Goal: Task Accomplishment & Management: Contribute content

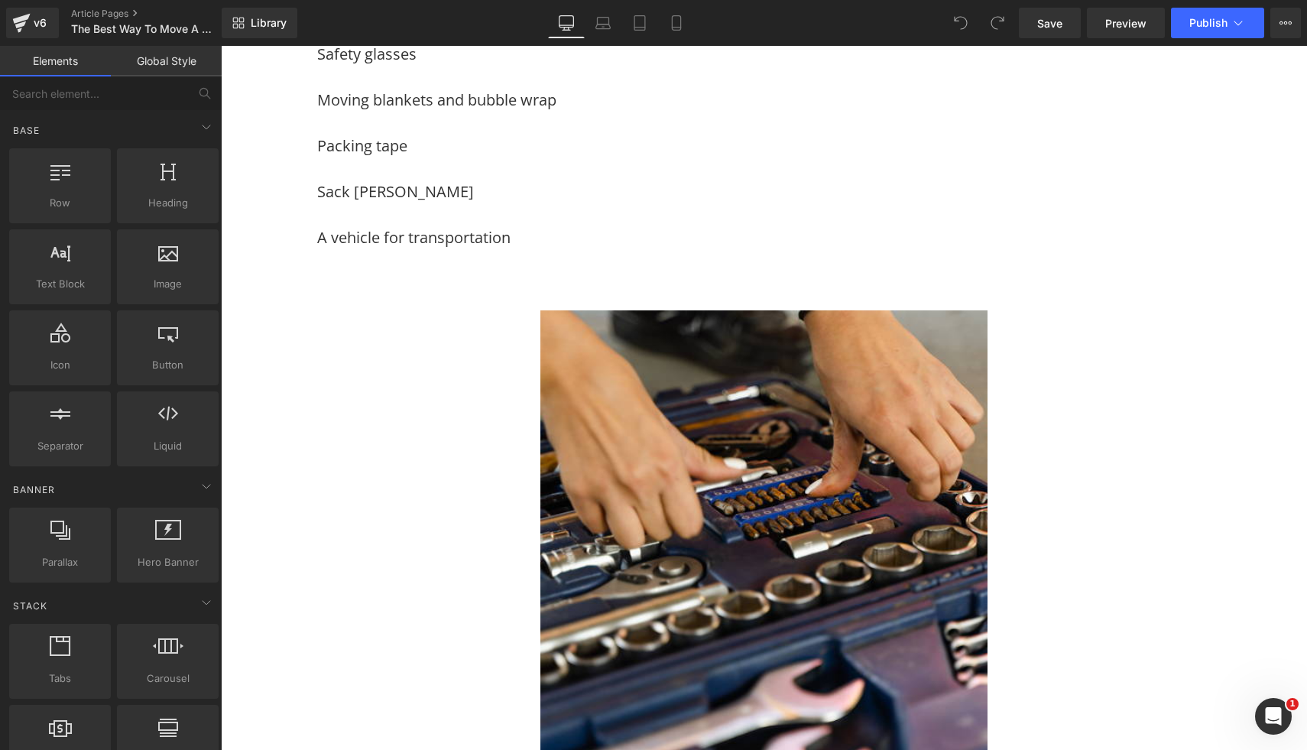
scroll to position [854, 0]
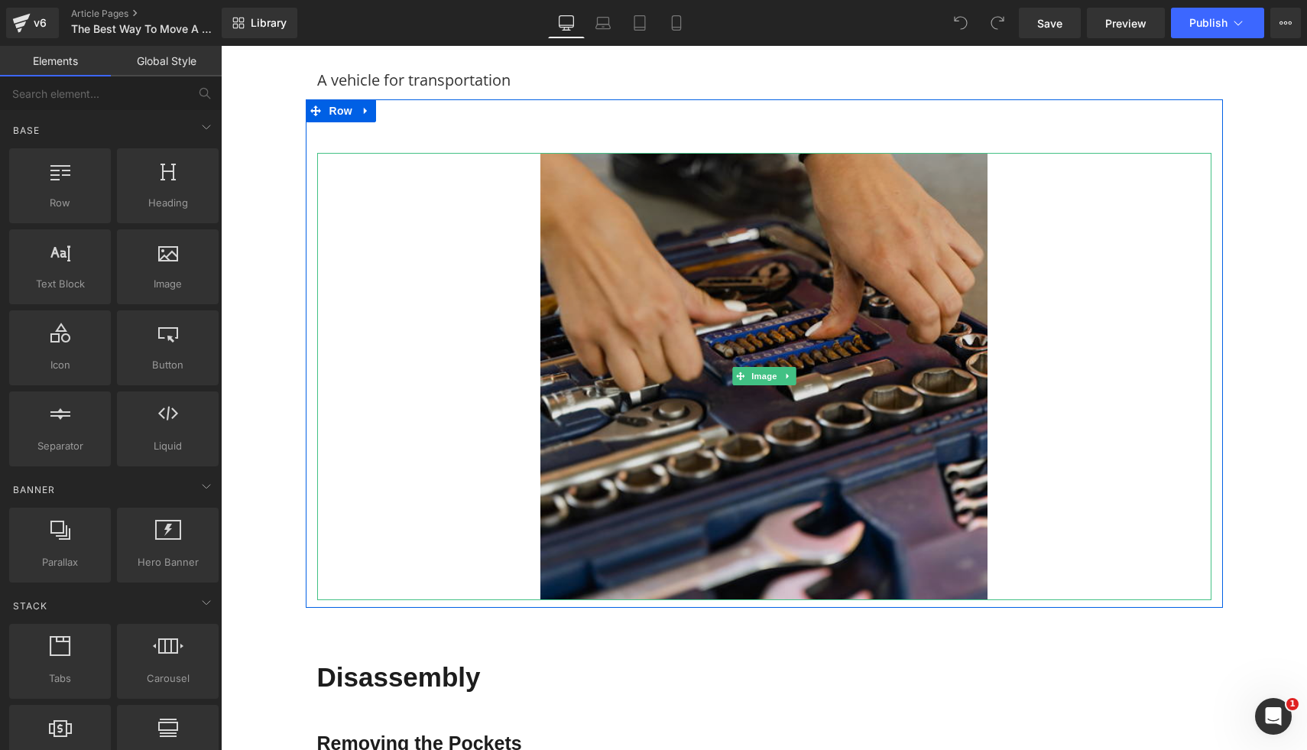
click at [587, 375] on img at bounding box center [763, 376] width 447 height 447
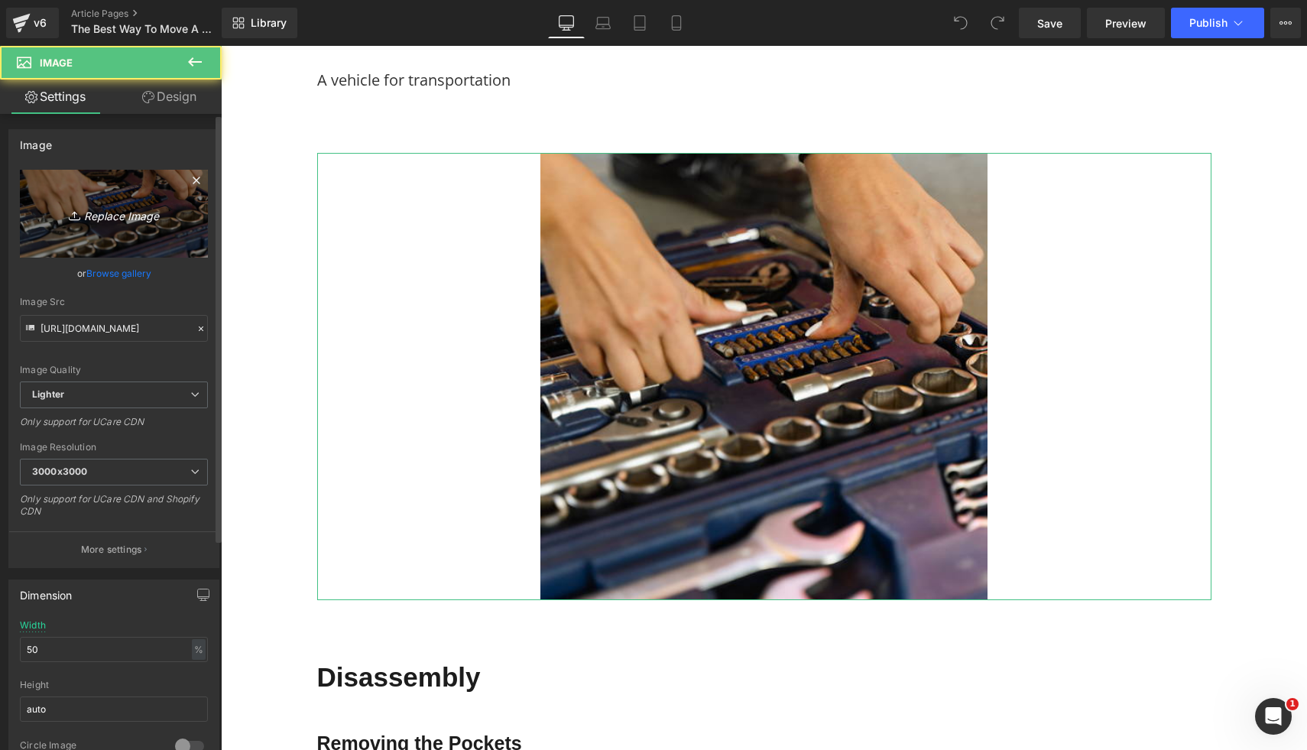
click at [60, 214] on icon "Replace Image" at bounding box center [114, 213] width 122 height 19
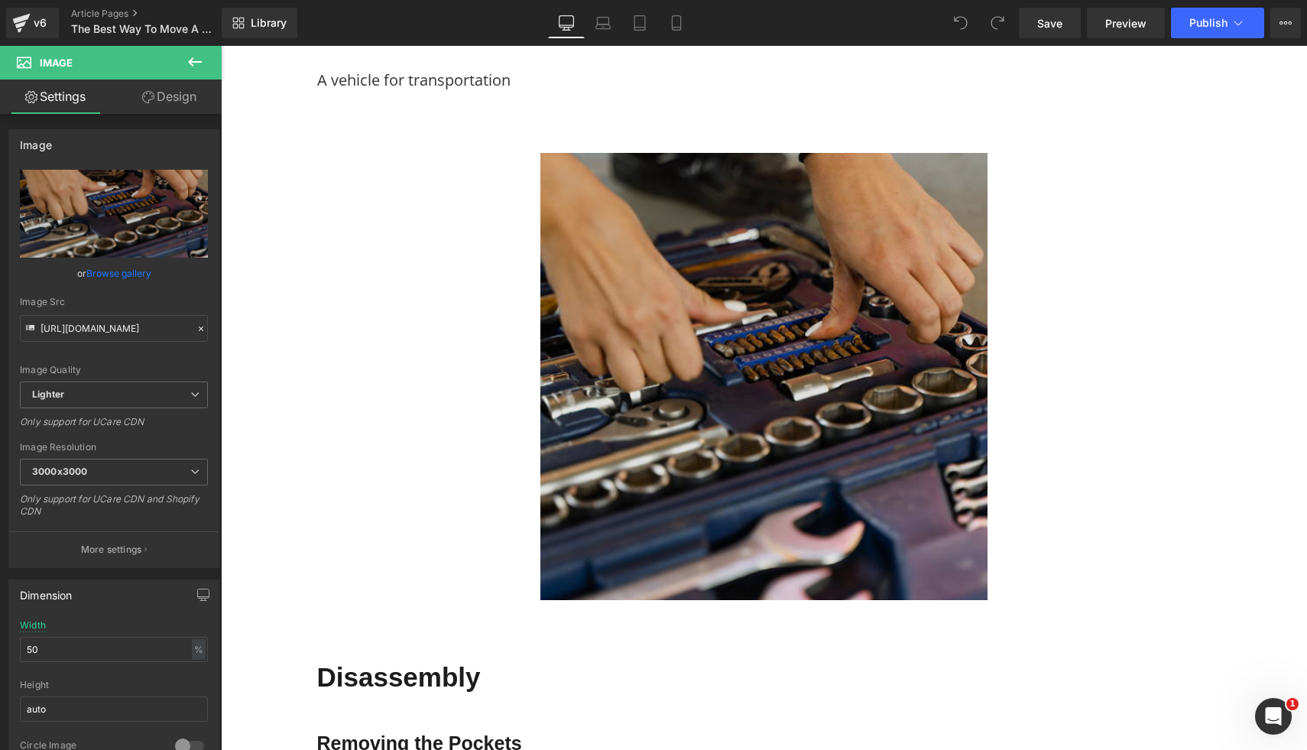
type input "C:\fakepath\33.png"
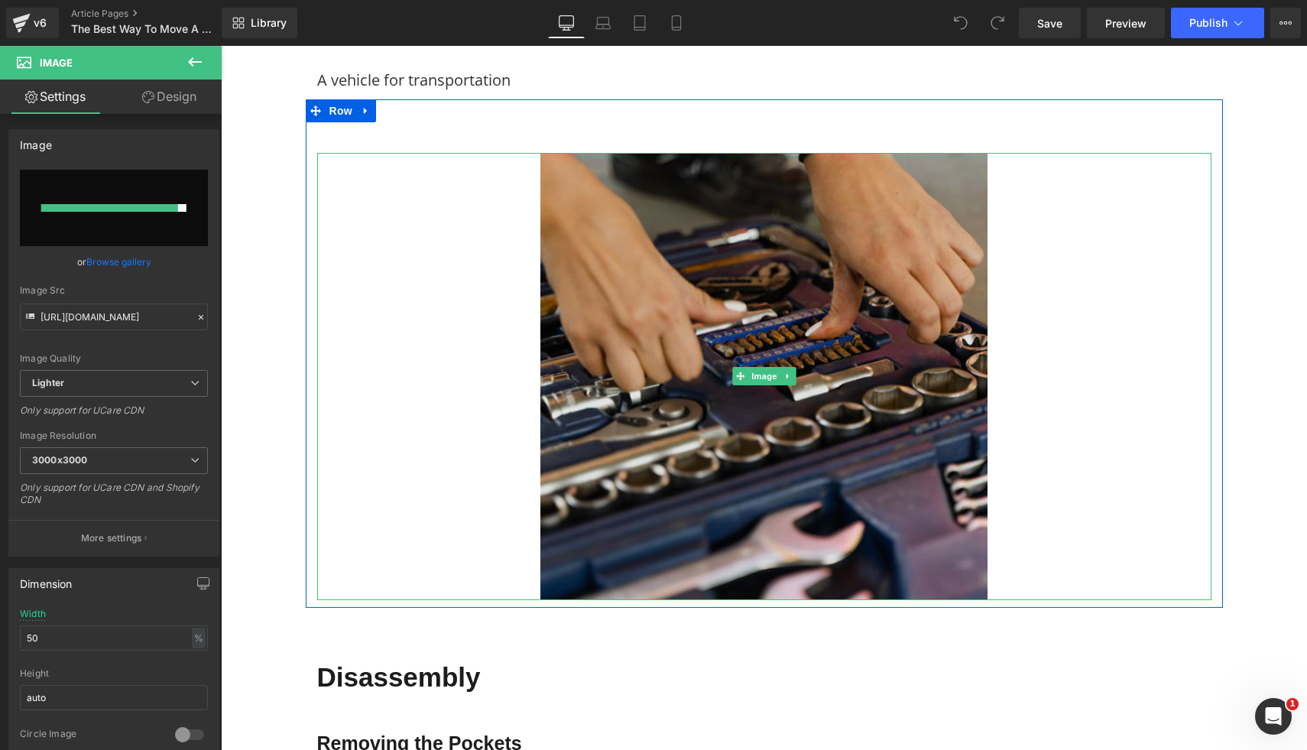
type input "https://ucarecdn.com/39ef4959-2f3e-439b-9225-70ce5752ca99/-/format/auto/-/previ…"
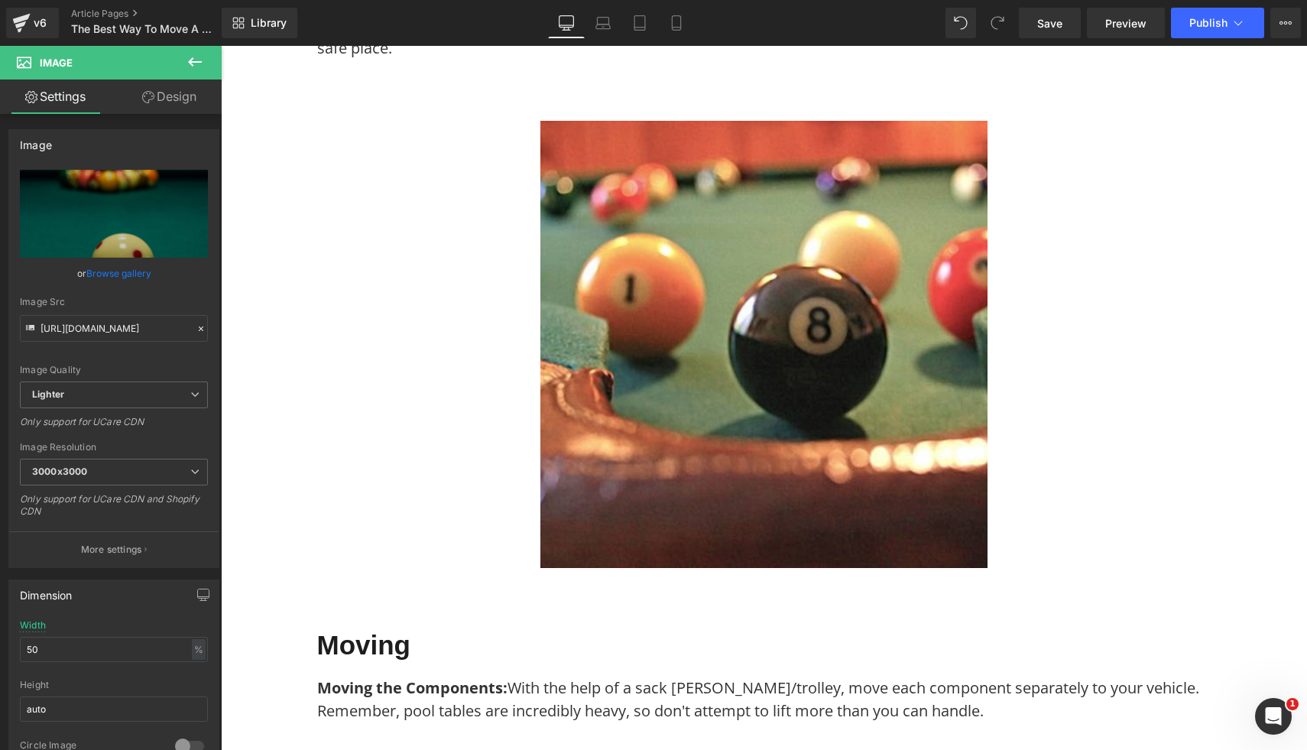
scroll to position [2428, 0]
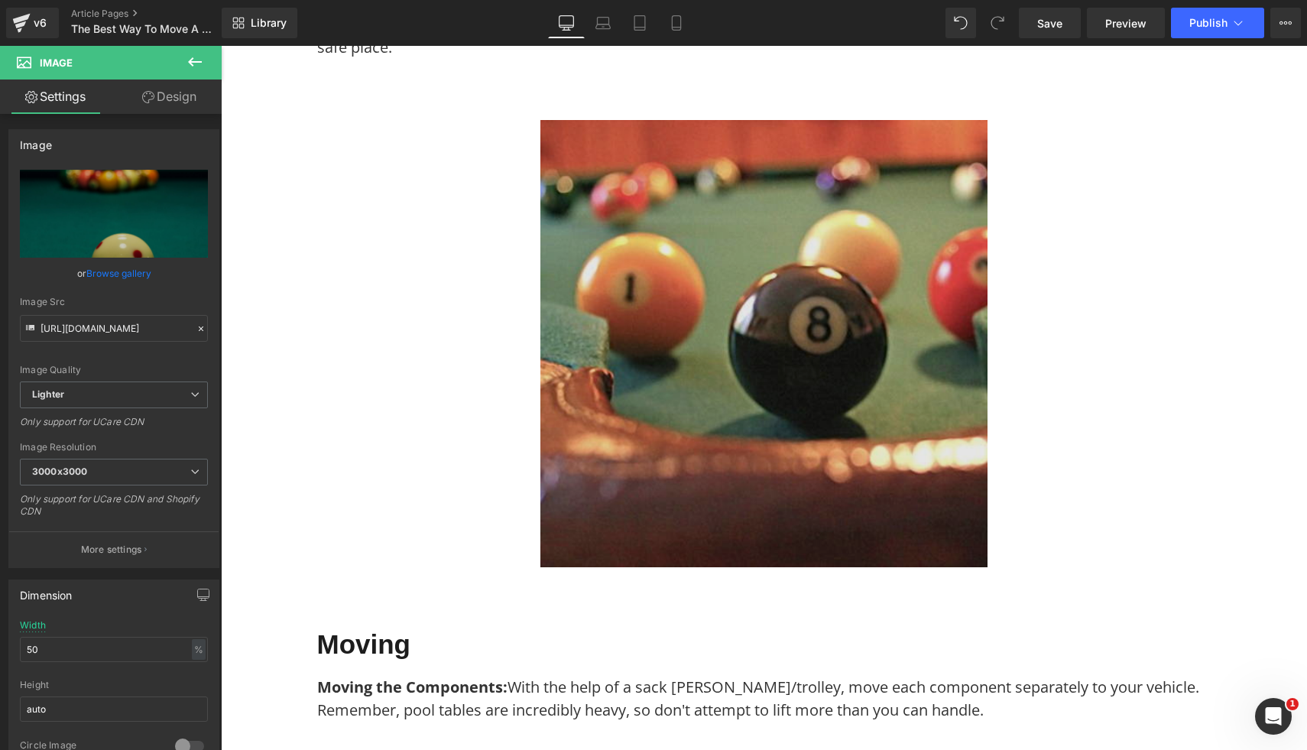
click at [802, 374] on img at bounding box center [763, 343] width 447 height 447
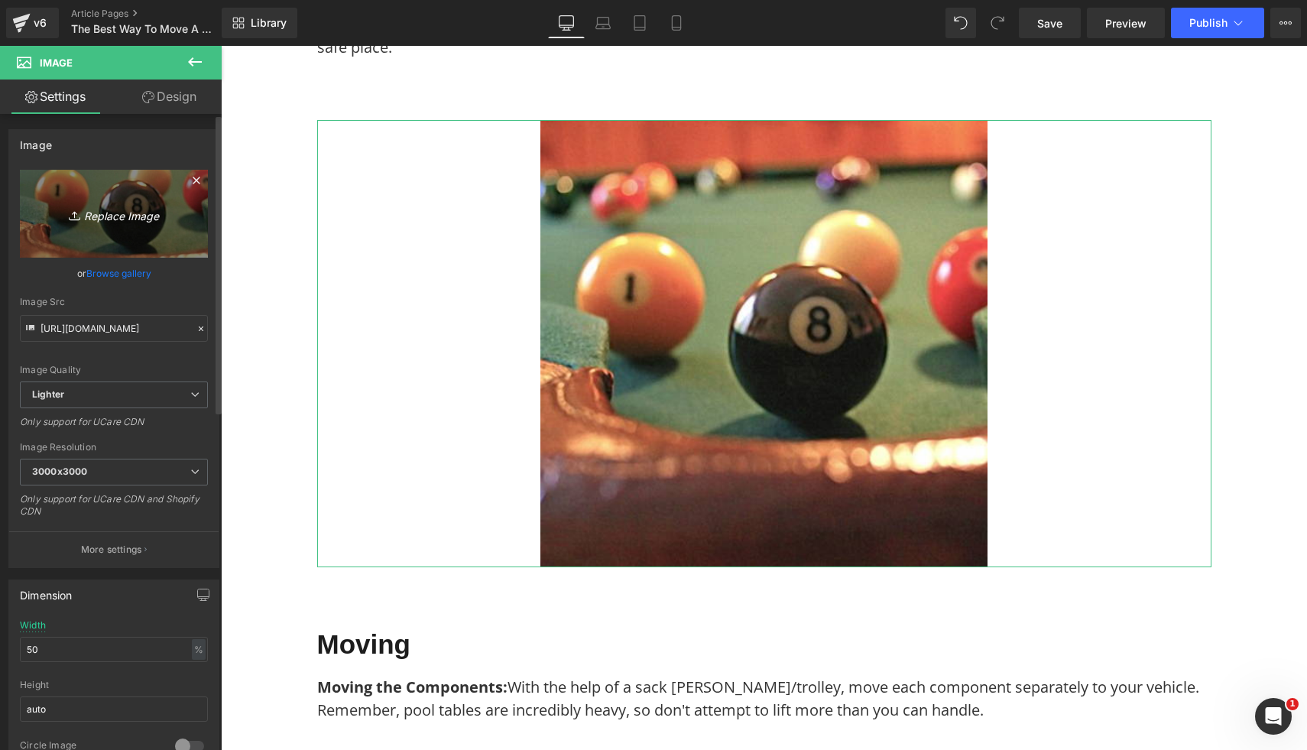
click at [151, 205] on icon "Replace Image" at bounding box center [114, 213] width 122 height 19
type input "C:\fakepath\56.png"
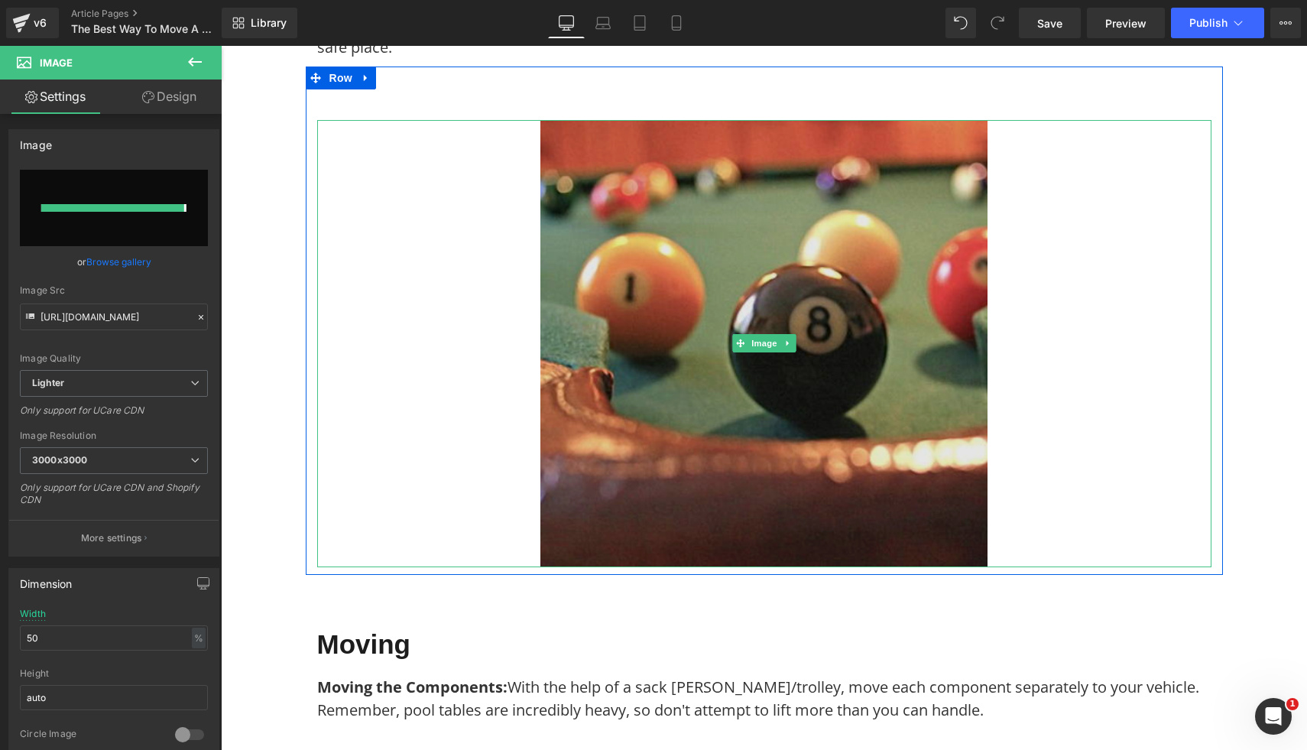
type input "https://ucarecdn.com/4313e640-e313-40b0-92ef-06ea131bab47/-/format/auto/-/previ…"
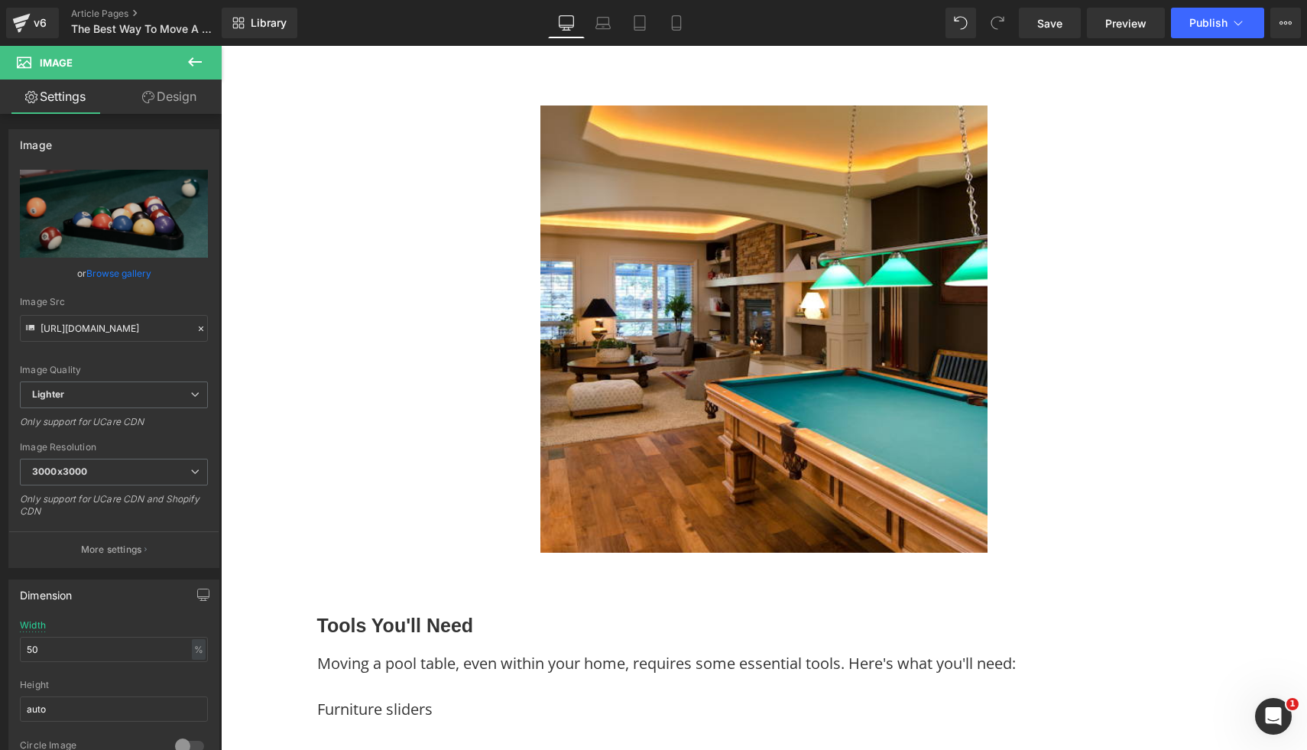
scroll to position [4028, 0]
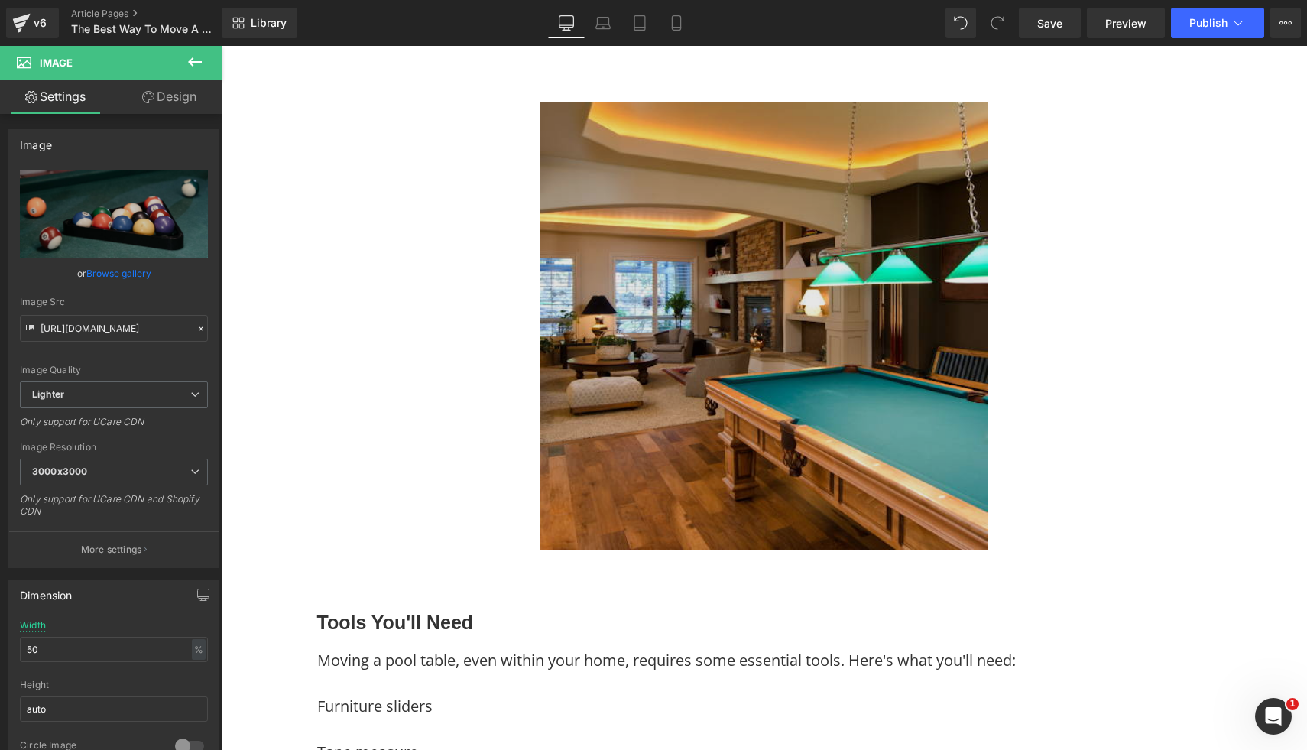
click at [808, 382] on img at bounding box center [763, 325] width 447 height 447
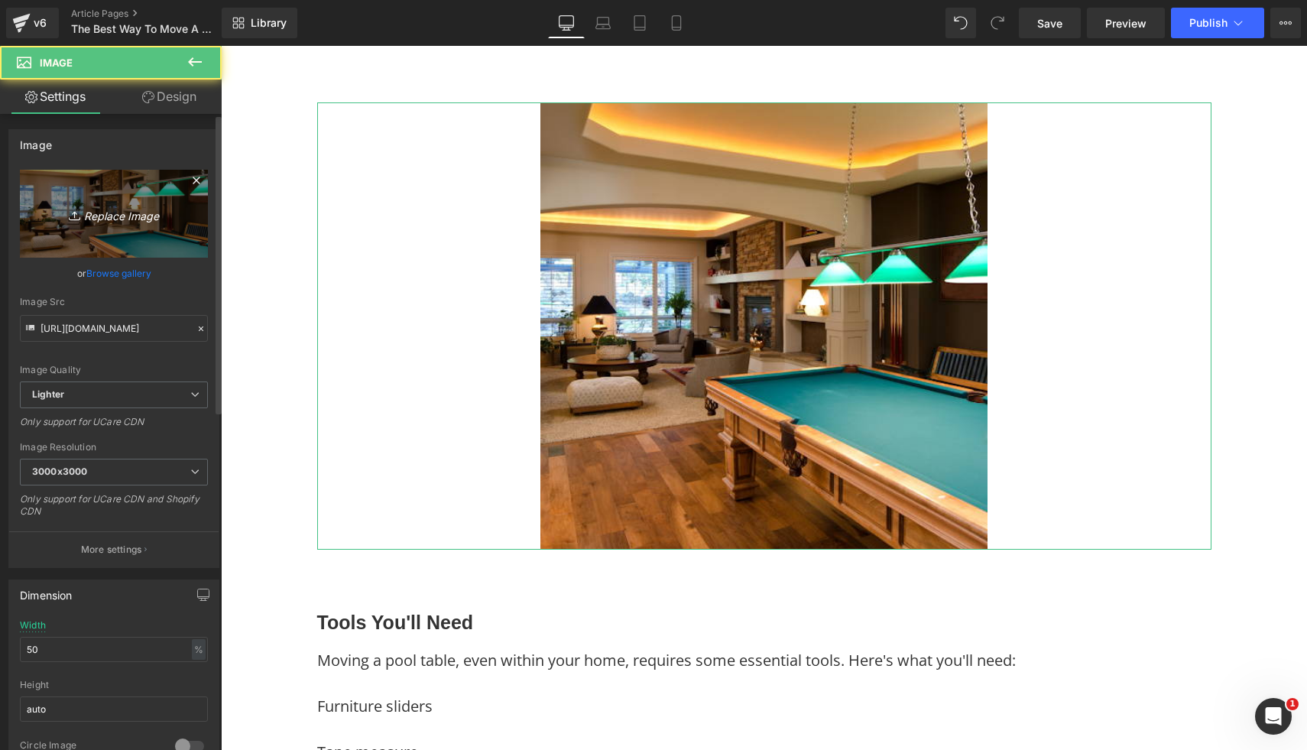
click at [166, 211] on icon "Replace Image" at bounding box center [114, 213] width 122 height 19
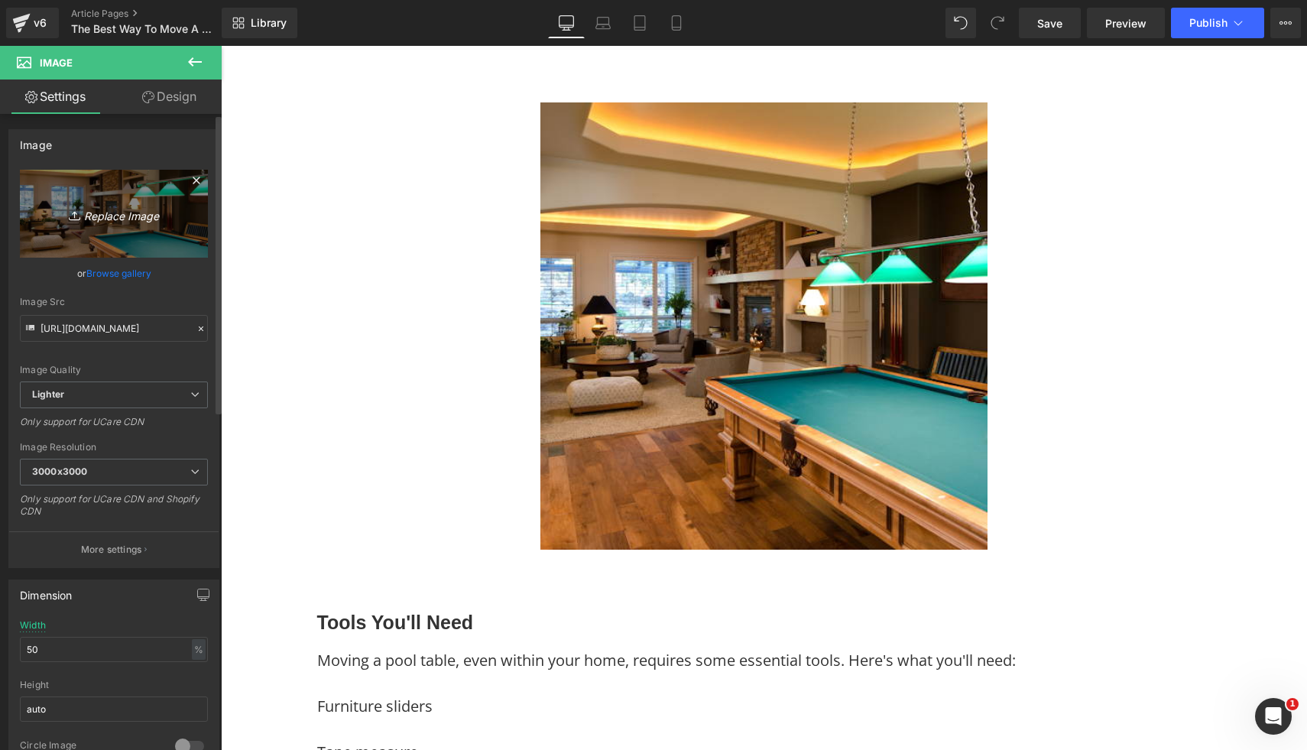
type input "C:\fakepath\38.png"
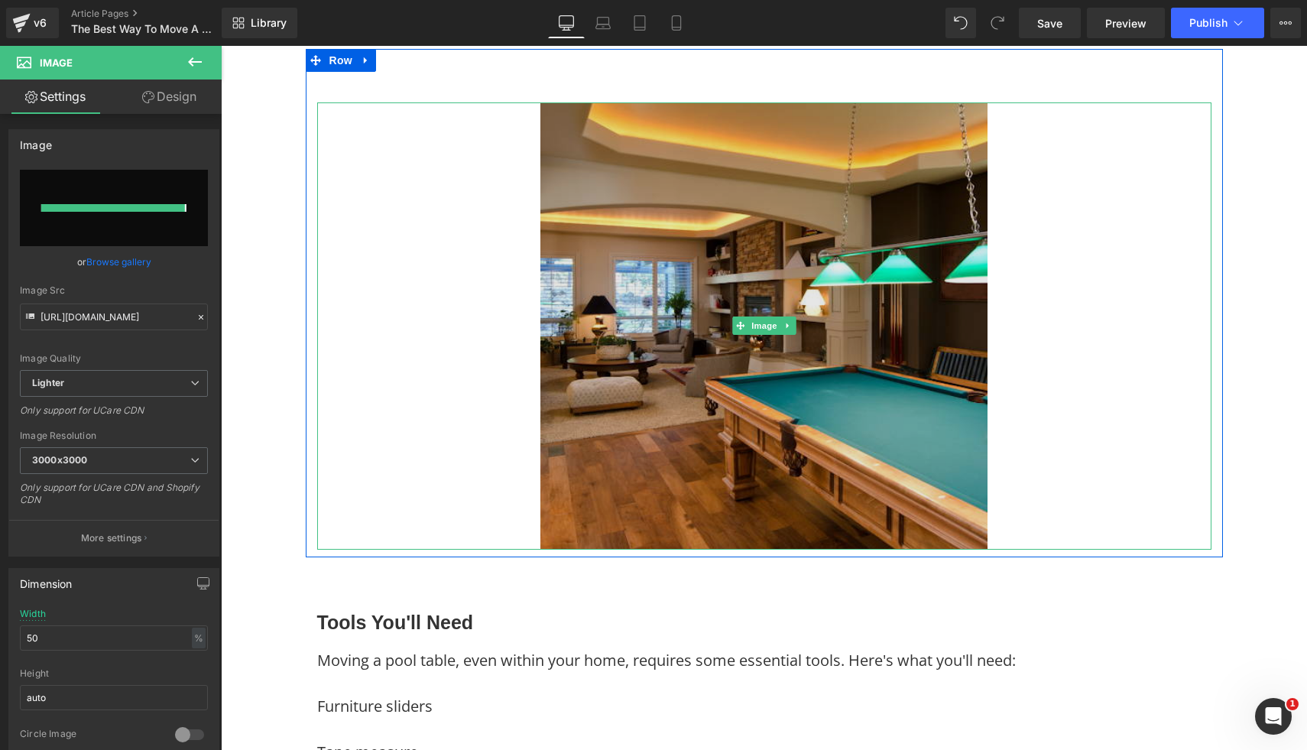
type input "https://ucarecdn.com/3b099f28-d002-49f8-9d6e-409ae2a04f82/-/format/auto/-/previ…"
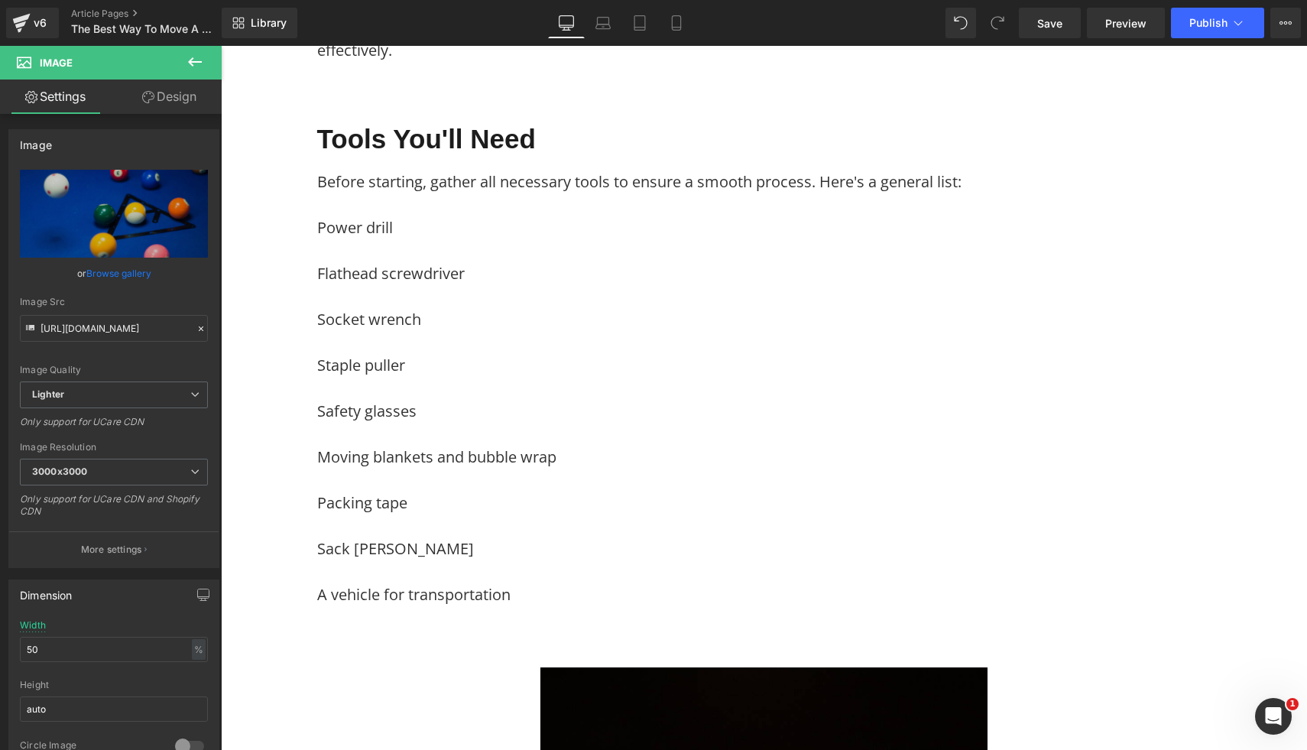
scroll to position [0, 0]
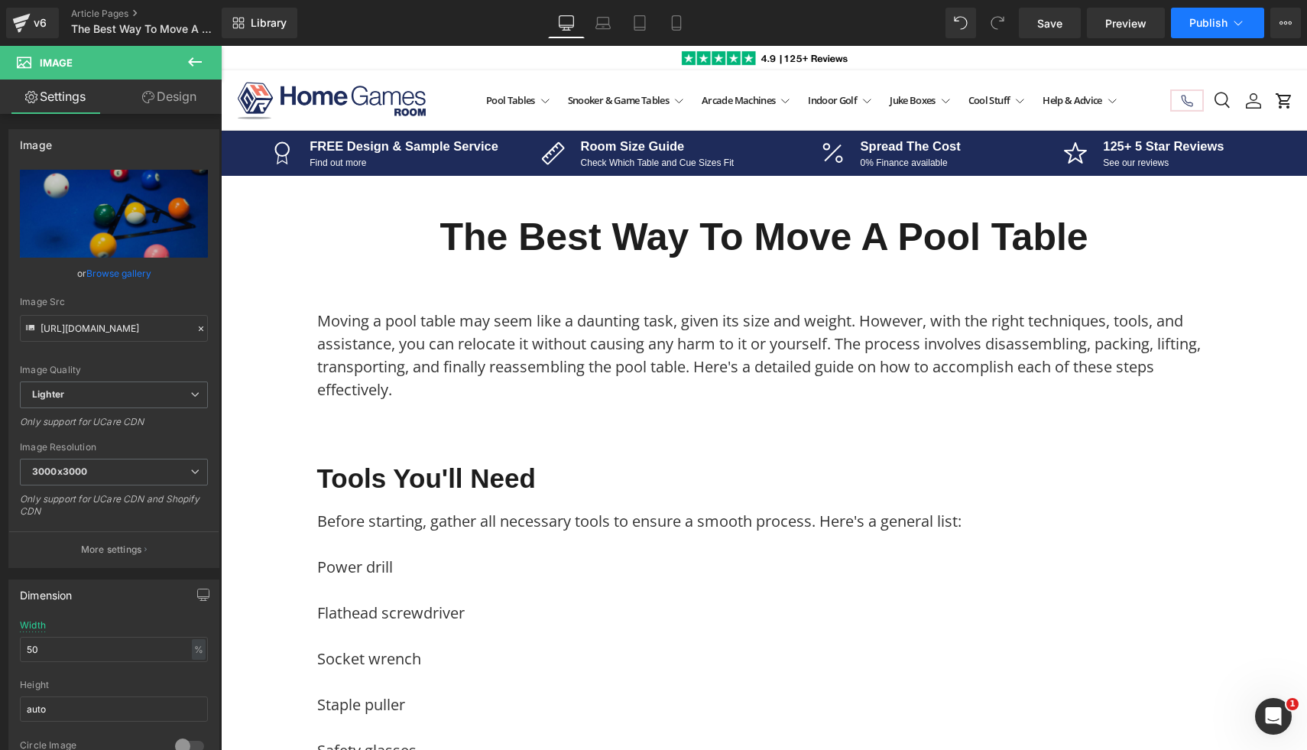
click at [1201, 18] on span "Publish" at bounding box center [1208, 23] width 38 height 12
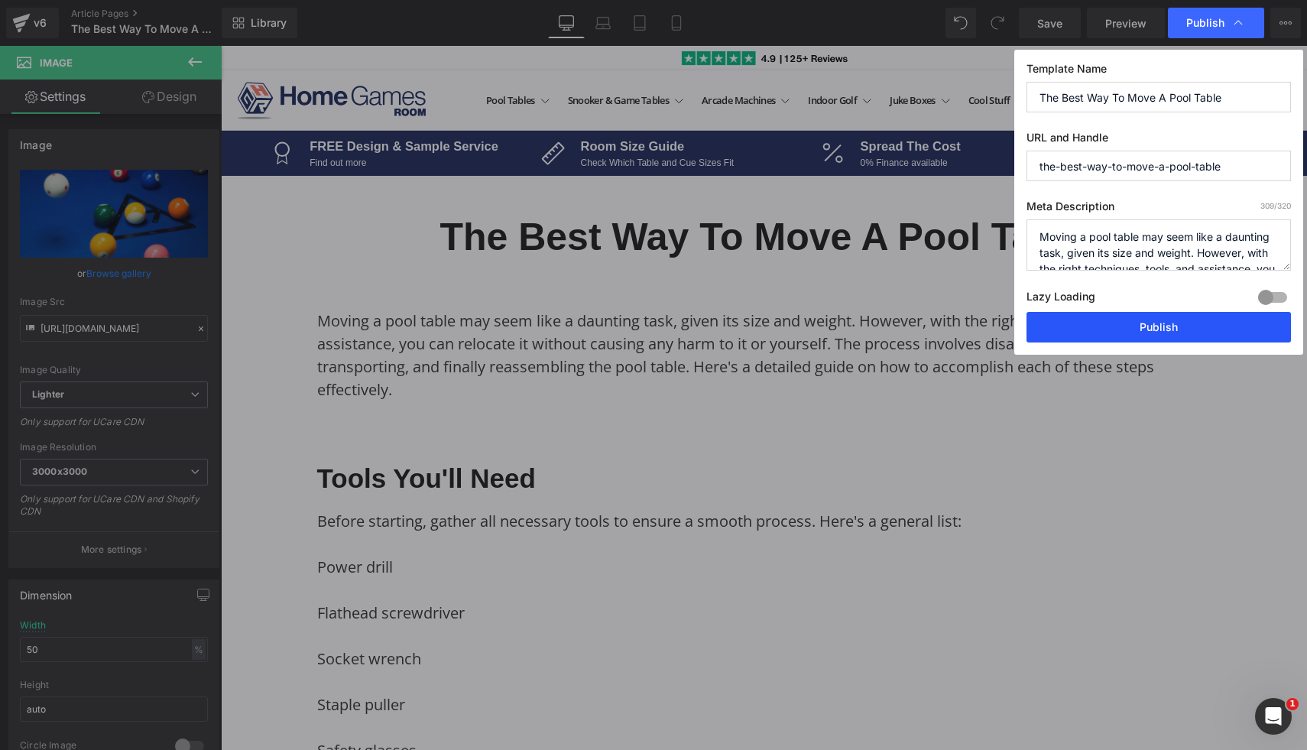
click at [1125, 339] on button "Publish" at bounding box center [1158, 327] width 264 height 31
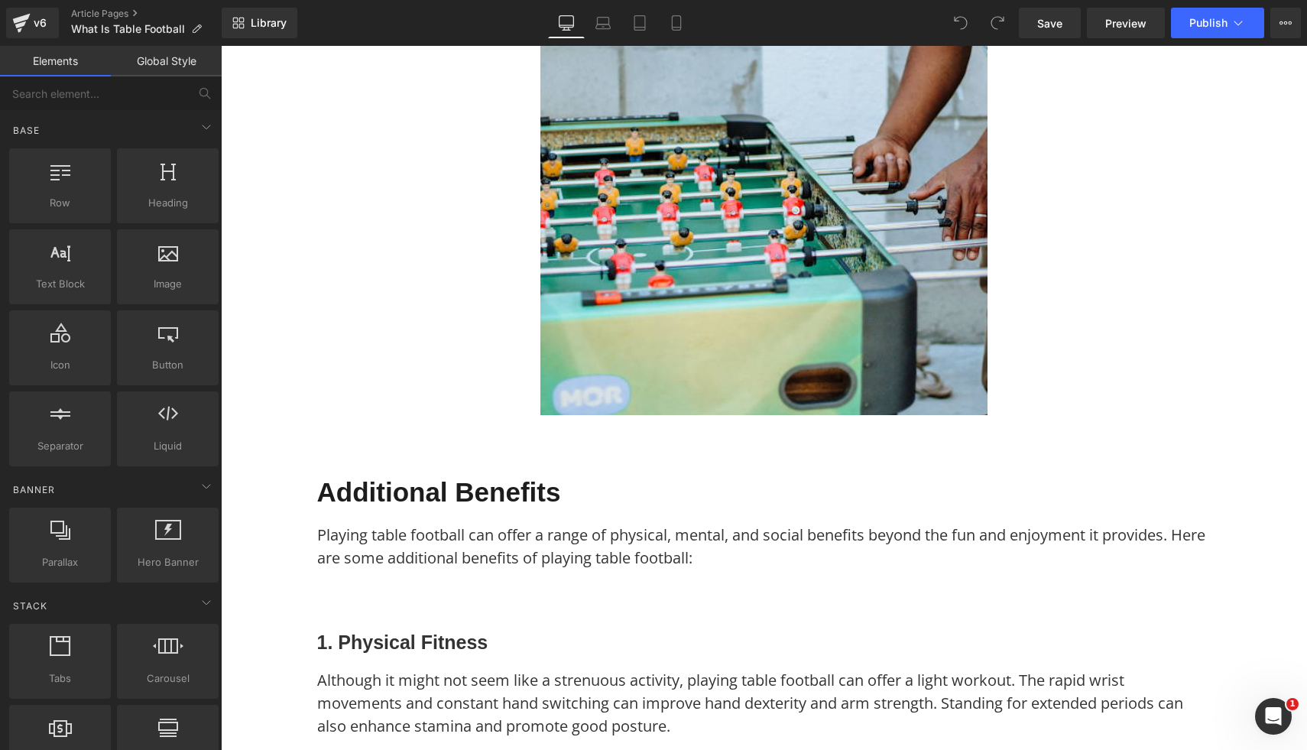
scroll to position [2575, 0]
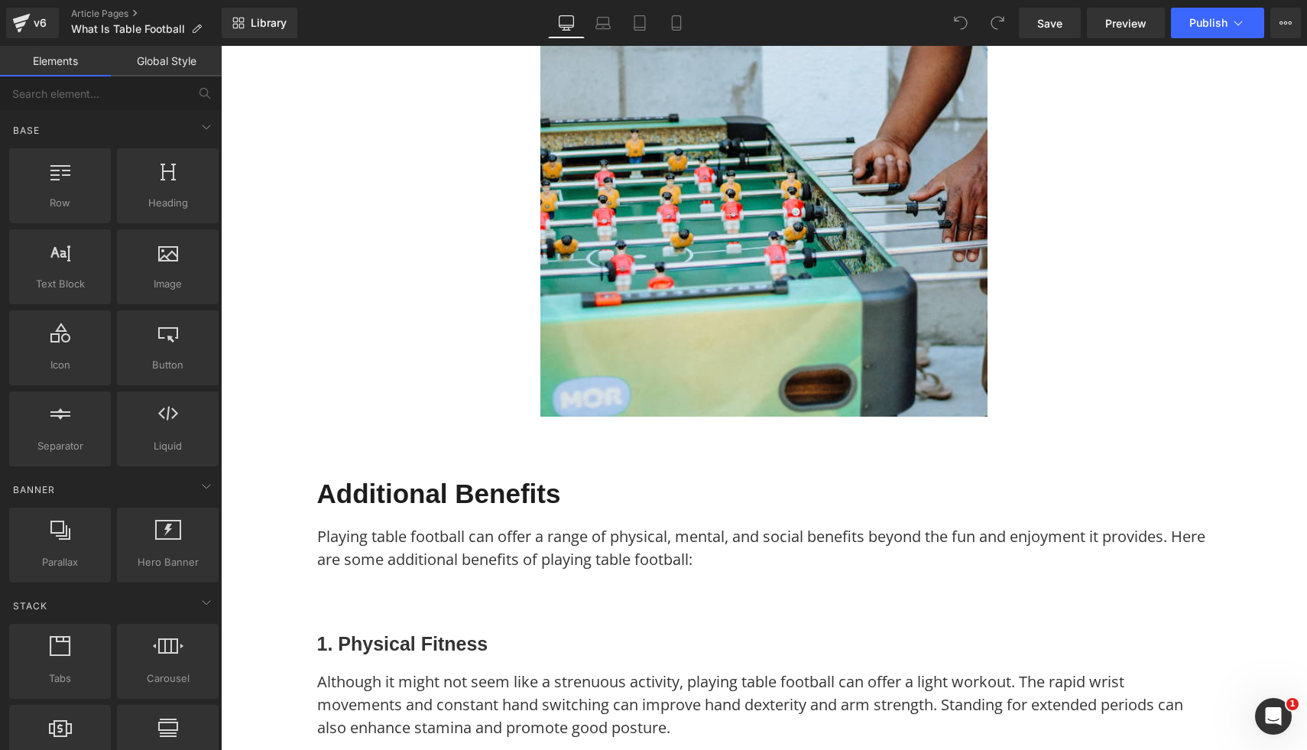
click at [812, 368] on img at bounding box center [763, 192] width 447 height 447
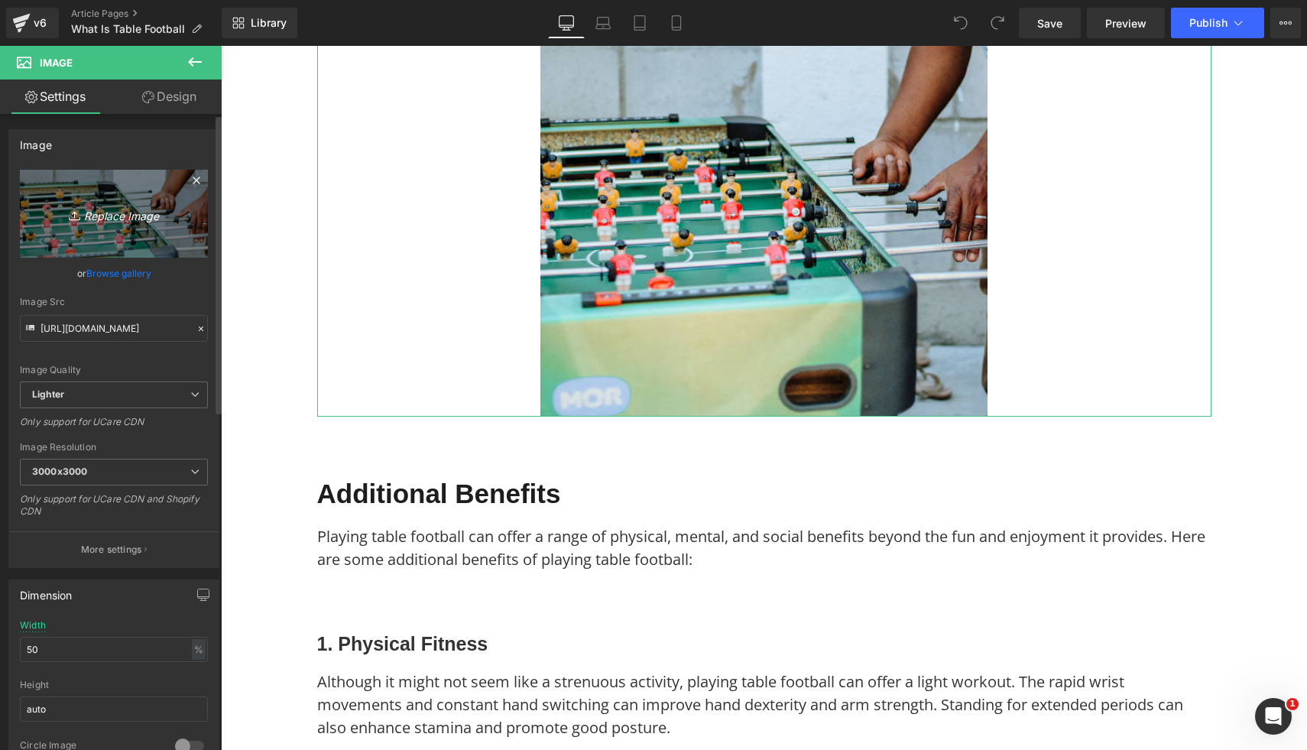
click at [83, 205] on icon "Replace Image" at bounding box center [114, 213] width 122 height 19
type input "C:\fakepath\Free Images (2).png"
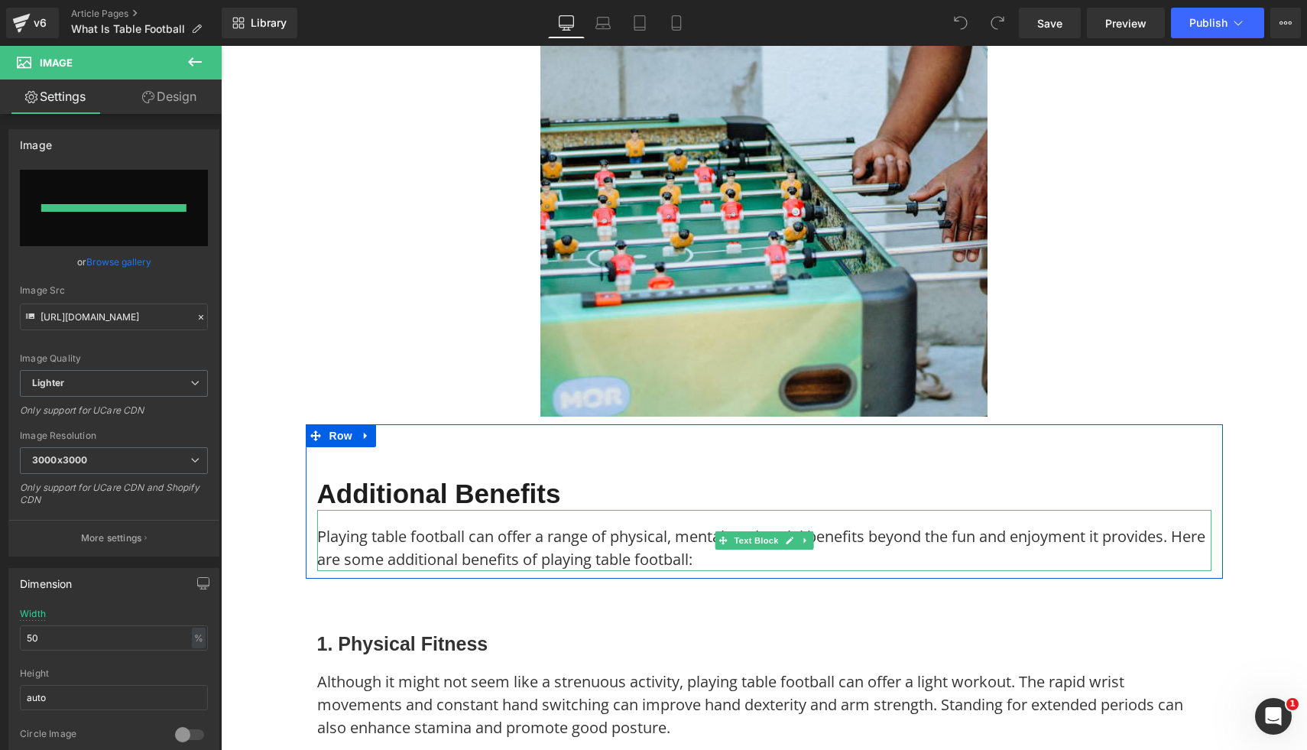
type input "https://ucarecdn.com/9d3e899a-90c2-4aa4-943e-62503131e3dc/-/format/auto/-/previ…"
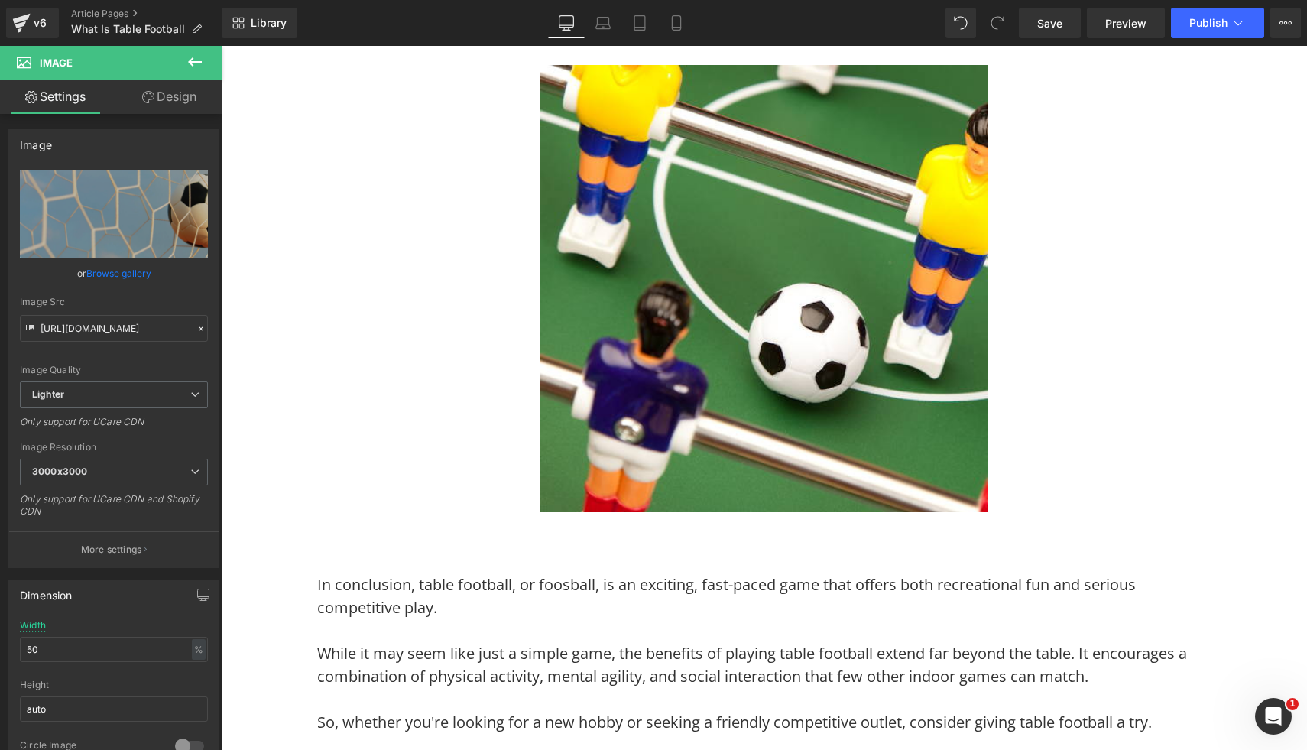
scroll to position [4334, 0]
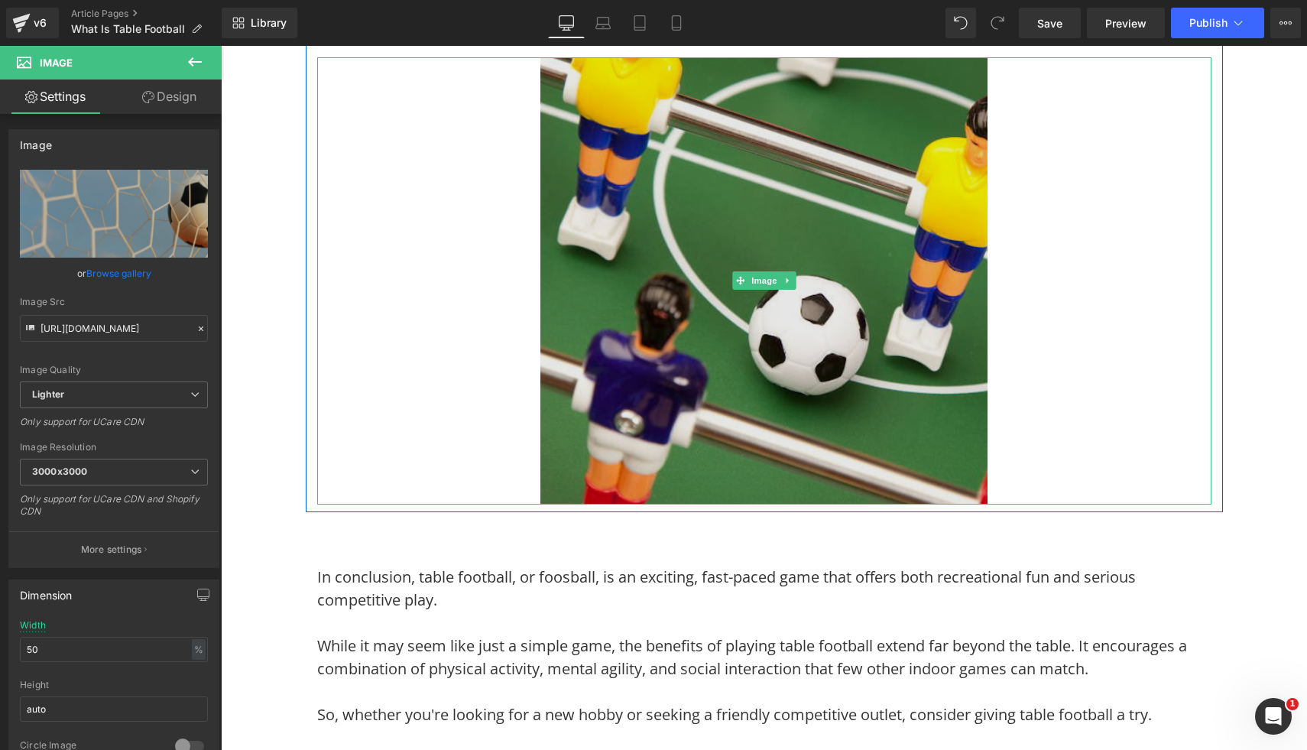
click at [836, 429] on img at bounding box center [763, 280] width 447 height 447
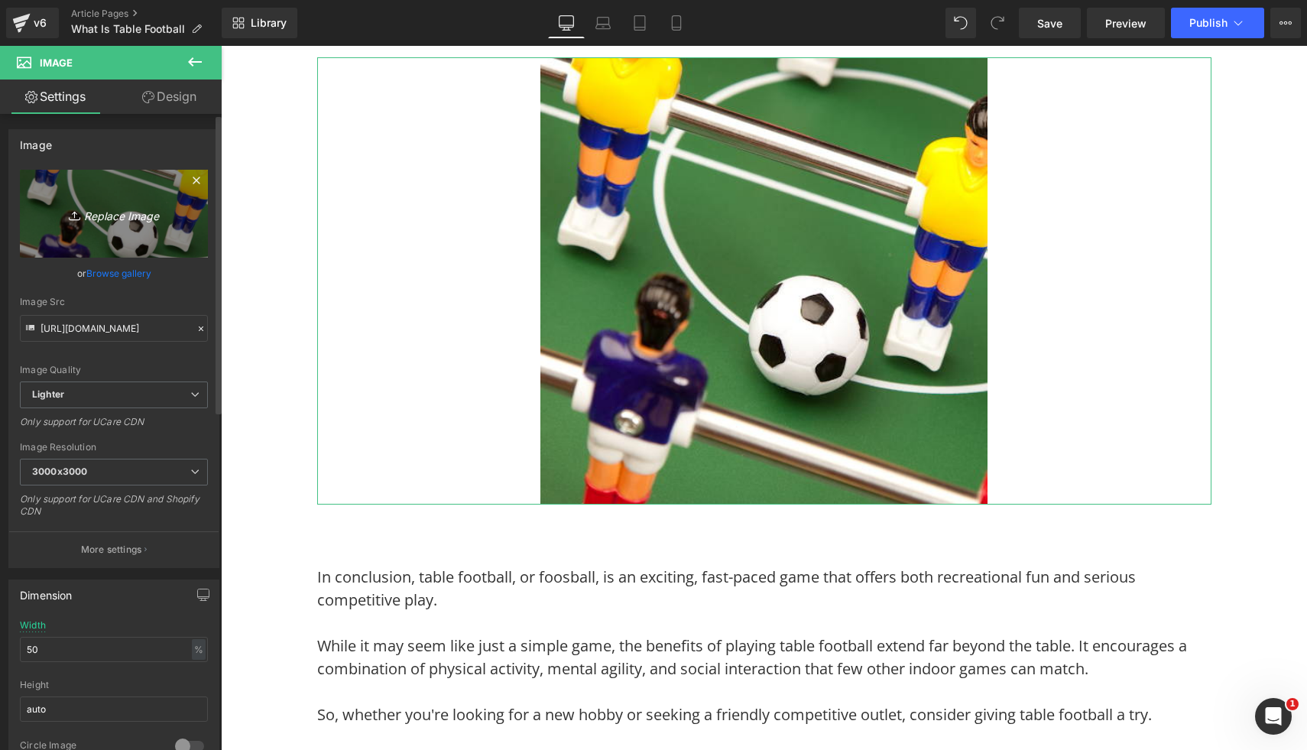
click at [125, 230] on link "Replace Image" at bounding box center [114, 214] width 188 height 88
type input "C:\fakepath\Free Images (9).png"
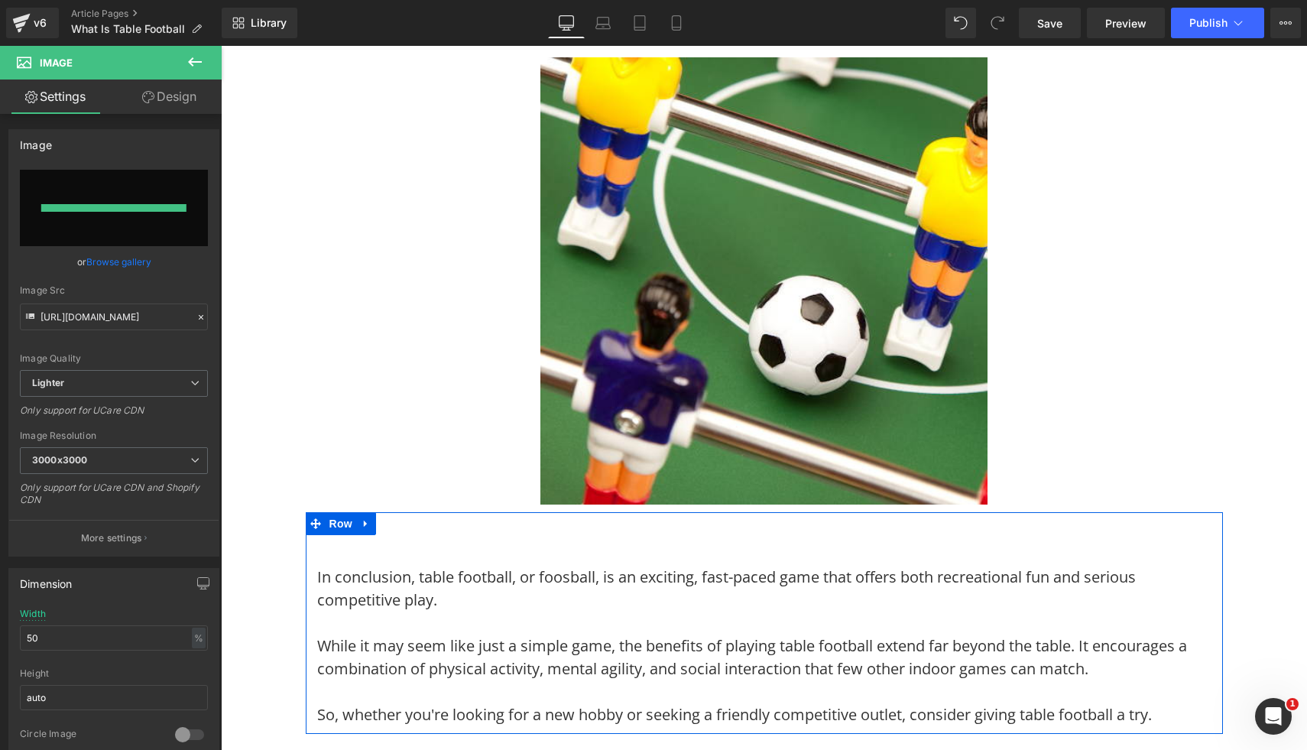
type input "https://ucarecdn.com/494c6fb2-0284-46ed-99b6-be6e92e155a2/-/format/auto/-/previ…"
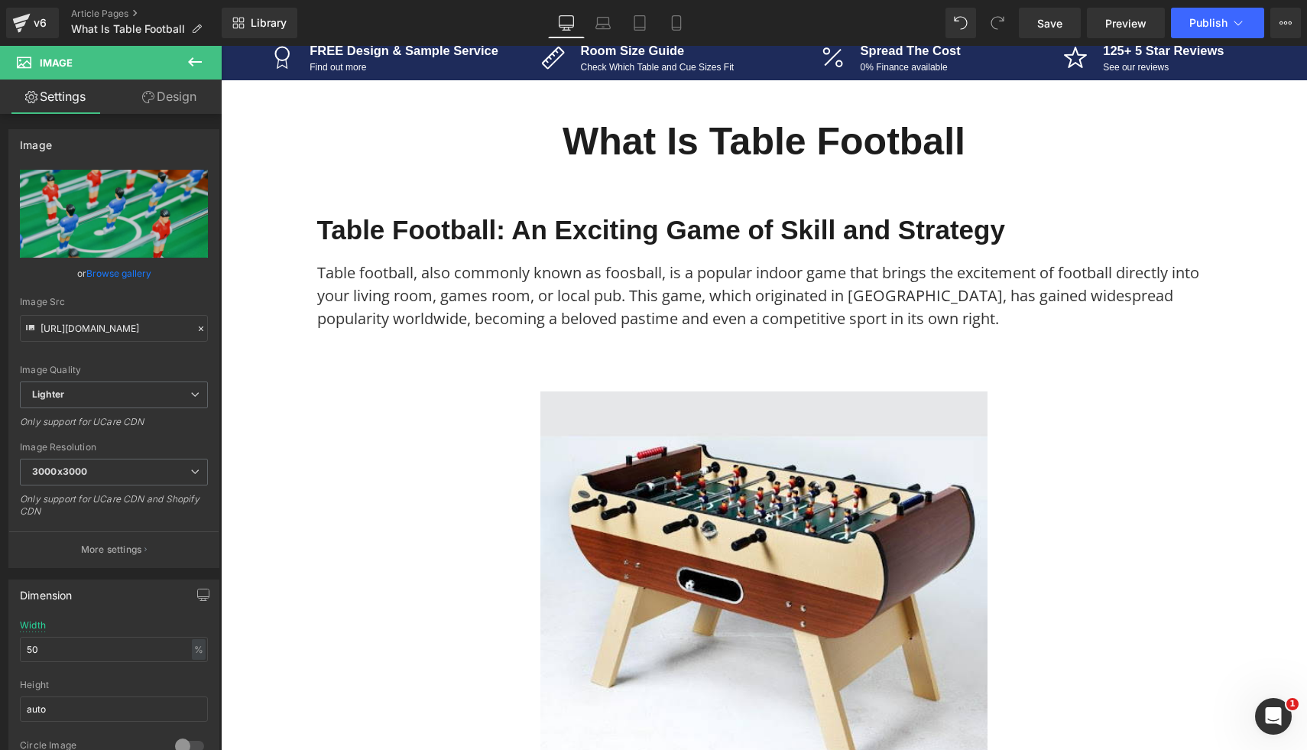
scroll to position [0, 0]
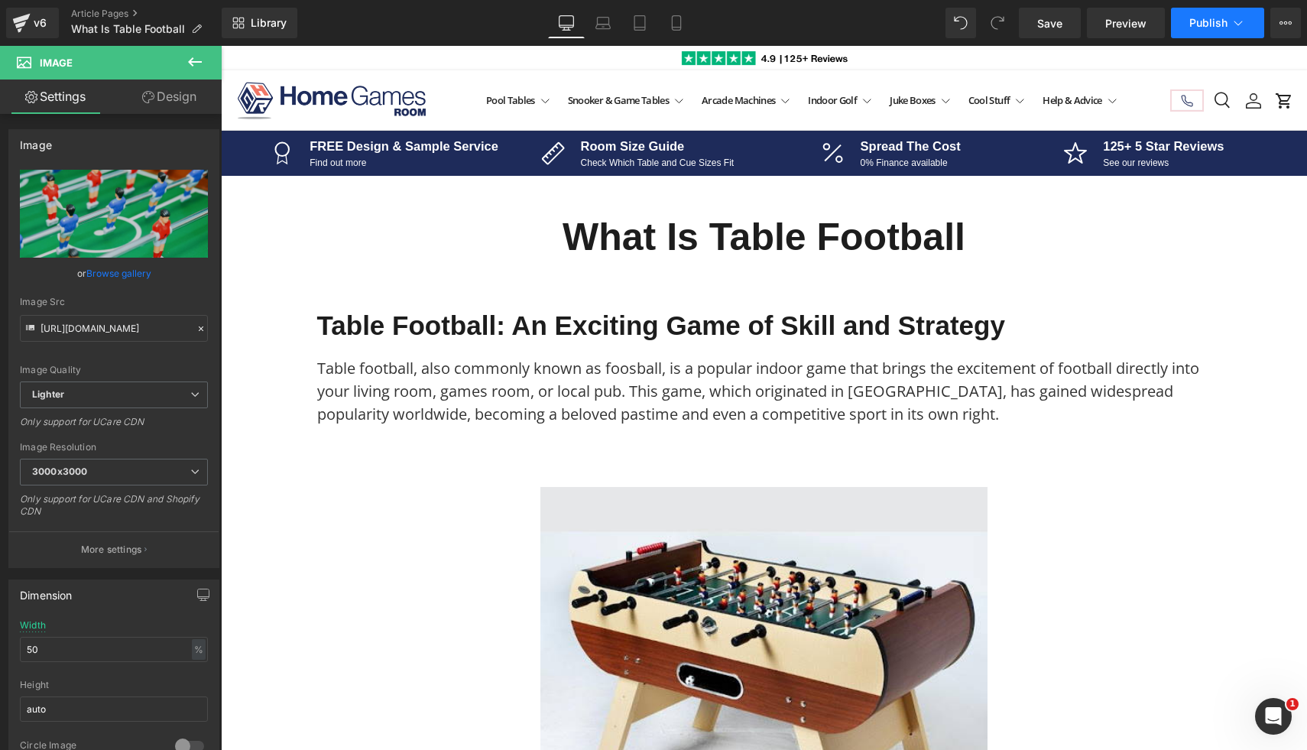
click at [1225, 14] on button "Publish" at bounding box center [1217, 23] width 93 height 31
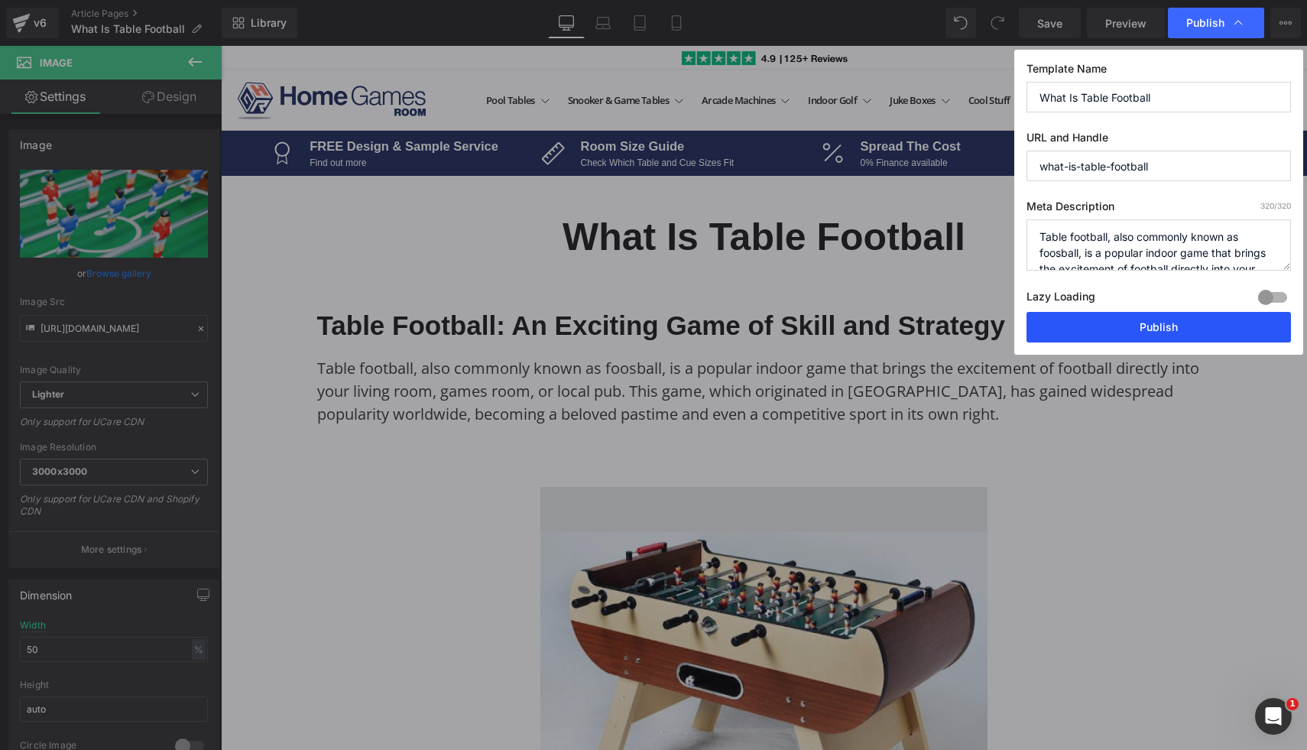
click at [1191, 331] on button "Publish" at bounding box center [1158, 327] width 264 height 31
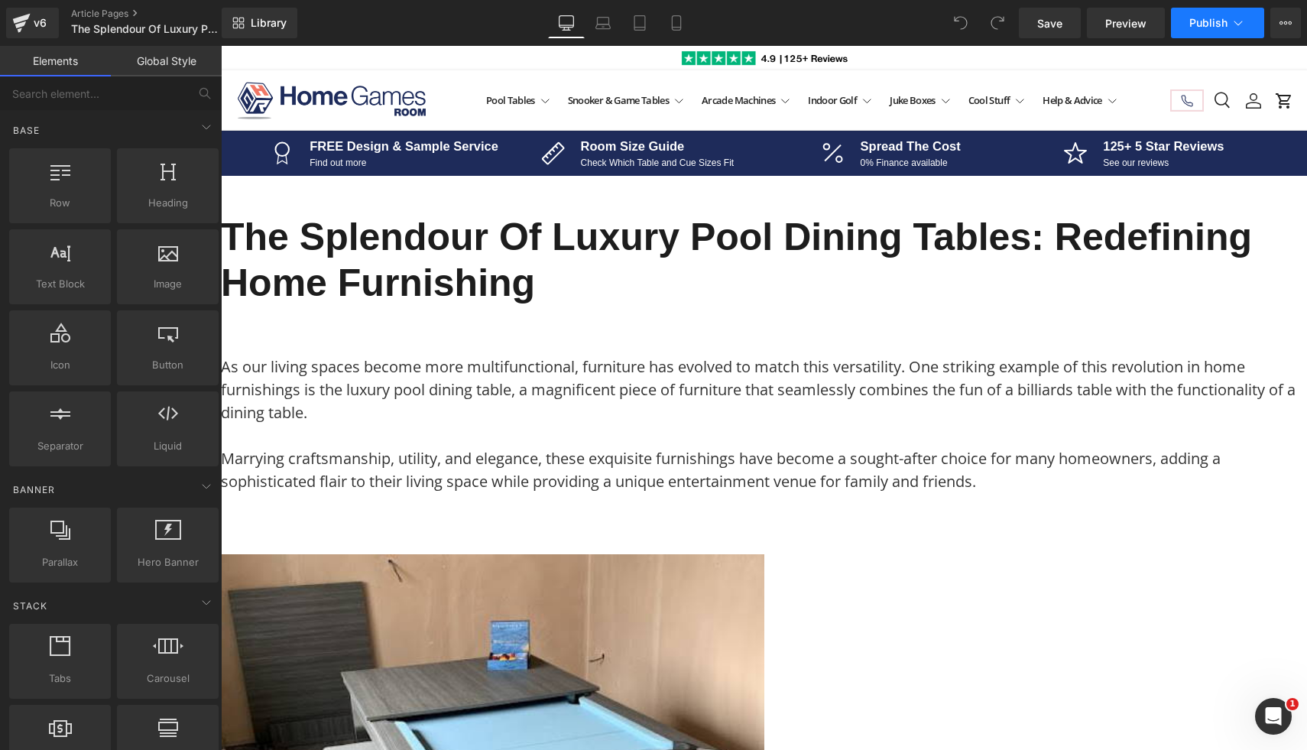
click at [1192, 20] on span "Publish" at bounding box center [1208, 23] width 38 height 12
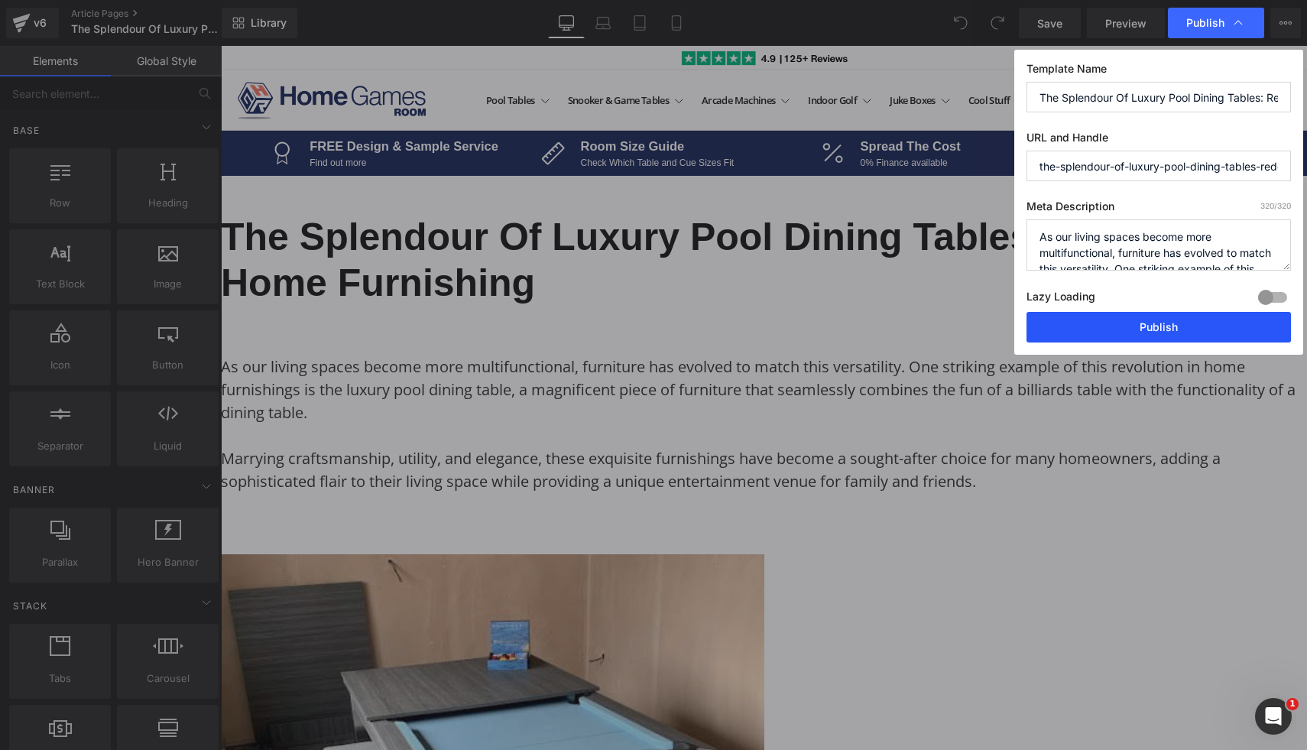
click at [1142, 334] on button "Publish" at bounding box center [1158, 327] width 264 height 31
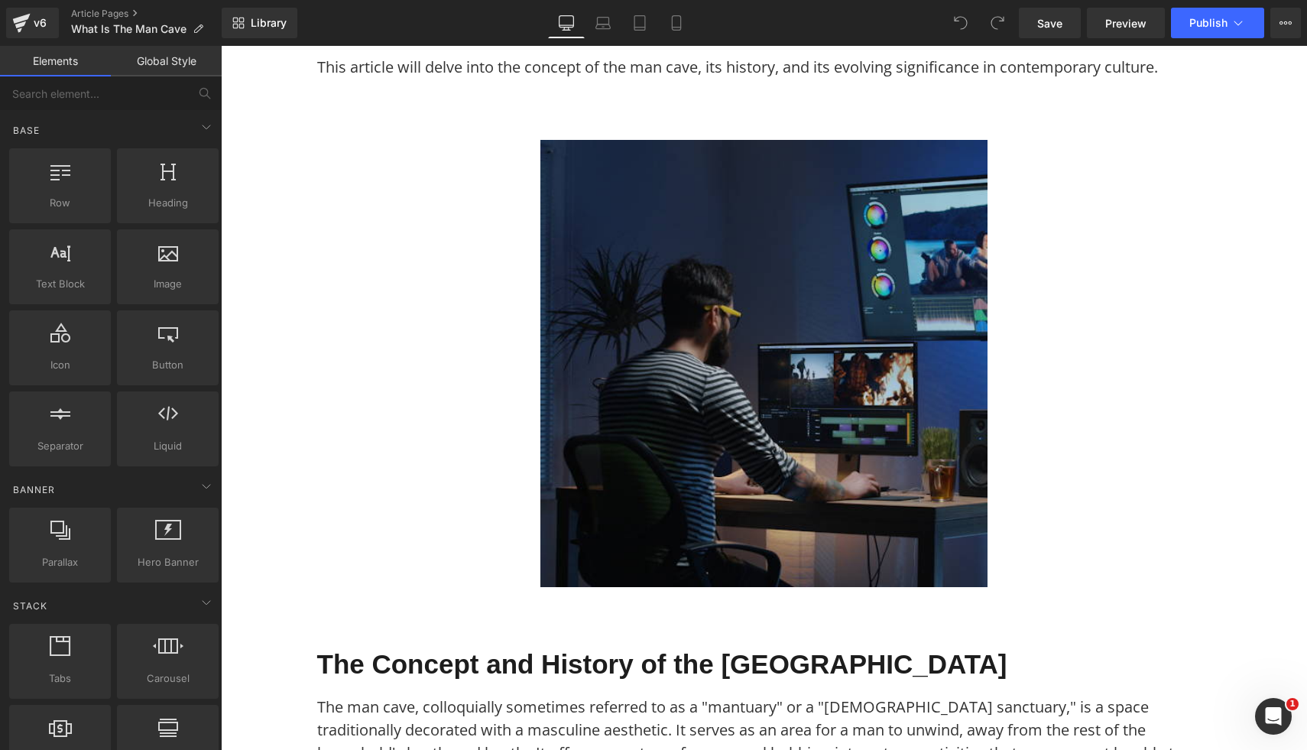
scroll to position [441, 0]
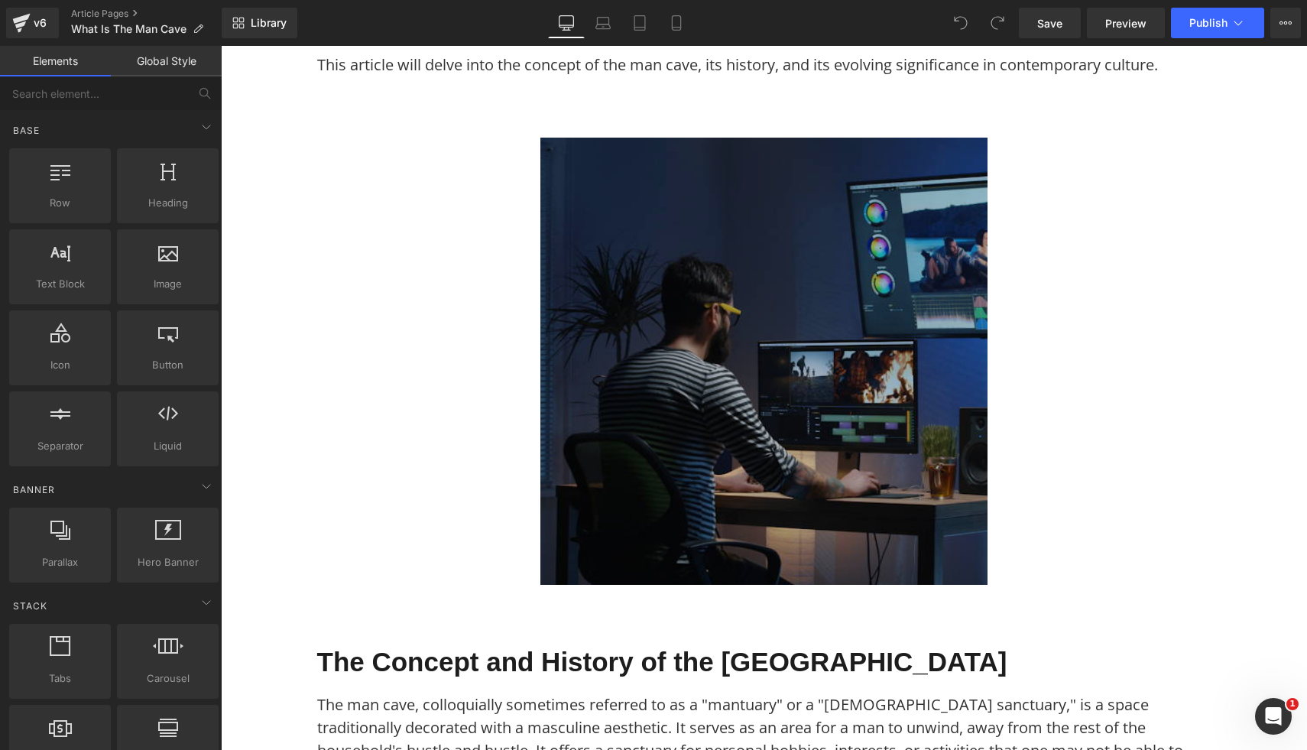
click at [620, 297] on img at bounding box center [763, 361] width 447 height 447
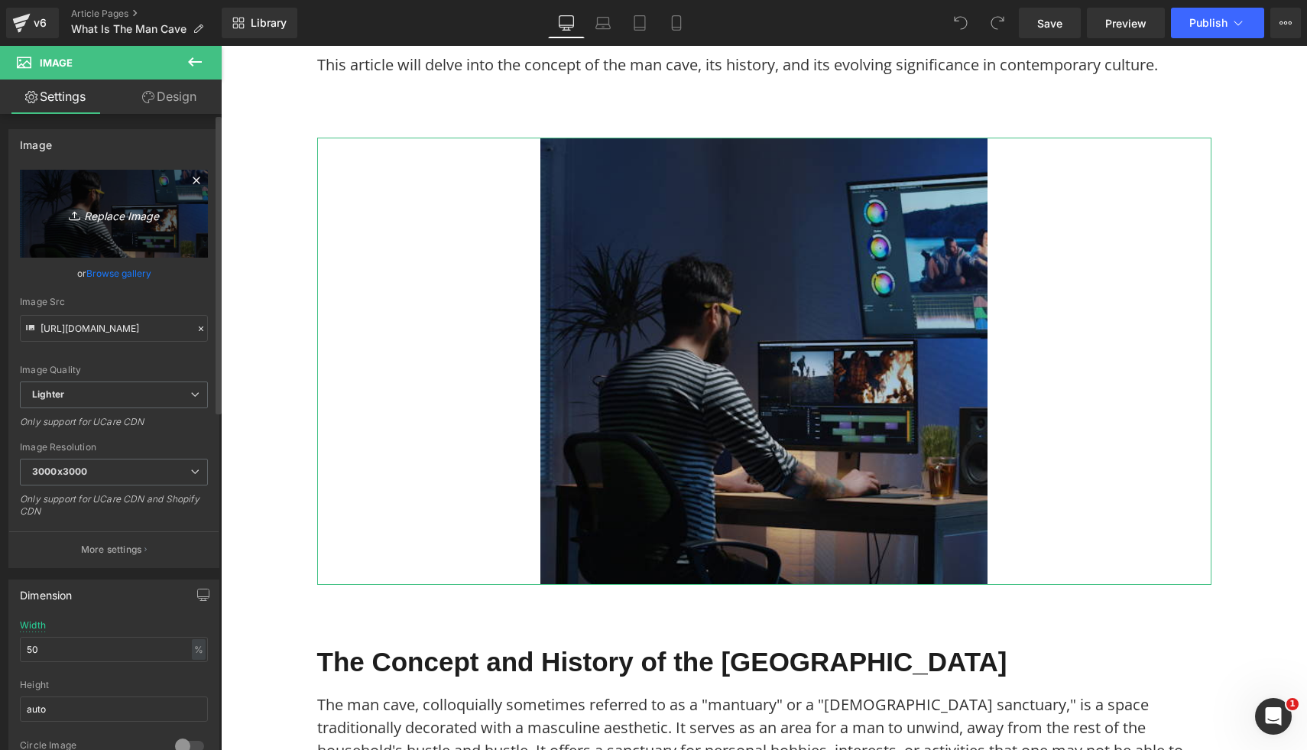
click at [80, 200] on link "Replace Image" at bounding box center [114, 214] width 188 height 88
type input "C:\fakepath\28.png"
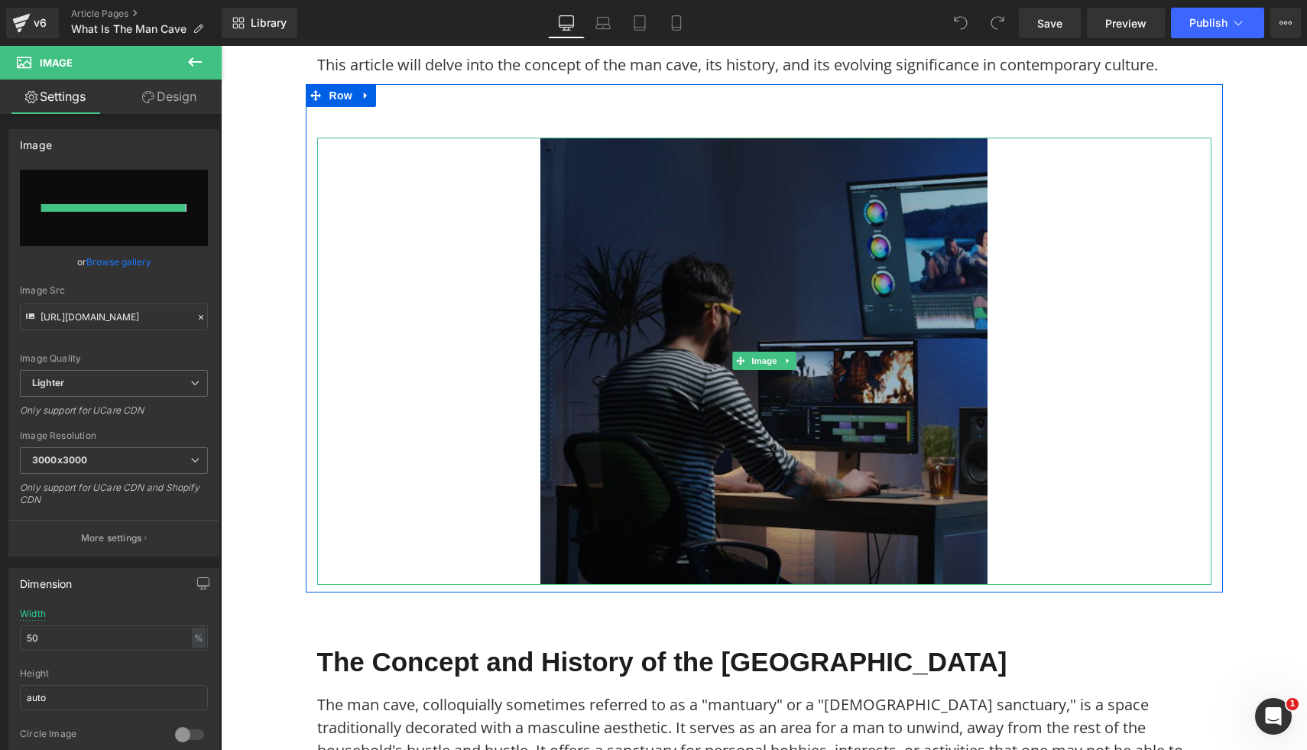
type input "https://ucarecdn.com/c055aa28-3b01-4d06-aa59-23a64900ed4e/-/format/auto/-/previ…"
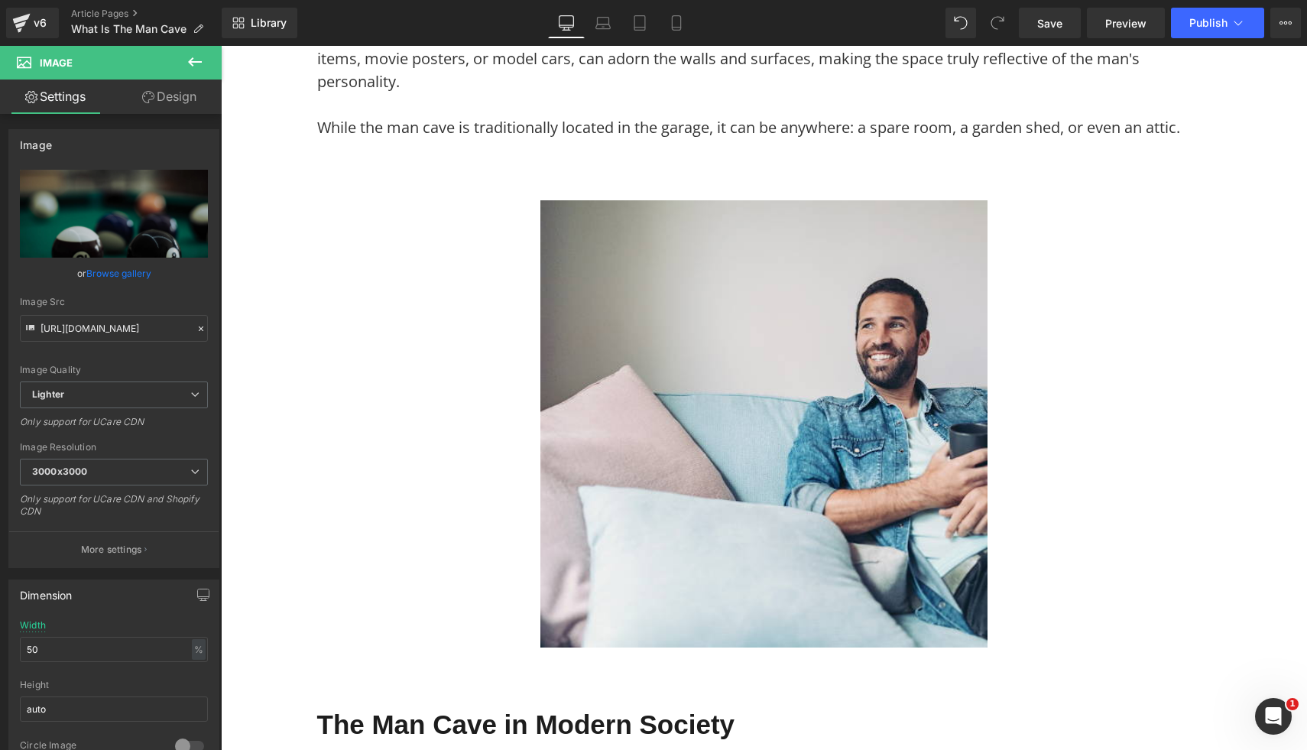
scroll to position [1635, 0]
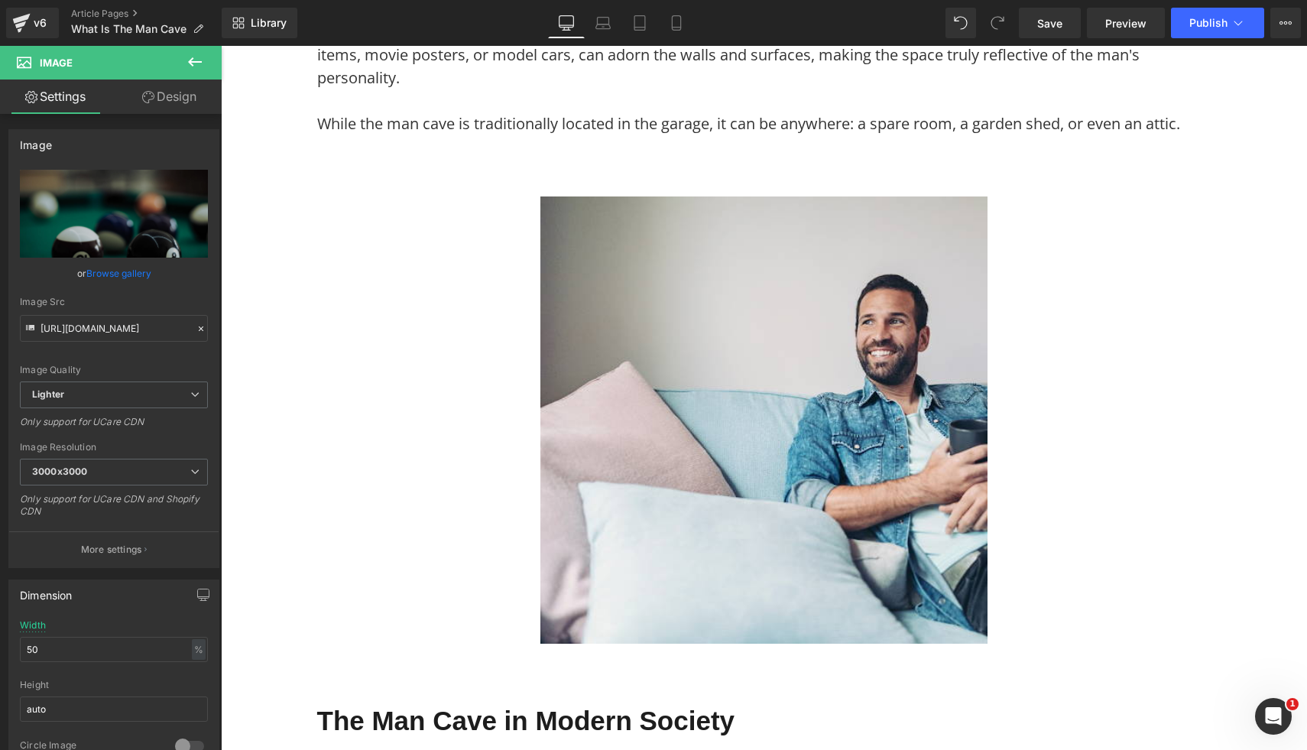
click at [906, 527] on img at bounding box center [763, 419] width 447 height 447
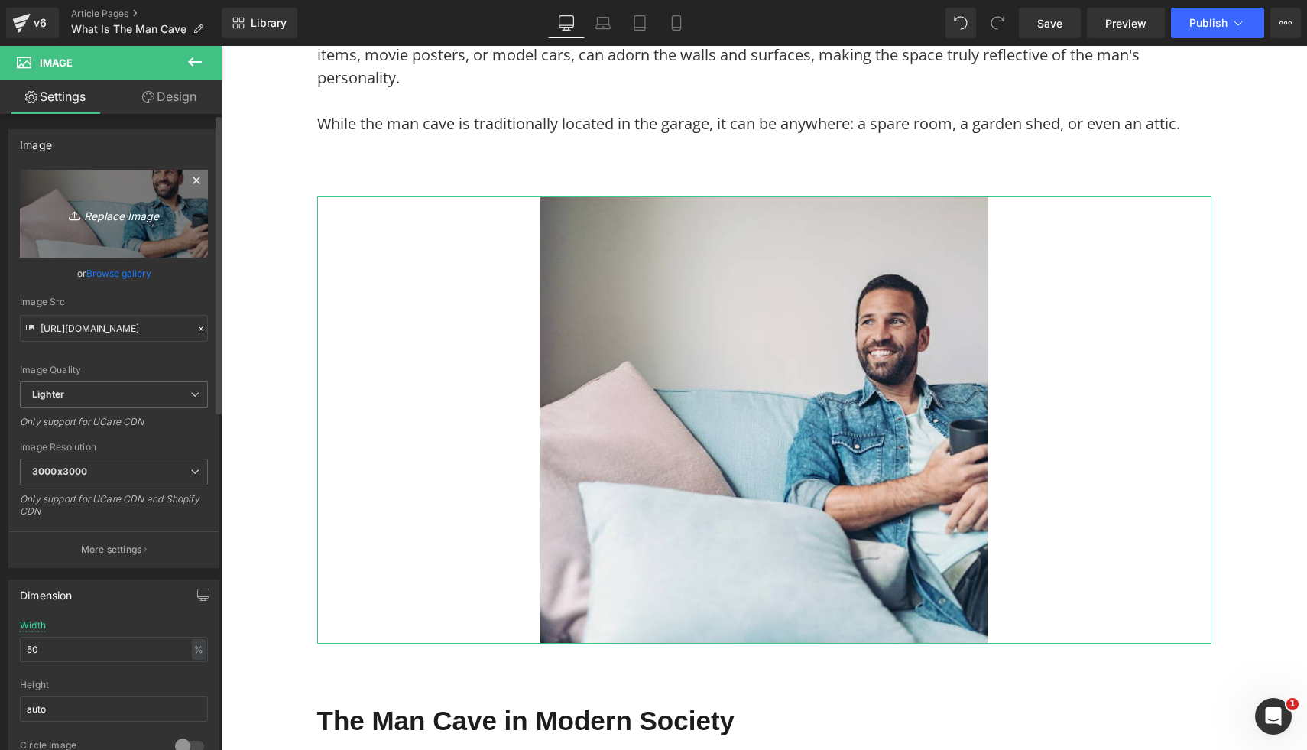
click at [146, 230] on link "Replace Image" at bounding box center [114, 214] width 188 height 88
type input "C:\fakepath\34.png"
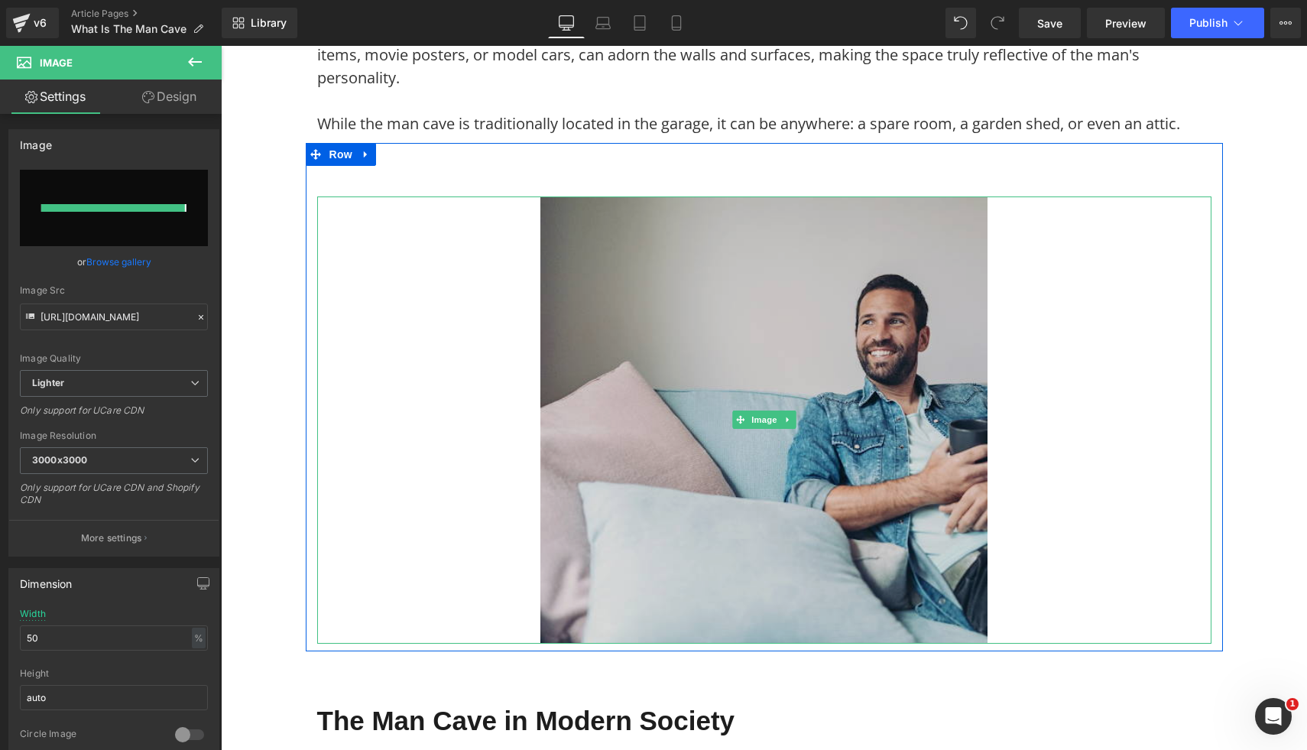
type input "https://ucarecdn.com/904ac17a-51e5-400d-b0cd-fd2691de6521/-/format/auto/-/previ…"
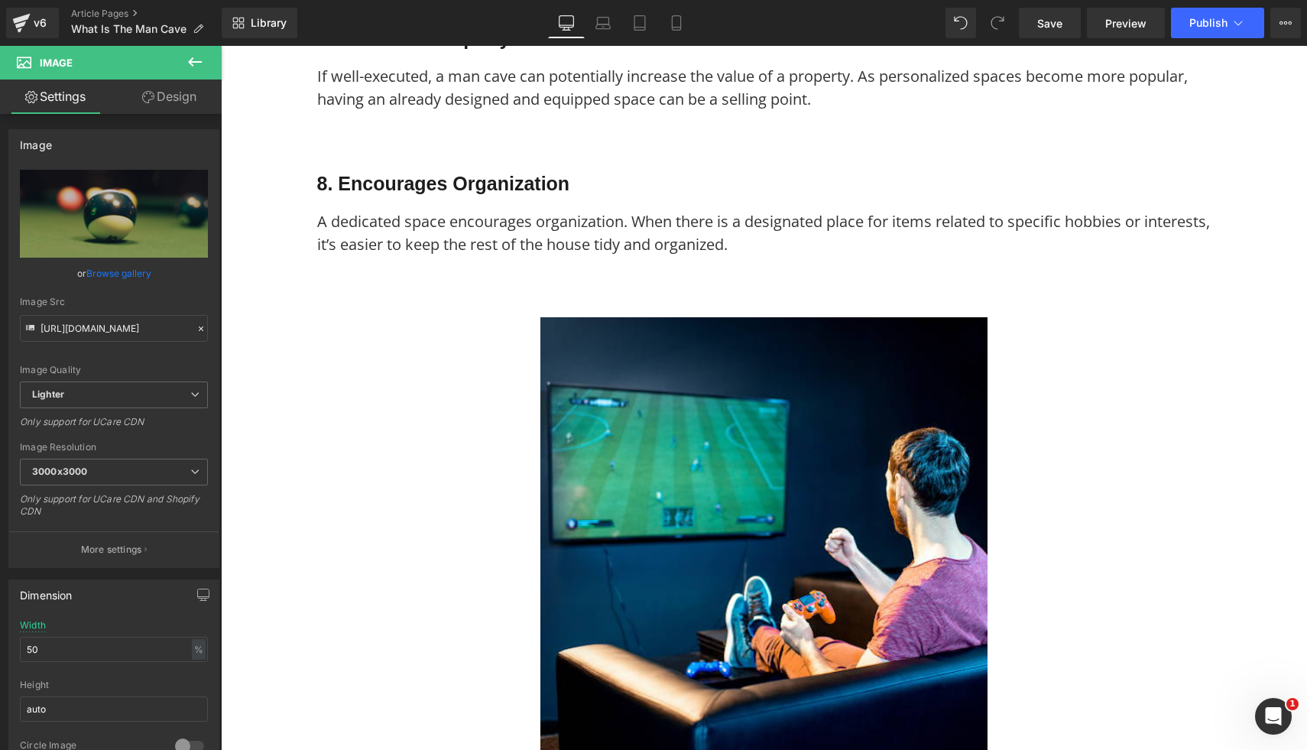
scroll to position [3768, 0]
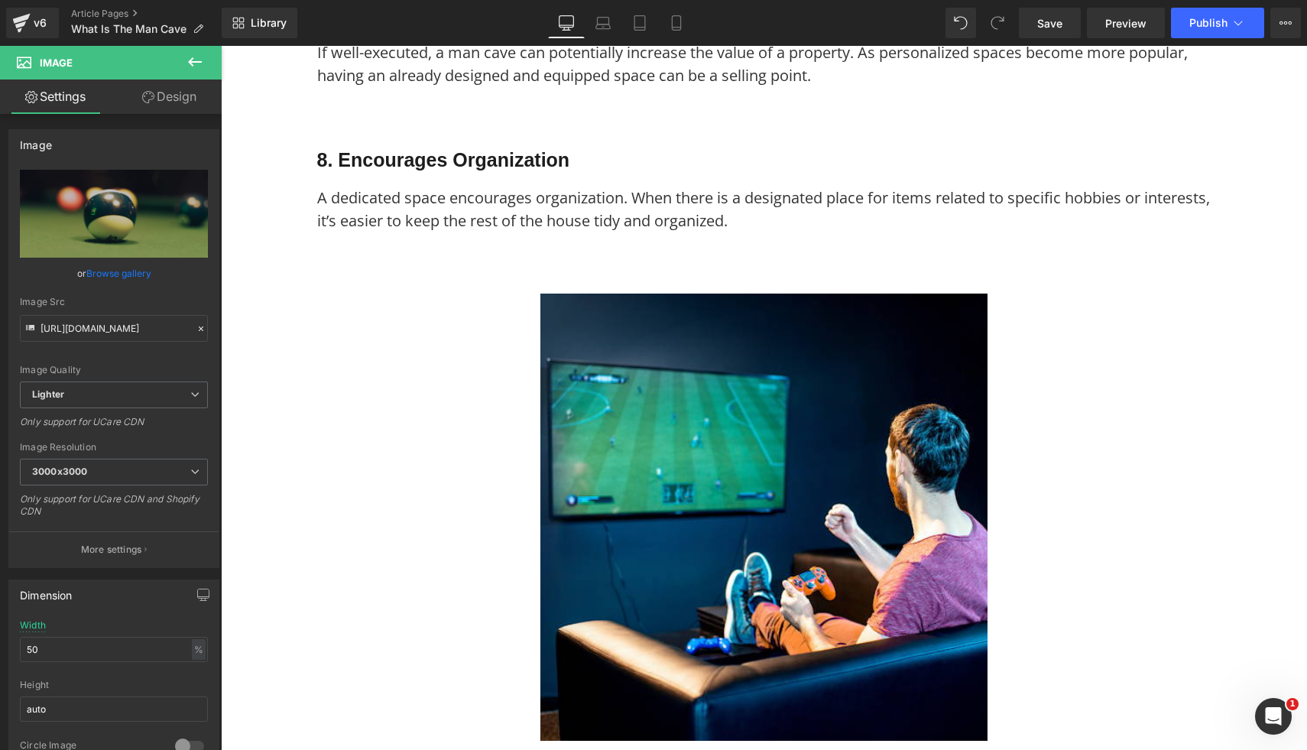
click at [899, 523] on img at bounding box center [763, 516] width 447 height 447
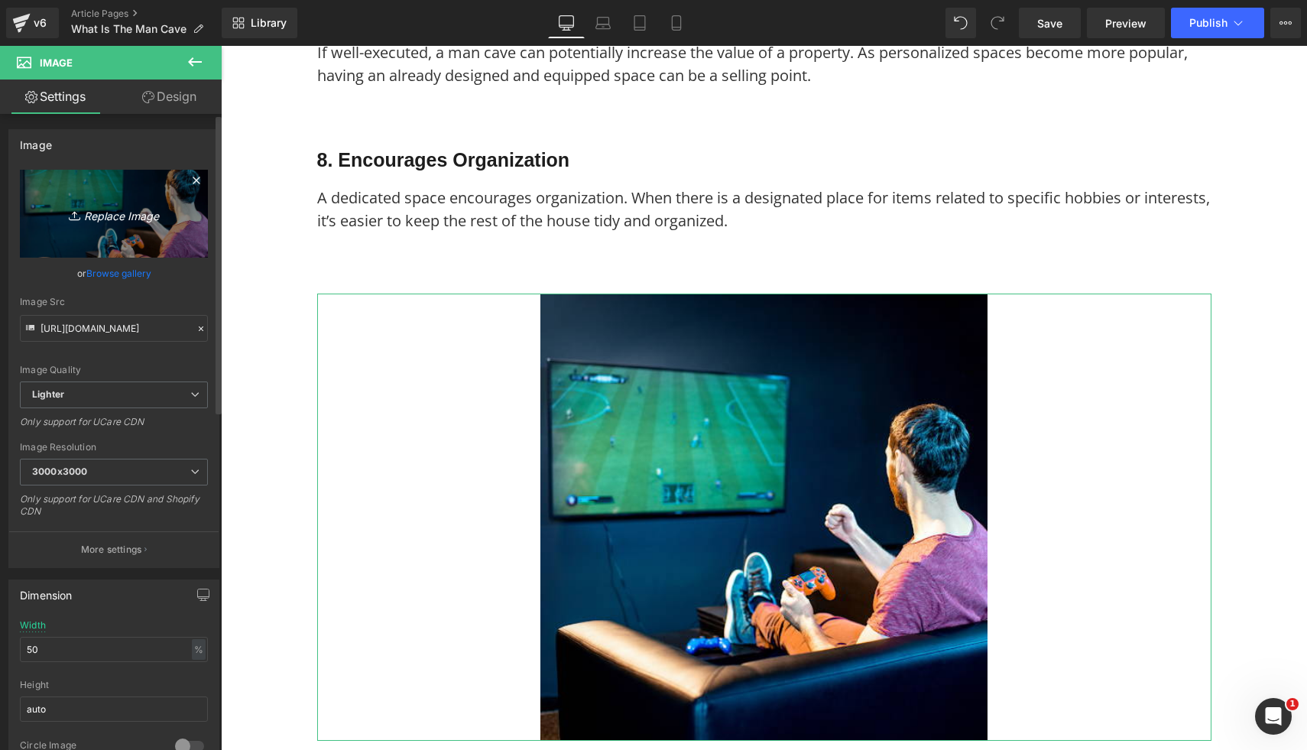
click at [124, 220] on icon "Replace Image" at bounding box center [114, 213] width 122 height 19
type input "C:\fakepath\80.png"
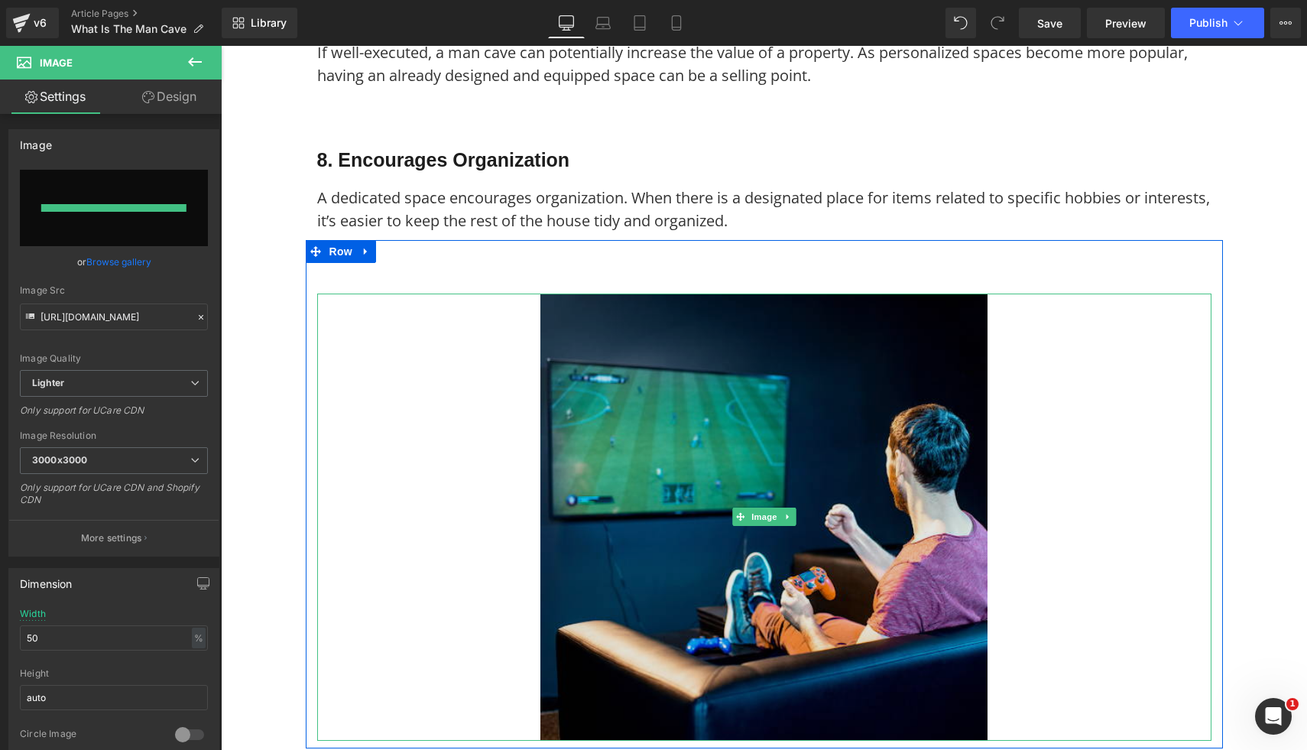
type input "https://ucarecdn.com/70991322-8bfe-40a6-909d-528d2c4d08af/-/format/auto/-/previ…"
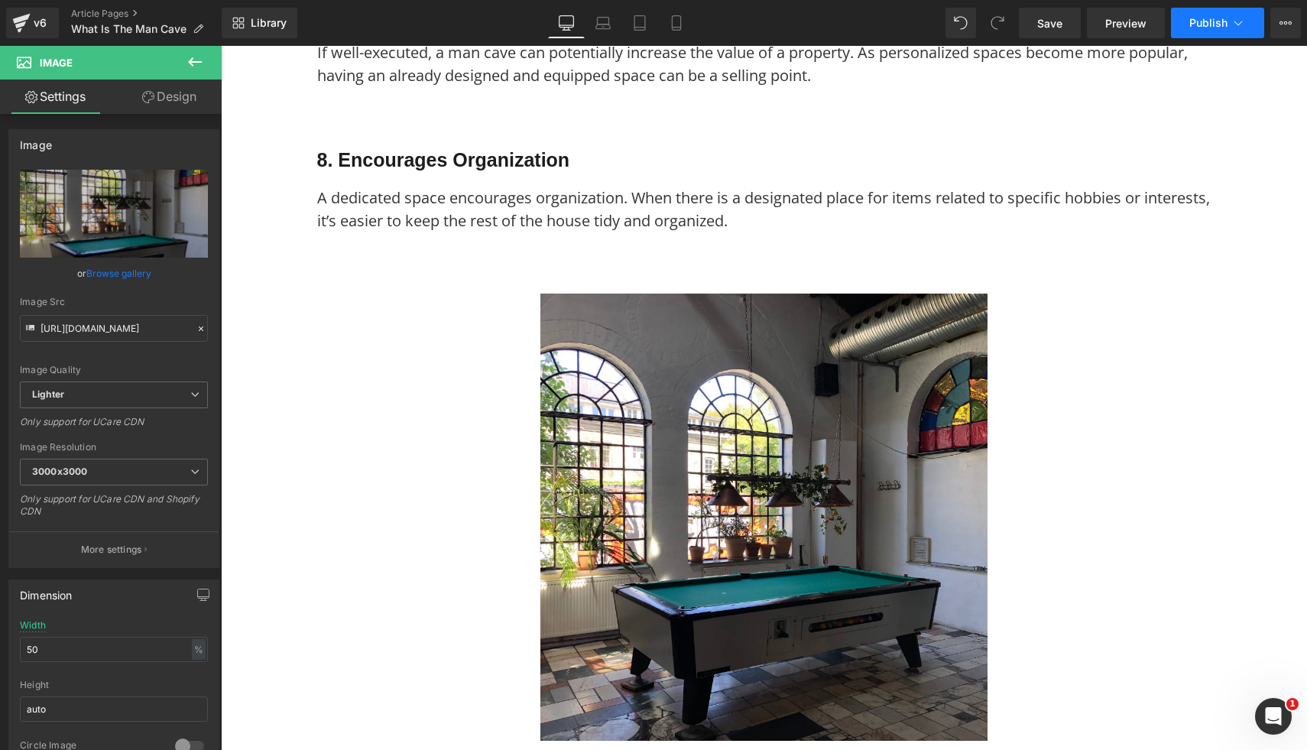
click at [1236, 21] on icon at bounding box center [1237, 22] width 15 height 15
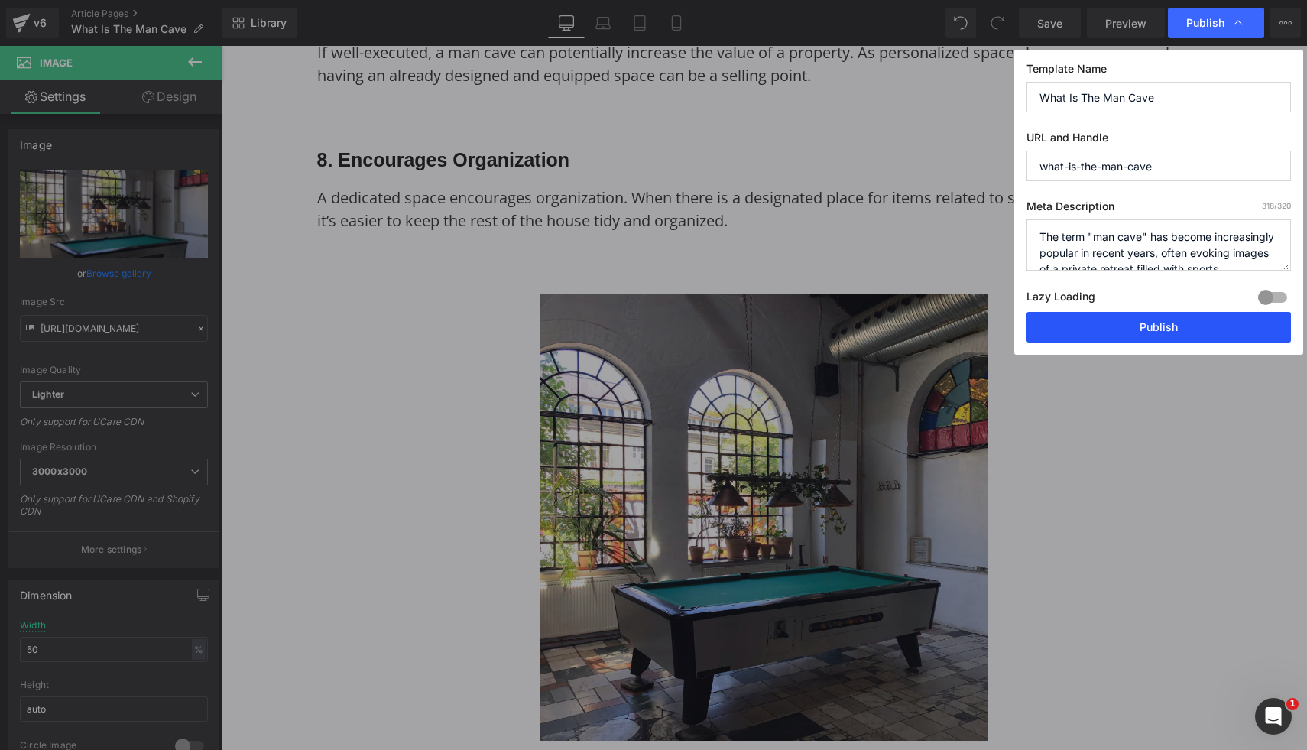
click at [1147, 319] on button "Publish" at bounding box center [1158, 327] width 264 height 31
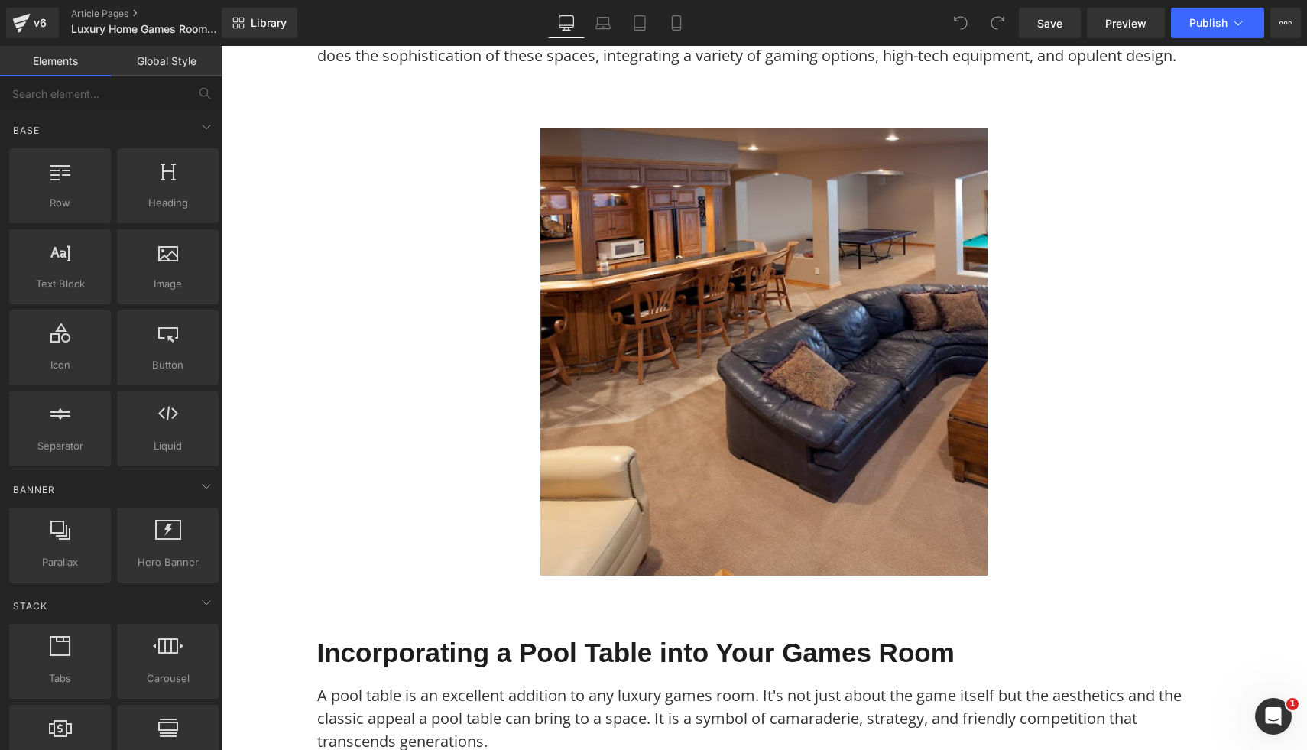
scroll to position [581, 0]
click at [659, 374] on img at bounding box center [763, 351] width 447 height 447
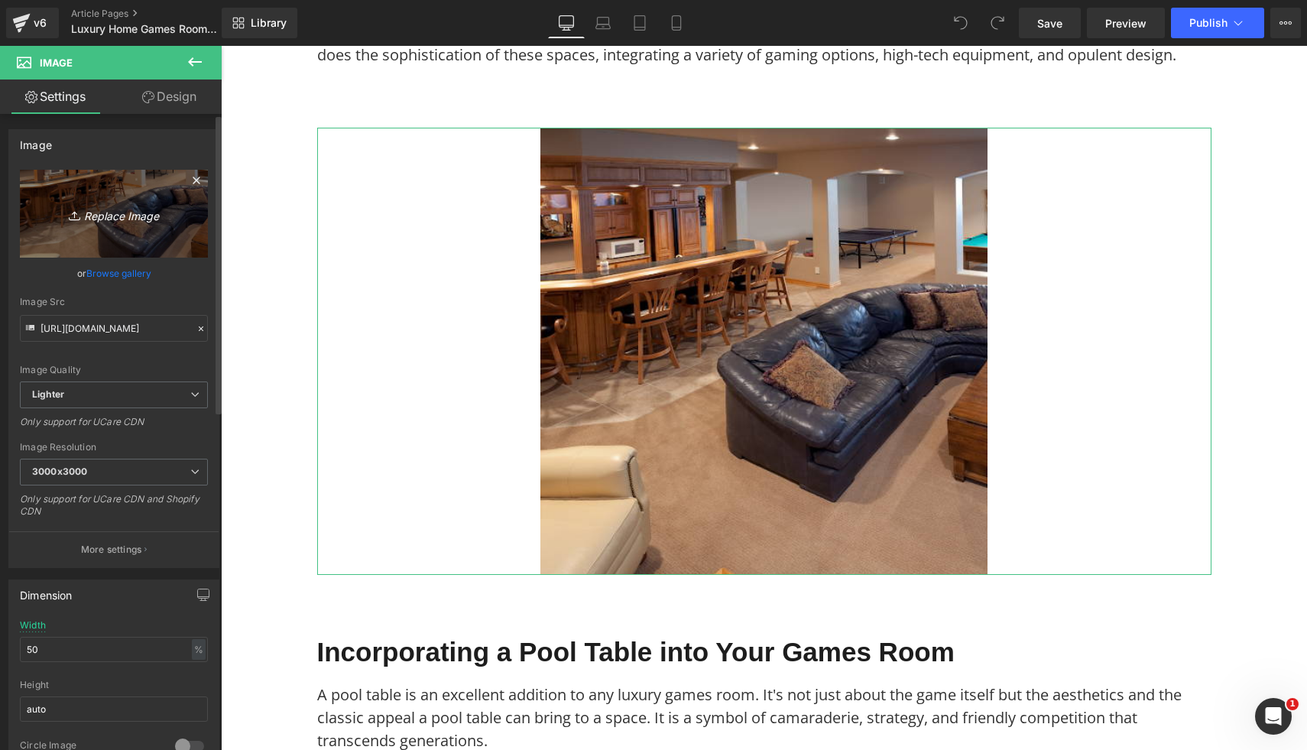
click at [141, 231] on link "Replace Image" at bounding box center [114, 214] width 188 height 88
type input "C:\fakepath\26.png"
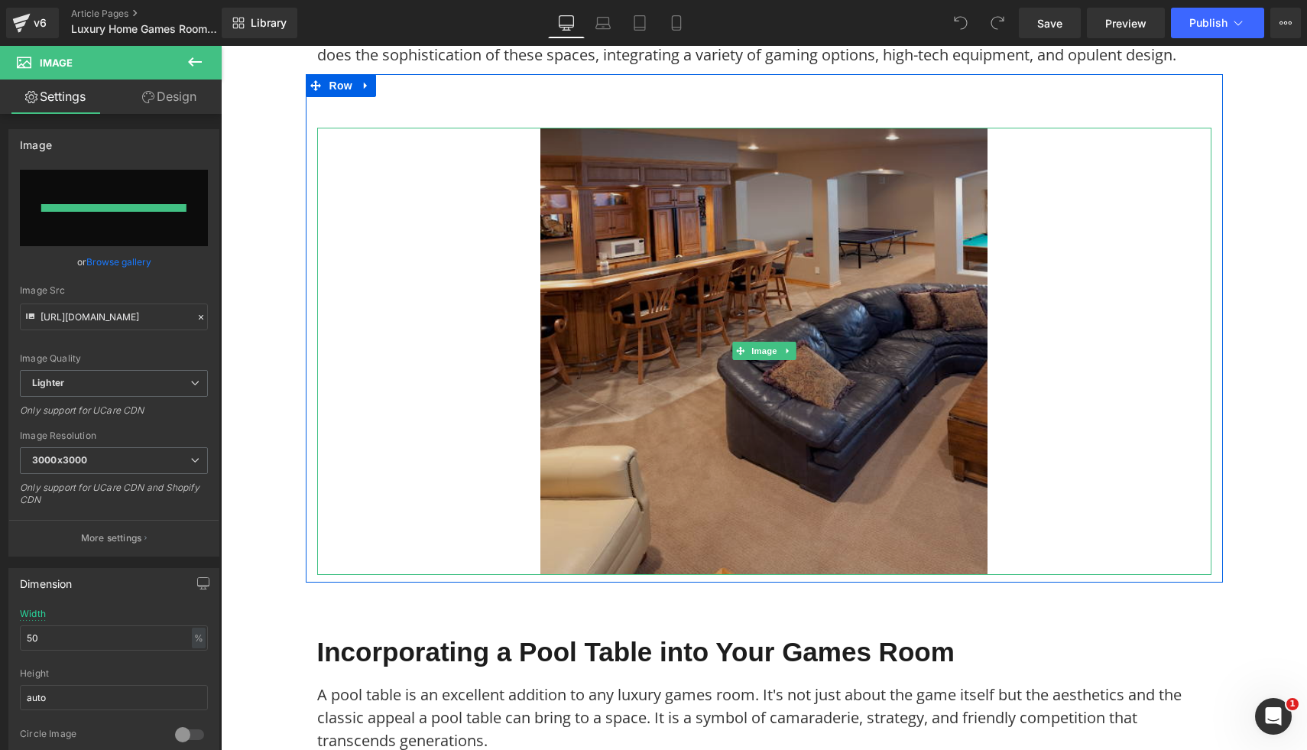
type input "https://ucarecdn.com/ef149f61-e5b5-4f6d-8f17-1f1c4f048c58/-/format/auto/-/previ…"
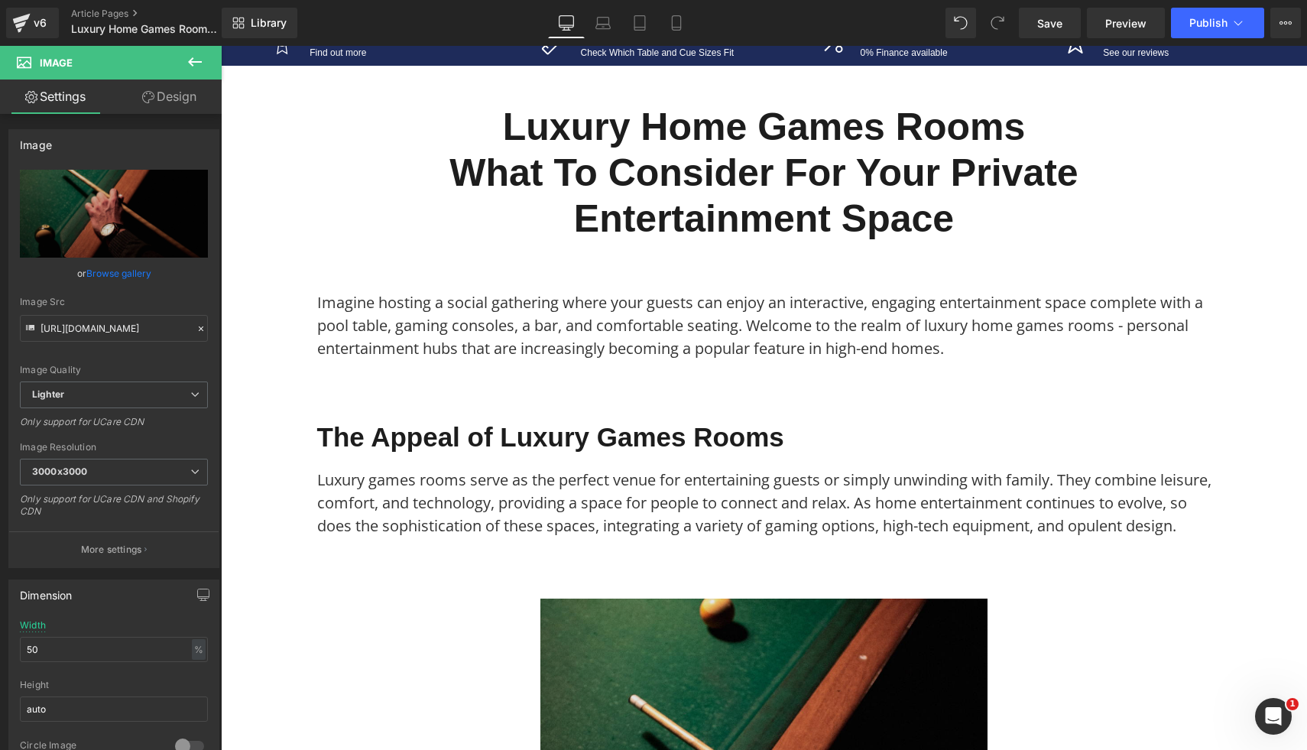
scroll to position [0, 0]
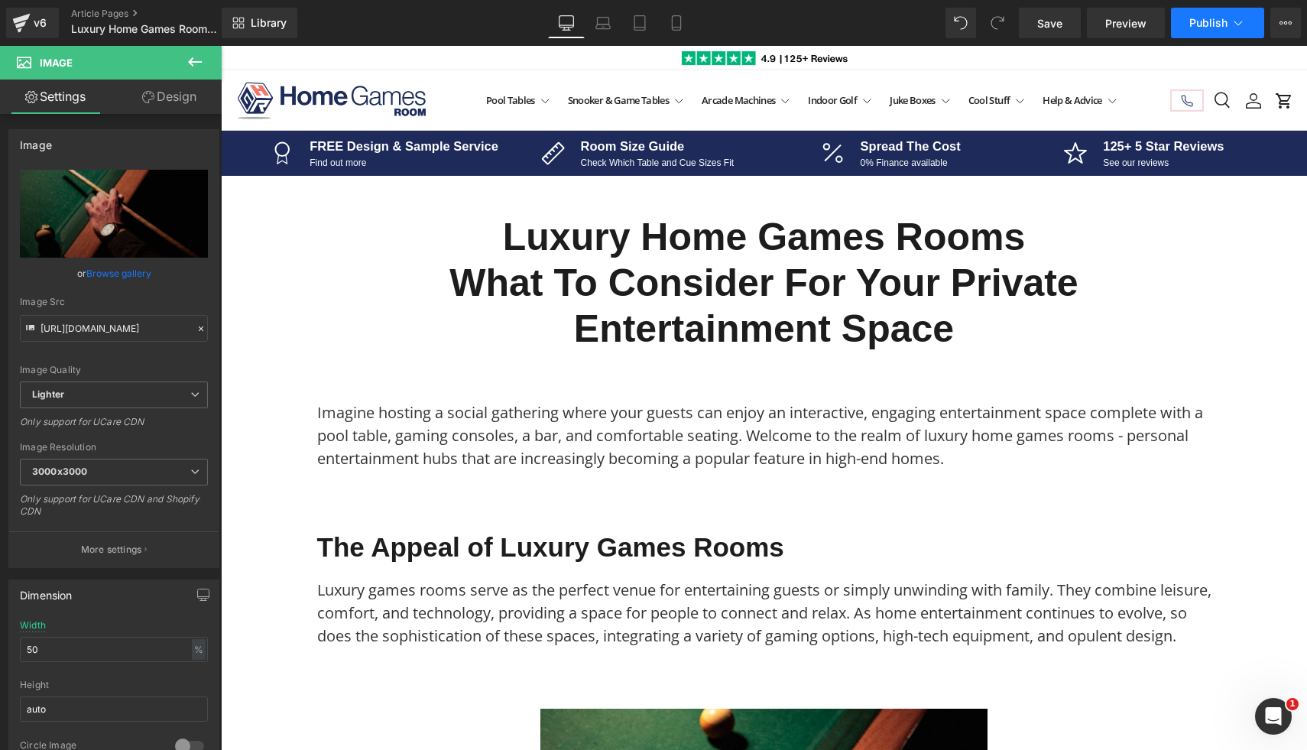
click at [1193, 28] on span "Publish" at bounding box center [1208, 23] width 38 height 12
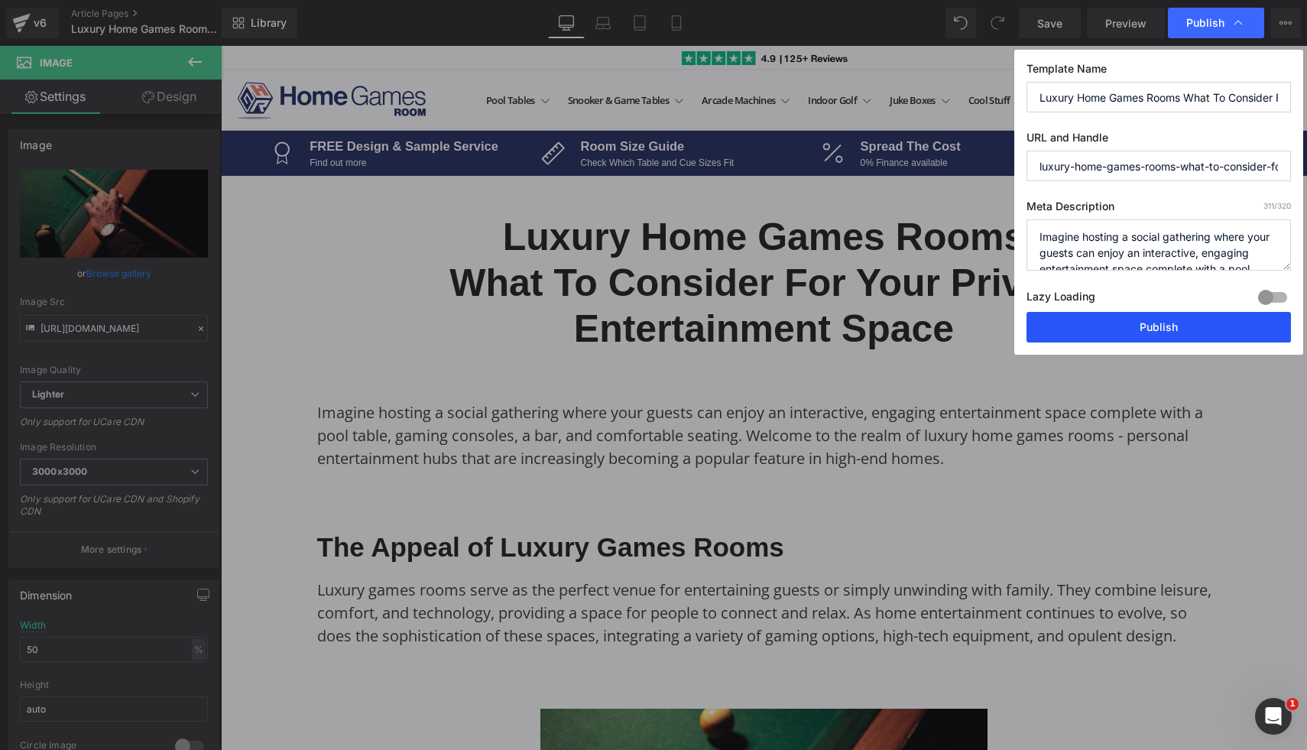
click at [1142, 329] on button "Publish" at bounding box center [1158, 327] width 264 height 31
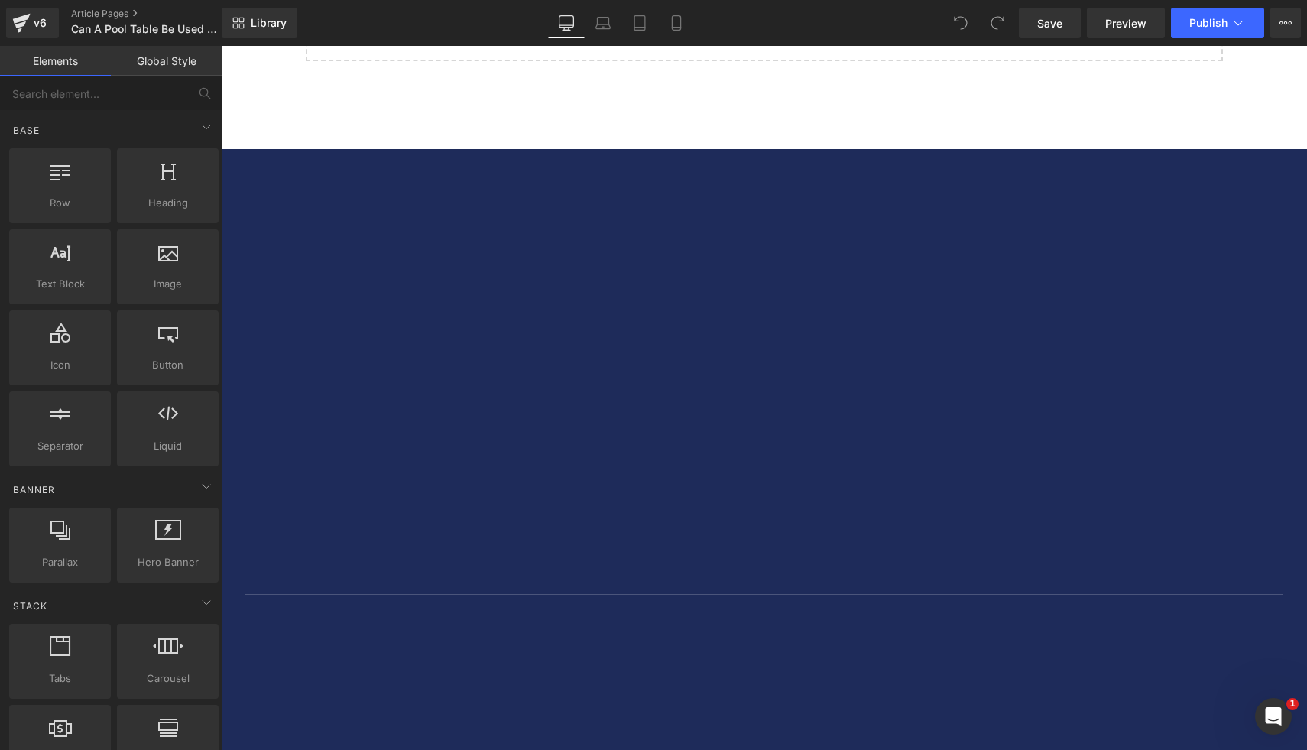
scroll to position [5021, 0]
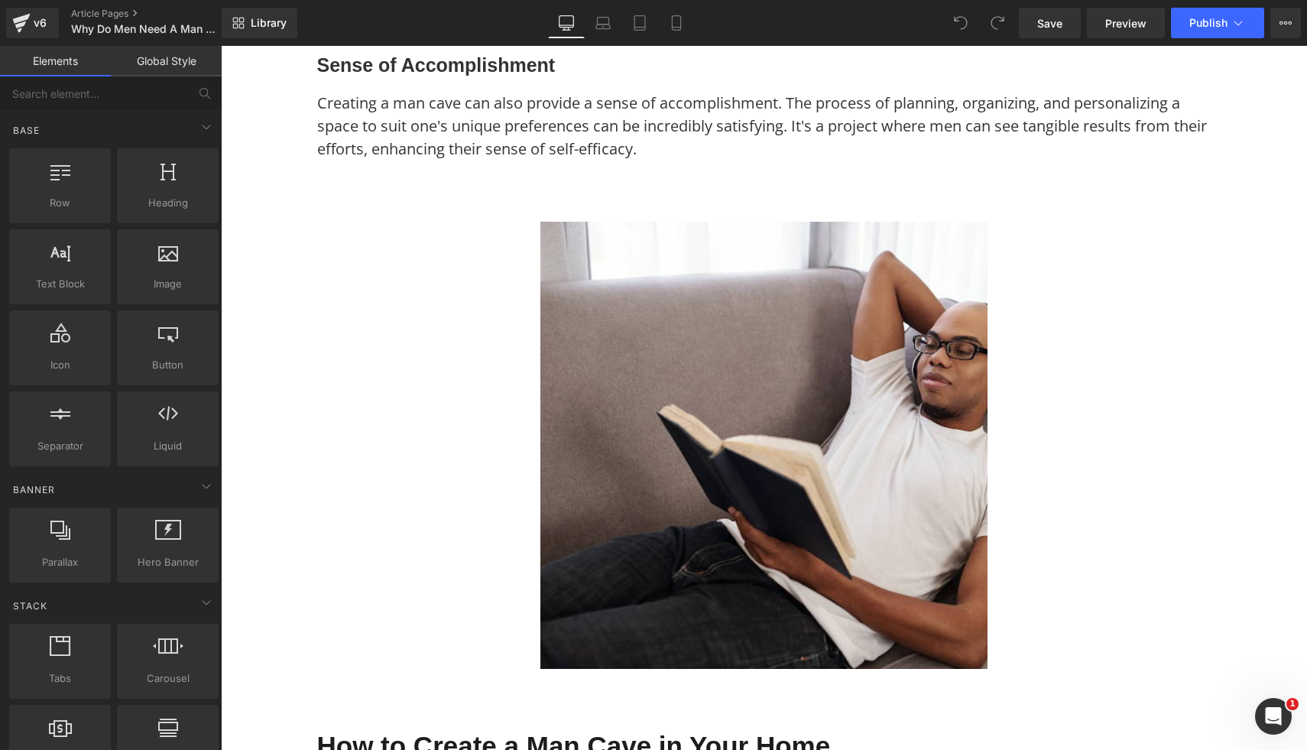
scroll to position [1502, 0]
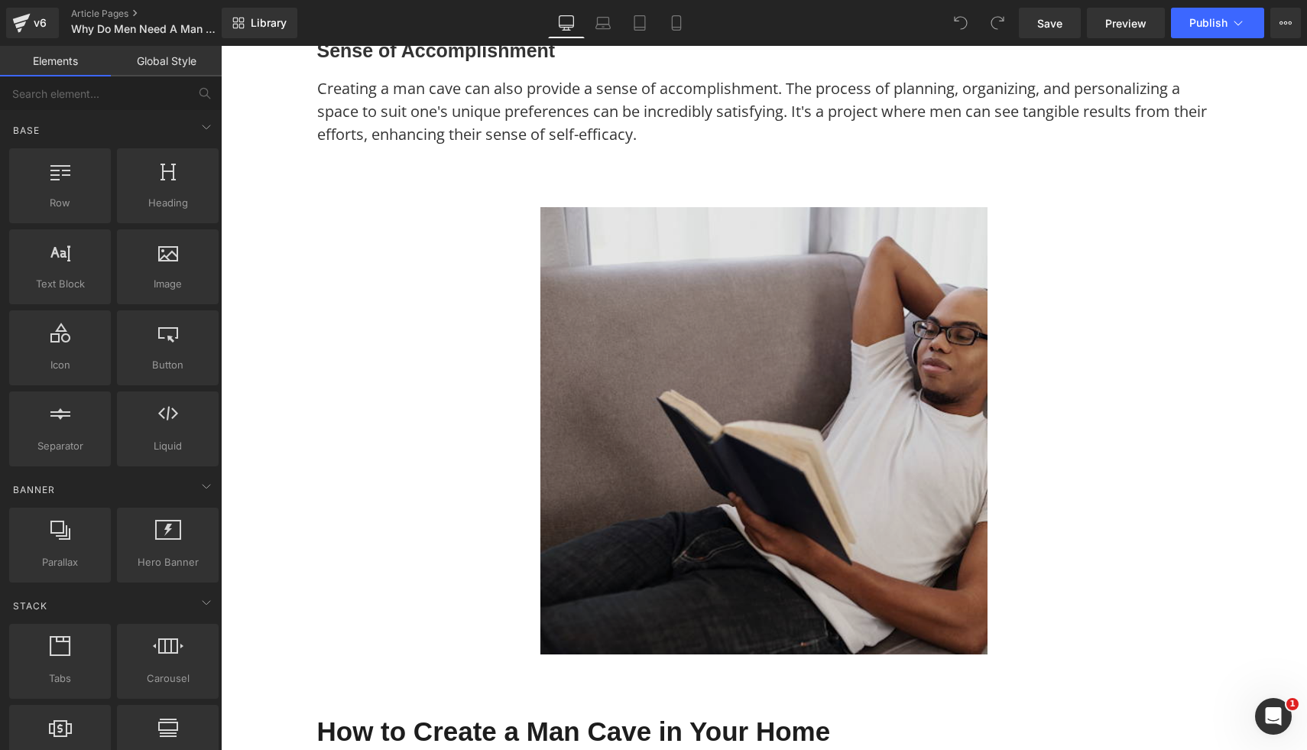
click at [605, 367] on img at bounding box center [763, 430] width 447 height 447
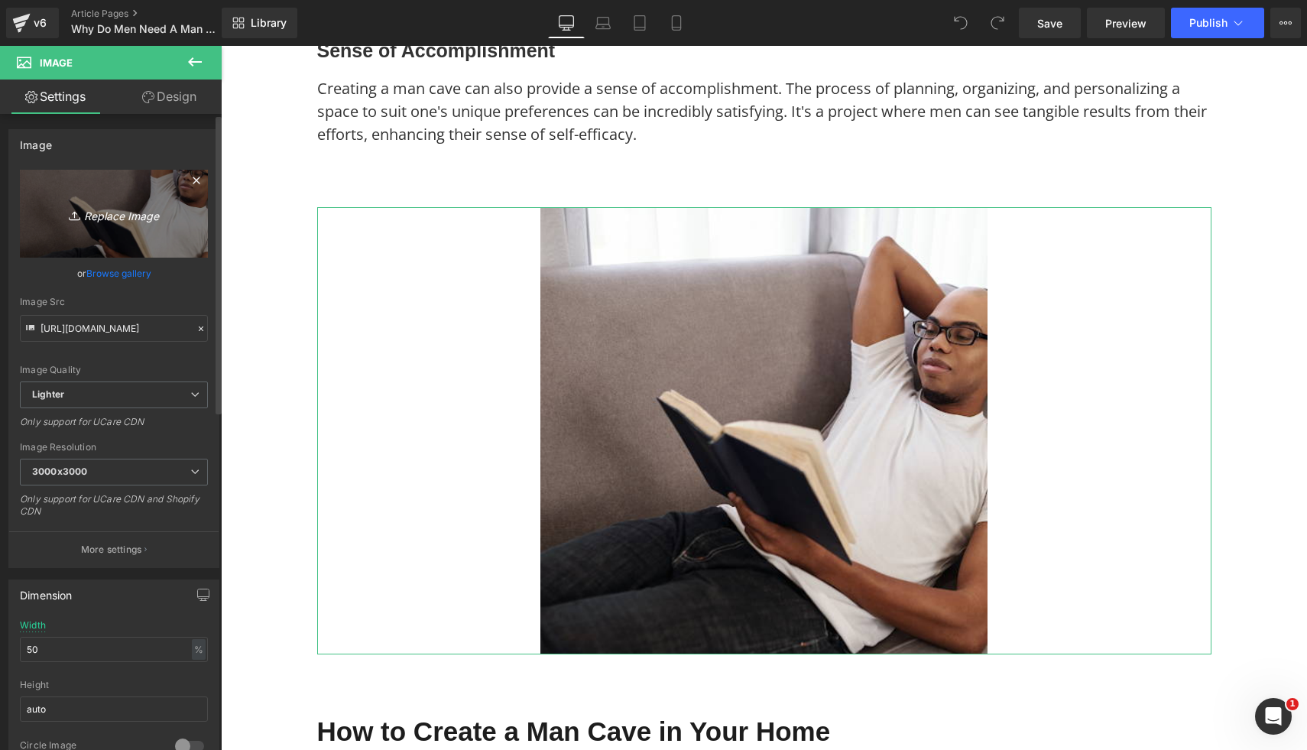
click at [144, 211] on icon "Replace Image" at bounding box center [114, 213] width 122 height 19
type input "C:\fakepath\35.png"
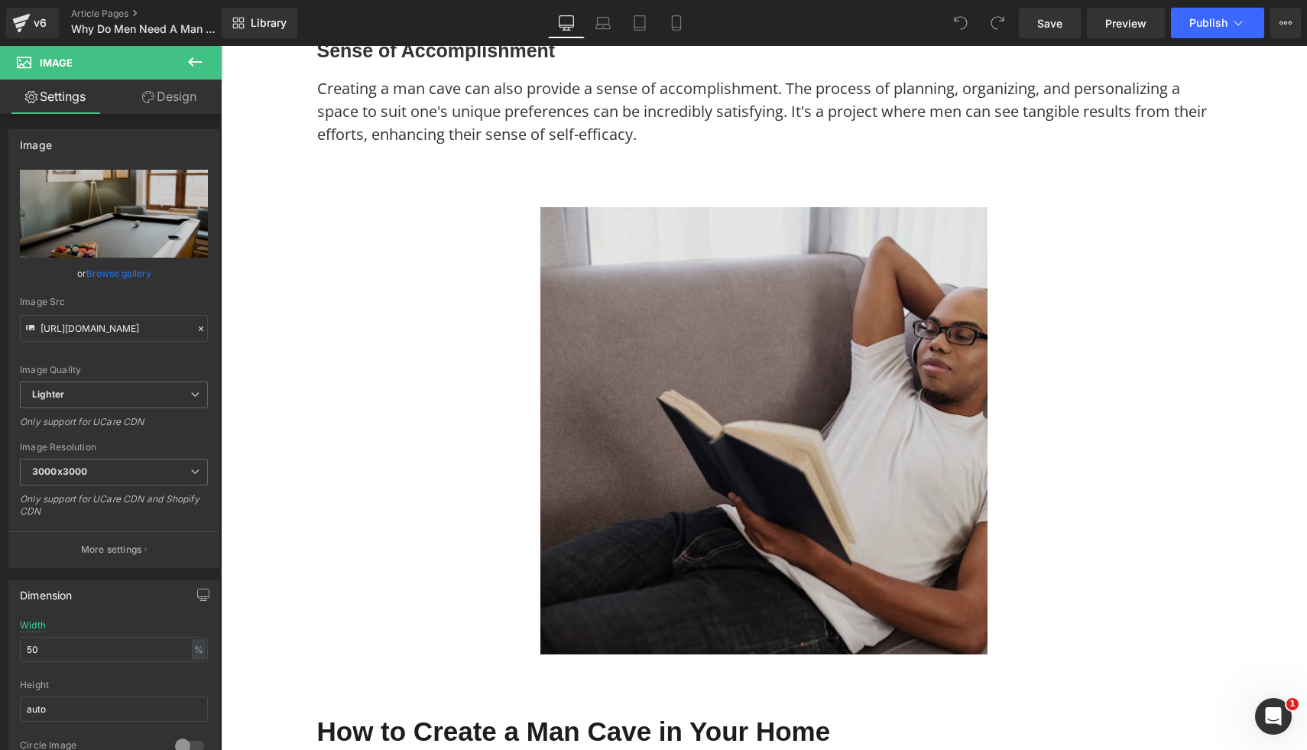
type input "https://ucarecdn.com/bc143166-41b7-4ffb-8c41-174d0c9ce492/-/format/auto/-/previ…"
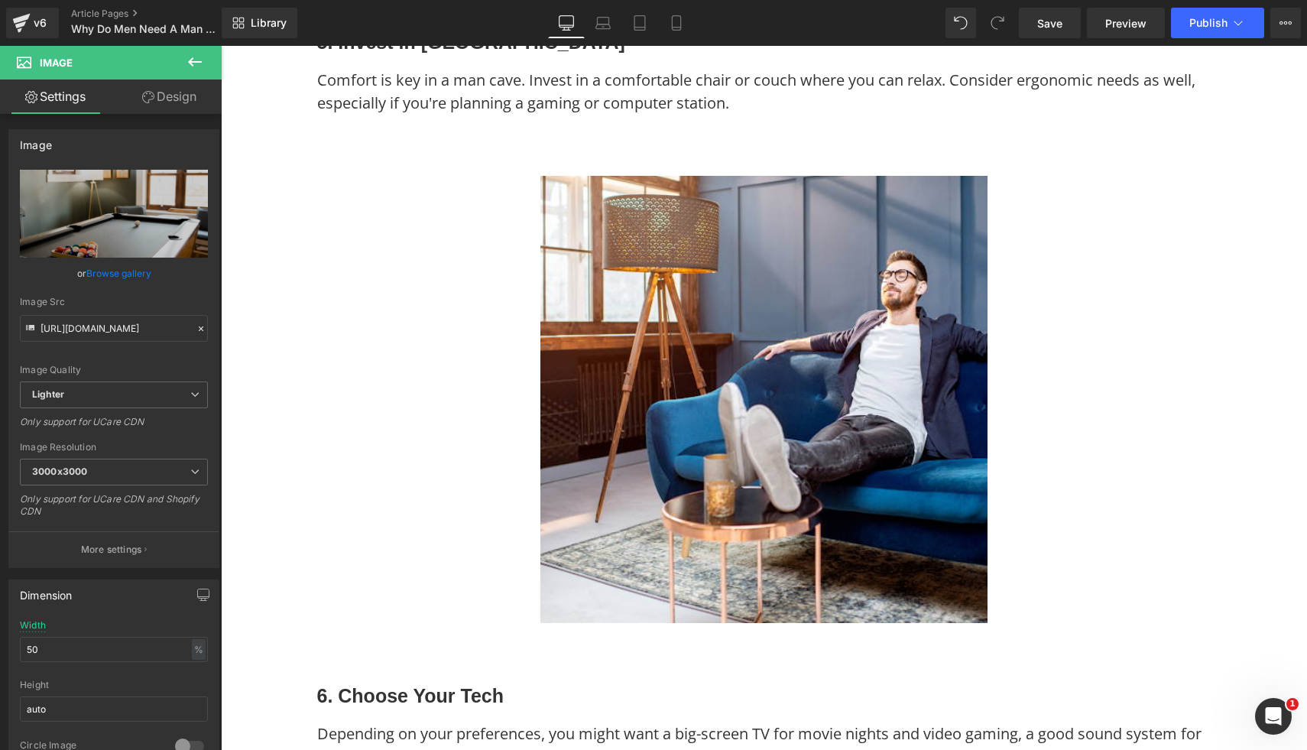
scroll to position [3061, 0]
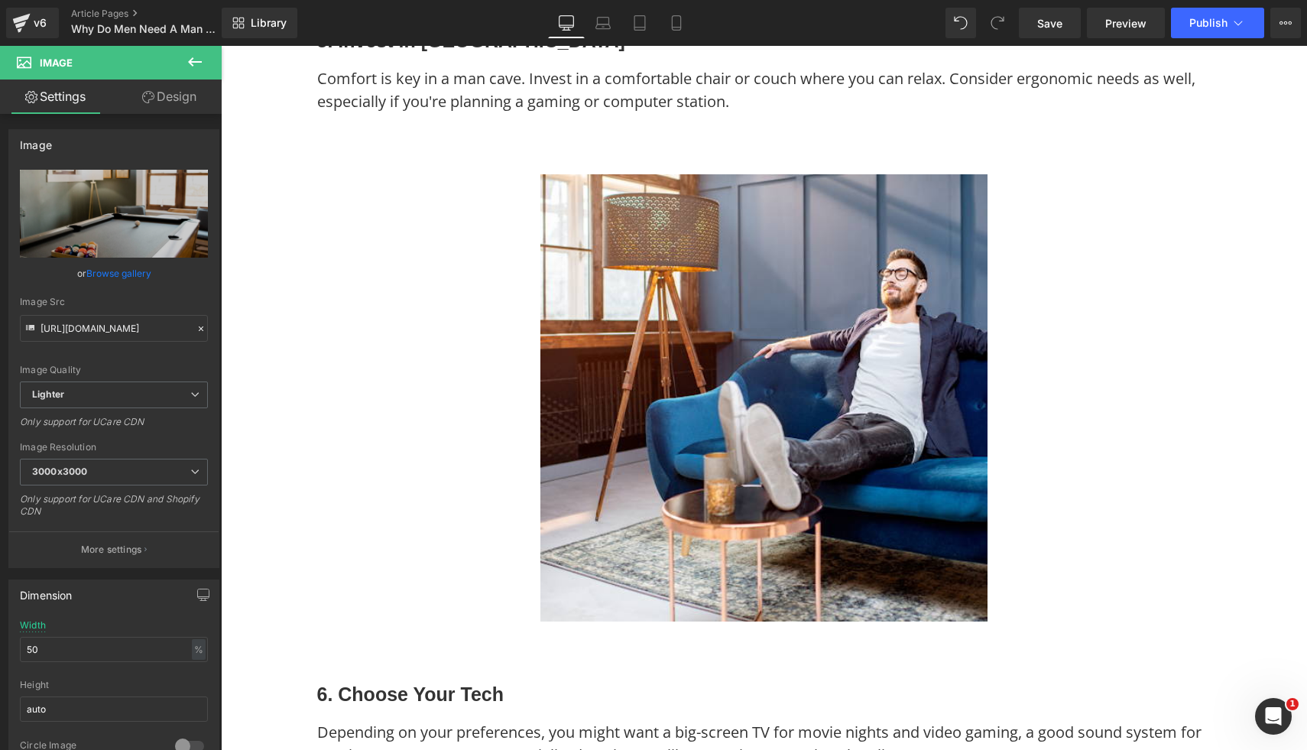
click at [718, 238] on img at bounding box center [763, 397] width 447 height 447
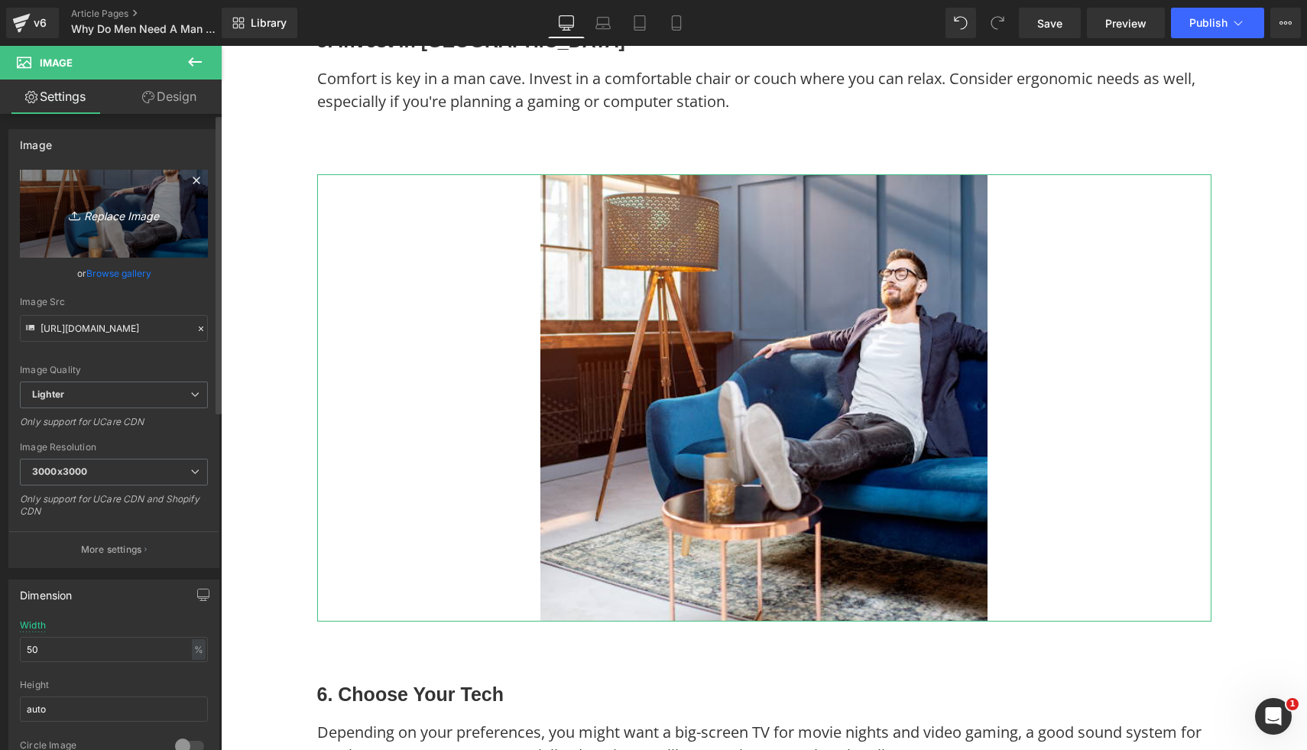
click at [69, 208] on icon at bounding box center [76, 215] width 15 height 15
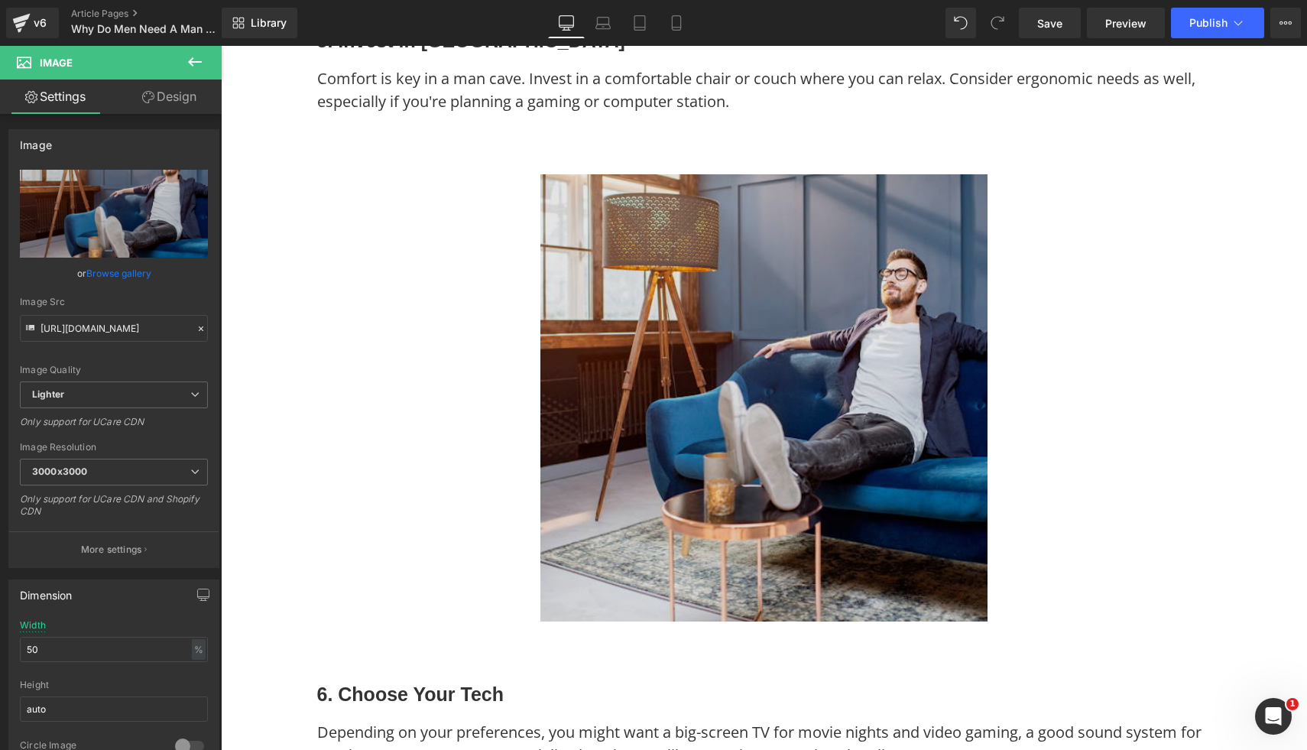
type input "C:\fakepath\32.png"
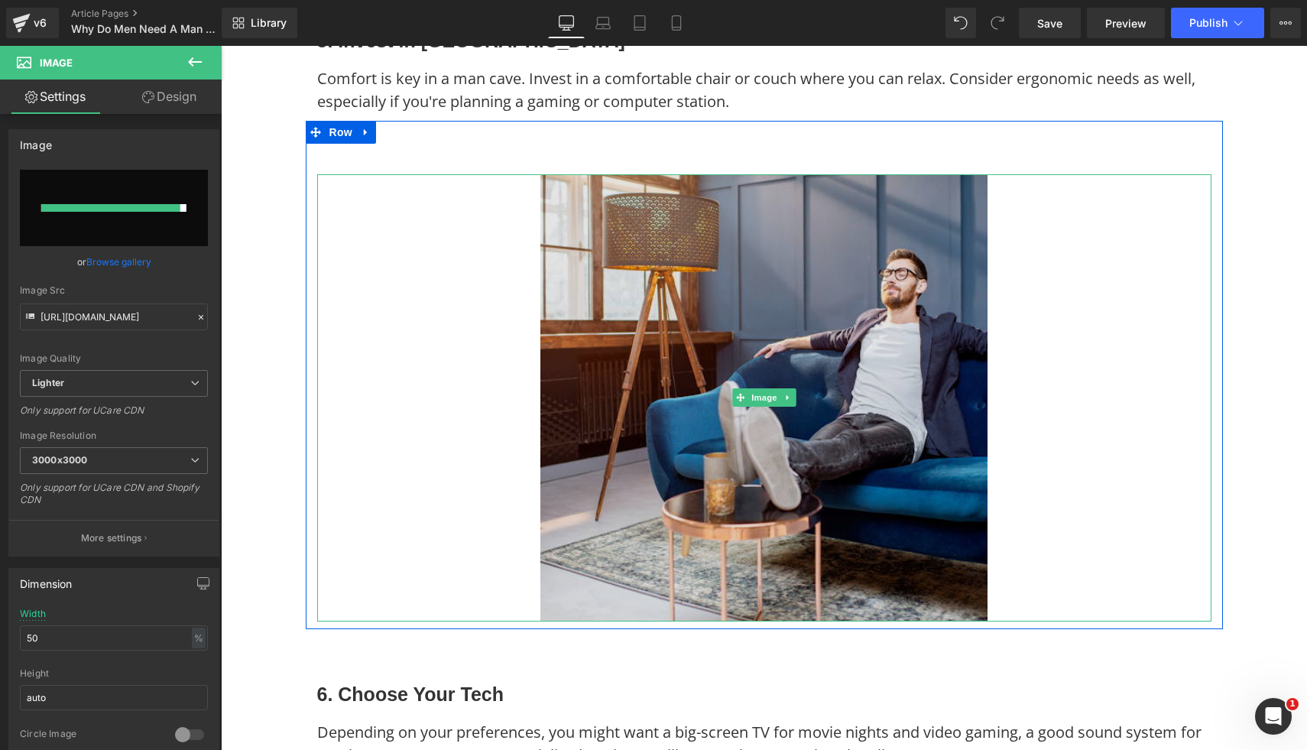
type input "https://ucarecdn.com/212c18fe-c709-47d1-8c67-9d1fb42a0ad3/-/format/auto/-/previ…"
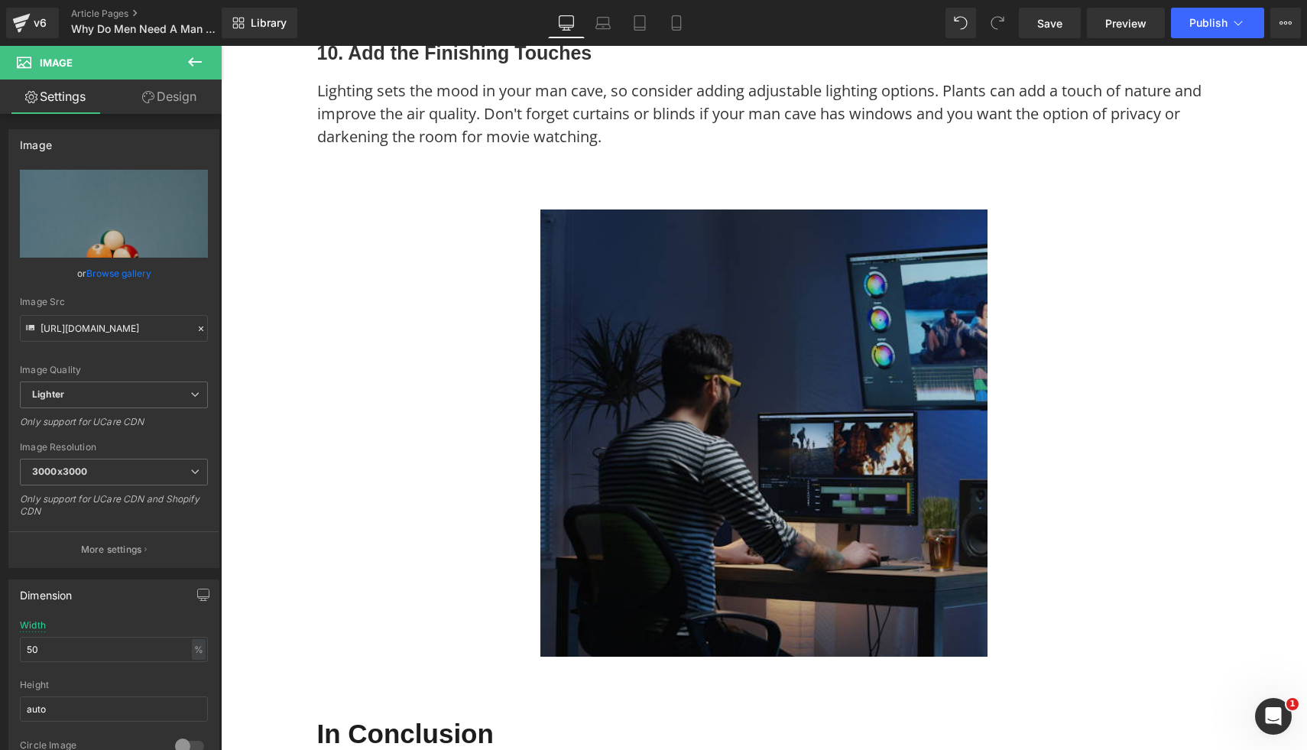
scroll to position [4314, 0]
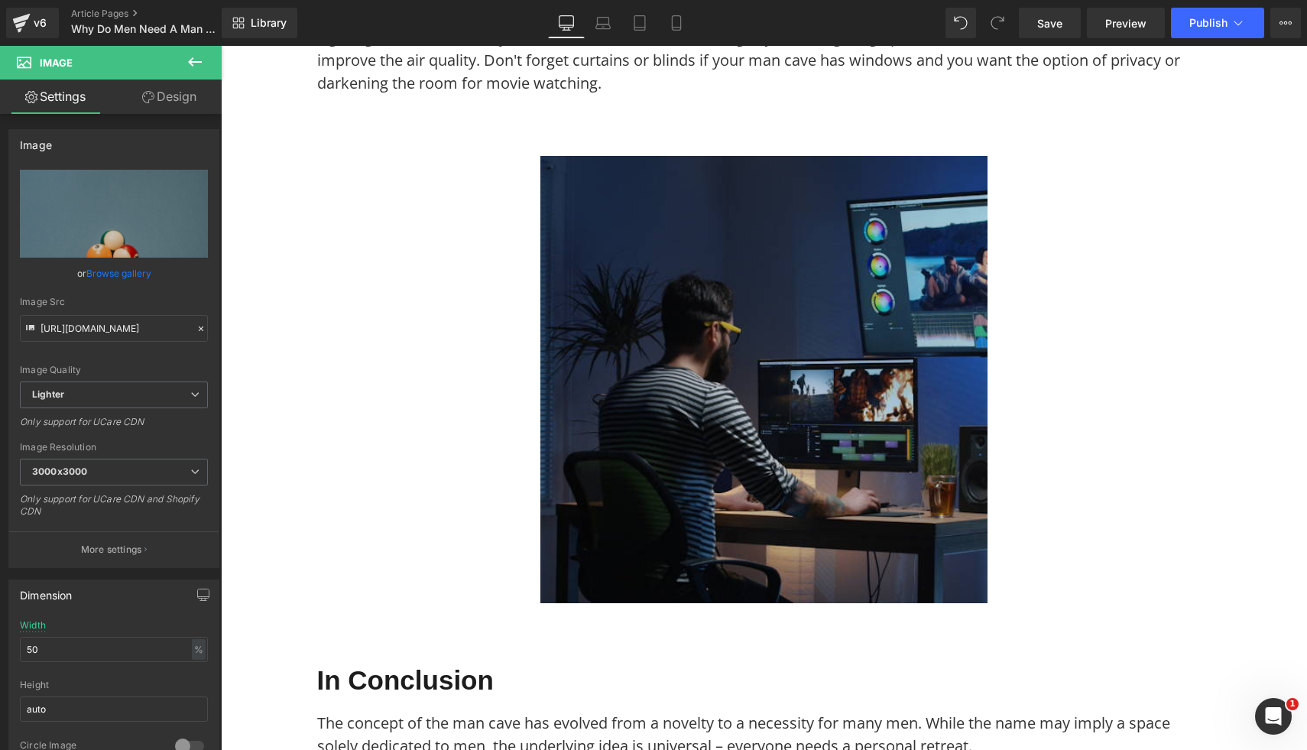
click at [857, 481] on img at bounding box center [763, 379] width 447 height 447
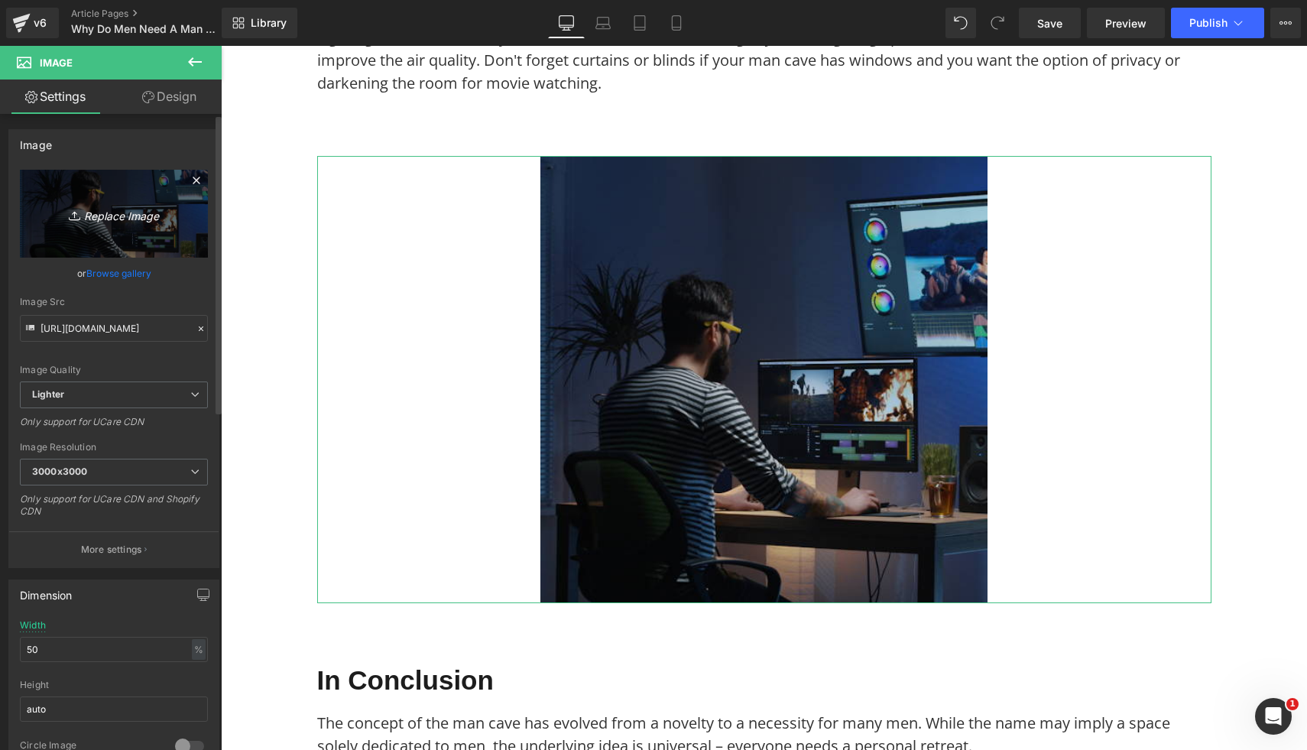
click at [124, 235] on link "Replace Image" at bounding box center [114, 214] width 188 height 88
type input "C:\fakepath\23.png"
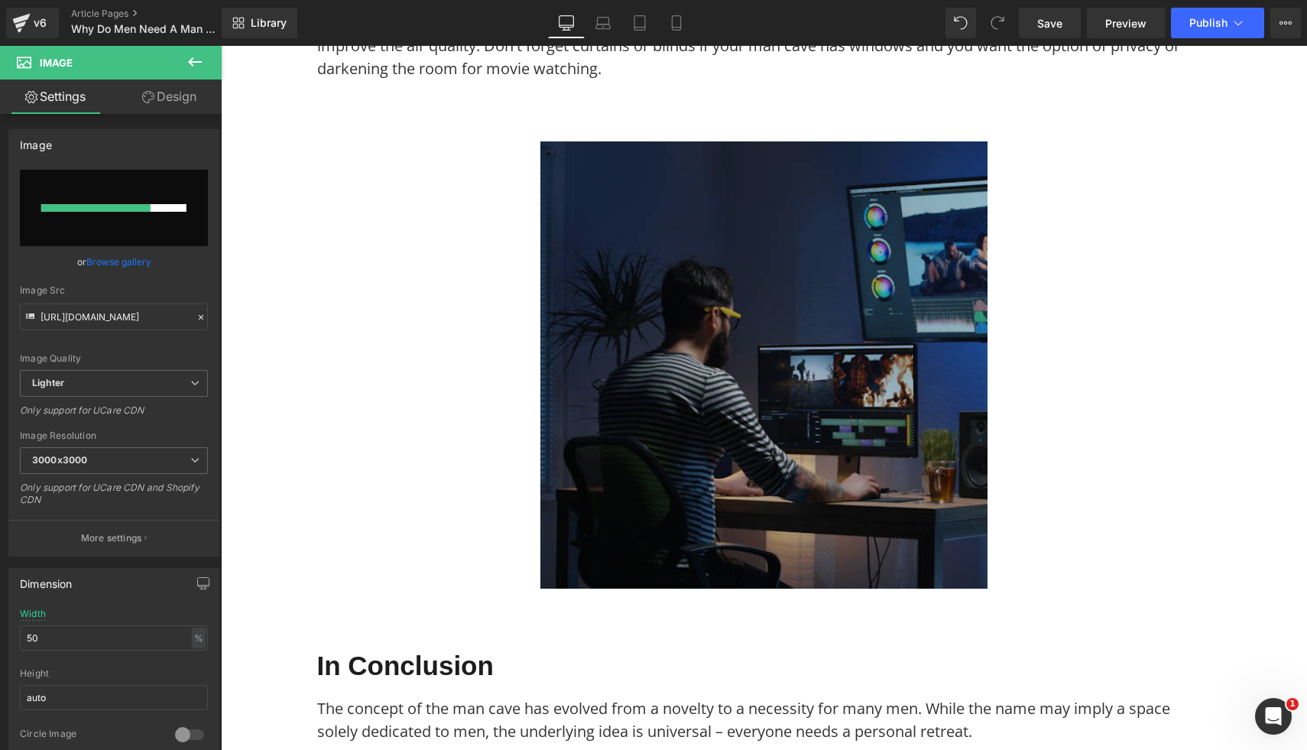
scroll to position [4330, 0]
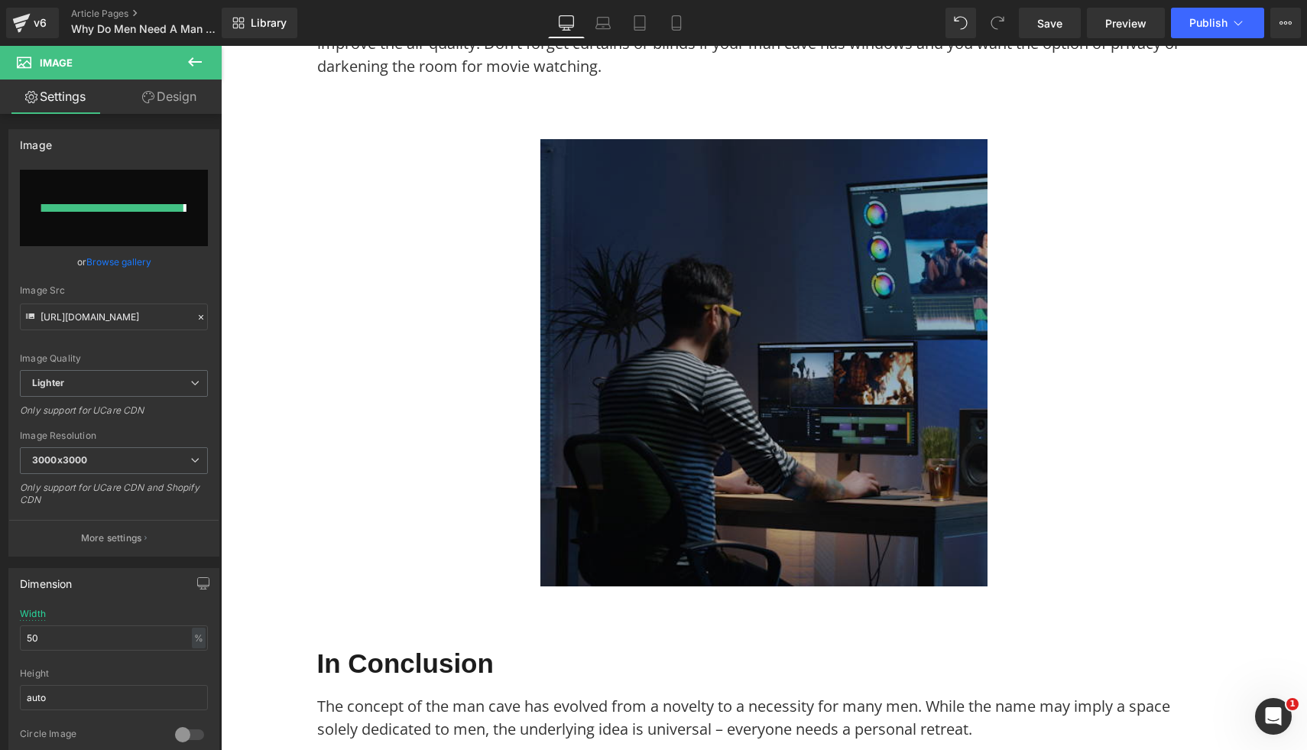
type input "https://ucarecdn.com/a37f51e9-eaea-4bc9-b04c-b925b91a0c1d/-/format/auto/-/previ…"
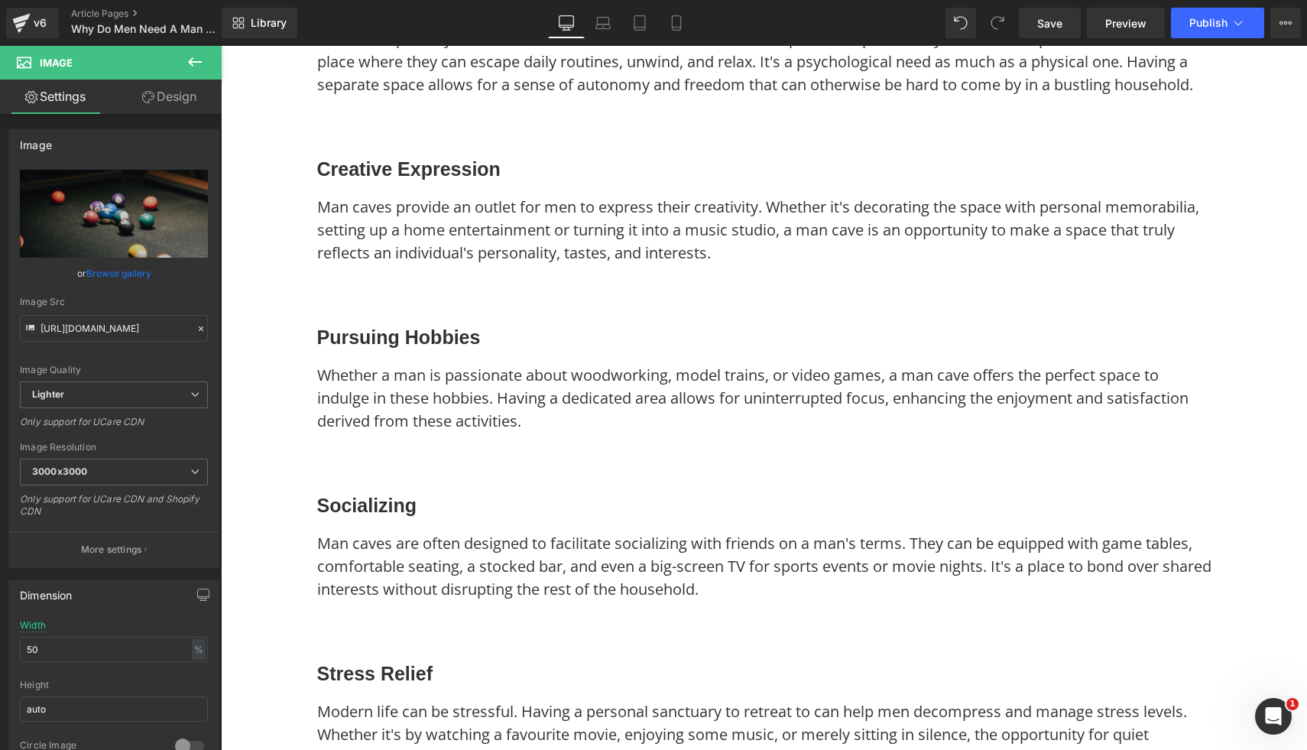
scroll to position [0, 0]
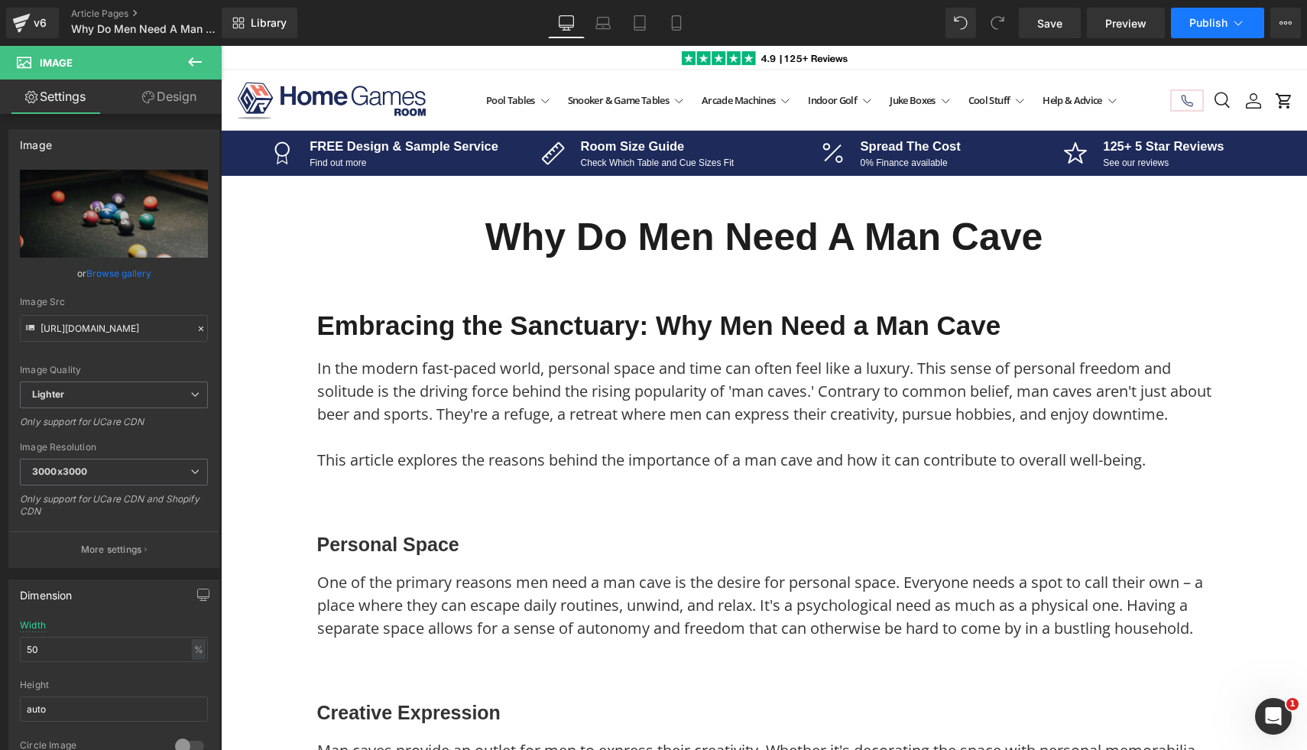
click at [1194, 28] on span "Publish" at bounding box center [1208, 23] width 38 height 12
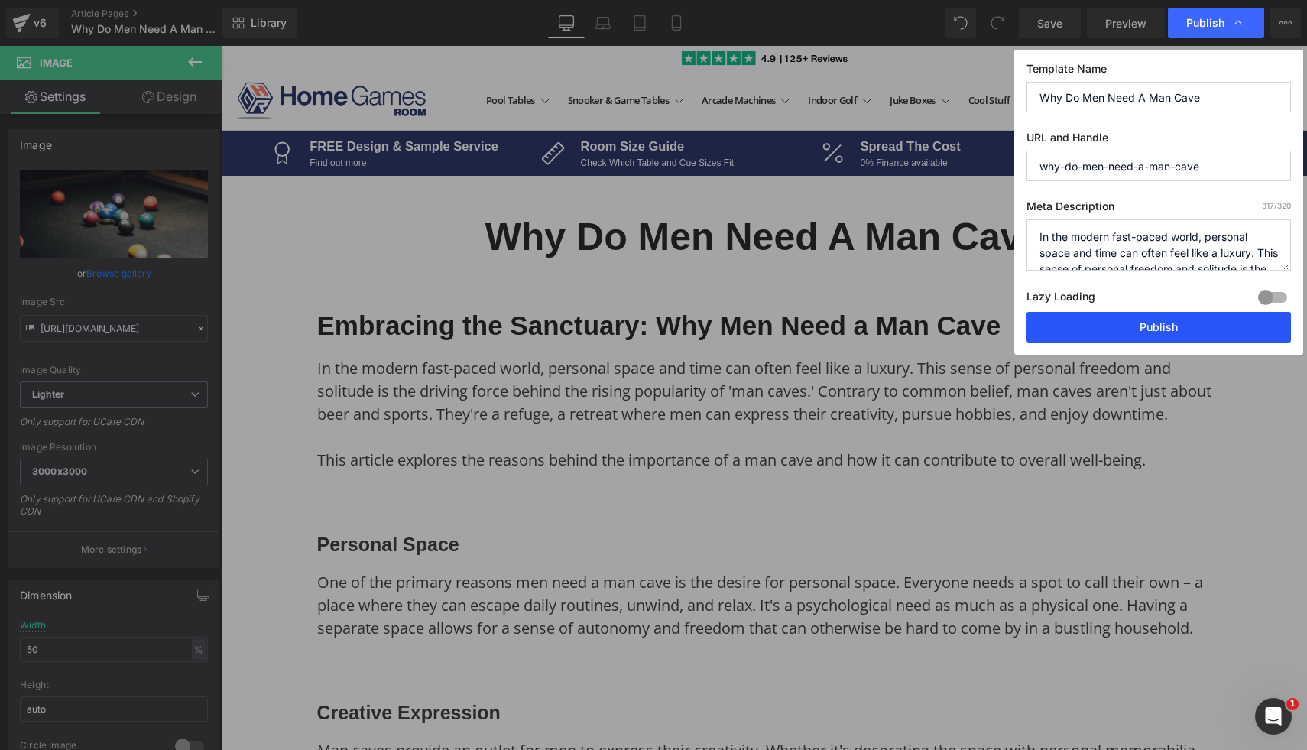
click at [1066, 332] on button "Publish" at bounding box center [1158, 327] width 264 height 31
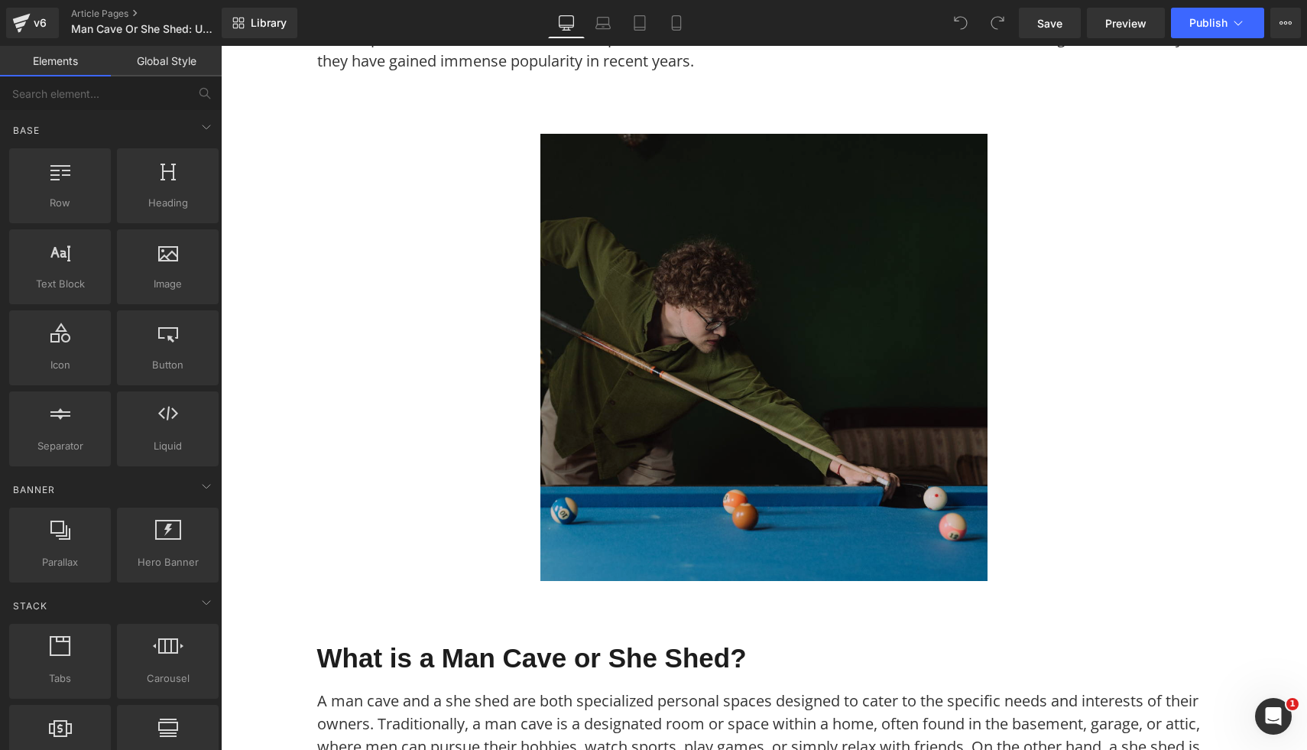
scroll to position [486, 0]
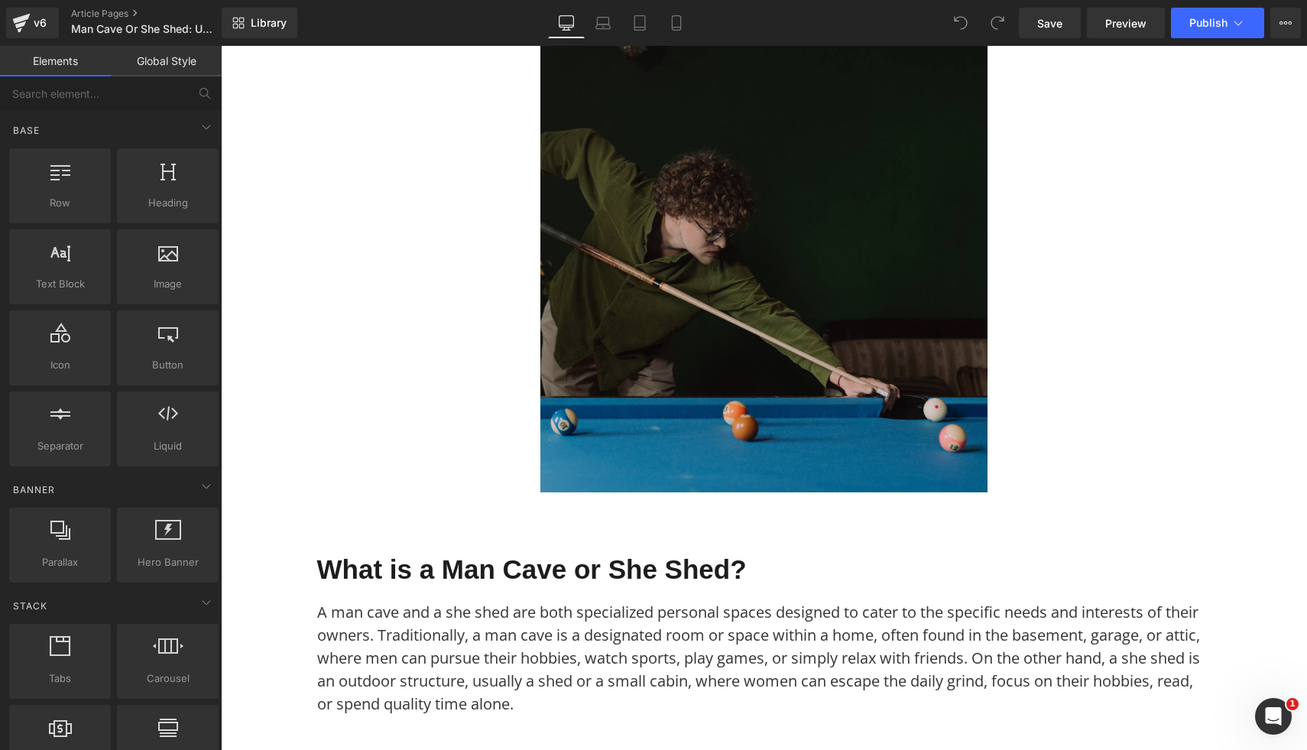
click at [758, 384] on img at bounding box center [763, 268] width 447 height 447
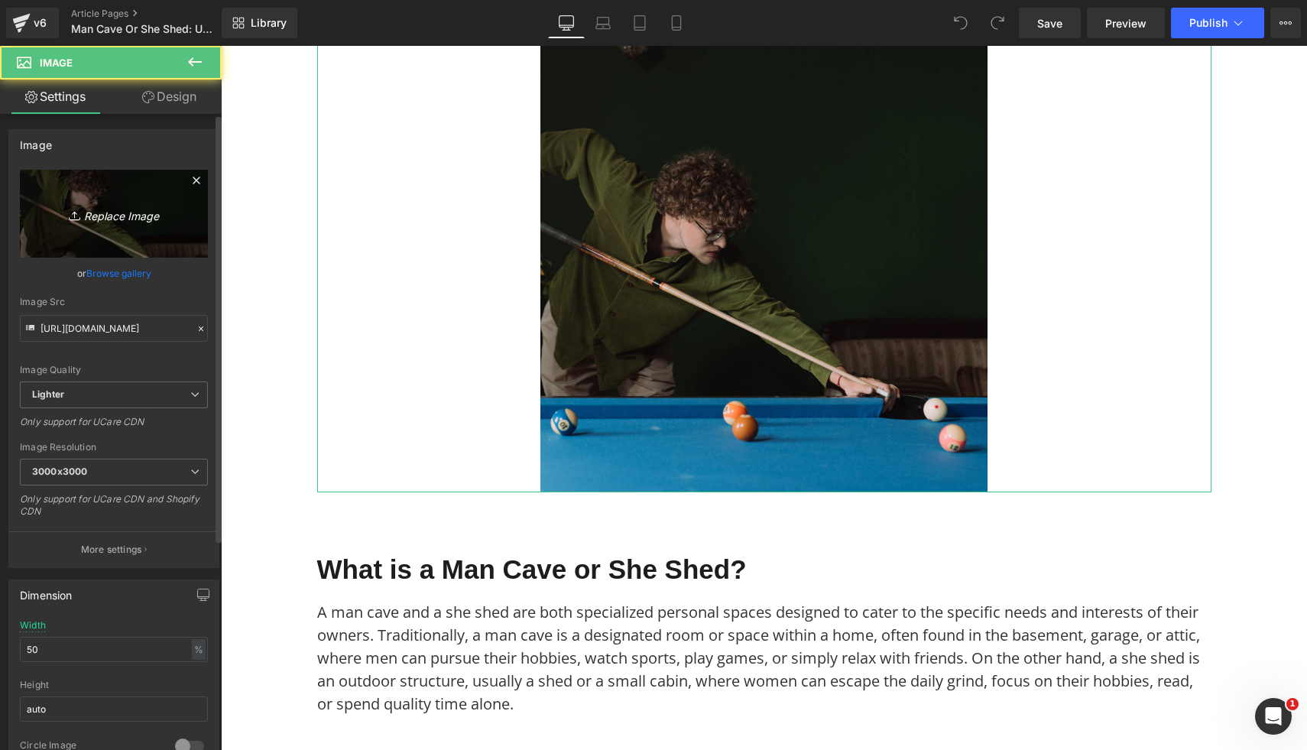
click at [53, 245] on link "Replace Image" at bounding box center [114, 214] width 188 height 88
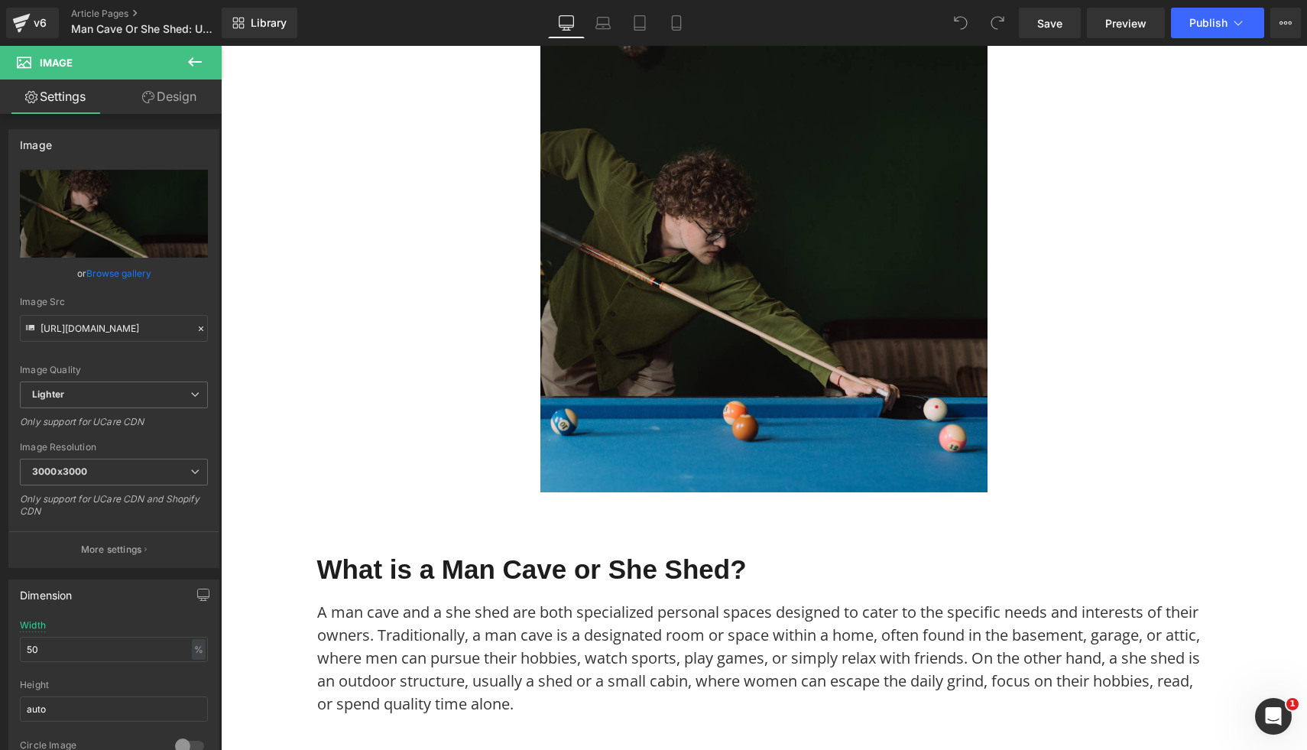
type input "C:\fakepath\27.png"
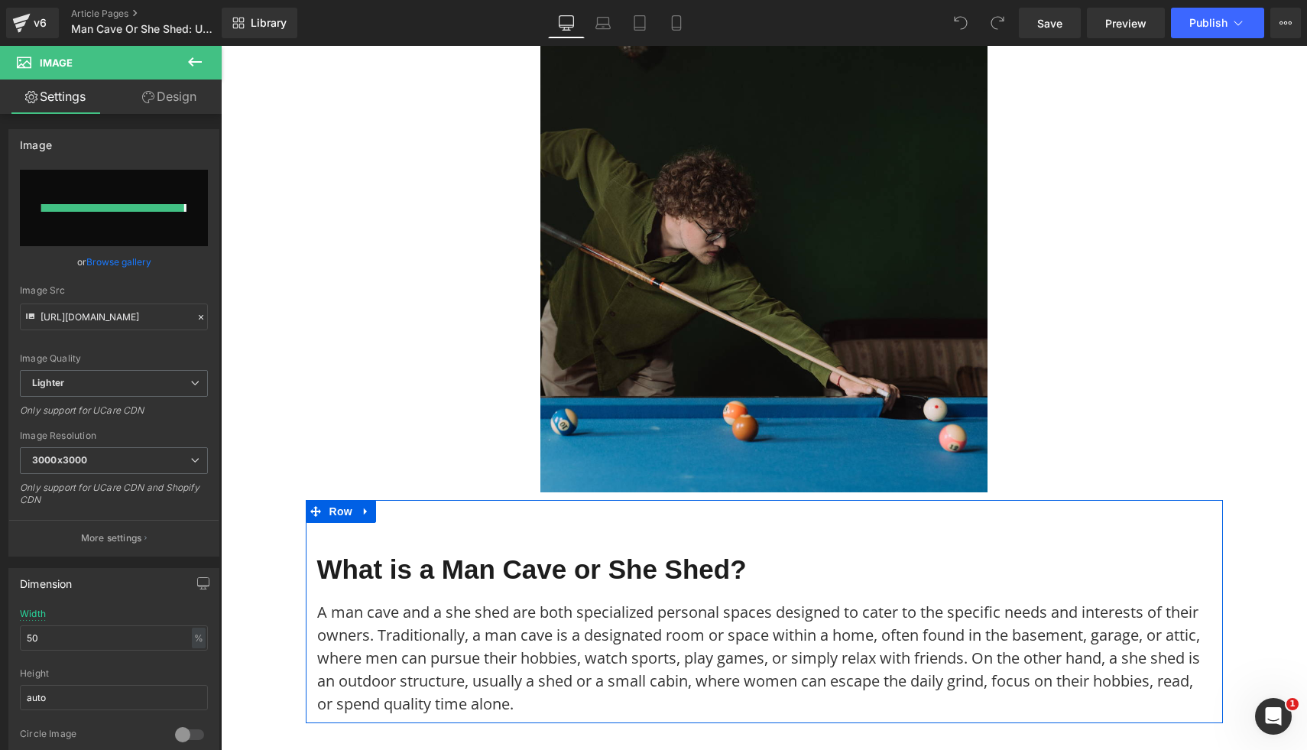
type input "https://ucarecdn.com/d53b399f-94b4-4b1f-888e-4c82255e0fa7/-/format/auto/-/previ…"
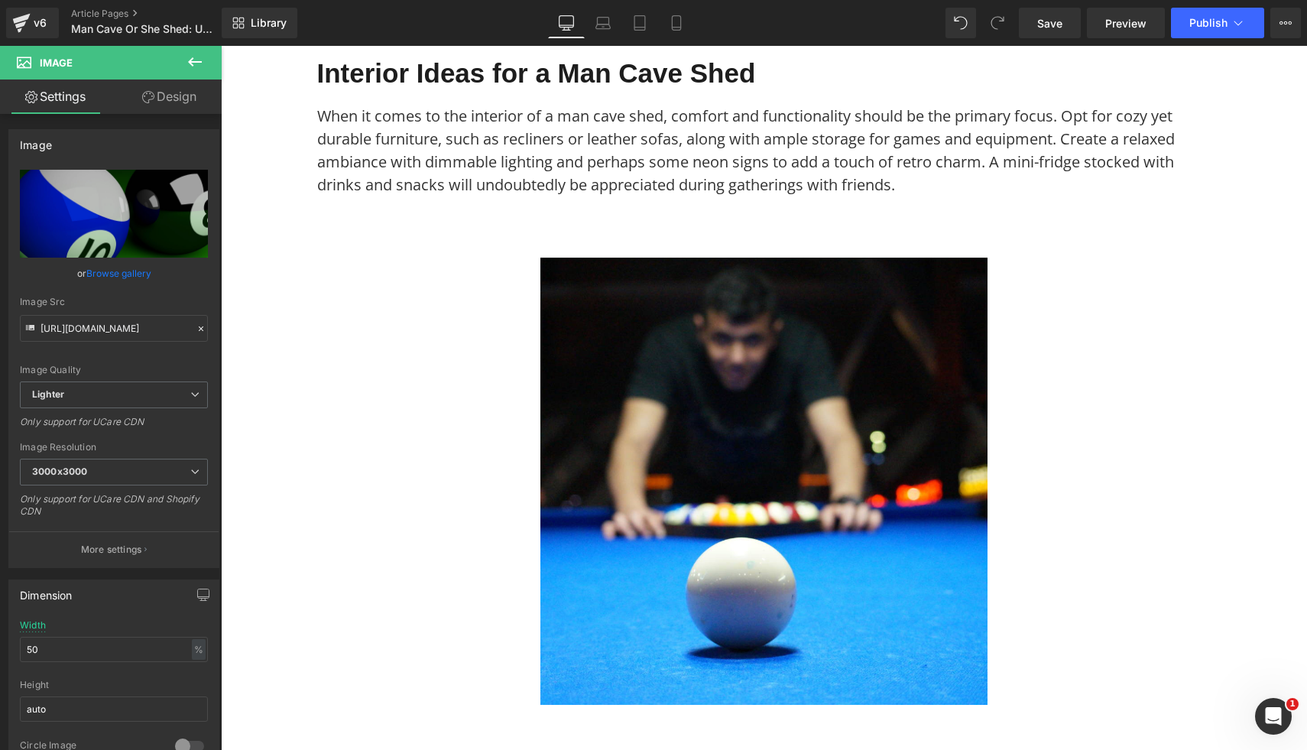
scroll to position [1899, 0]
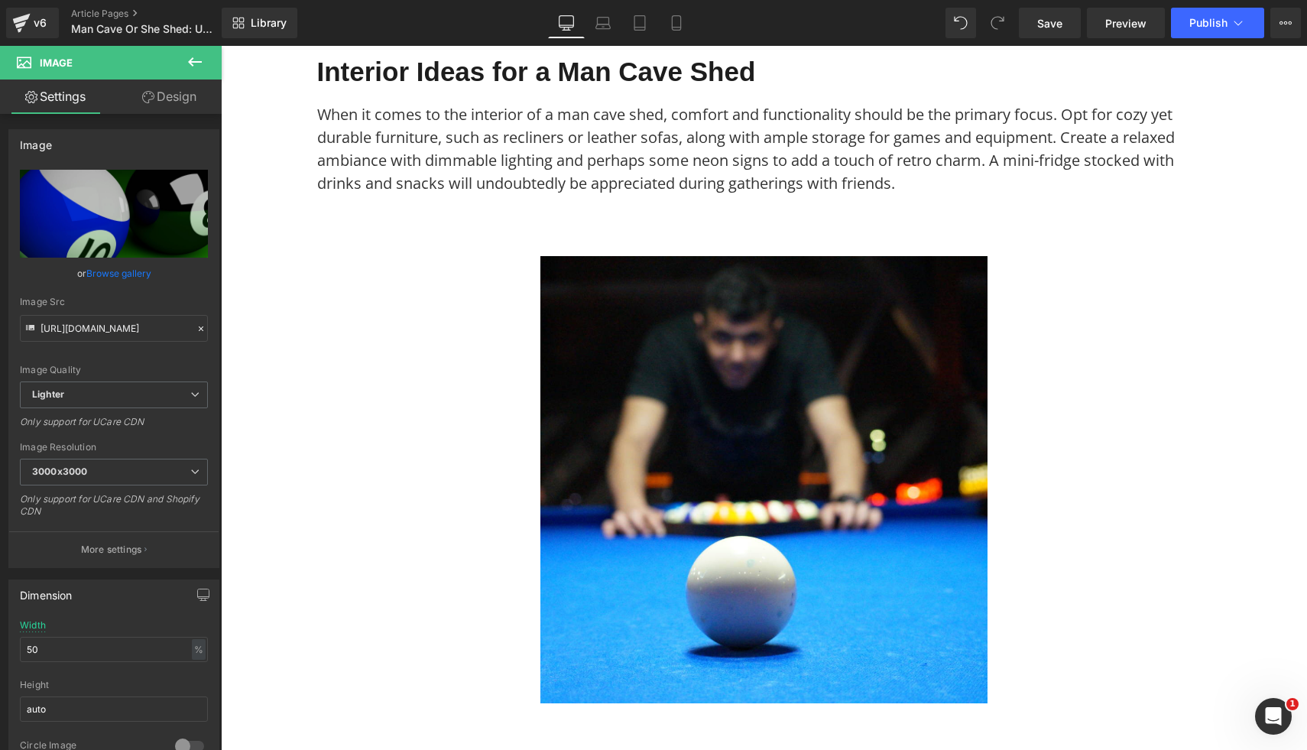
click at [909, 366] on img at bounding box center [763, 479] width 447 height 447
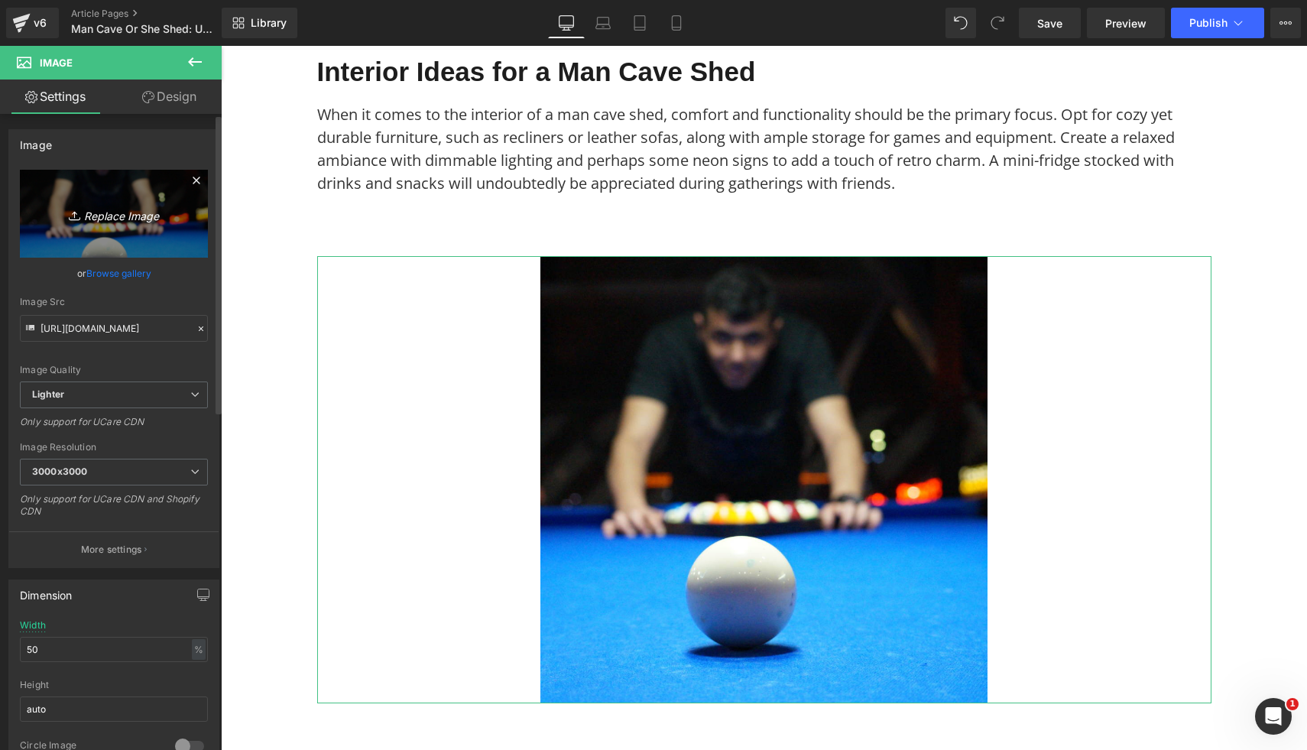
click at [138, 209] on icon "Replace Image" at bounding box center [114, 213] width 122 height 19
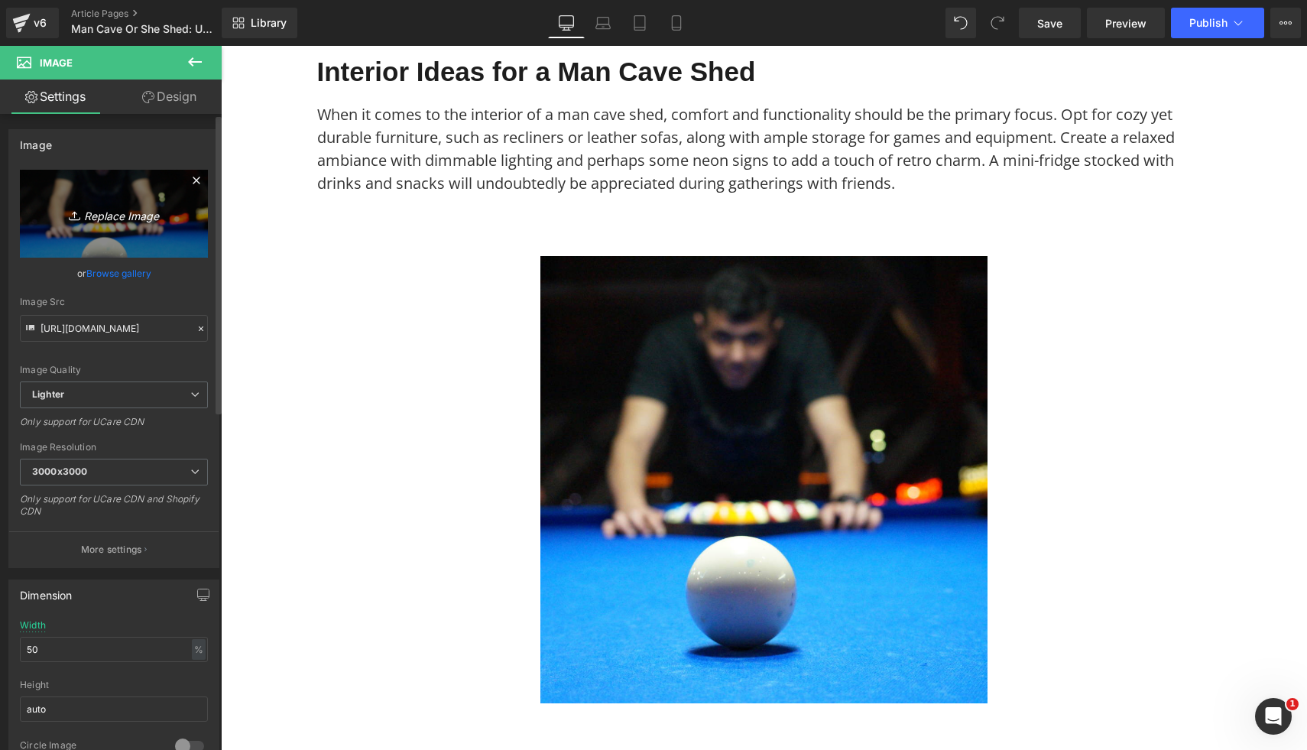
type input "C:\fakepath\37.png"
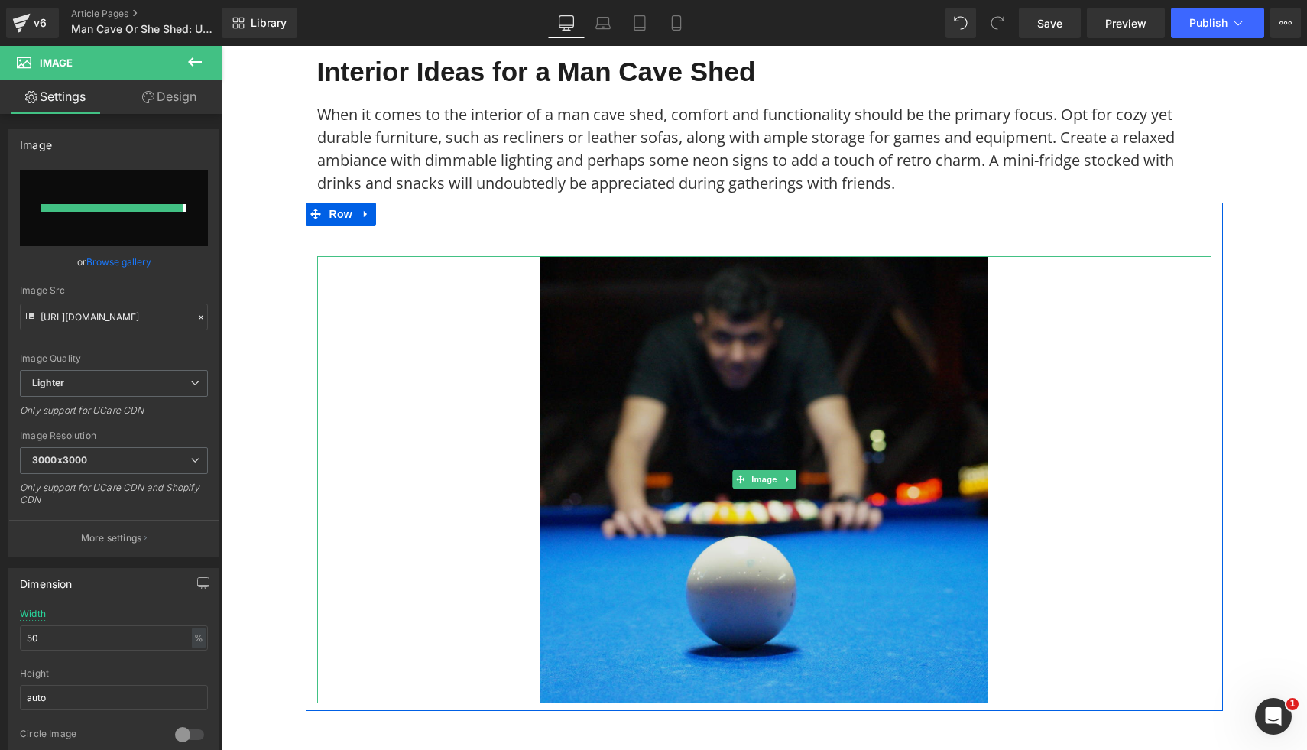
type input "https://ucarecdn.com/26656845-a507-4913-8f5f-752616191d2d/-/format/auto/-/previ…"
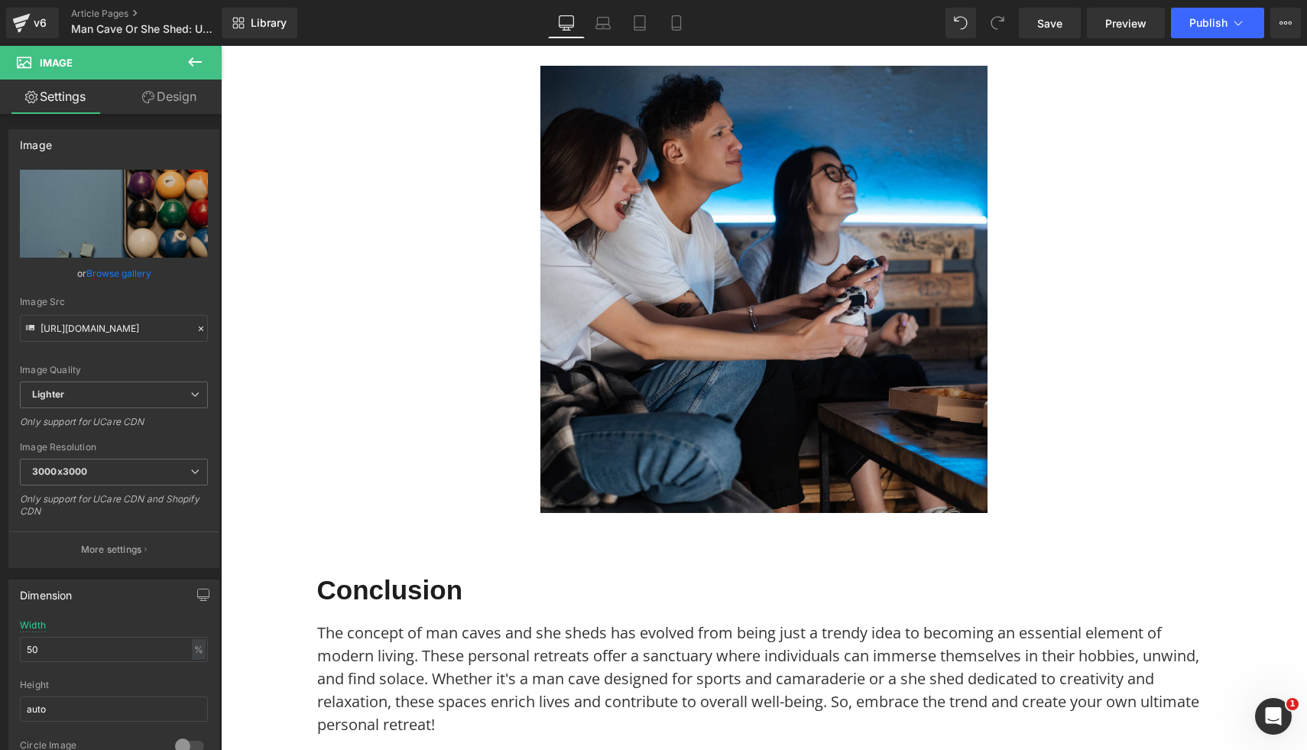
scroll to position [3771, 0]
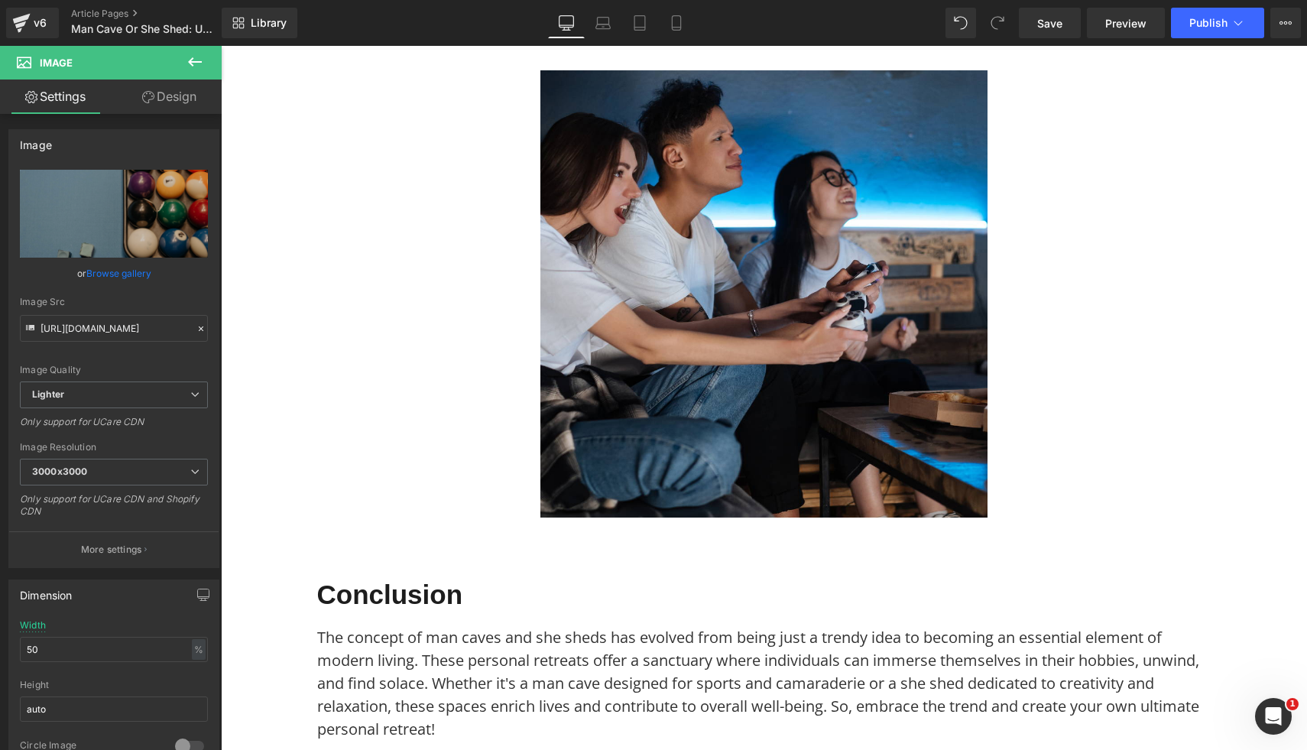
click at [903, 447] on img at bounding box center [763, 293] width 447 height 447
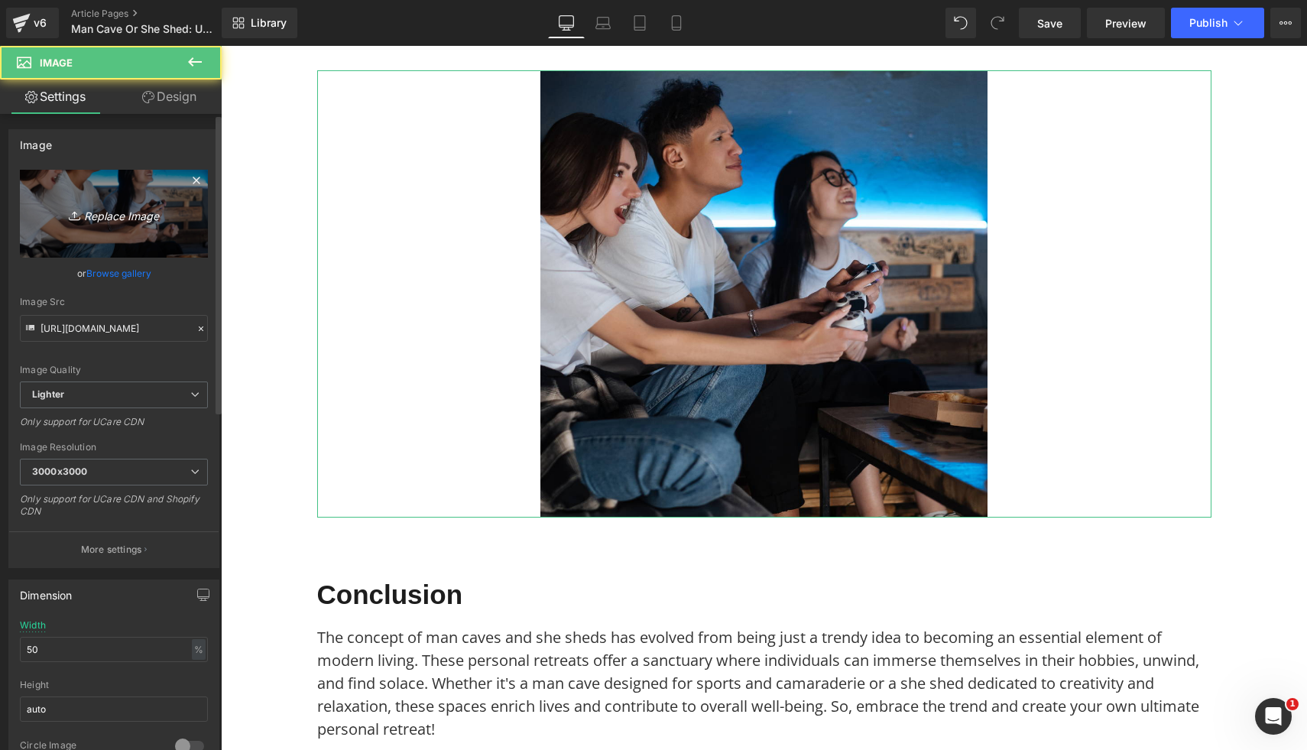
click at [125, 225] on link "Replace Image" at bounding box center [114, 214] width 188 height 88
type input "C:\fakepath\93.png"
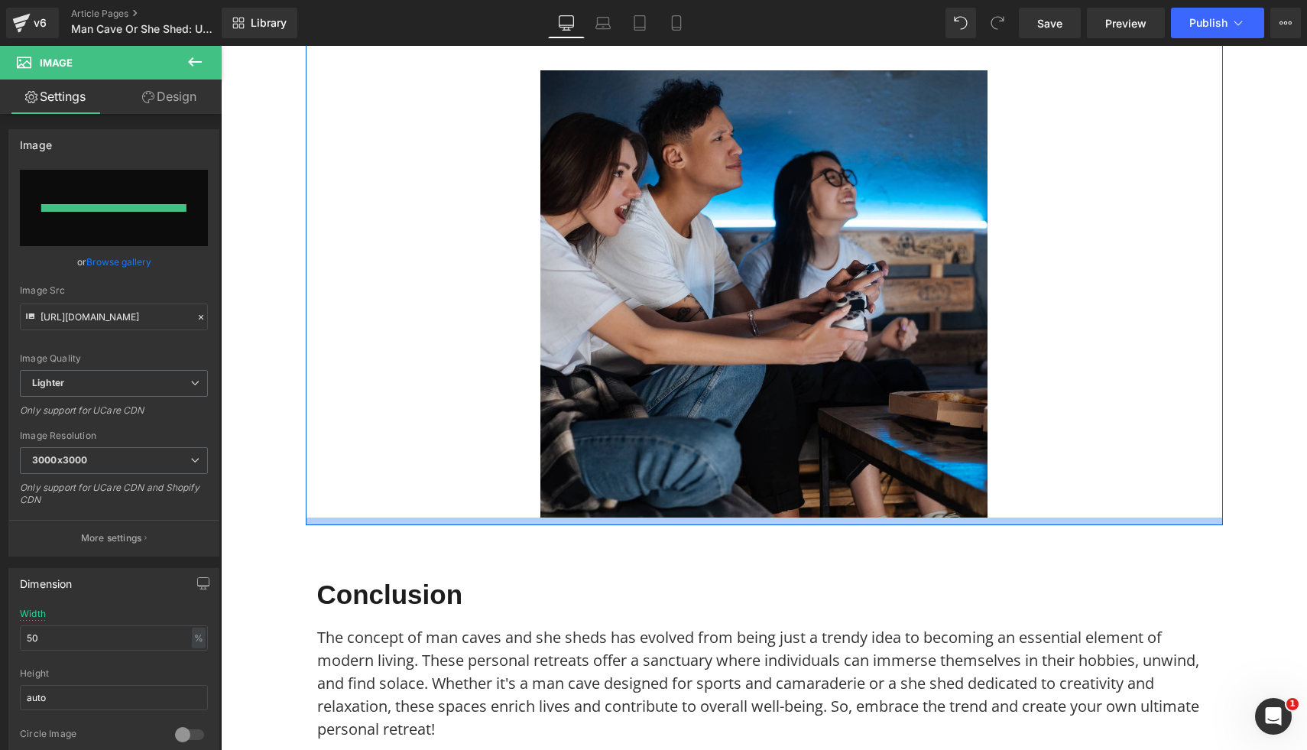
type input "https://ucarecdn.com/ab660dc7-01e2-4cfb-b292-dd019c37d276/-/format/auto/-/previ…"
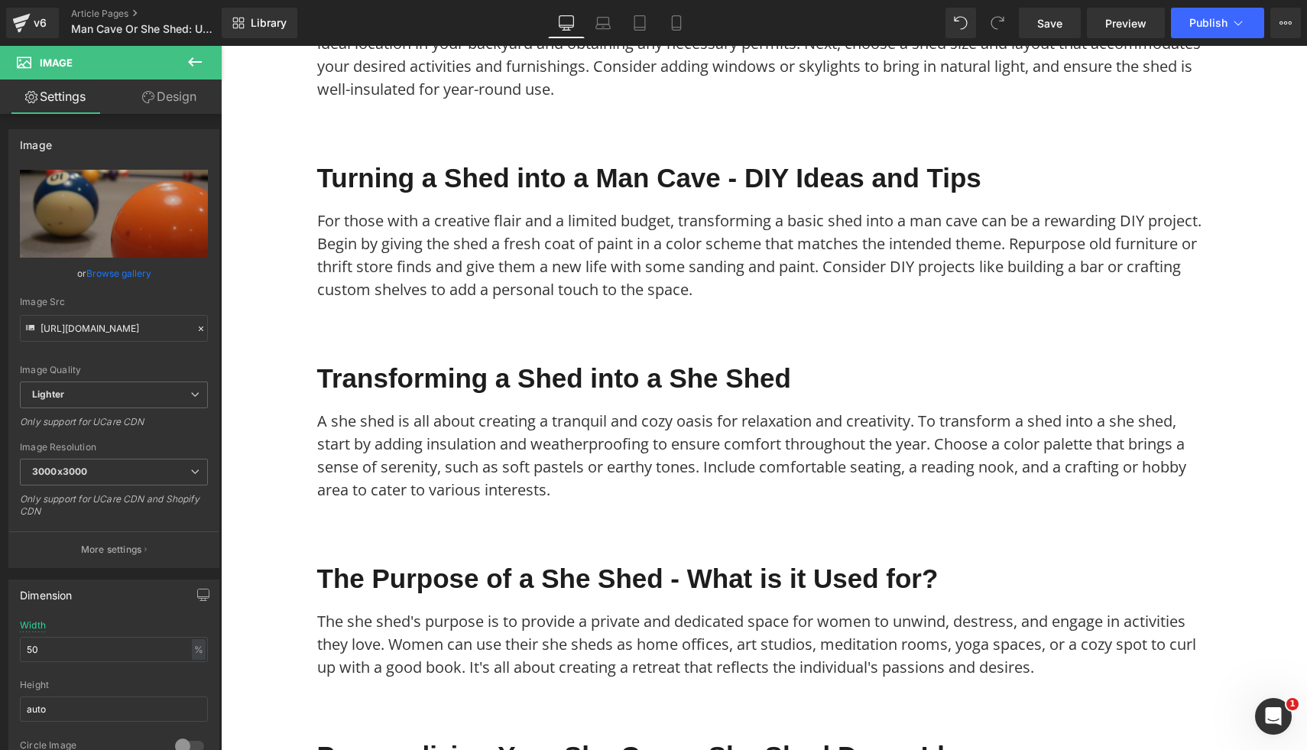
scroll to position [2276, 0]
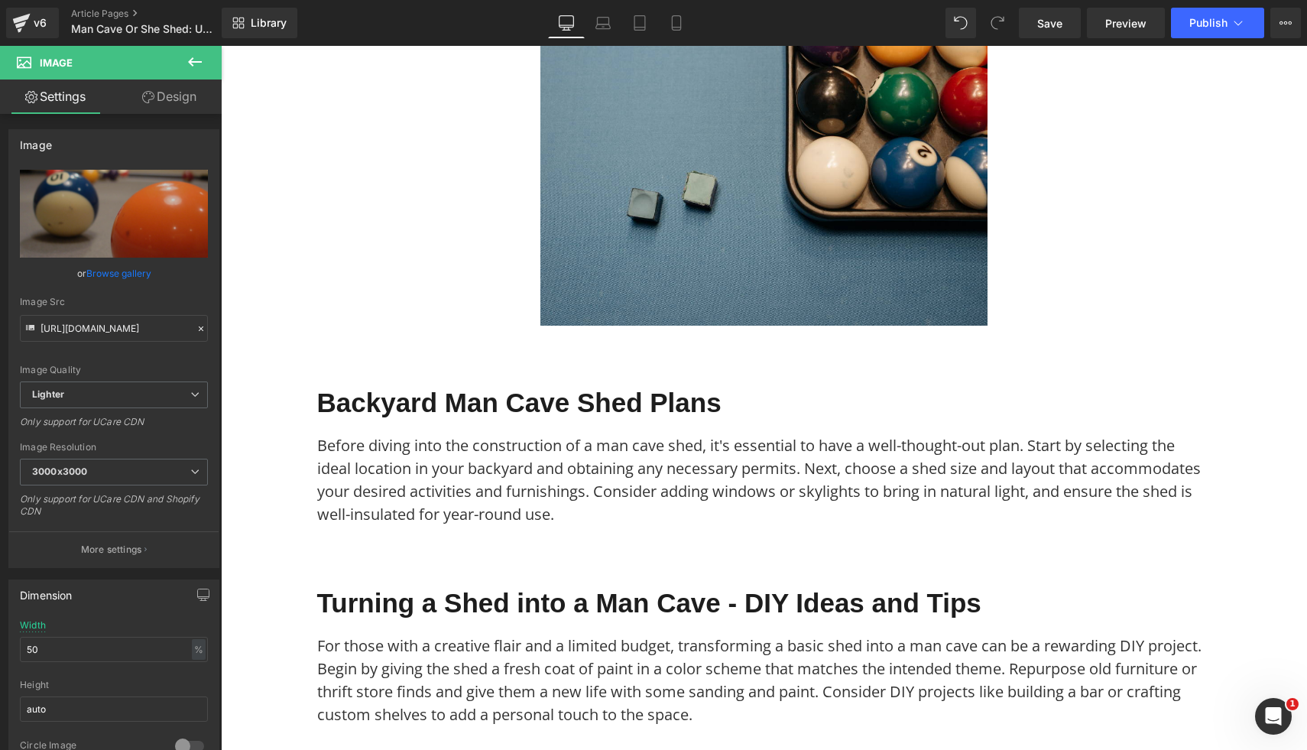
click at [1209, 38] on div "Library Desktop Desktop Laptop Tablet Mobile Save Preview Publish Scheduled Vie…" at bounding box center [764, 23] width 1085 height 46
click at [1213, 17] on span "Publish" at bounding box center [1208, 23] width 38 height 12
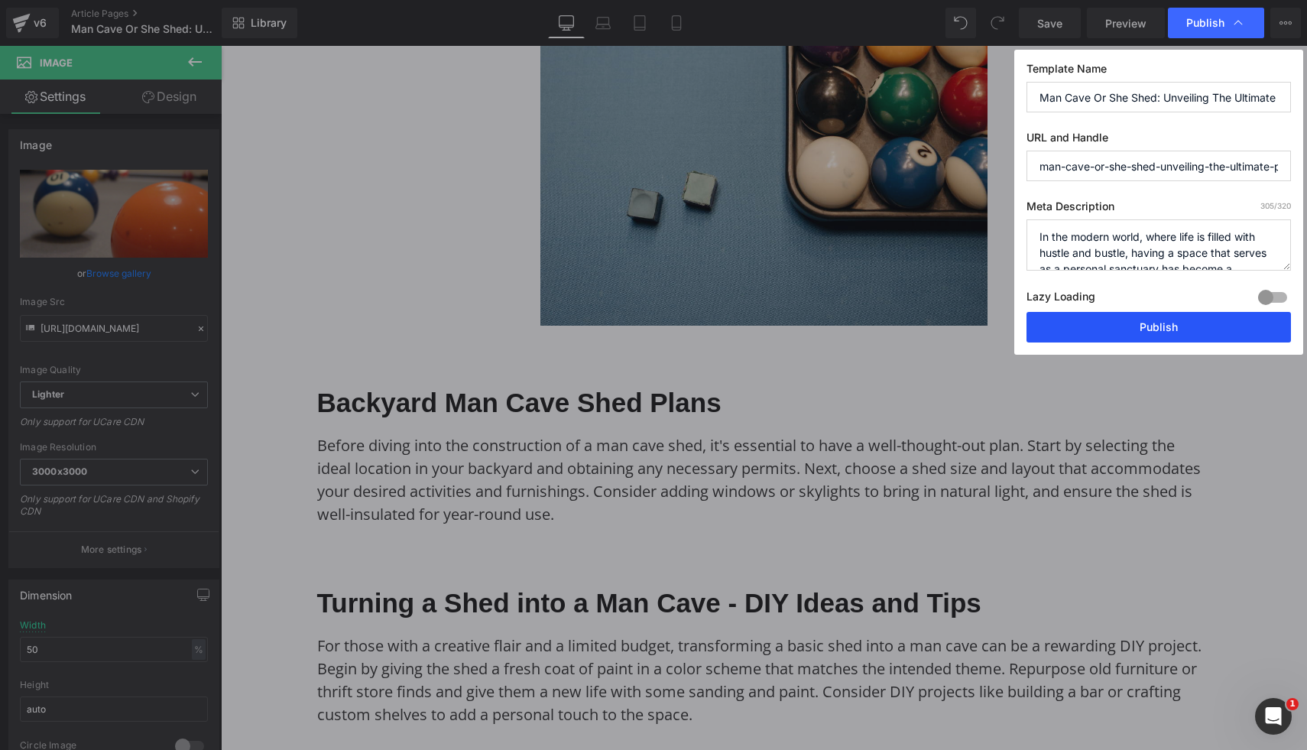
click at [1136, 325] on button "Publish" at bounding box center [1158, 327] width 264 height 31
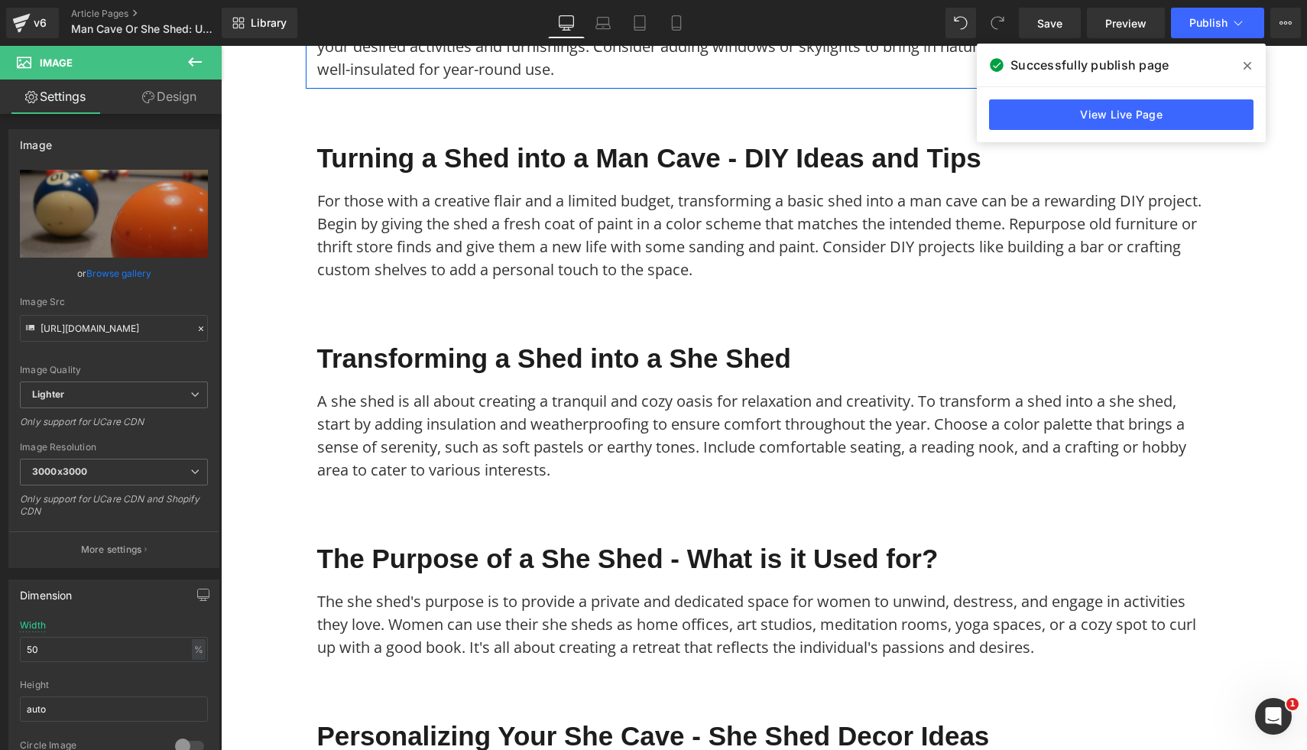
scroll to position [3103, 0]
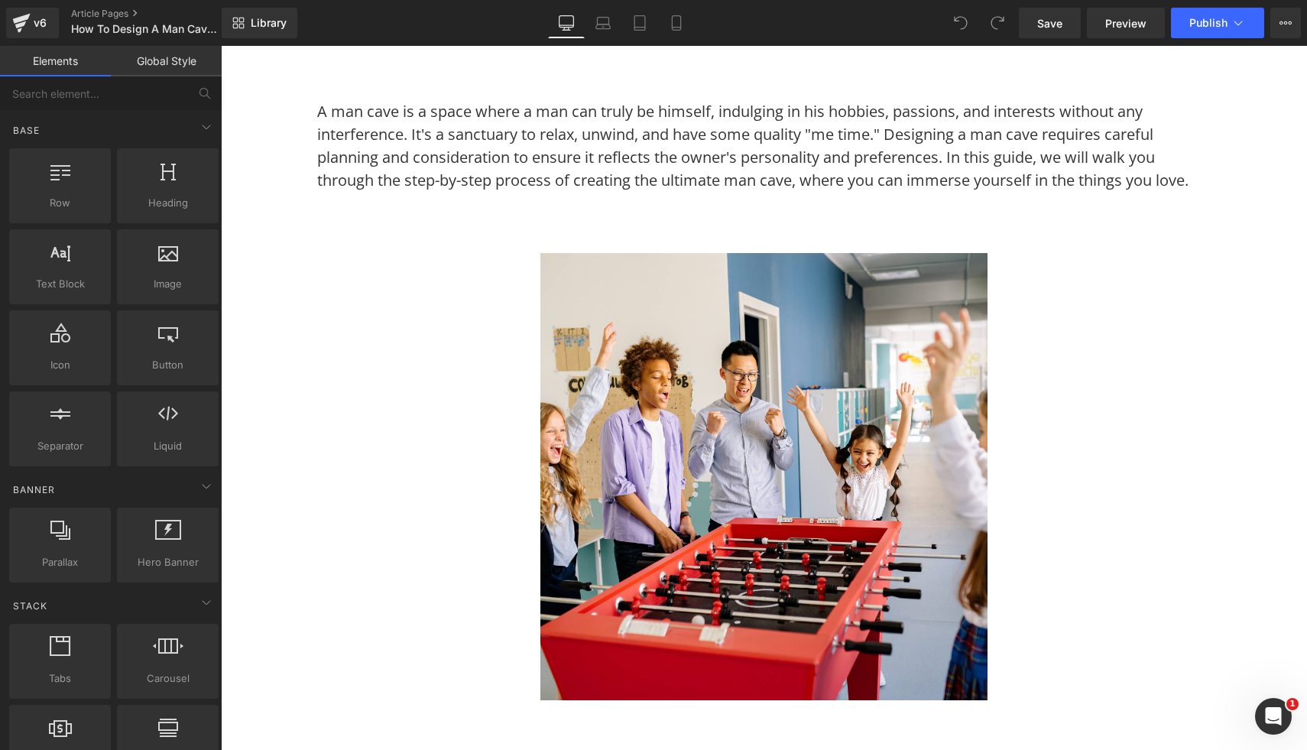
scroll to position [291, 0]
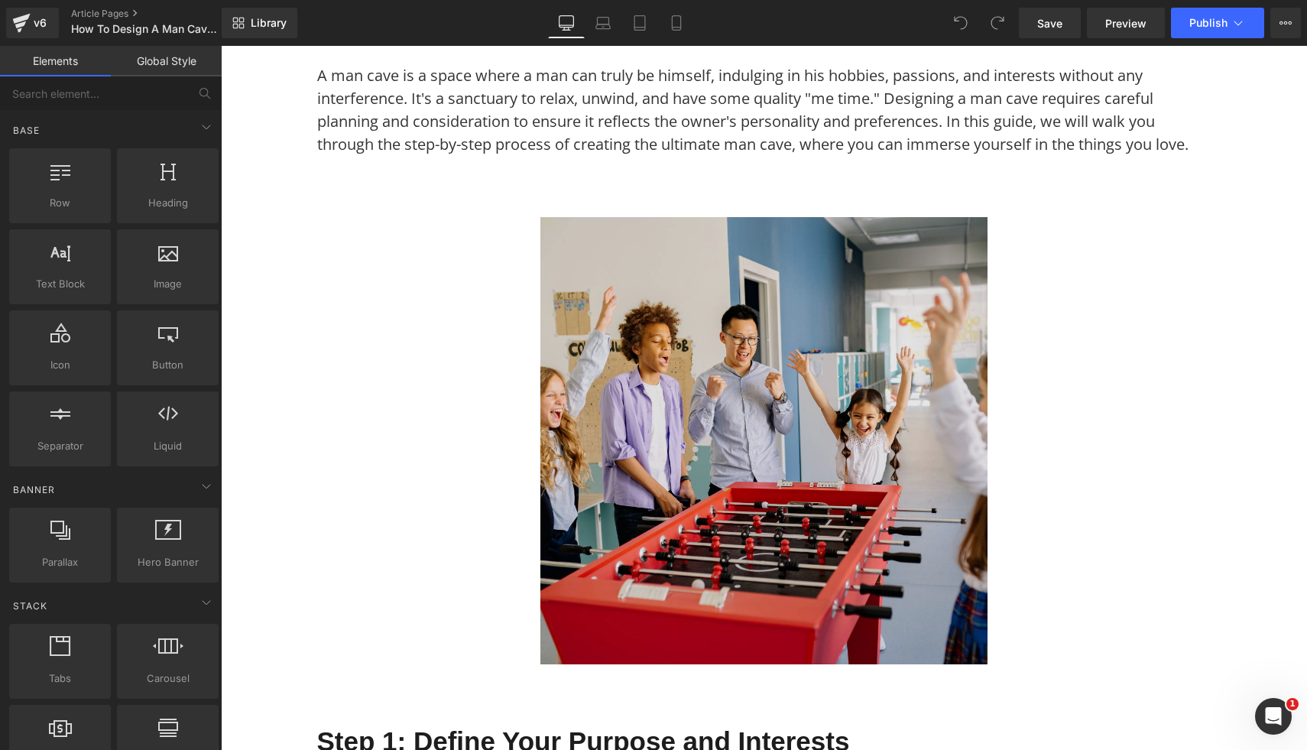
click at [800, 472] on img at bounding box center [763, 440] width 447 height 447
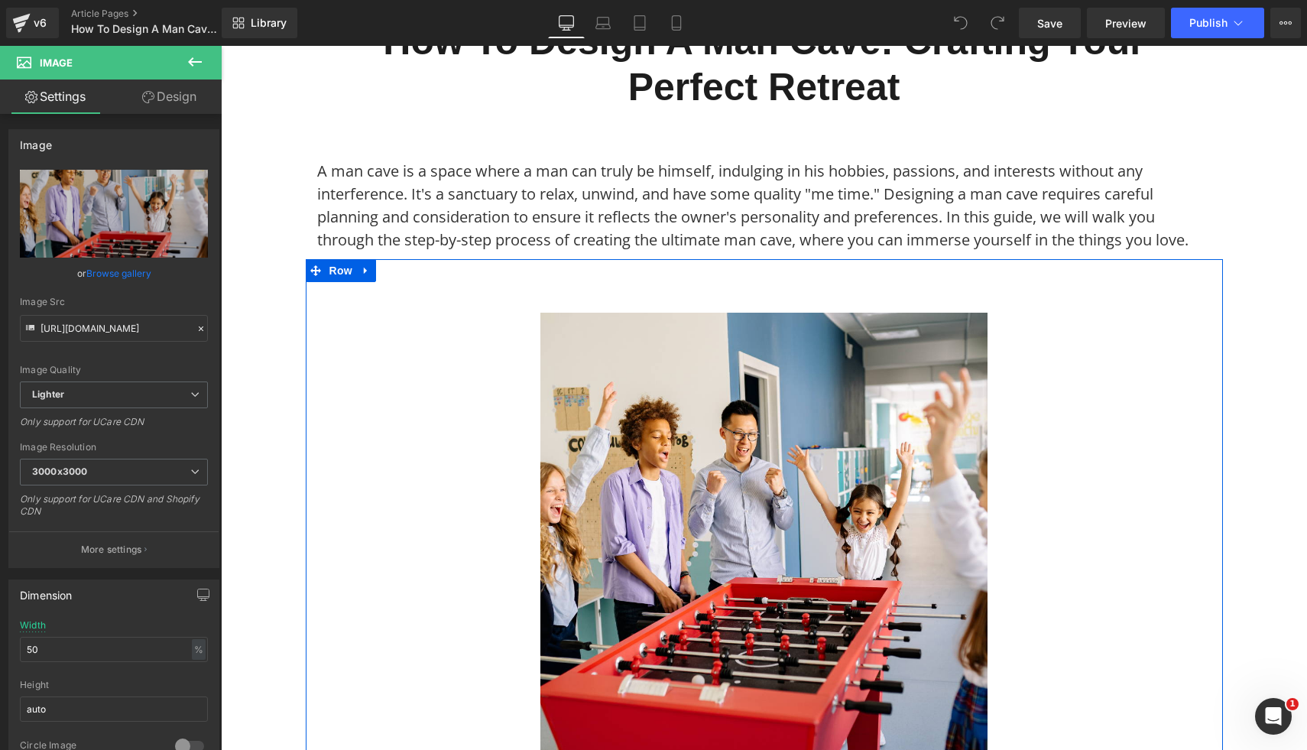
scroll to position [199, 0]
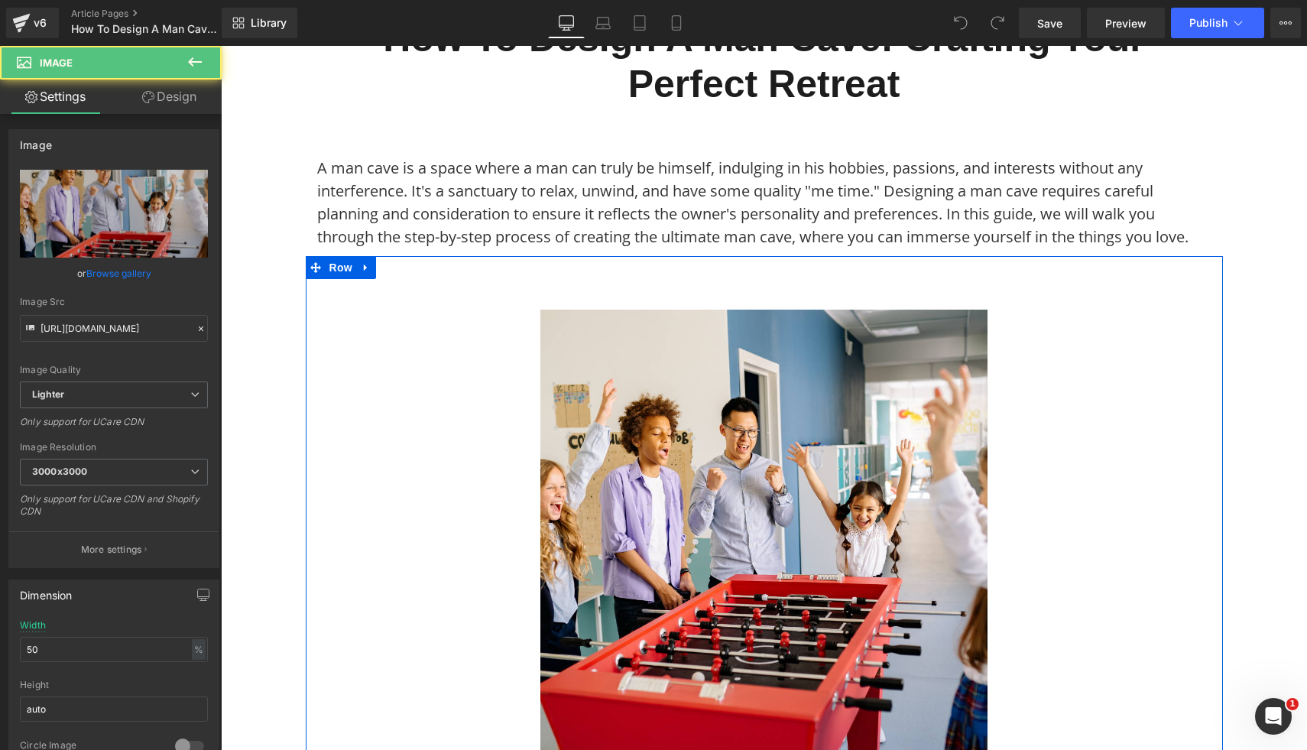
click at [813, 478] on img at bounding box center [763, 532] width 447 height 447
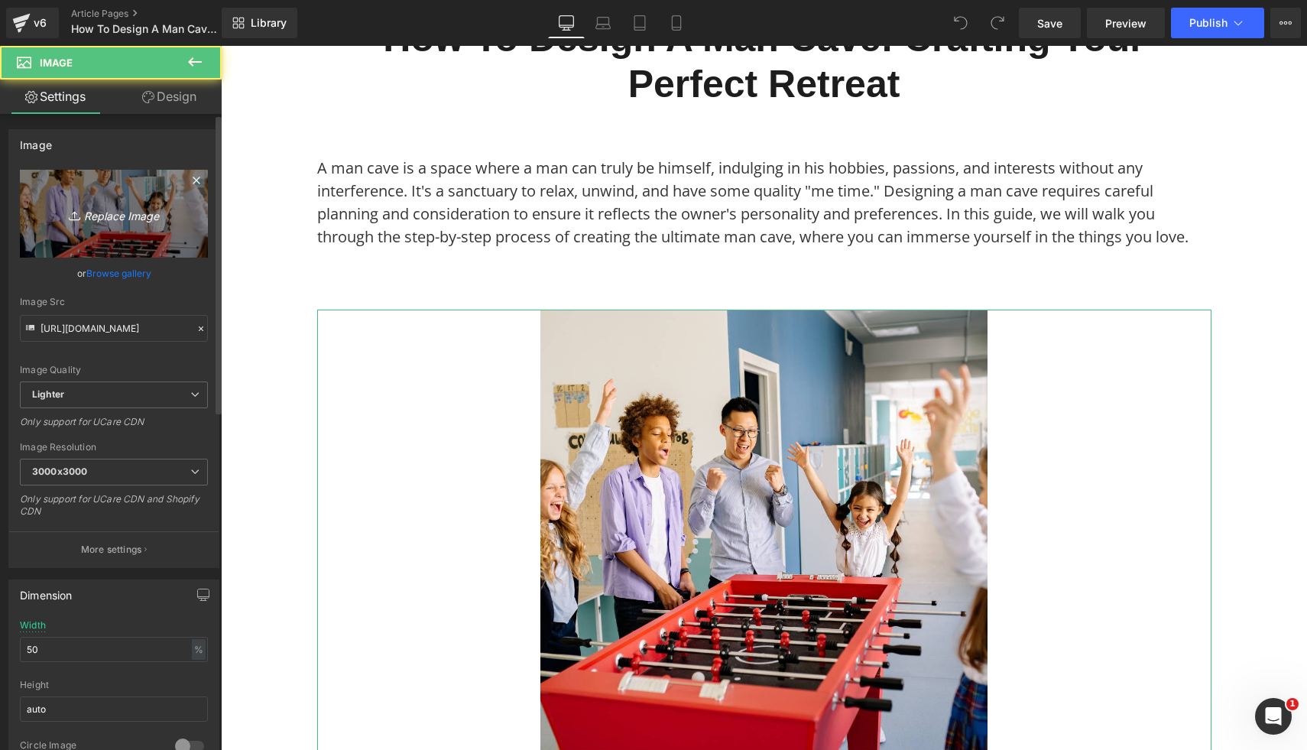
click at [124, 222] on icon "Replace Image" at bounding box center [114, 213] width 122 height 19
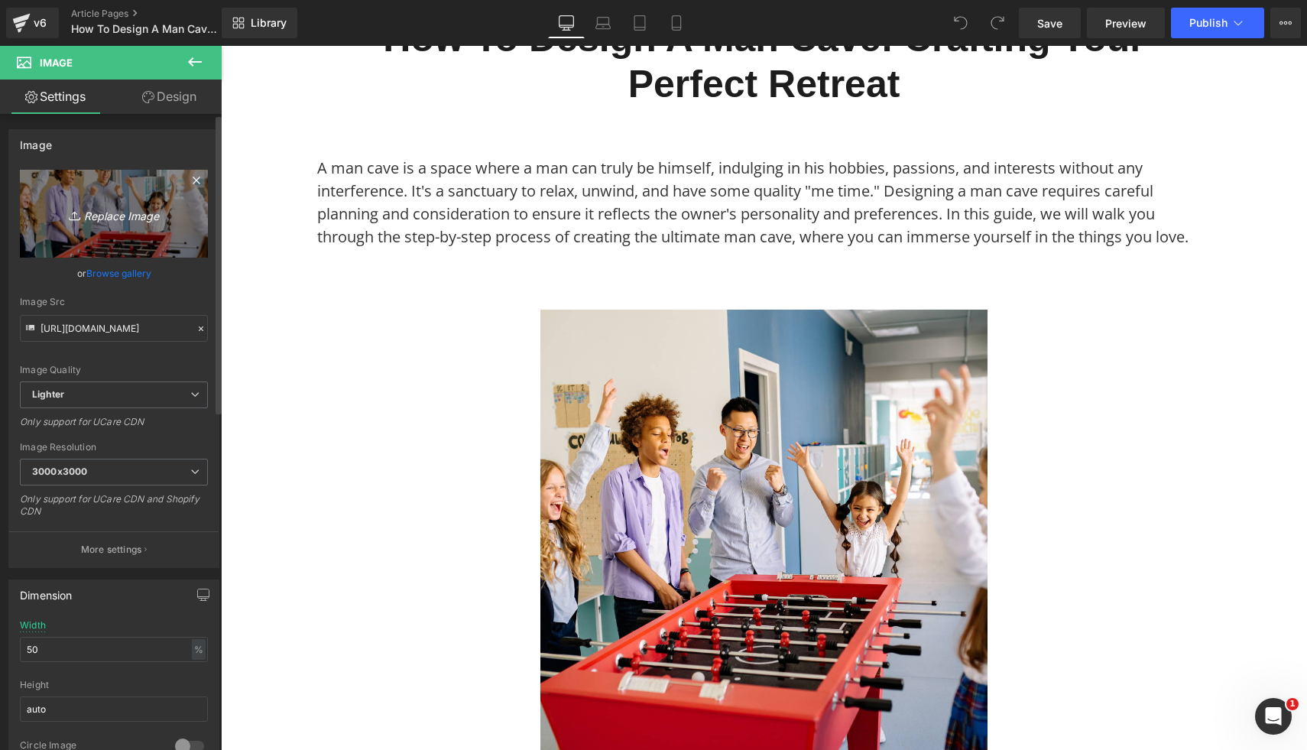
type input "C:\fakepath\62.png"
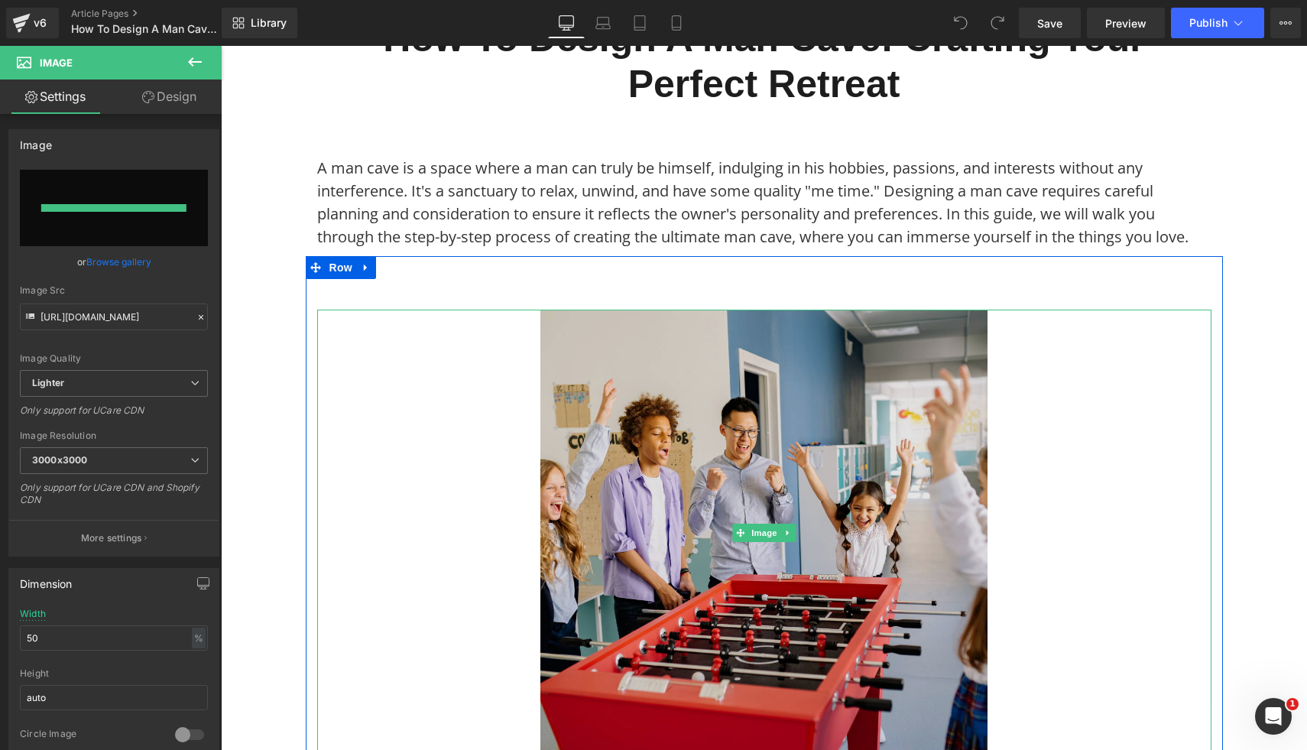
type input "https://ucarecdn.com/0d47c399-fc09-4634-aa90-4a01cf12e1a4/-/format/auto/-/previ…"
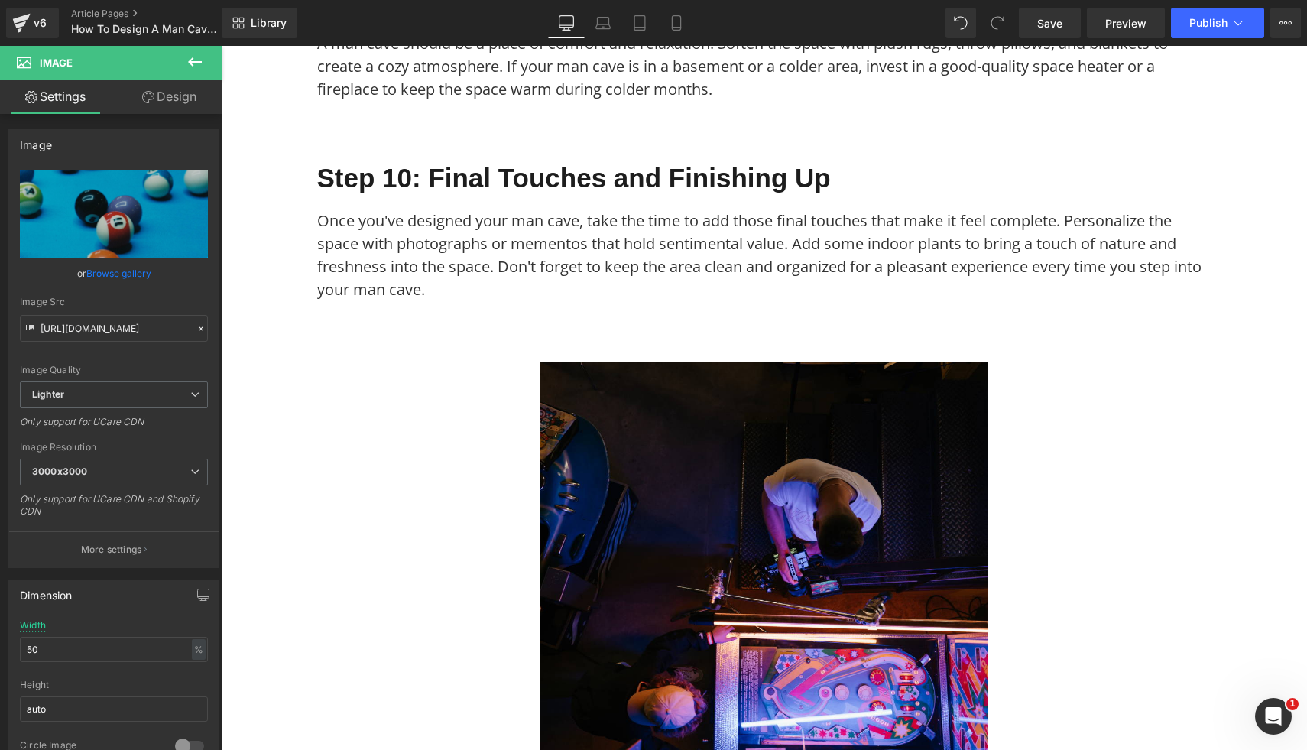
scroll to position [2590, 0]
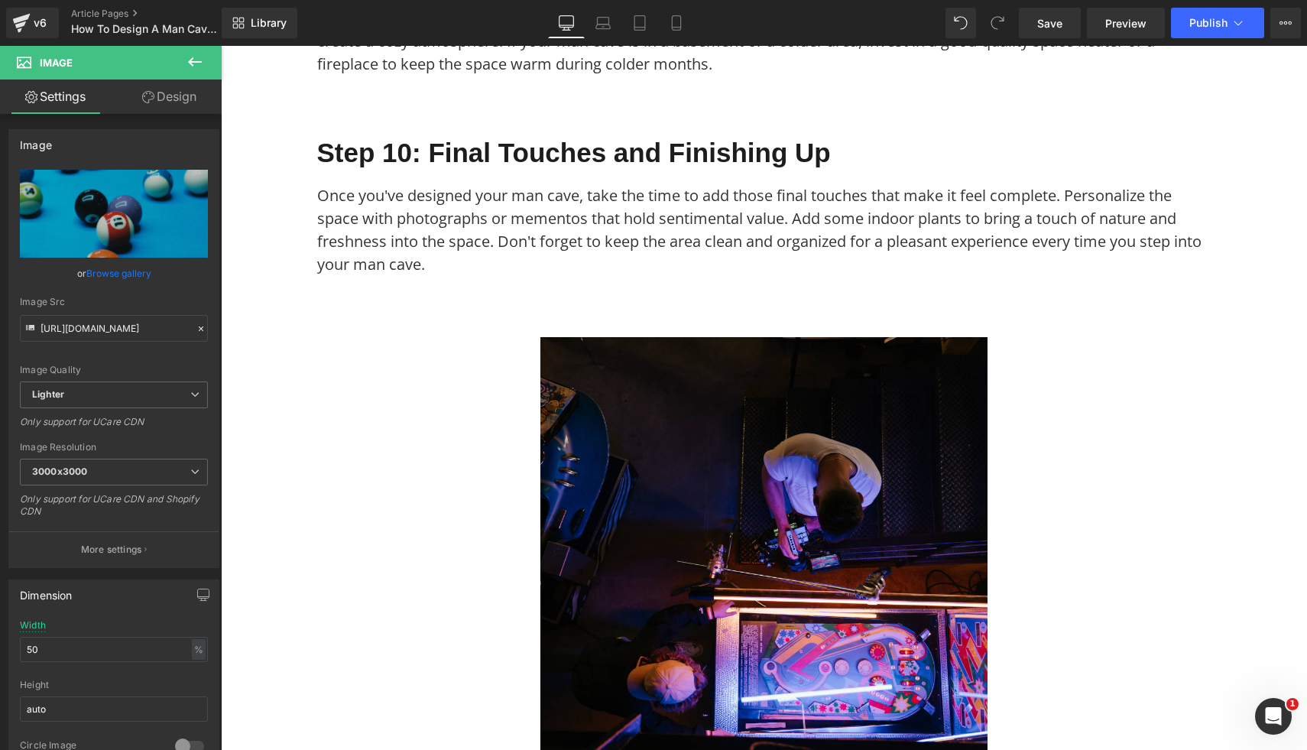
click at [924, 519] on img at bounding box center [763, 560] width 447 height 447
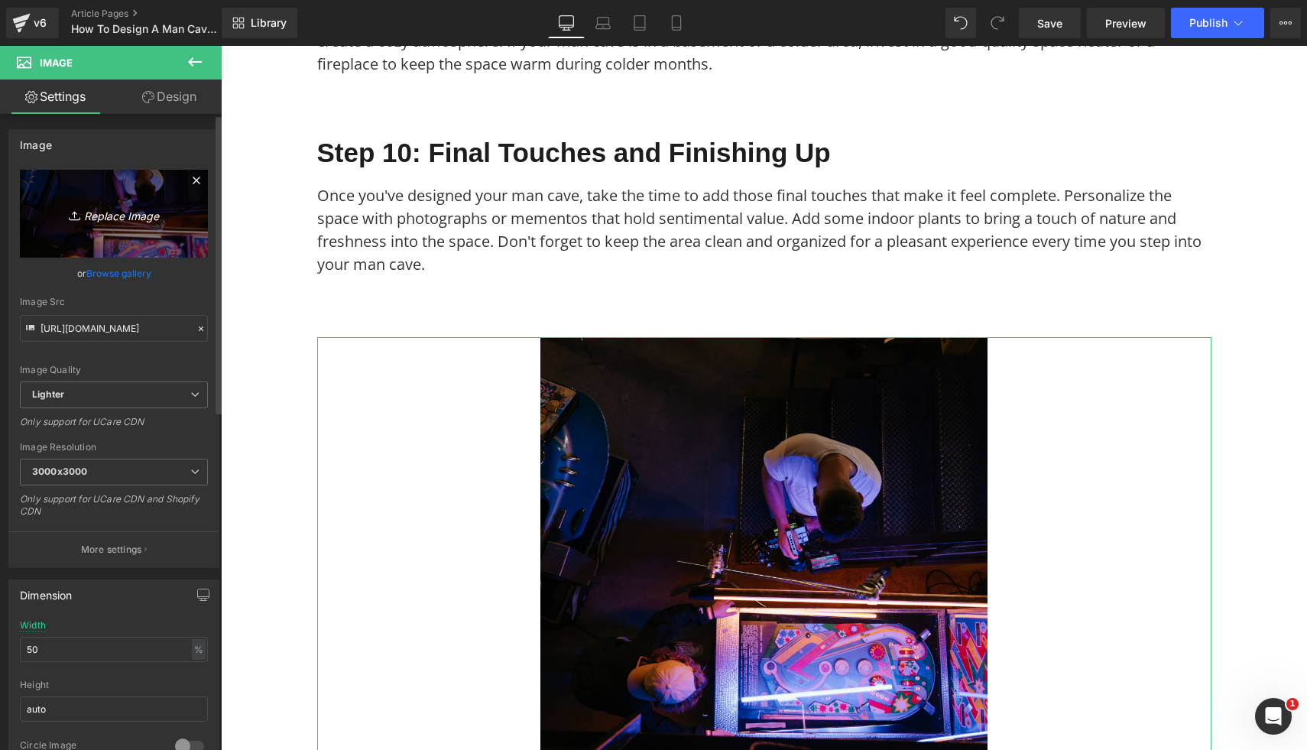
click at [99, 224] on link "Replace Image" at bounding box center [114, 214] width 188 height 88
type input "C:\fakepath\30.png"
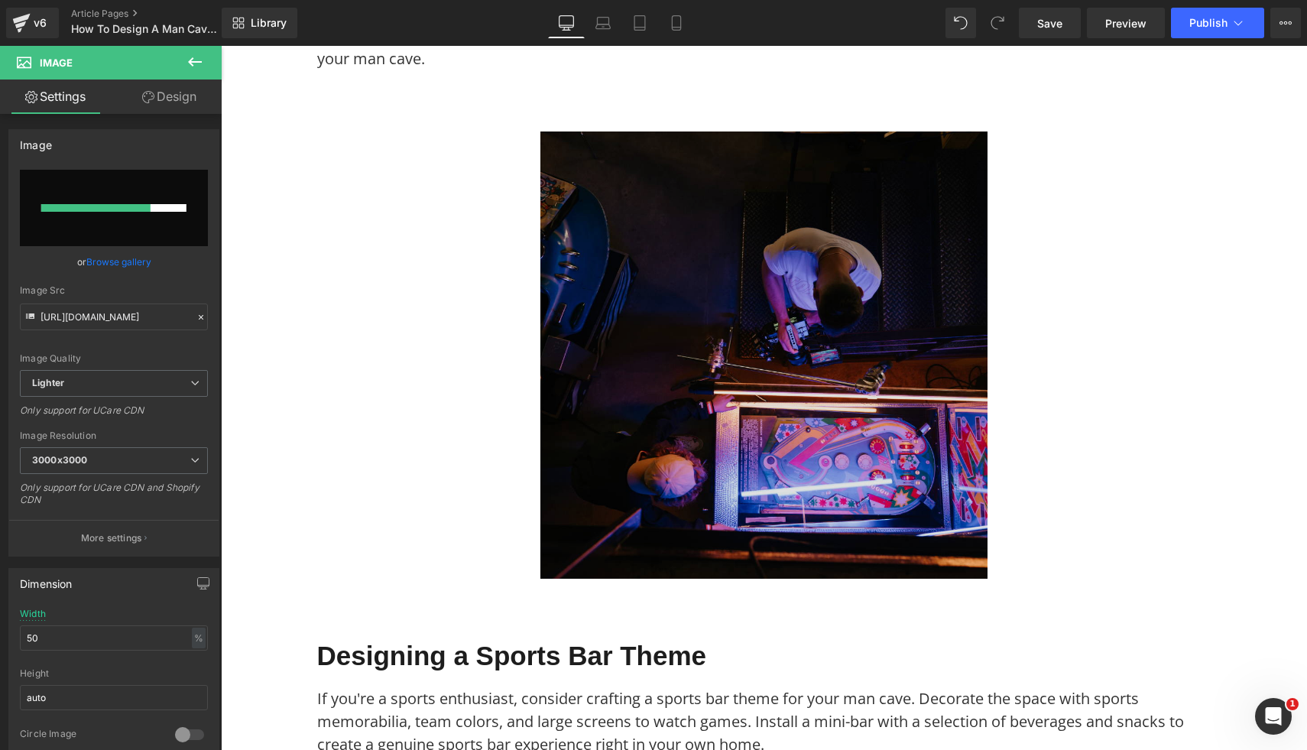
scroll to position [2795, 0]
type input "https://ucarecdn.com/5d712626-817c-4291-9ba5-7f78a5761a35/-/format/auto/-/previ…"
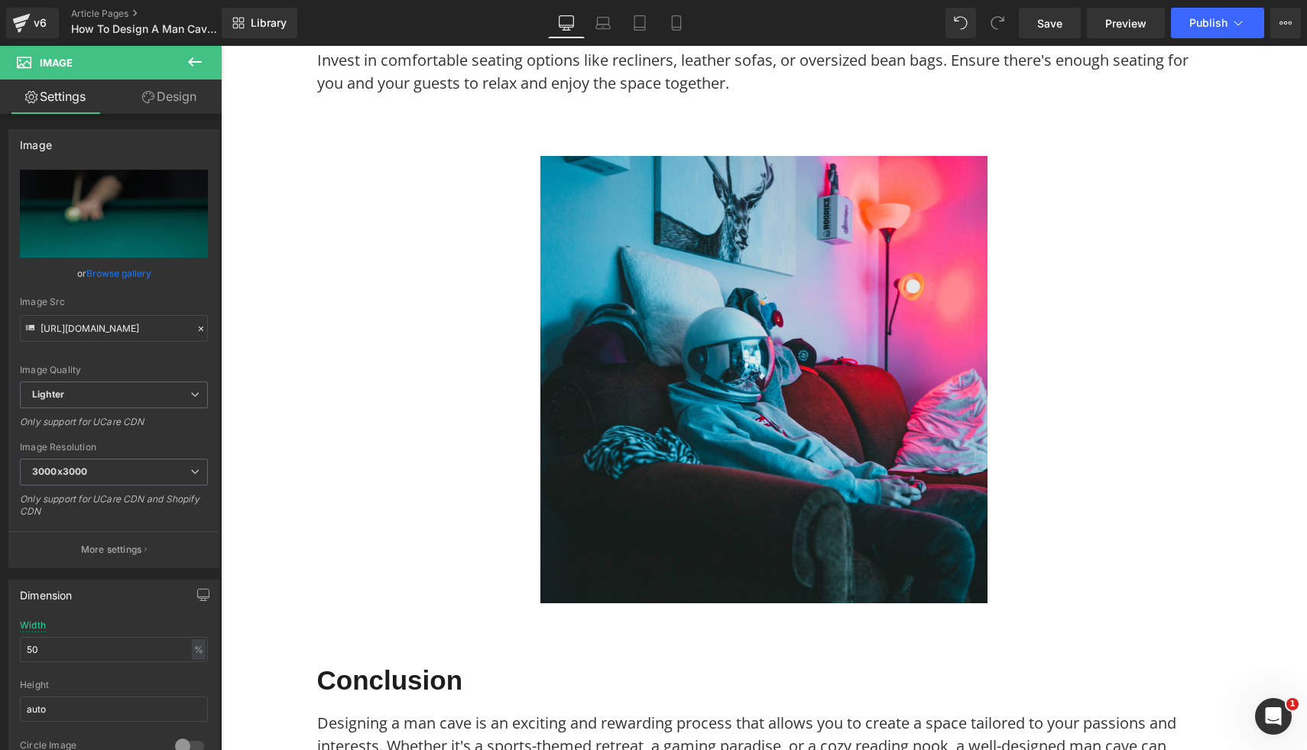
scroll to position [4606, 0]
click at [924, 523] on img at bounding box center [763, 378] width 447 height 447
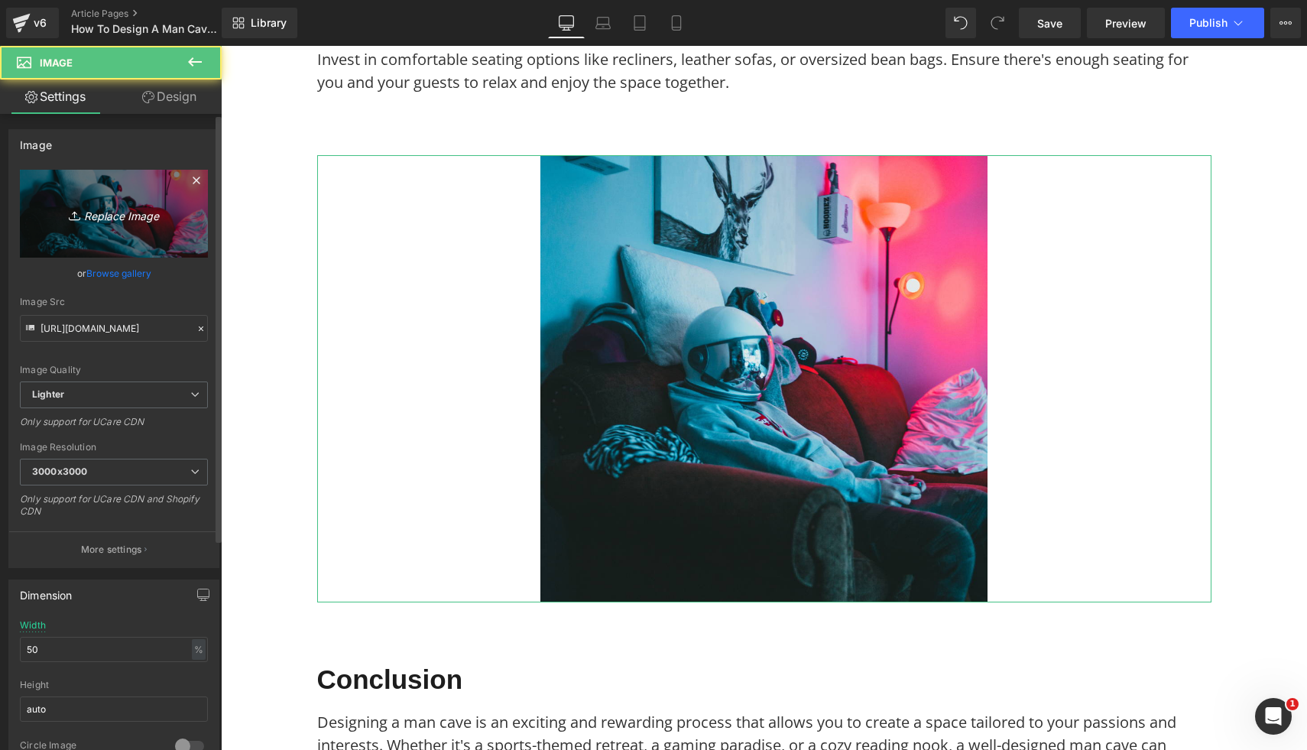
click at [72, 220] on icon at bounding box center [76, 215] width 15 height 15
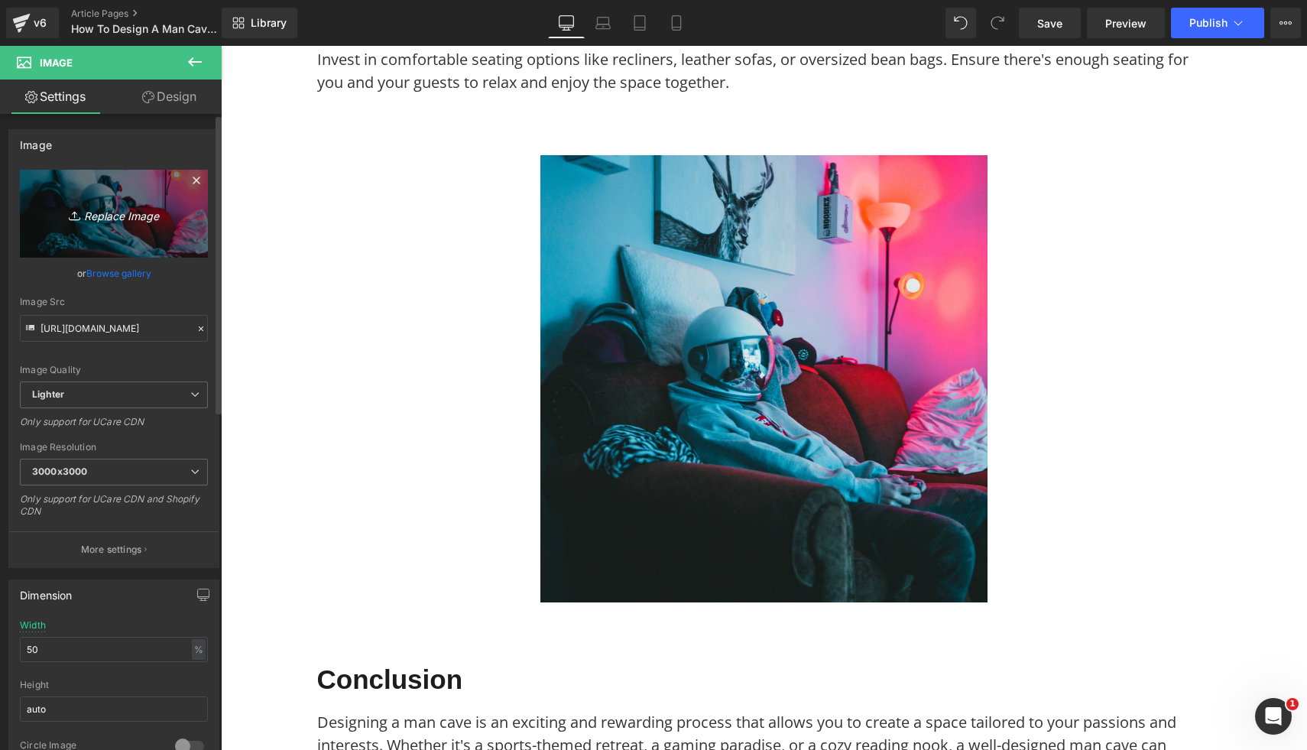
type input "C:\fakepath\38.png"
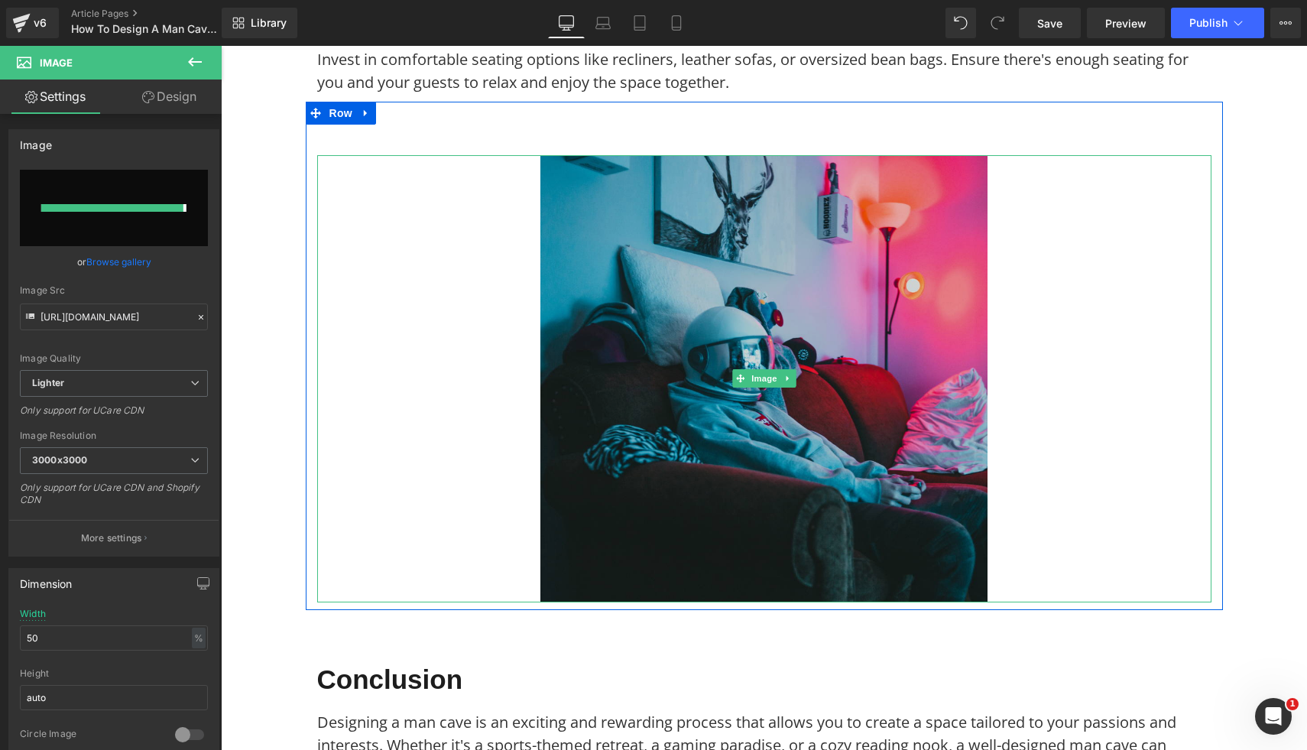
type input "https://ucarecdn.com/db50c456-bf55-4920-9756-af5af4c4d54b/-/format/auto/-/previ…"
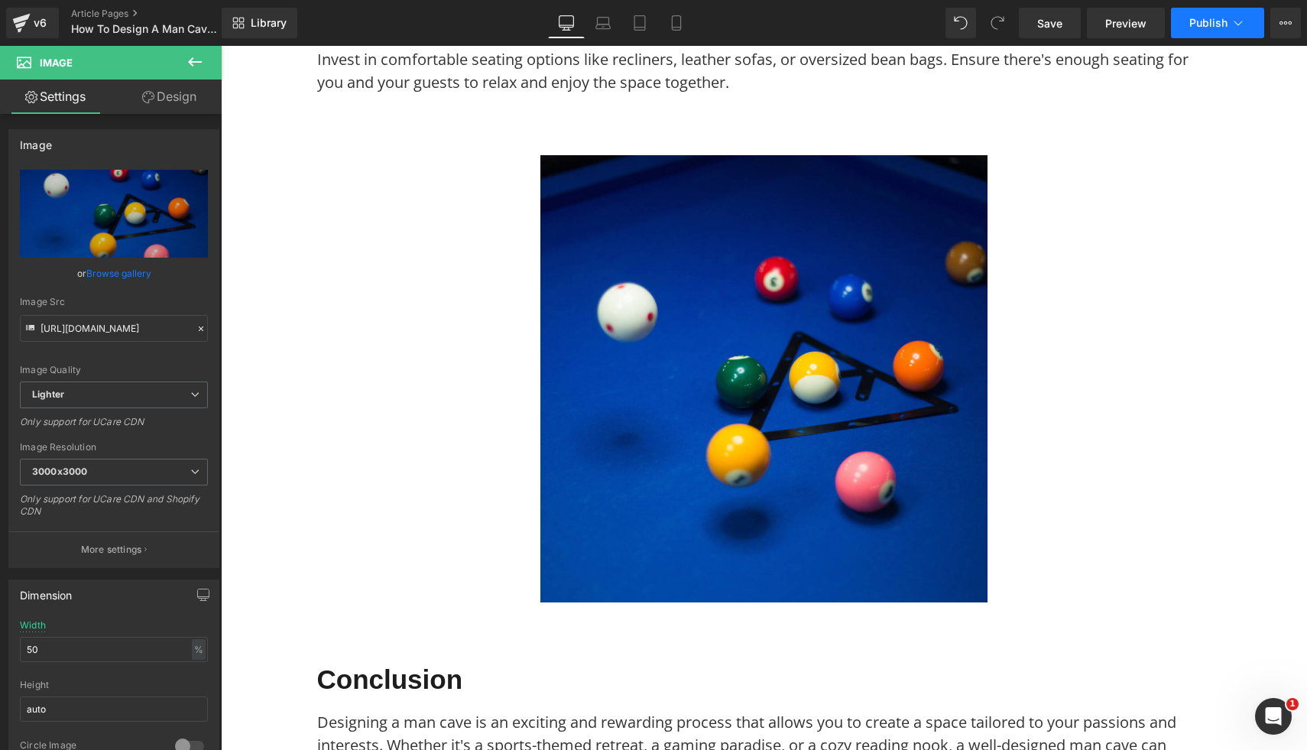
click at [1226, 17] on span "Publish" at bounding box center [1208, 23] width 38 height 12
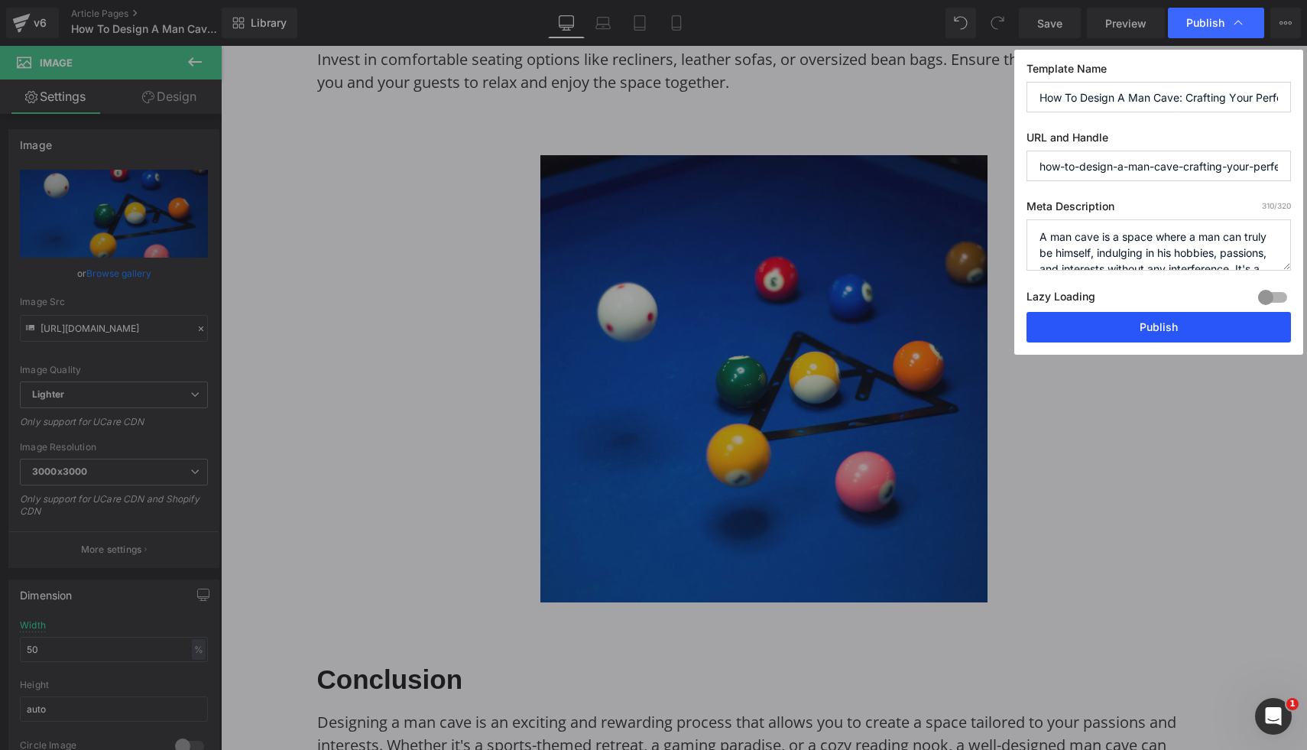
click at [1170, 333] on button "Publish" at bounding box center [1158, 327] width 264 height 31
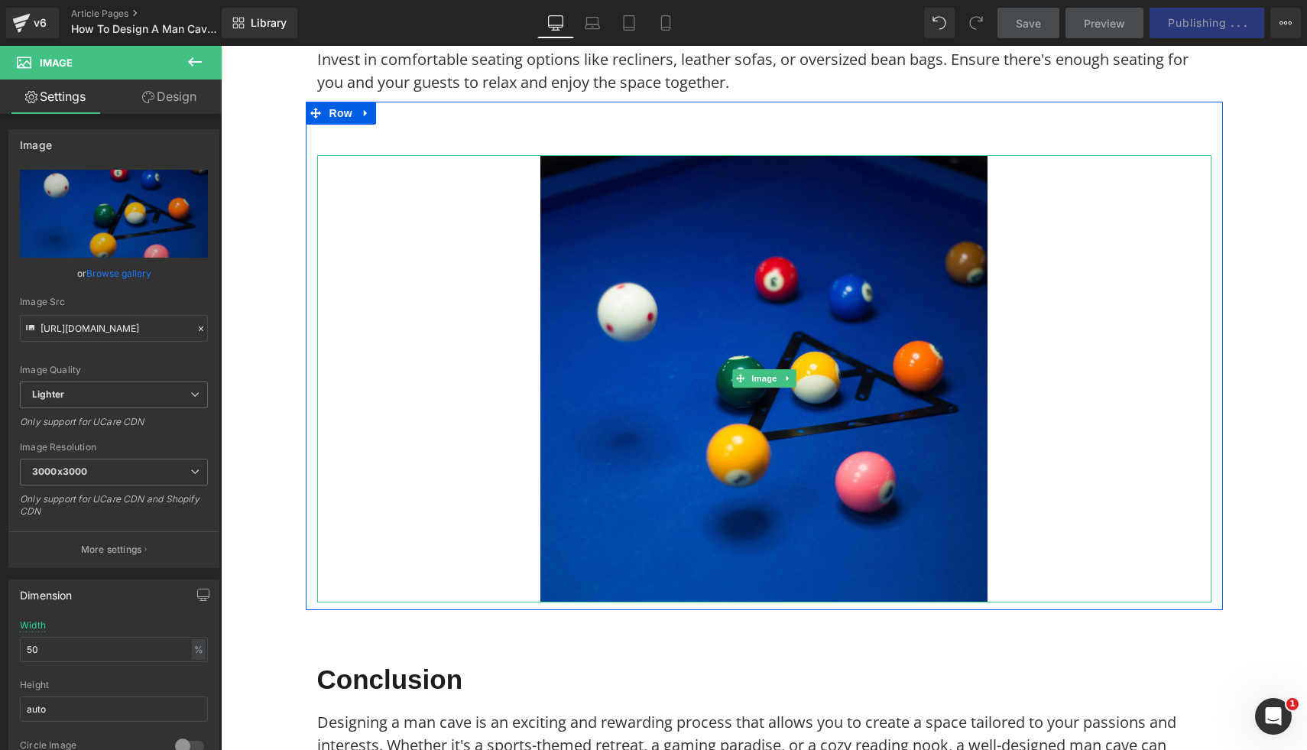
click at [1170, 333] on div at bounding box center [764, 378] width 894 height 447
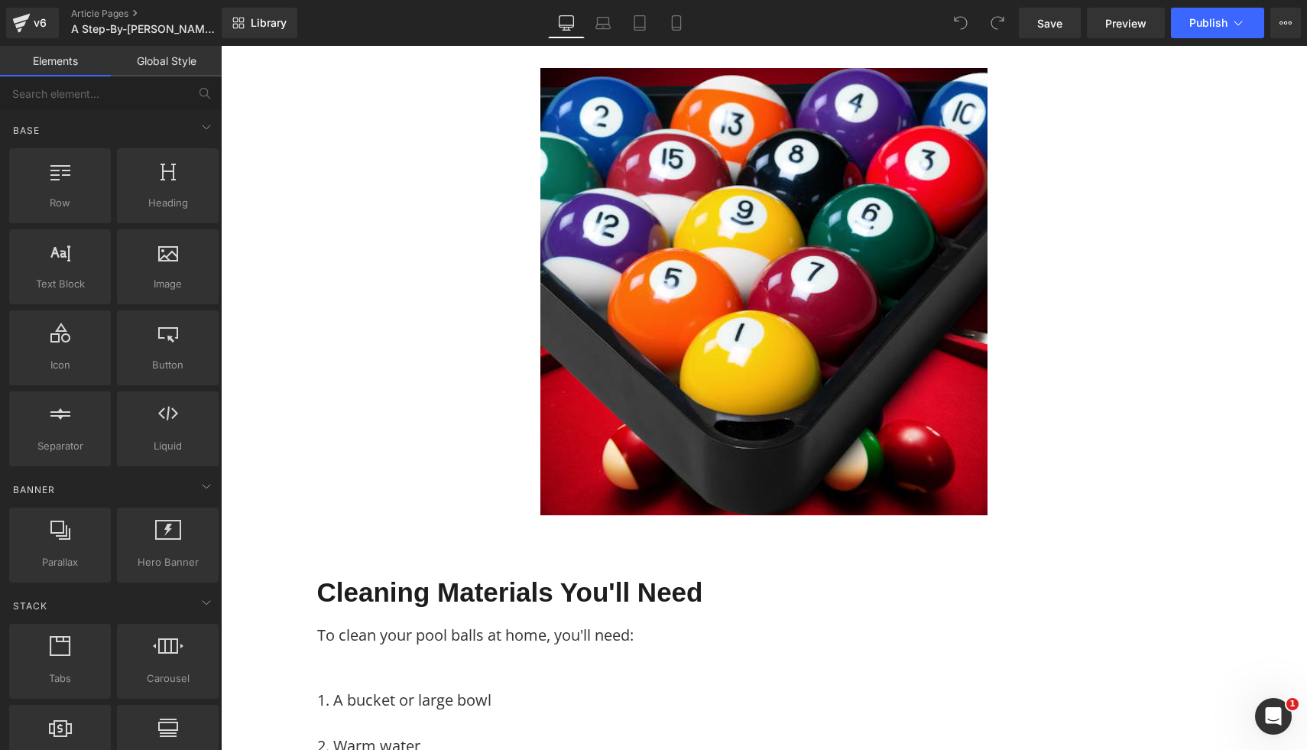
scroll to position [693, 0]
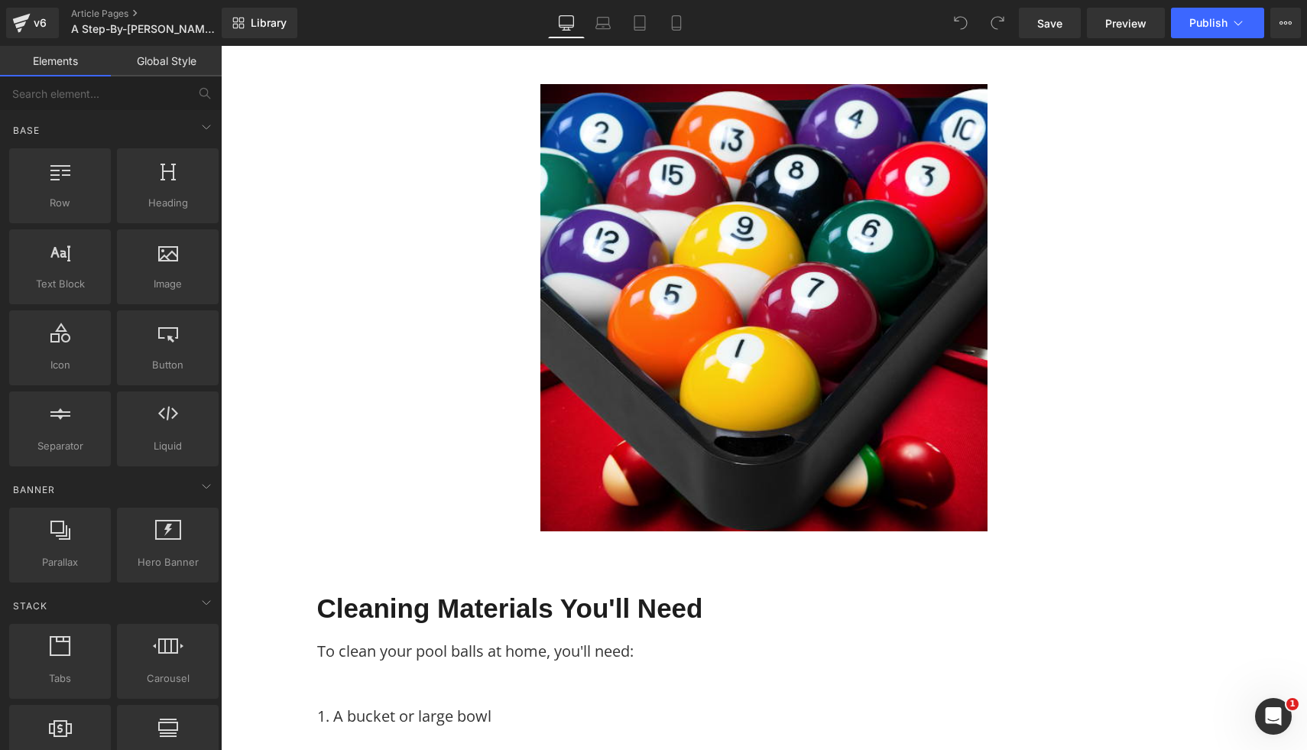
click at [583, 365] on img at bounding box center [763, 307] width 447 height 447
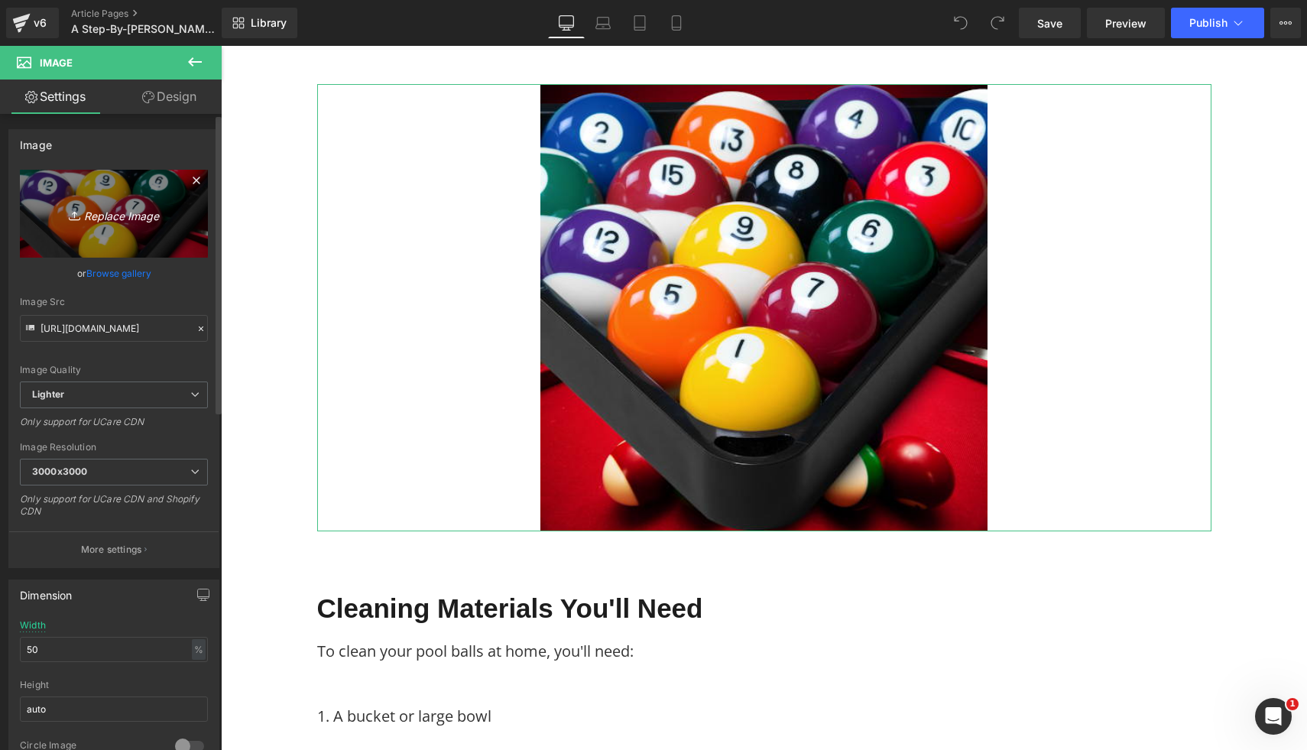
click at [86, 211] on icon "Replace Image" at bounding box center [114, 213] width 122 height 19
type input "C:\fakepath\100.png"
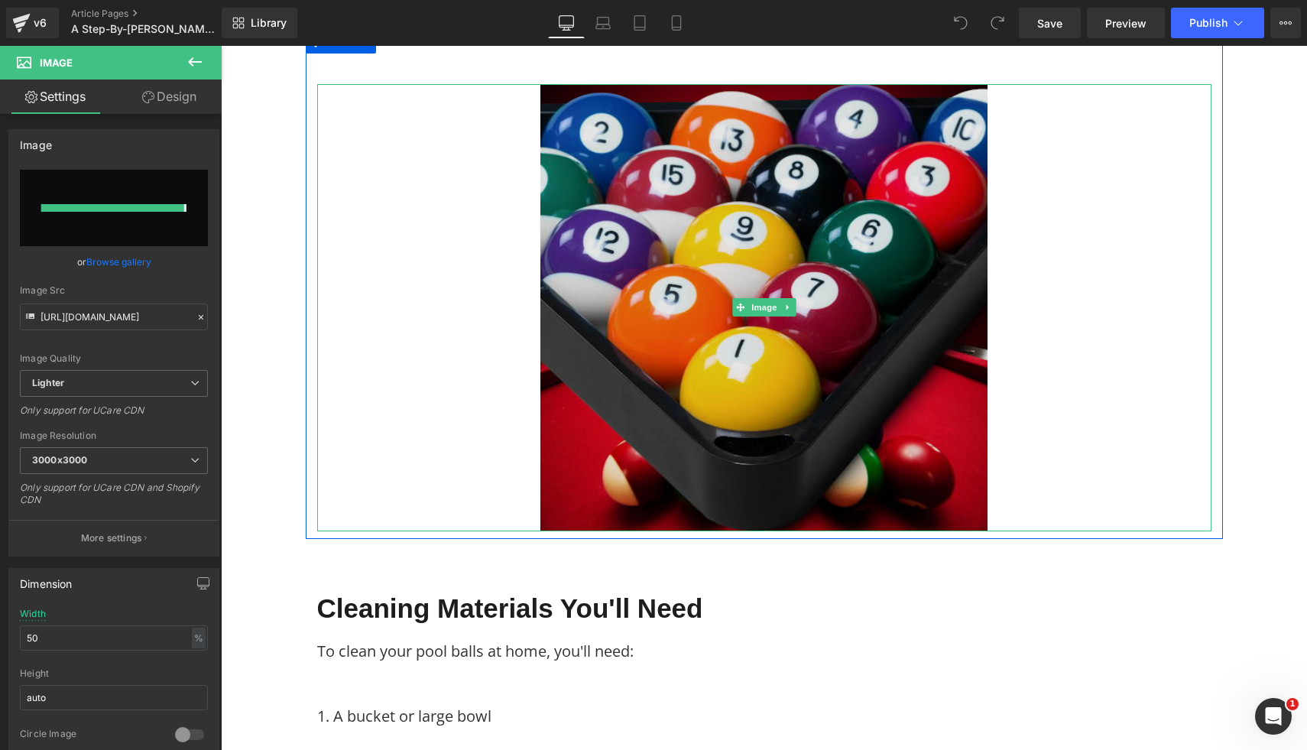
type input "https://ucarecdn.com/9959b294-7be6-4cb4-9dc1-67d14adee419/-/format/auto/-/previ…"
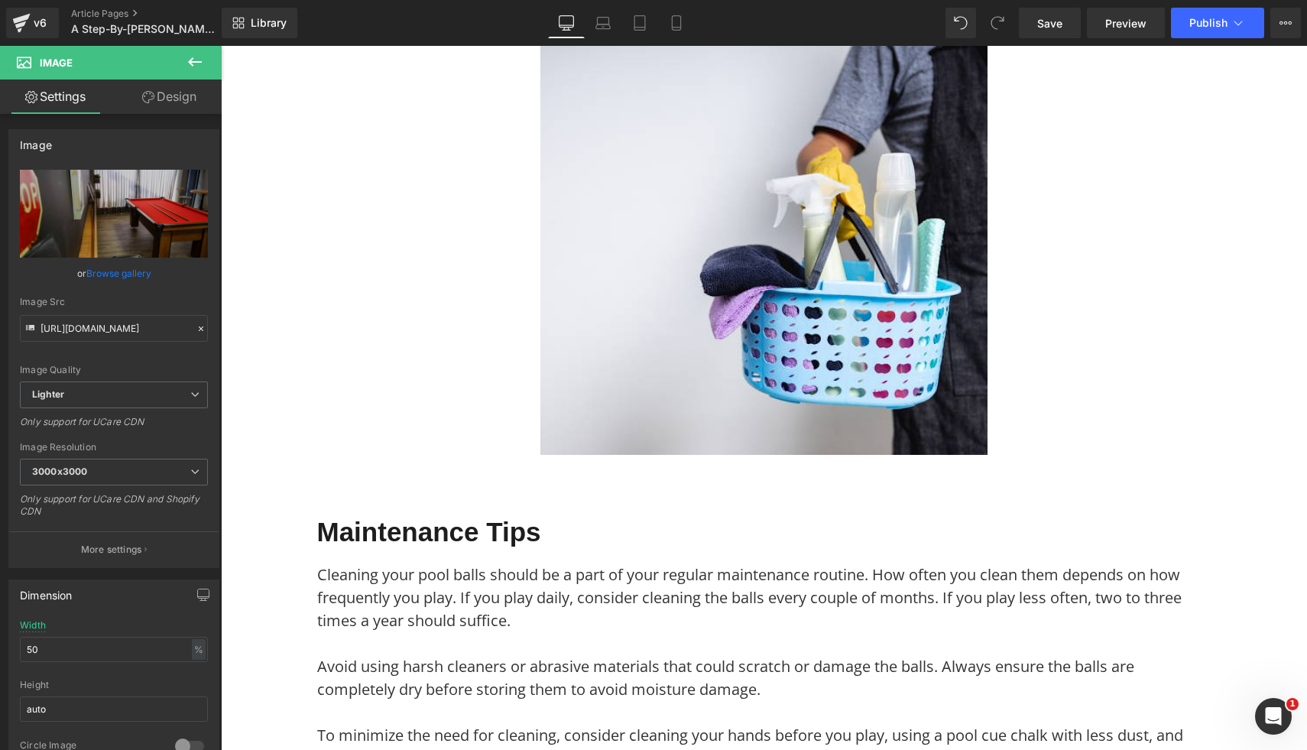
scroll to position [2723, 0]
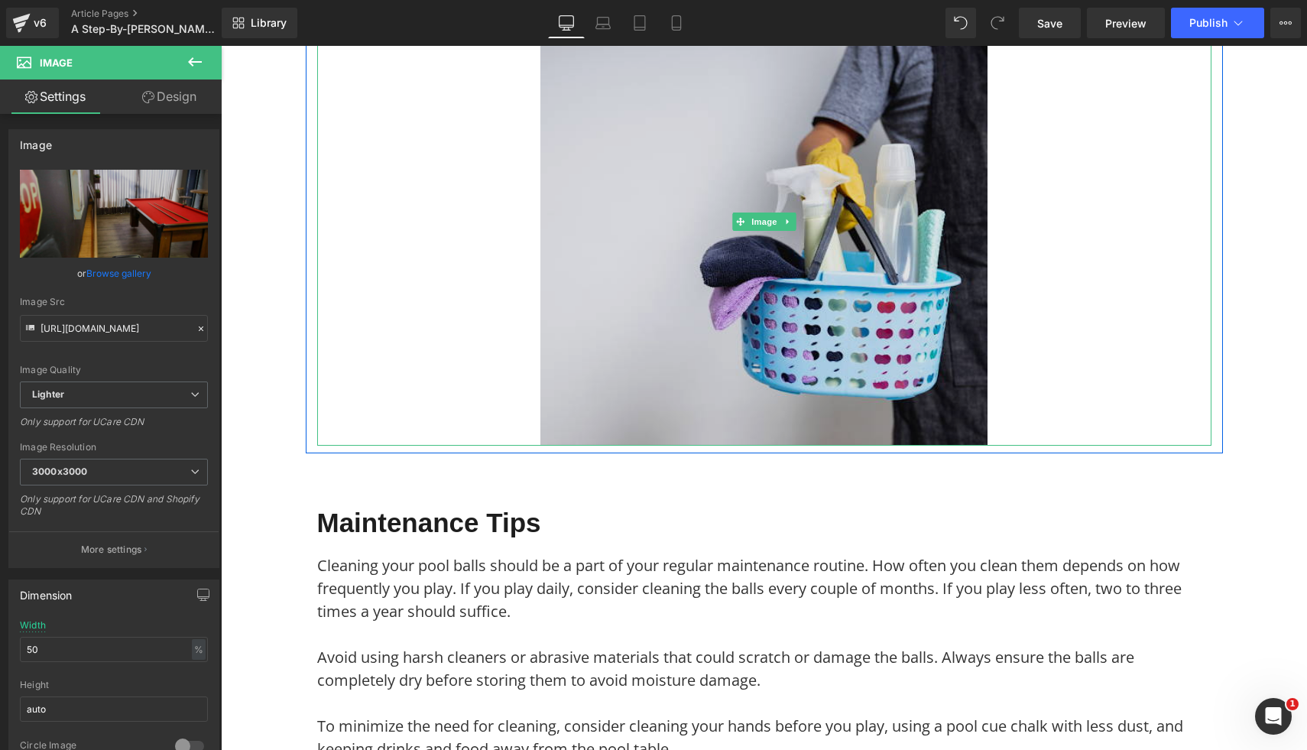
click at [834, 208] on img at bounding box center [763, 221] width 447 height 447
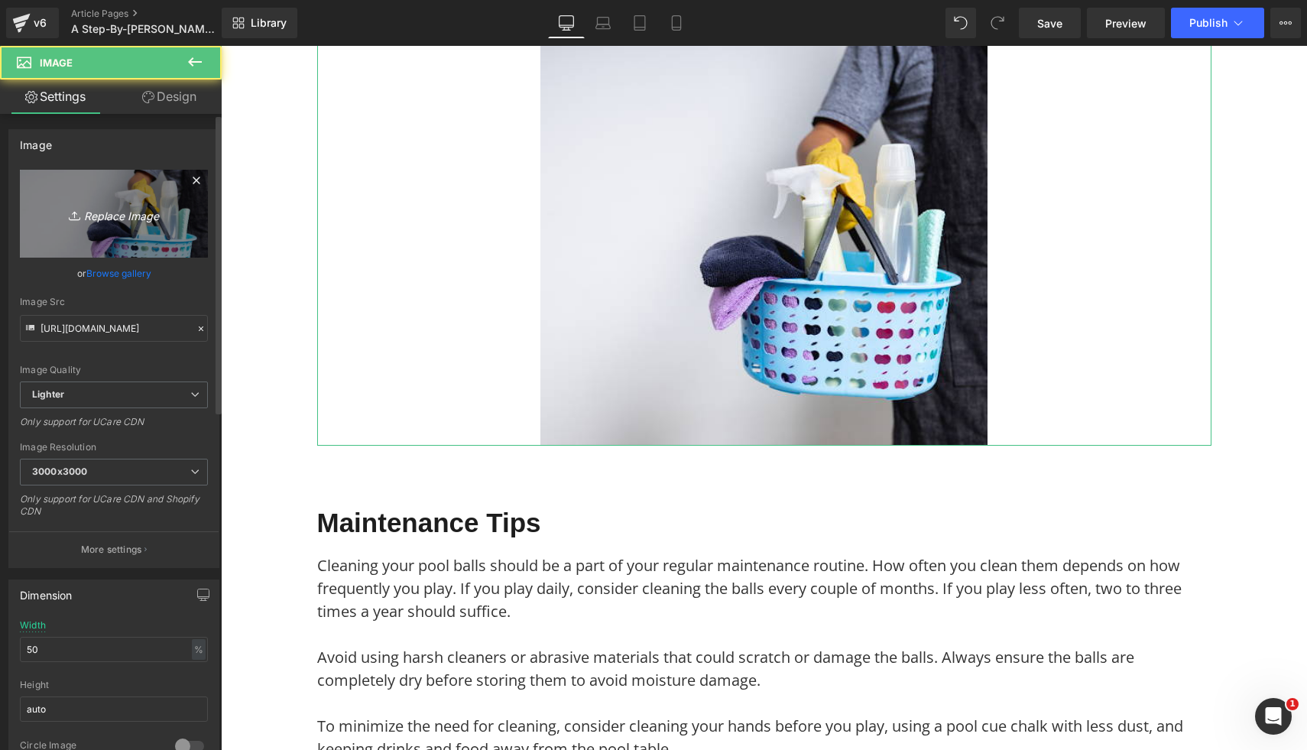
click at [139, 206] on icon "Replace Image" at bounding box center [114, 213] width 122 height 19
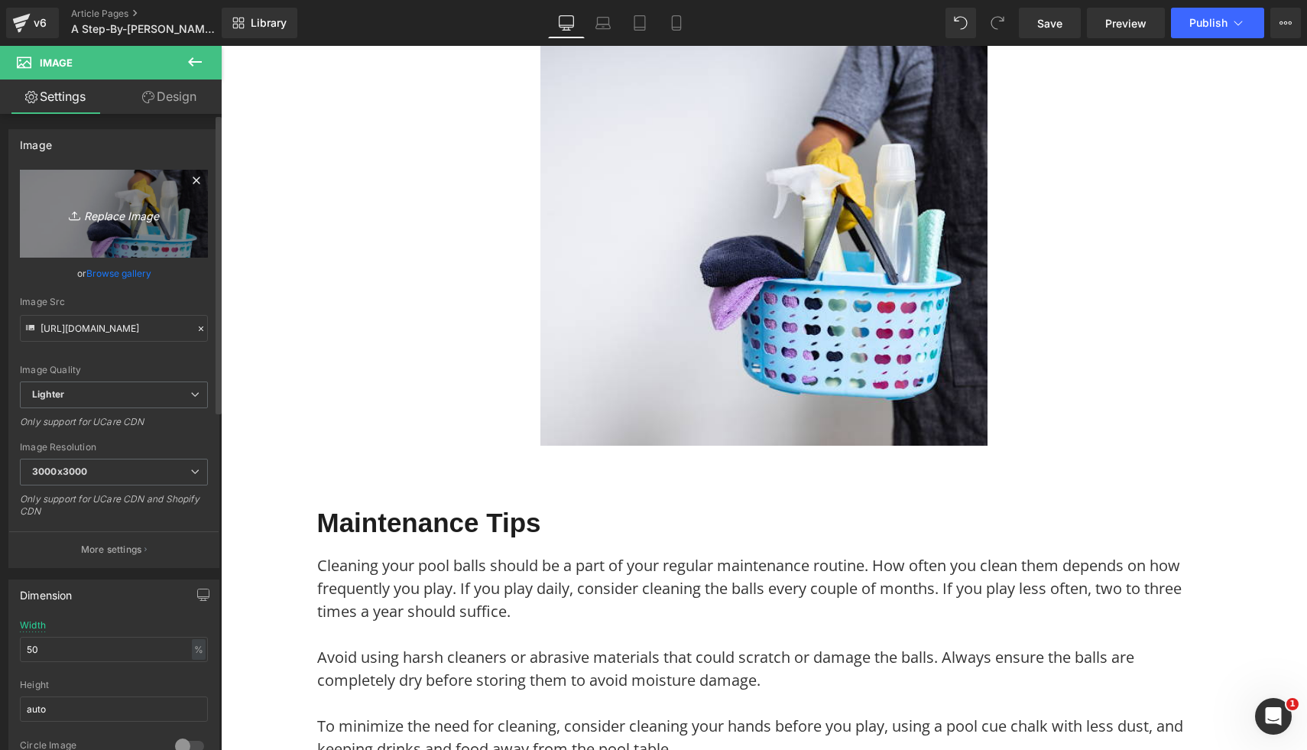
type input "C:\fakepath\99.png"
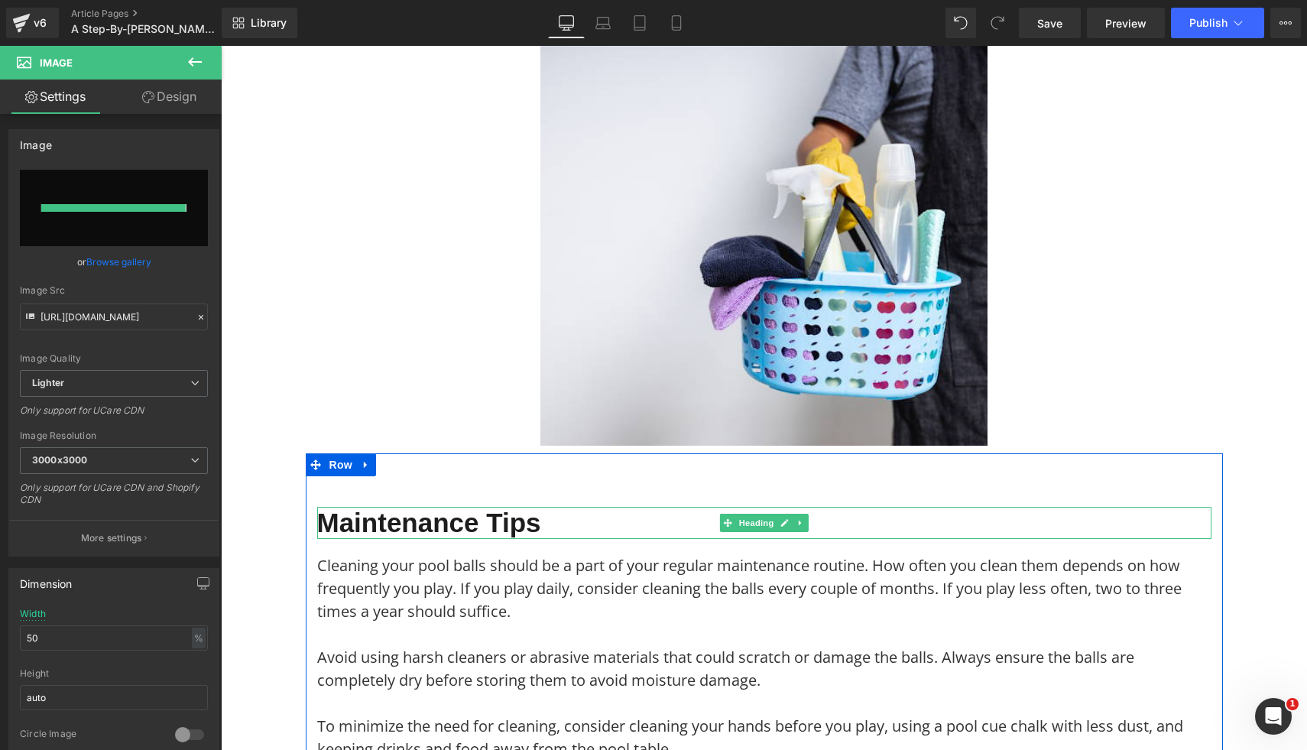
type input "https://ucarecdn.com/5e4cd7e7-26b8-4b4e-b8b8-543830684c04/-/format/auto/-/previ…"
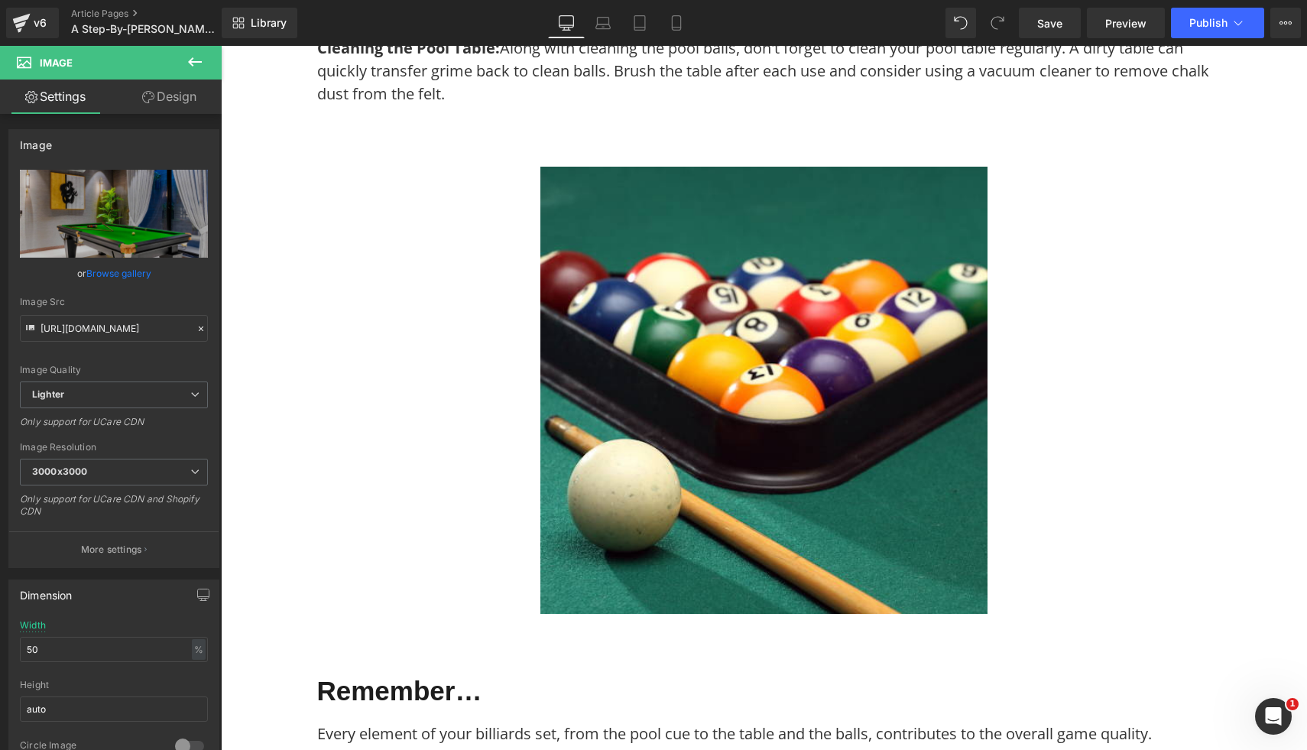
scroll to position [4122, 0]
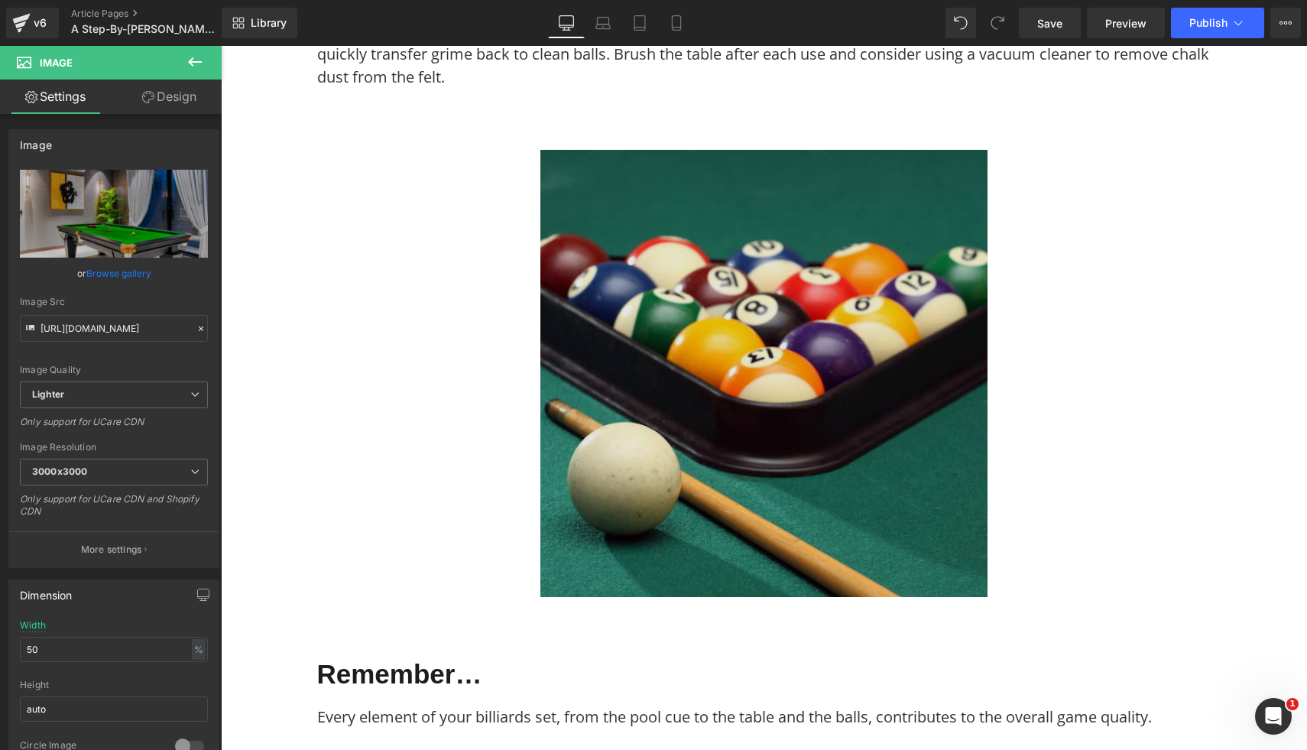
click at [903, 521] on img at bounding box center [763, 373] width 447 height 447
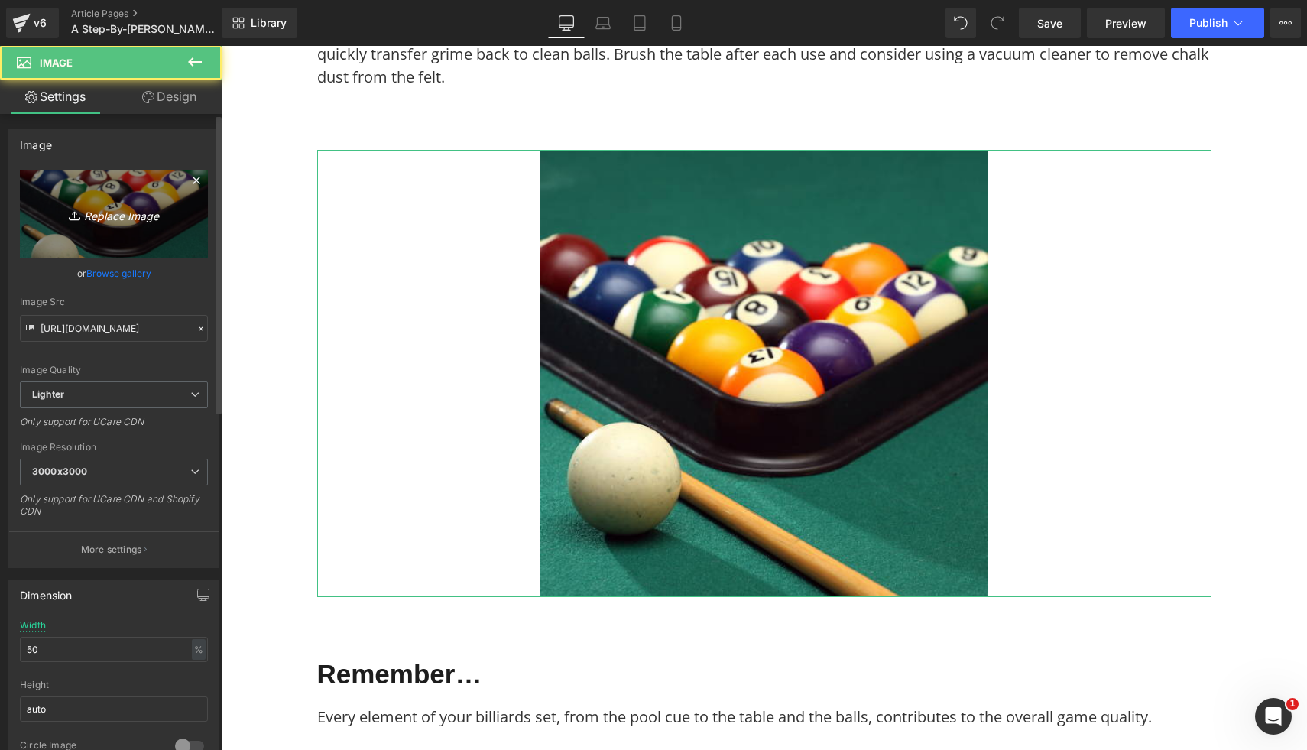
click at [107, 222] on icon "Replace Image" at bounding box center [114, 213] width 122 height 19
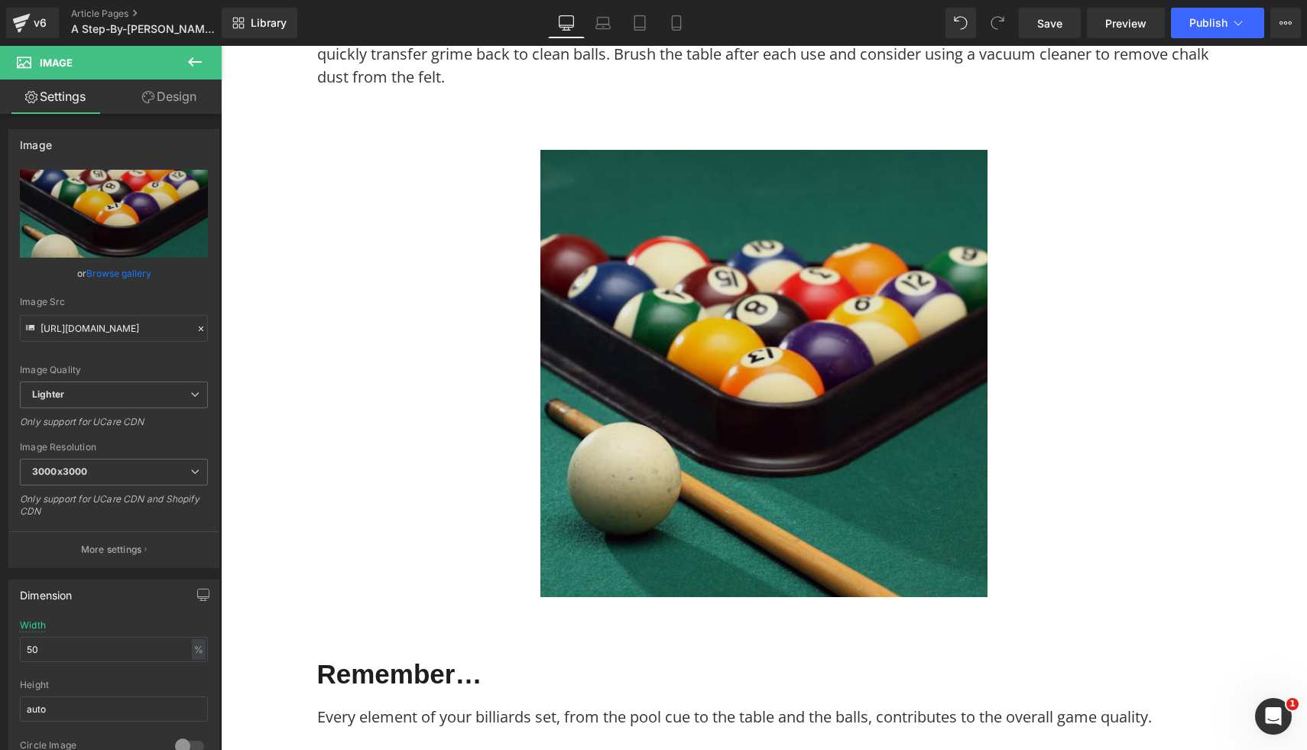
type input "C:\fakepath\98.png"
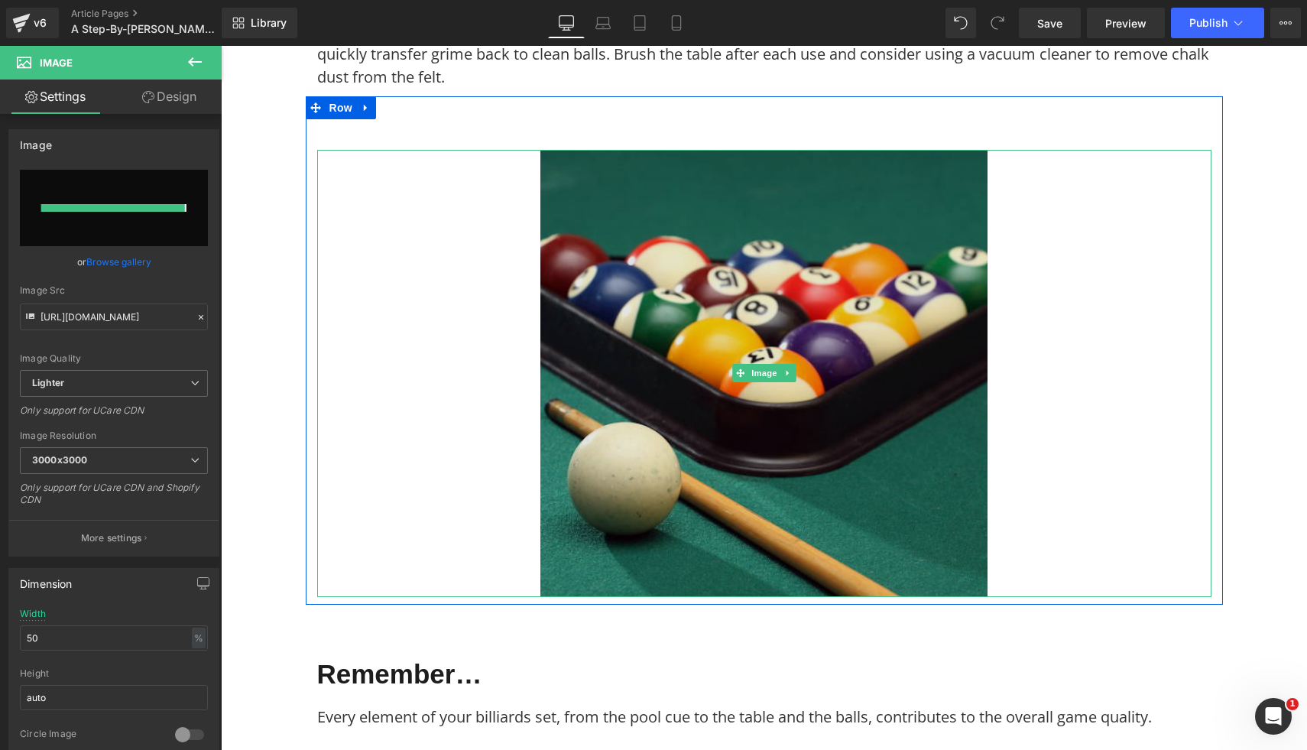
type input "https://ucarecdn.com/f61c8ca1-4c93-471f-94ef-e3d711ab9b6b/-/format/auto/-/previ…"
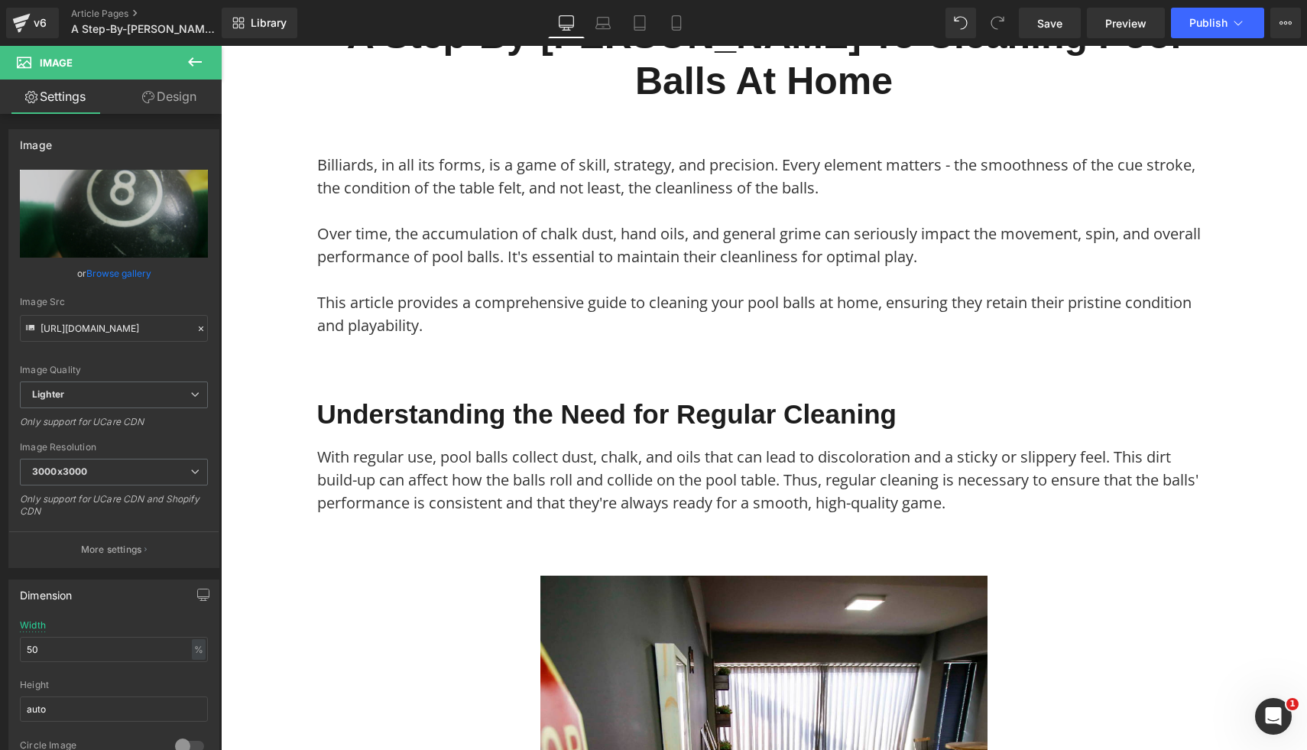
scroll to position [0, 0]
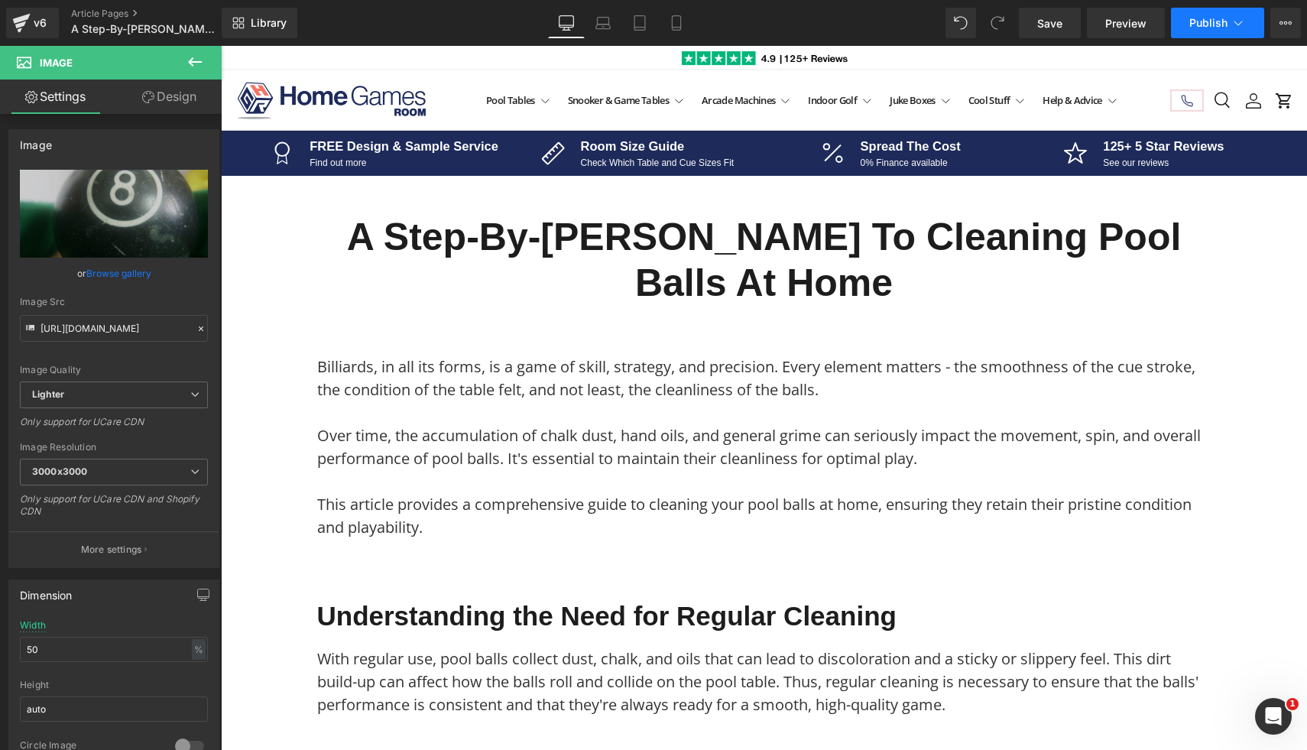
click at [1213, 10] on button "Publish" at bounding box center [1217, 23] width 93 height 31
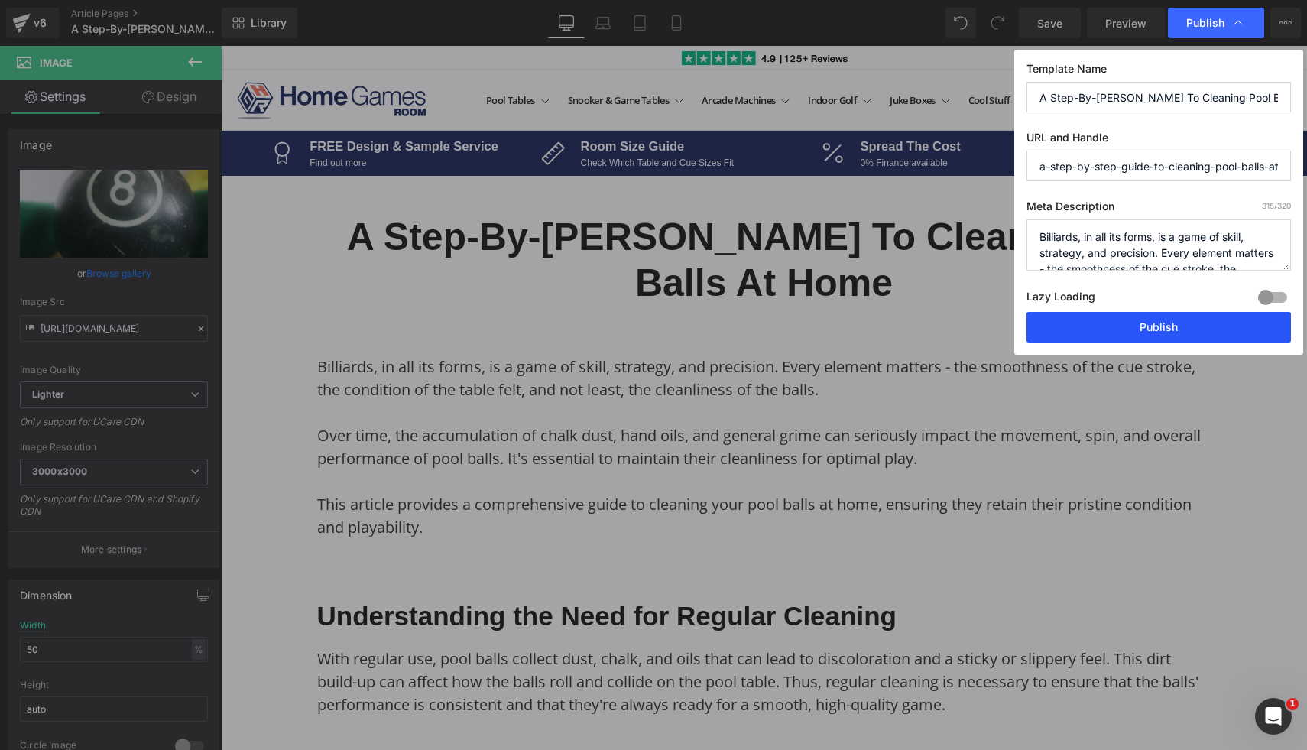
click at [1123, 327] on button "Publish" at bounding box center [1158, 327] width 264 height 31
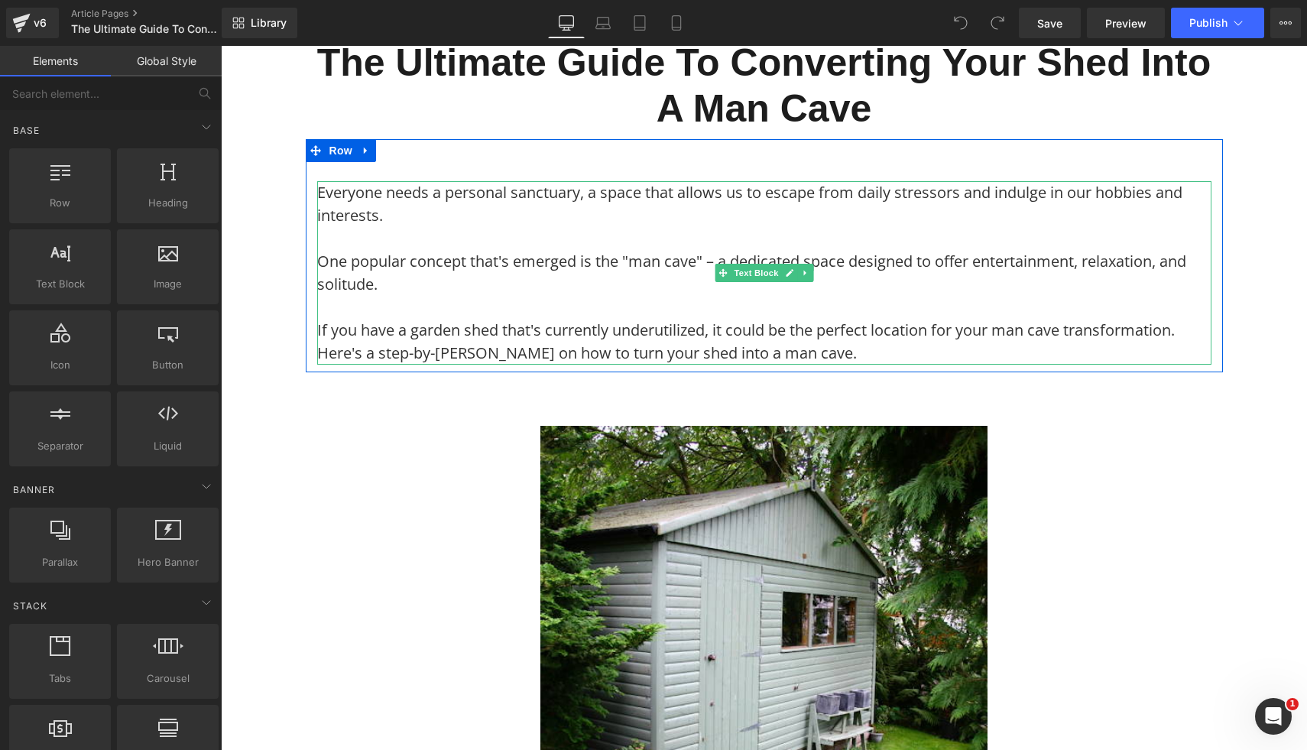
scroll to position [237, 0]
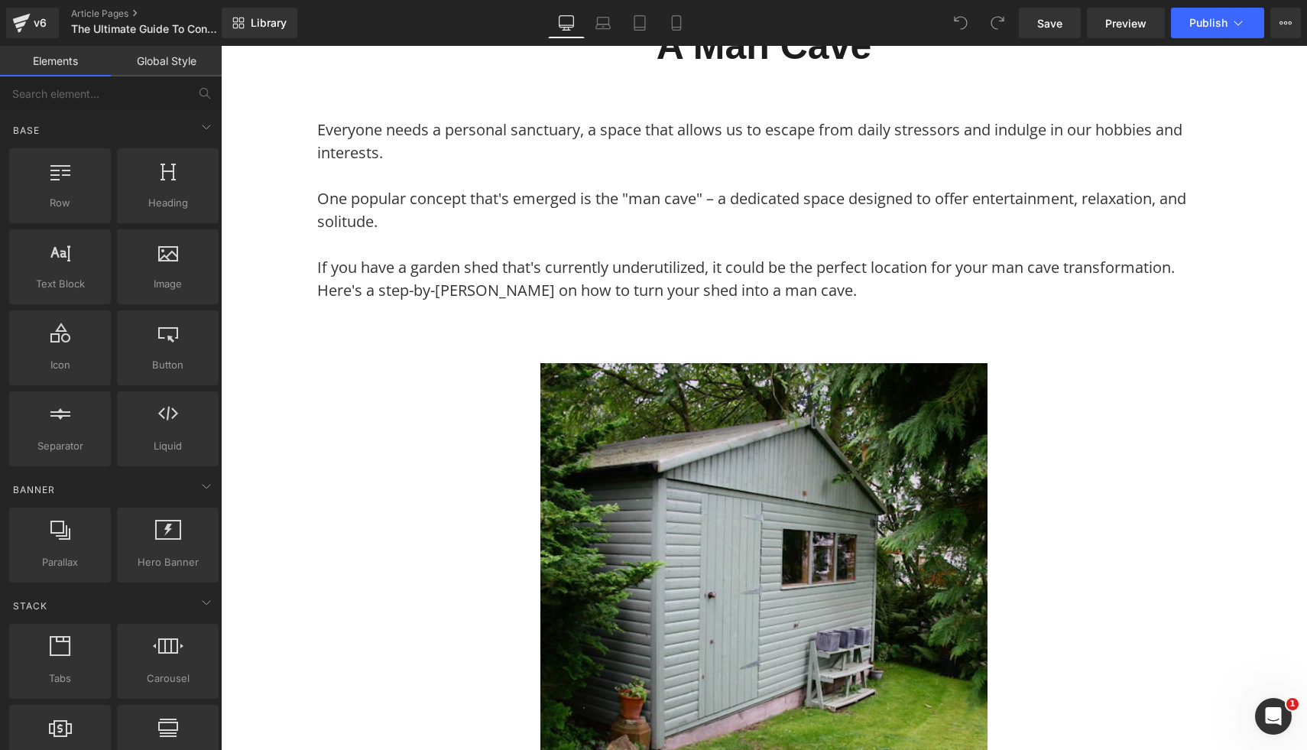
click at [679, 486] on img at bounding box center [763, 586] width 447 height 447
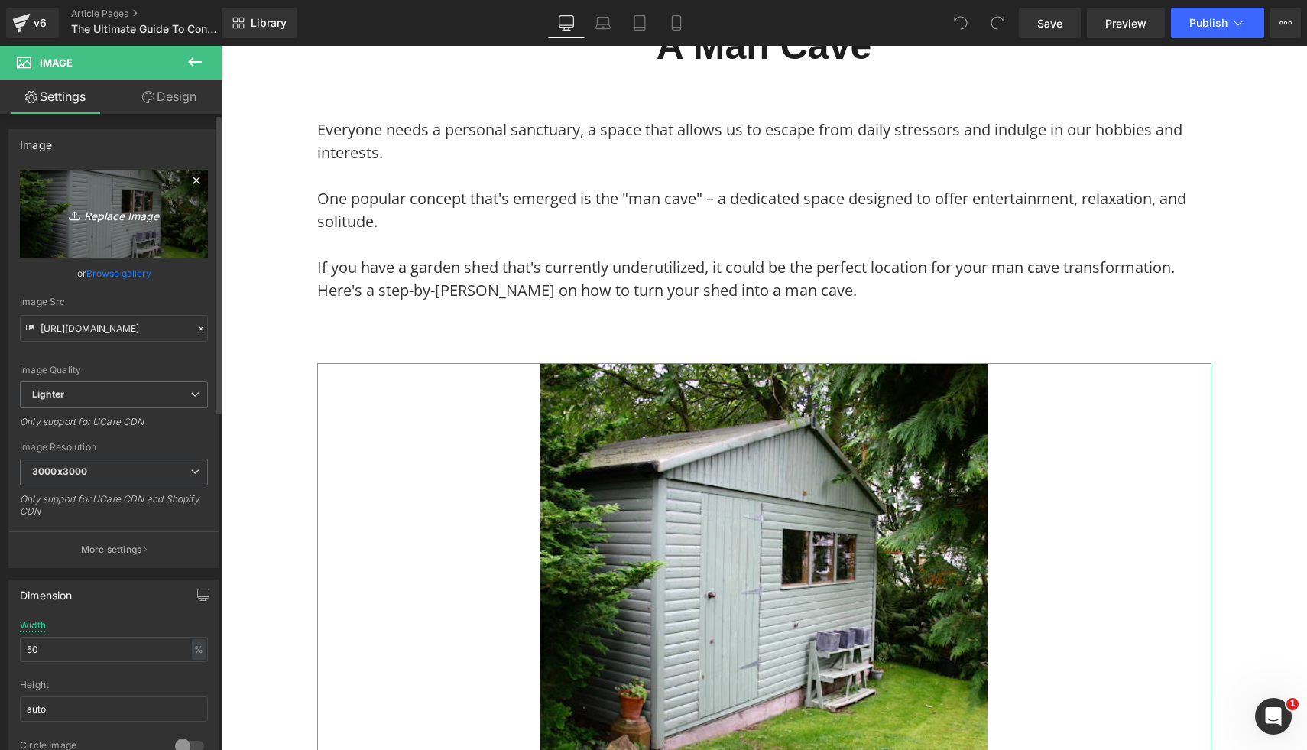
click at [172, 203] on link "Replace Image" at bounding box center [114, 214] width 188 height 88
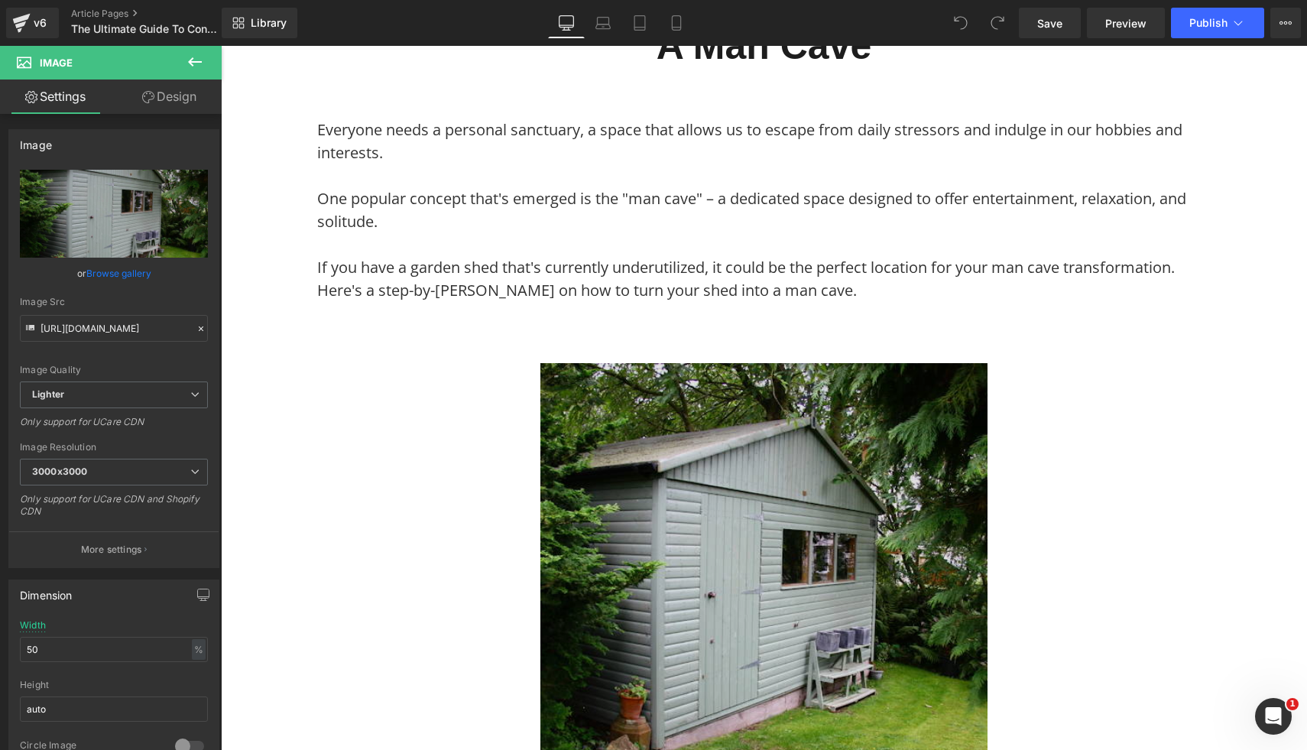
type input "C:\fakepath\72.png"
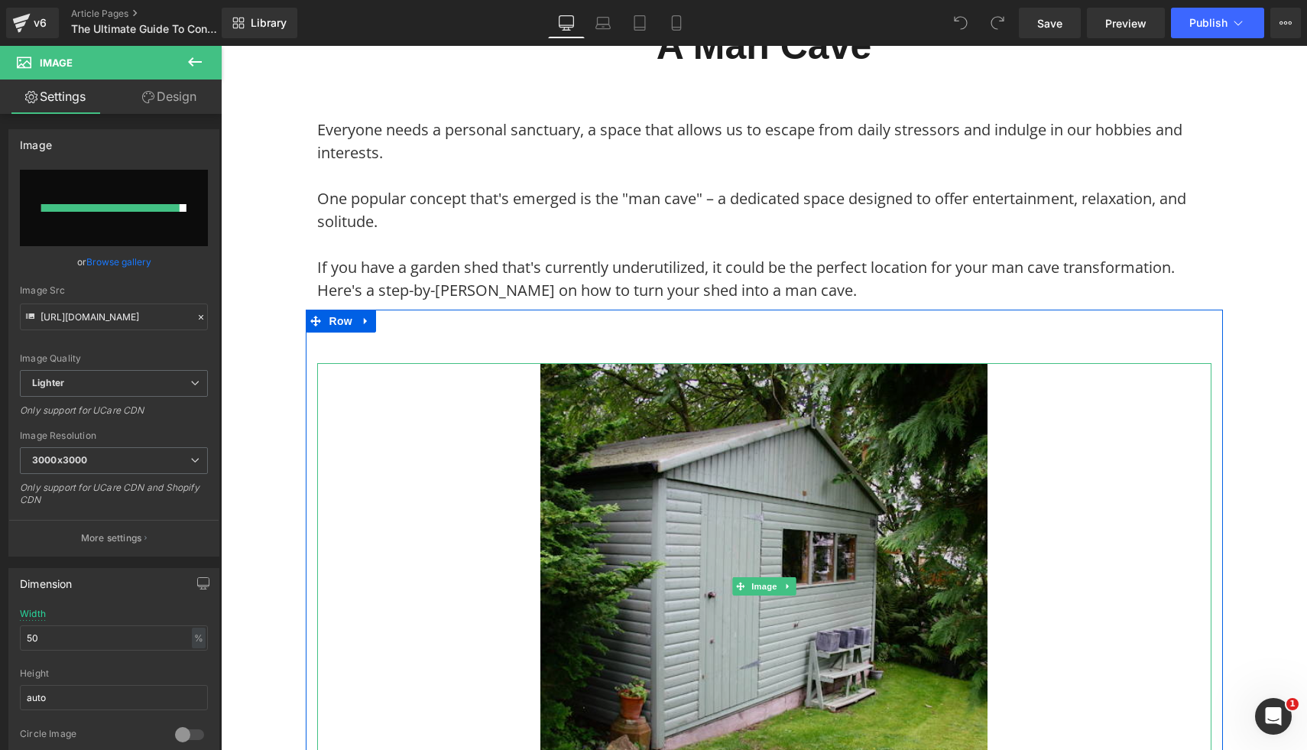
type input "[URL][DOMAIN_NAME]"
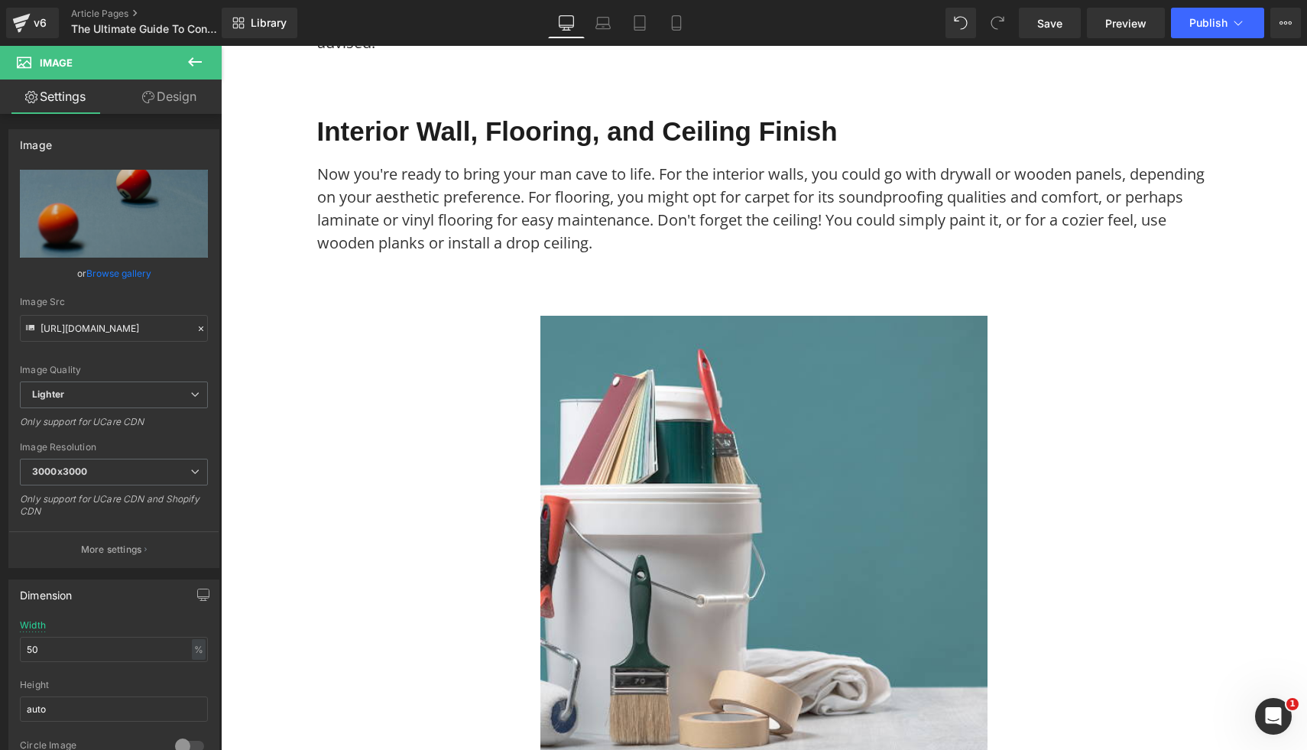
scroll to position [1752, 0]
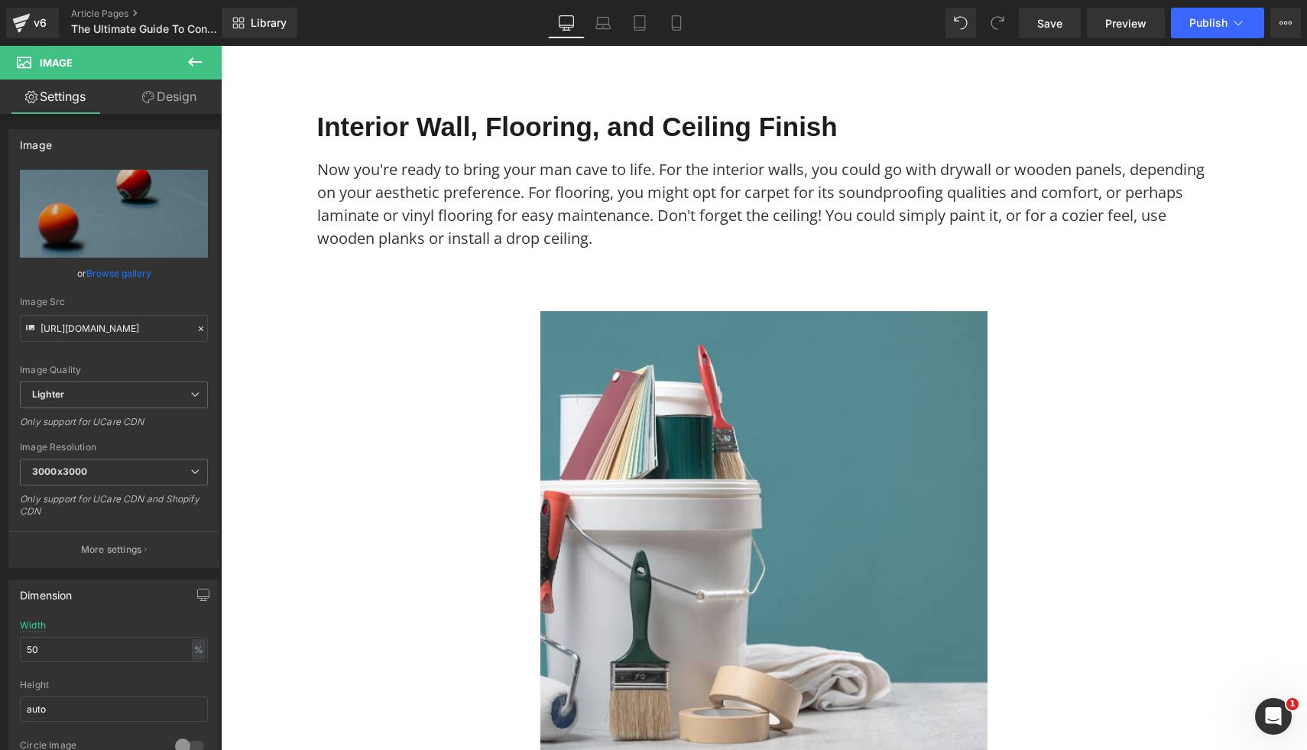
click at [919, 523] on img at bounding box center [763, 534] width 447 height 447
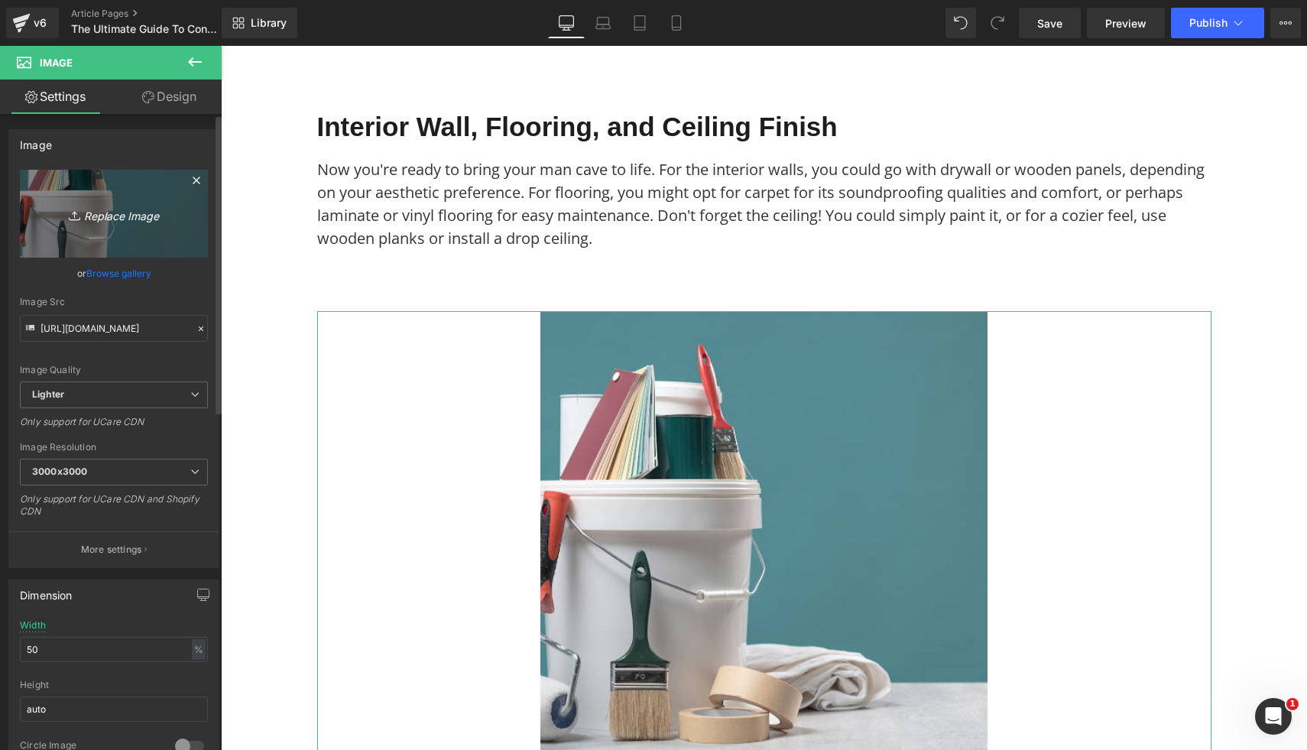
click at [104, 210] on icon "Replace Image" at bounding box center [114, 213] width 122 height 19
type input "C:\fakepath\51.png"
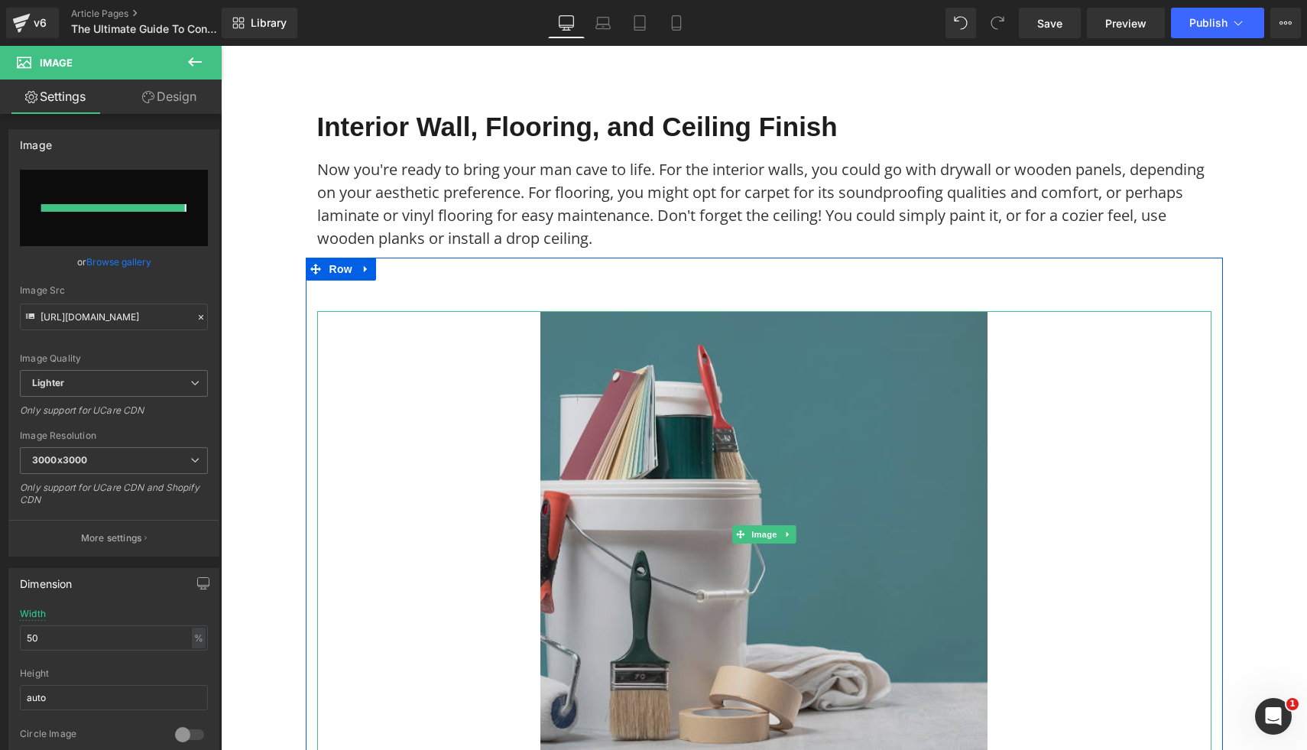
type input "[URL][DOMAIN_NAME]"
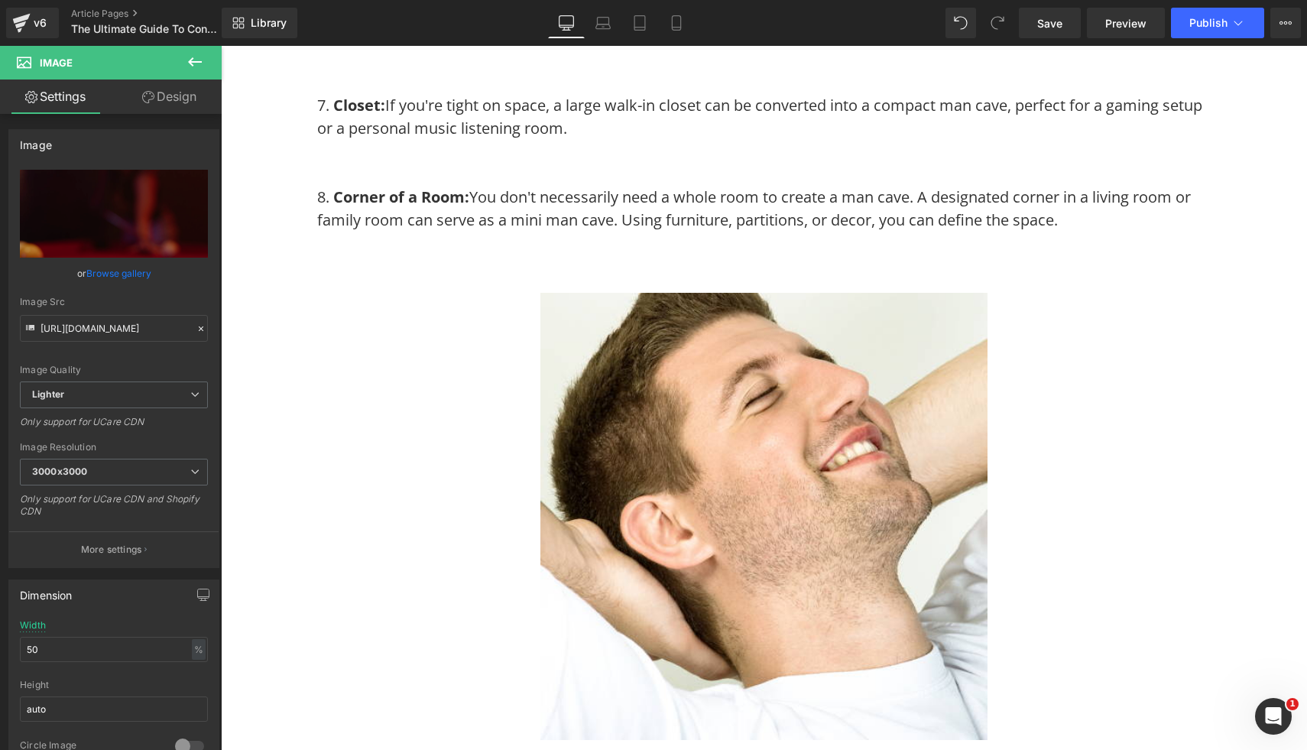
scroll to position [3660, 0]
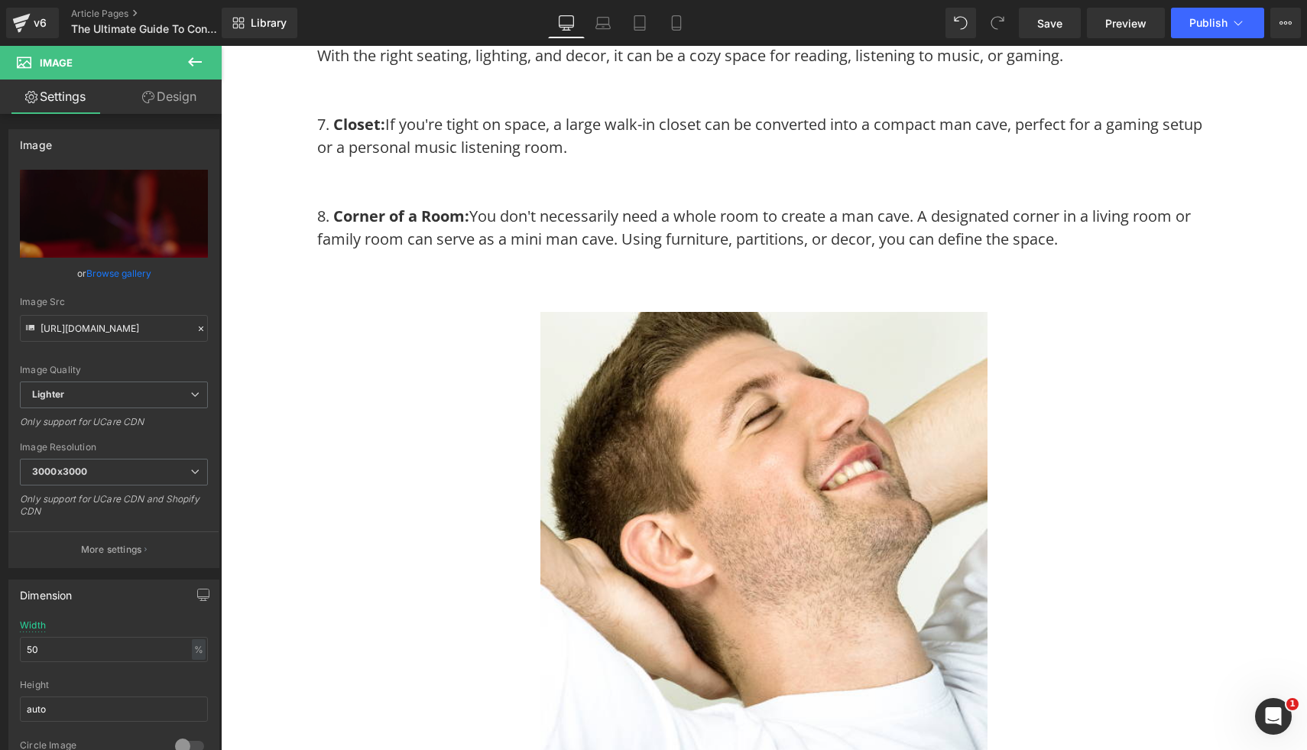
click at [938, 515] on img at bounding box center [763, 535] width 447 height 447
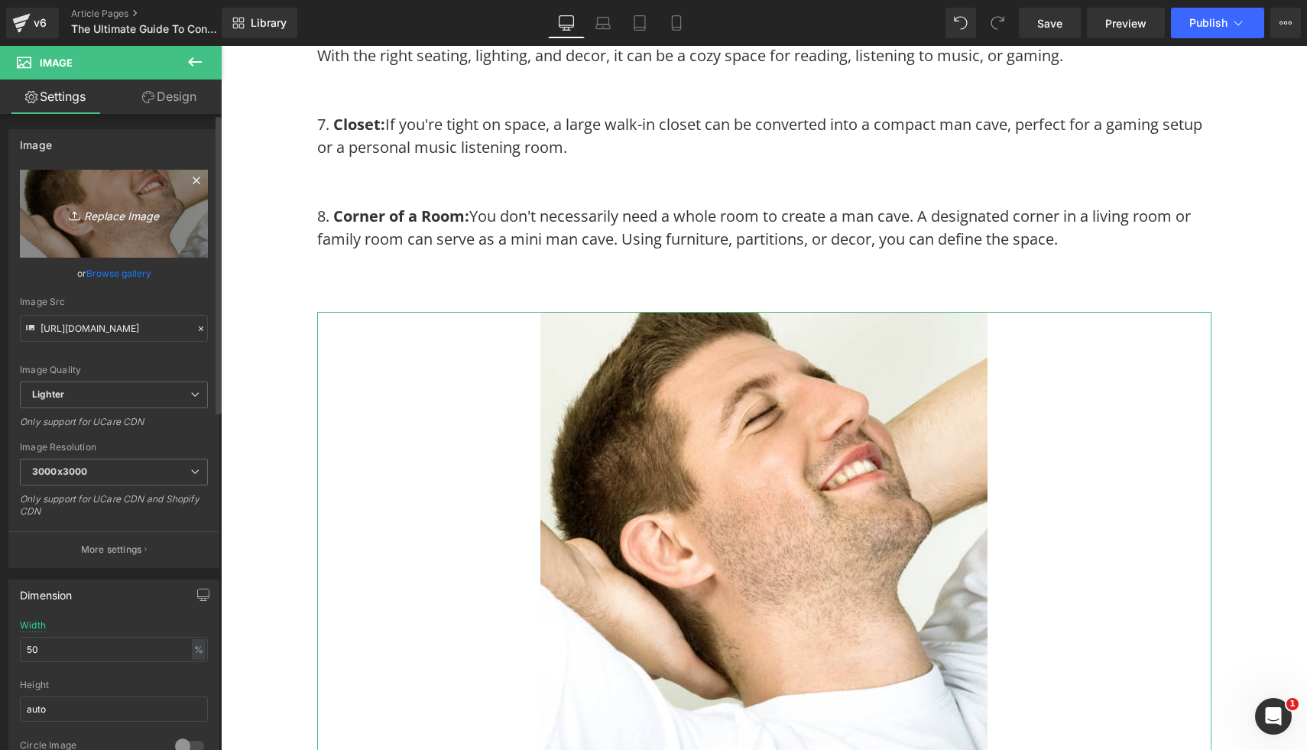
click at [144, 215] on icon "Replace Image" at bounding box center [114, 213] width 122 height 19
type input "C:\fakepath\93.png"
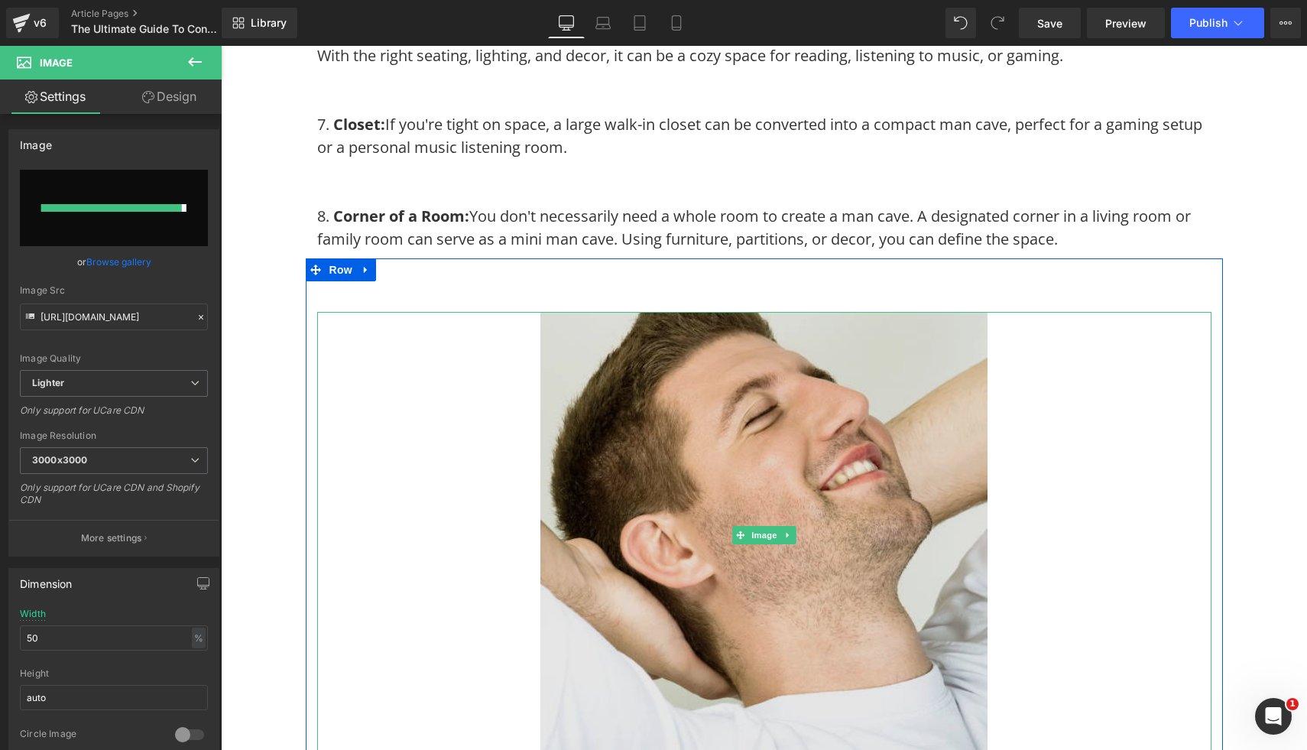
type input "[URL][DOMAIN_NAME]"
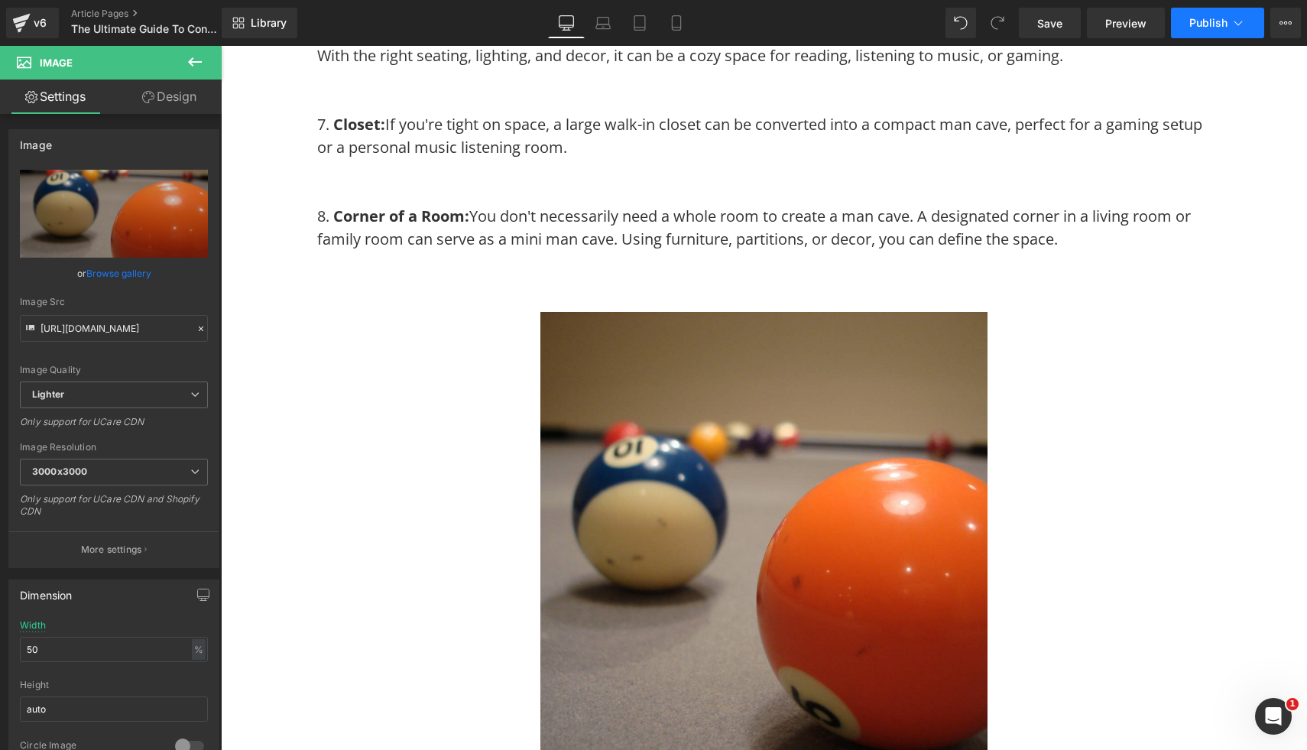
click at [1210, 23] on span "Publish" at bounding box center [1208, 23] width 38 height 12
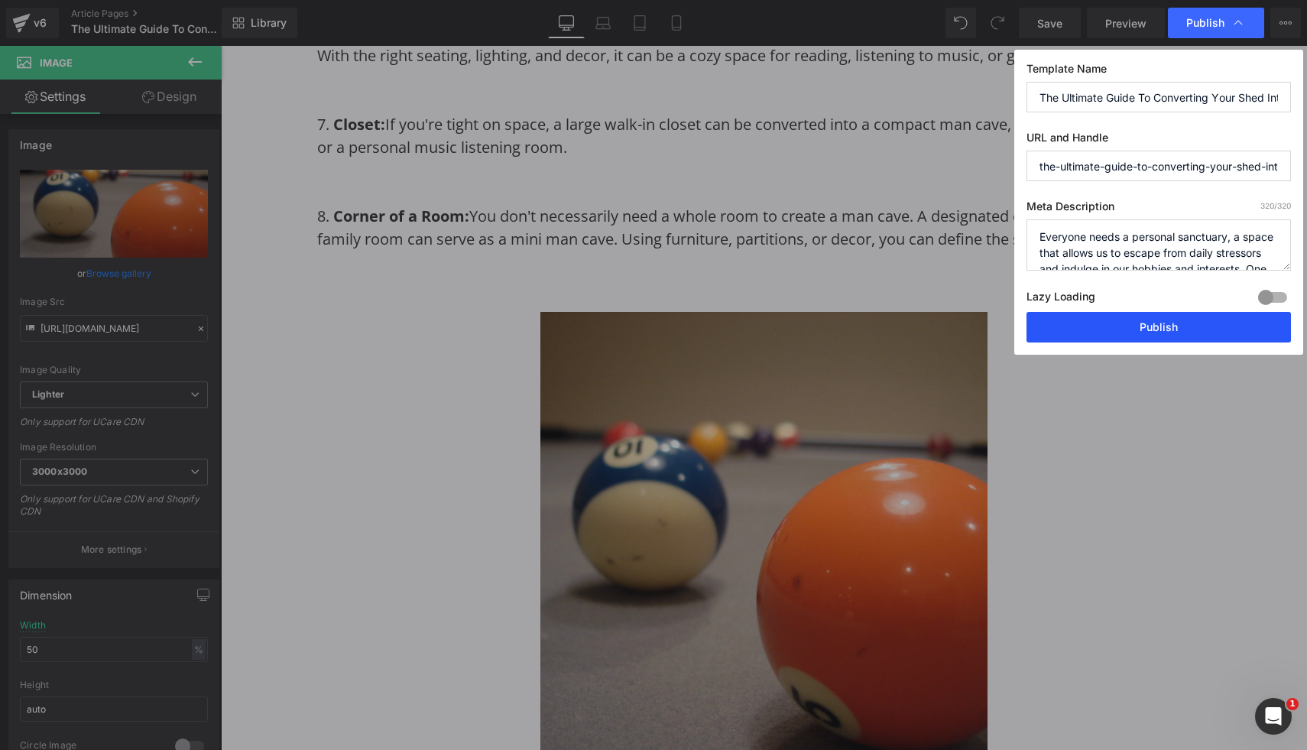
click at [1125, 325] on button "Publish" at bounding box center [1158, 327] width 264 height 31
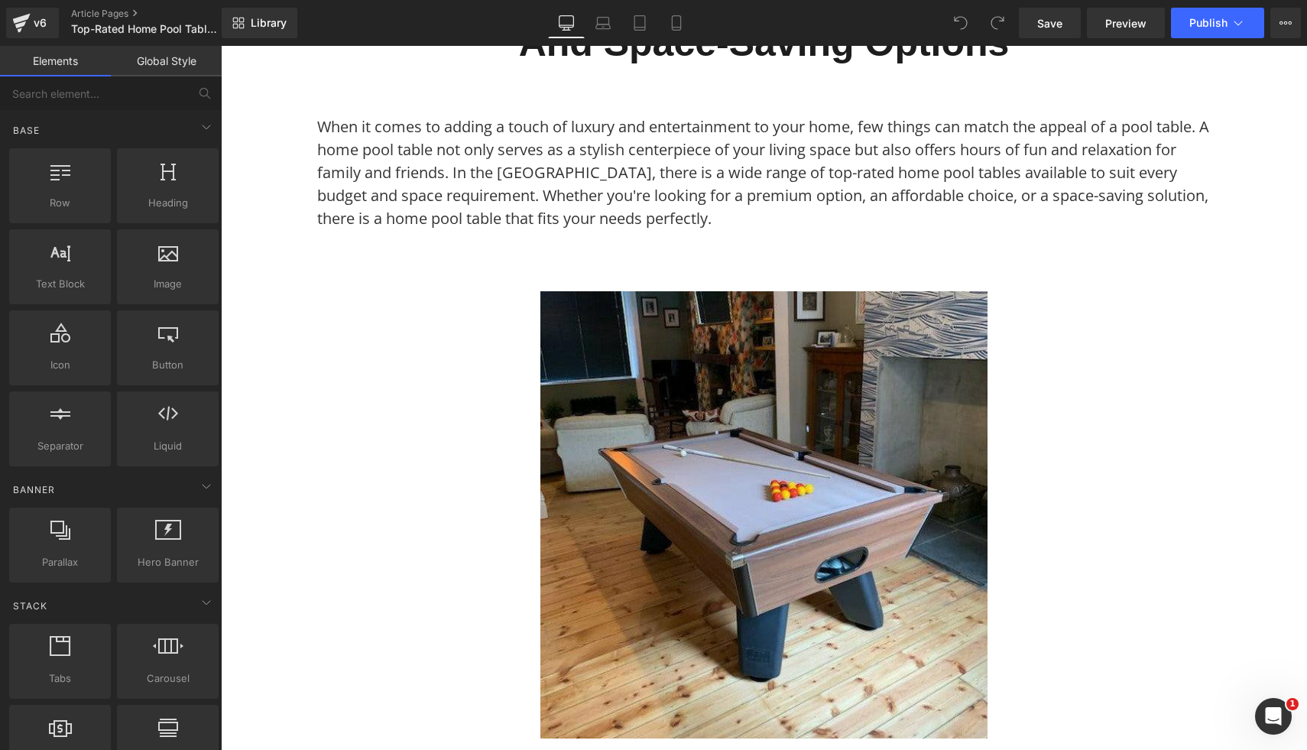
scroll to position [289, 0]
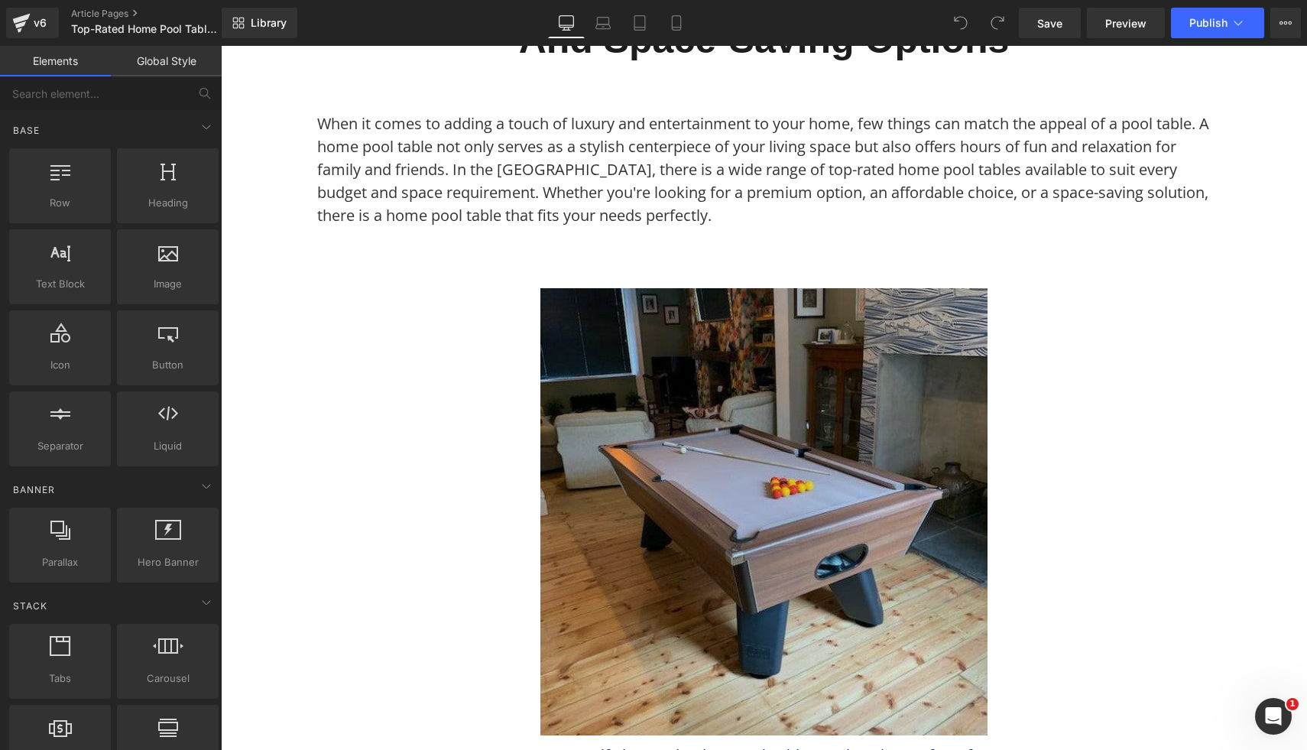
click at [616, 387] on img at bounding box center [763, 511] width 447 height 447
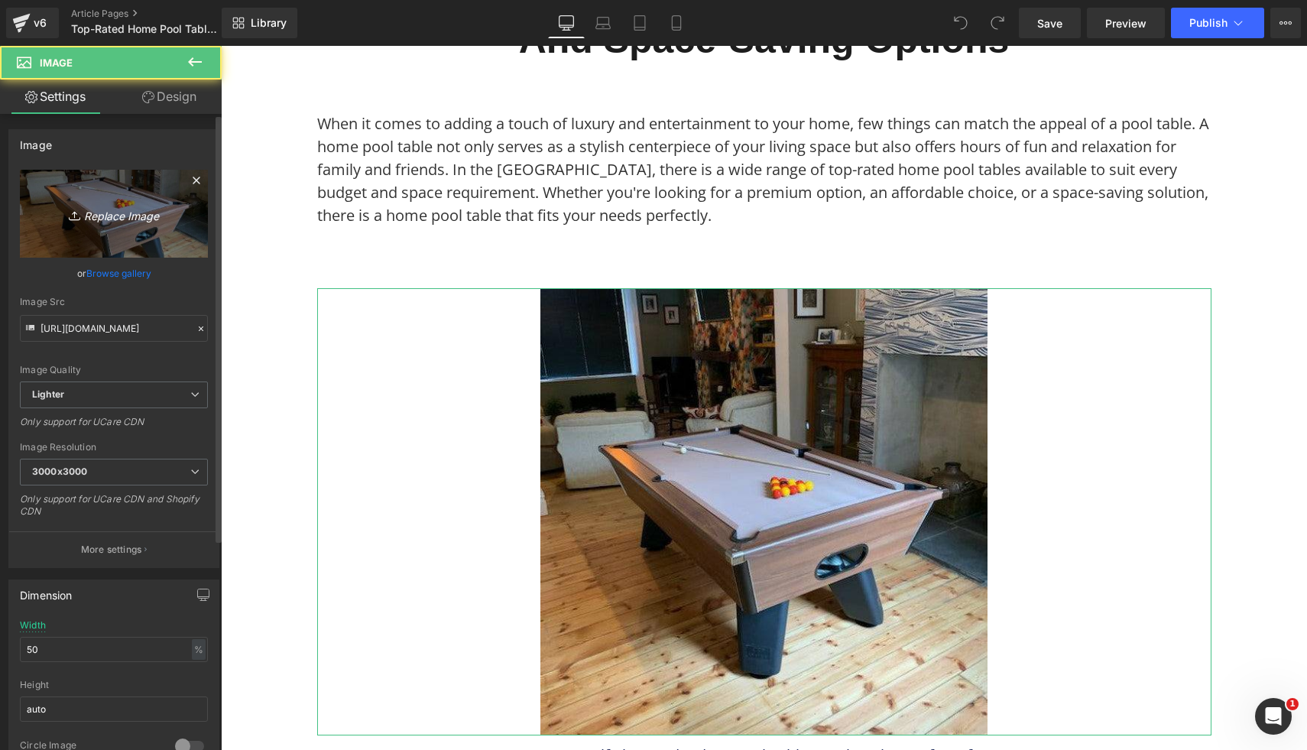
click at [58, 214] on icon "Replace Image" at bounding box center [114, 213] width 122 height 19
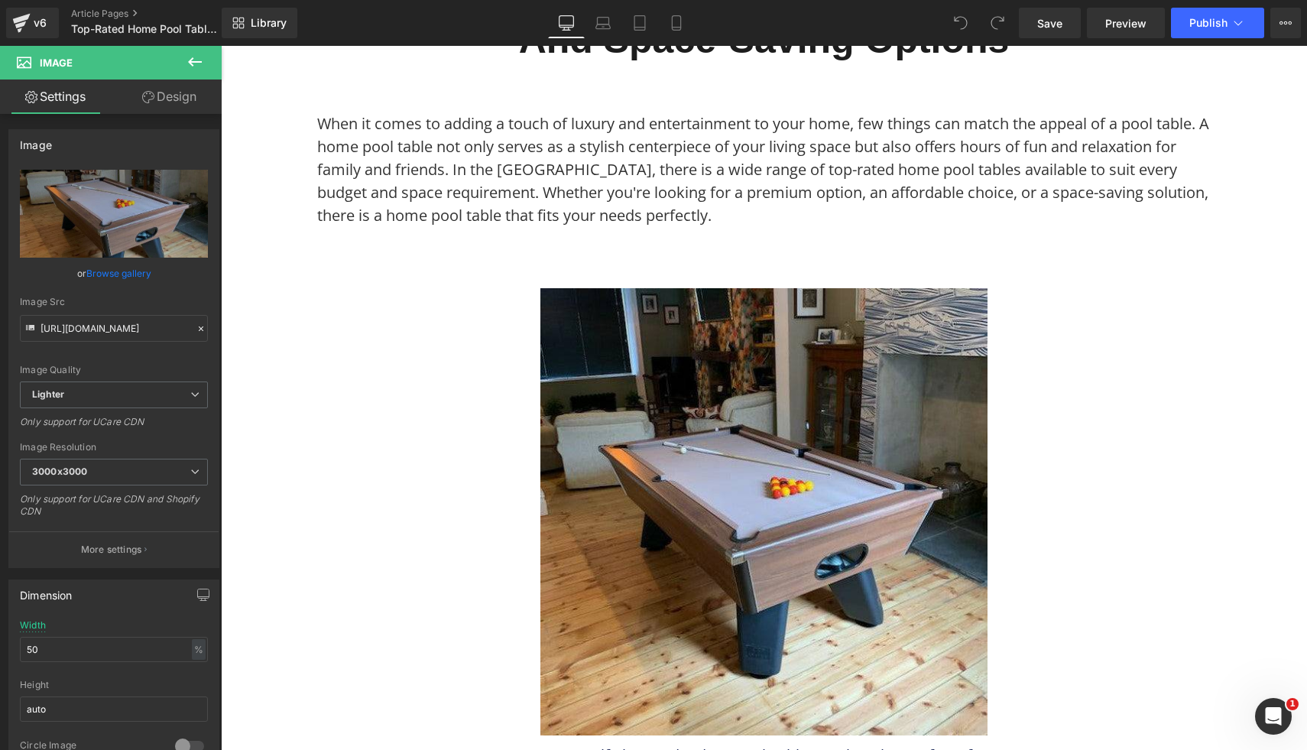
type input "C:\fakepath\29.png"
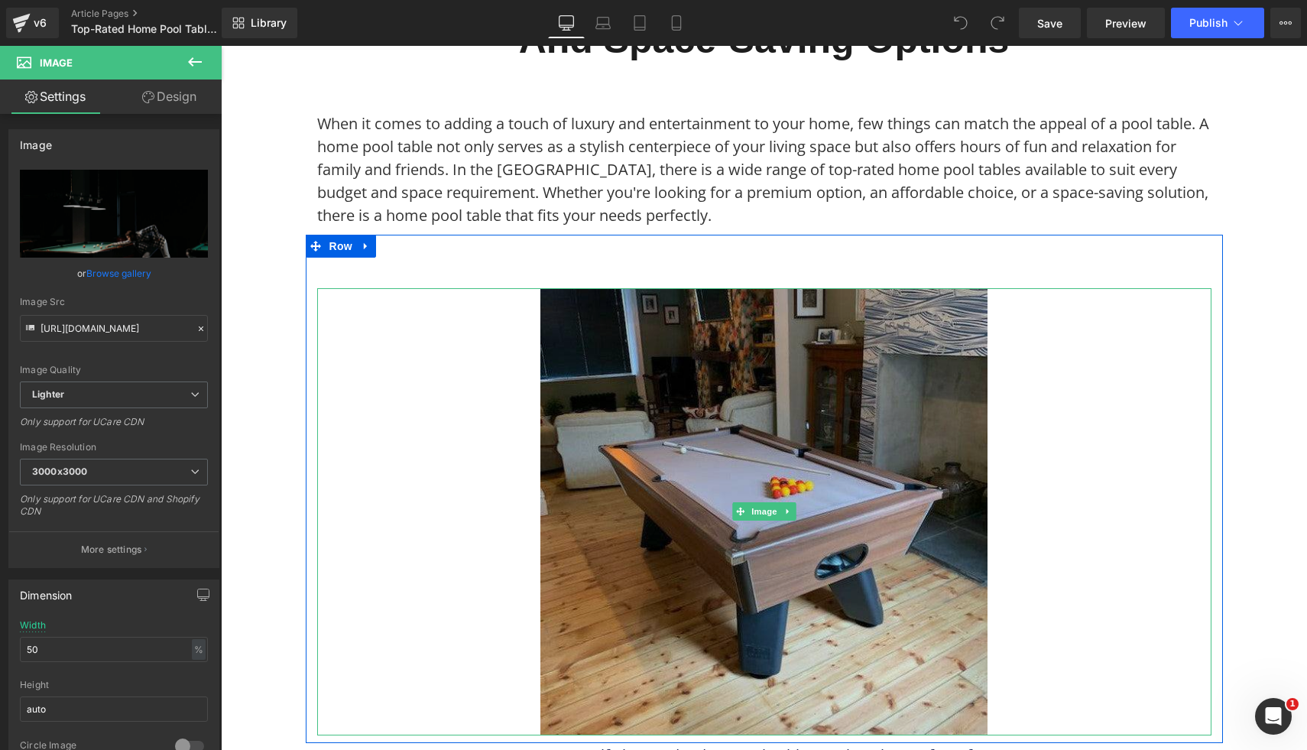
type input "https://ucarecdn.com/5a2bfc26-5d80-4585-8412-ba45dd55d3a2/-/format/auto/-/previ…"
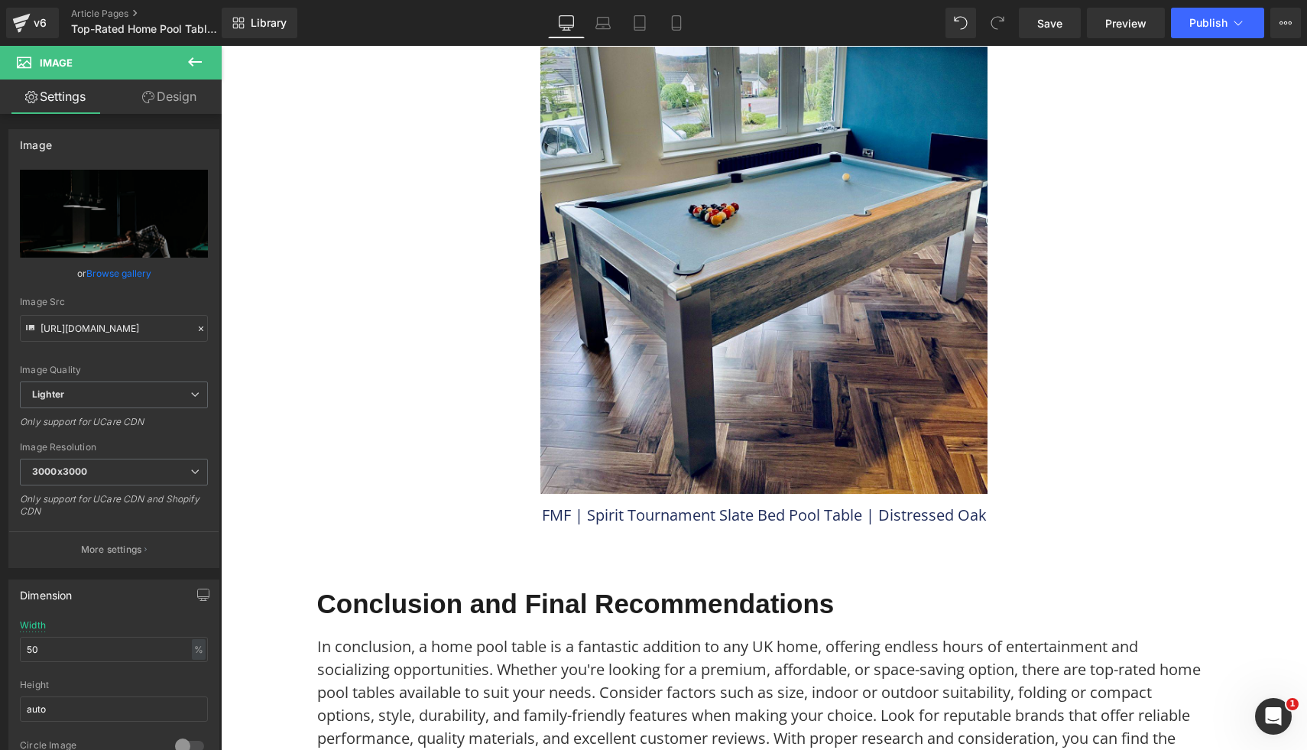
scroll to position [4792, 0]
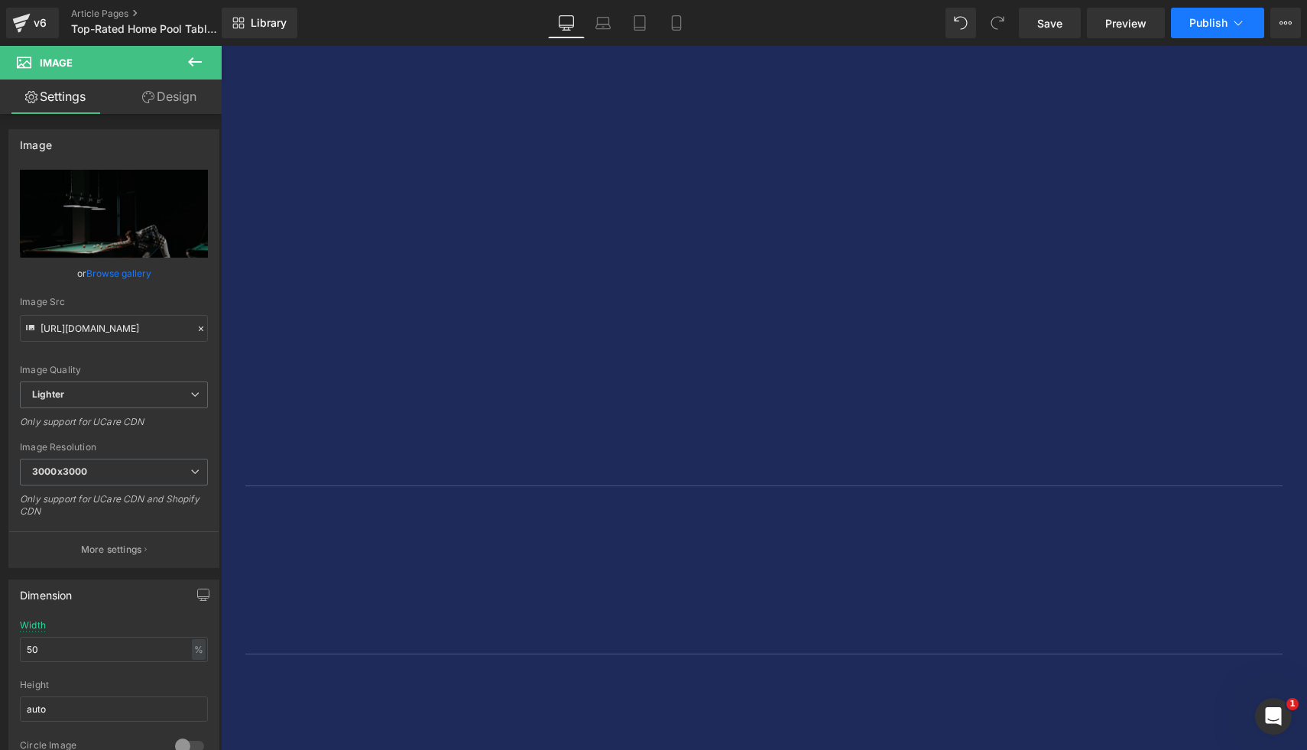
click at [1201, 18] on span "Publish" at bounding box center [1208, 23] width 38 height 12
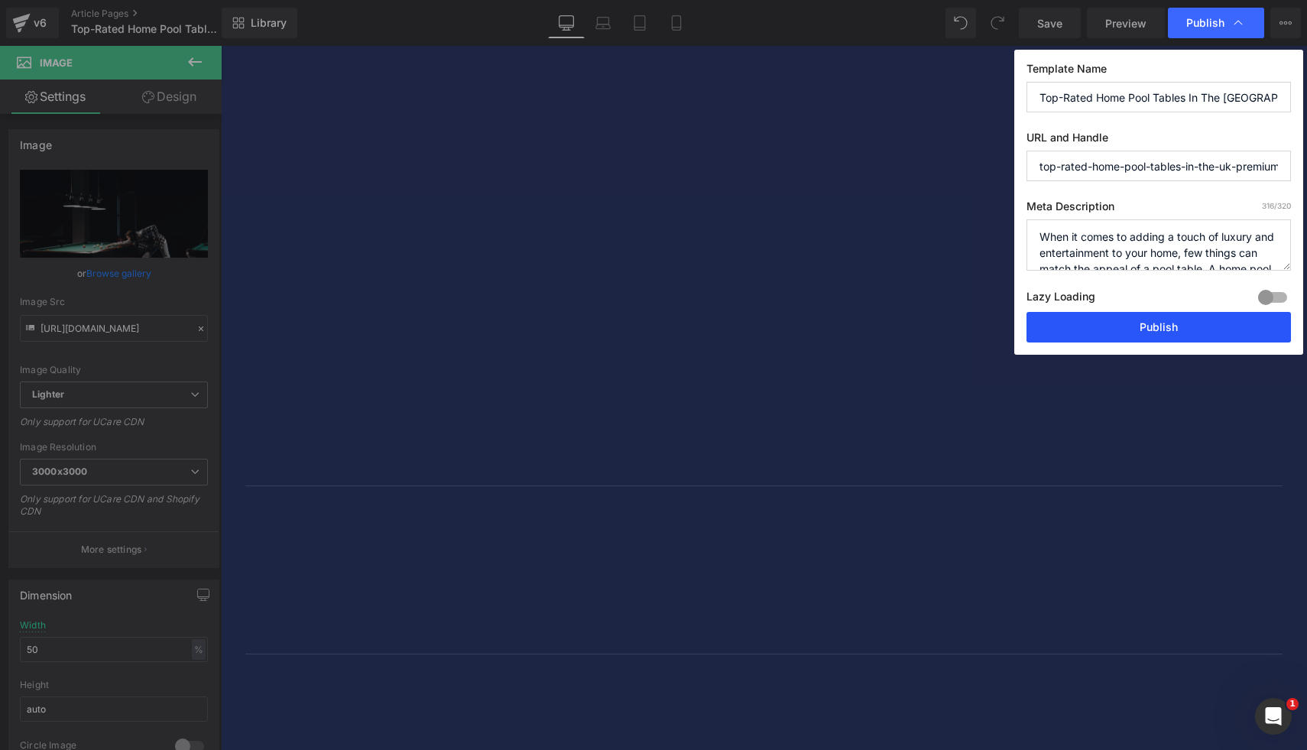
click at [1135, 329] on button "Publish" at bounding box center [1158, 327] width 264 height 31
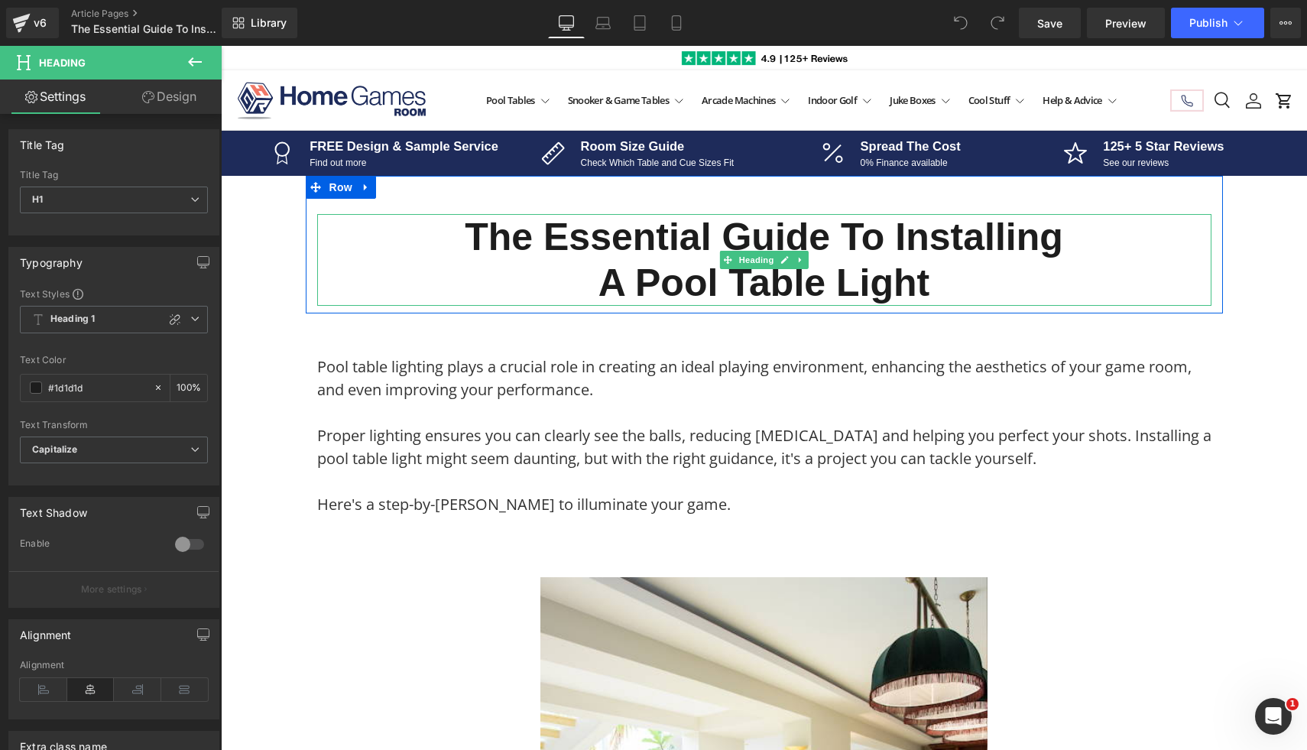
drag, startPoint x: 789, startPoint y: 305, endPoint x: 470, endPoint y: 274, distance: 320.2
click at [470, 274] on div "The Essential Guide to Installing a Pool Table Light Heading" at bounding box center [764, 260] width 894 height 92
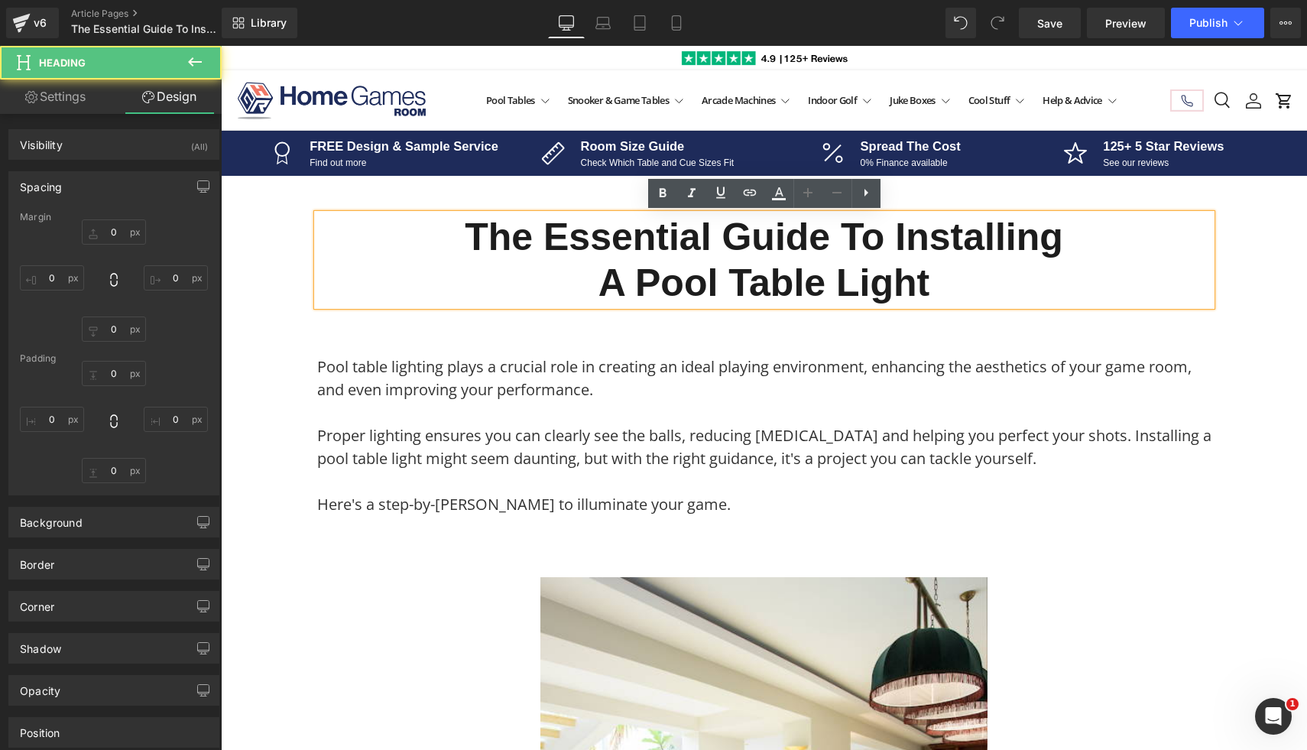
type input "0"
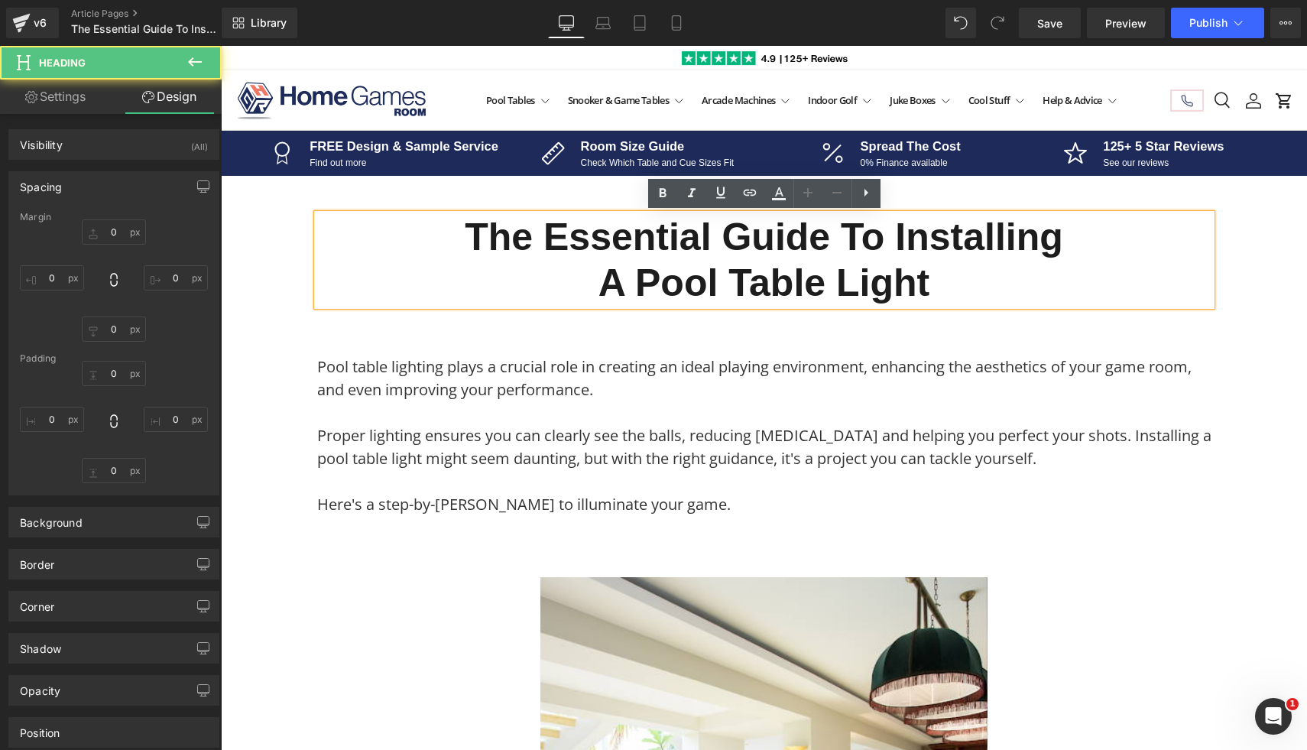
type input "0"
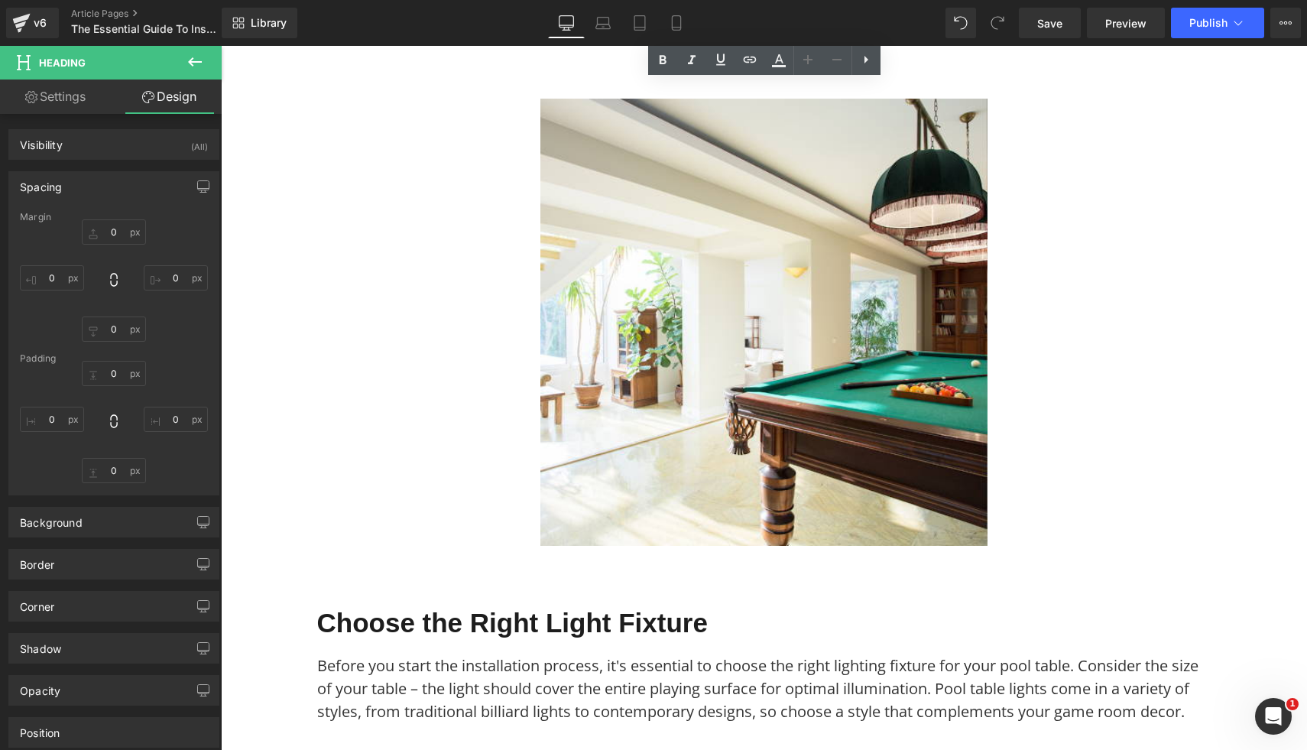
scroll to position [501, 0]
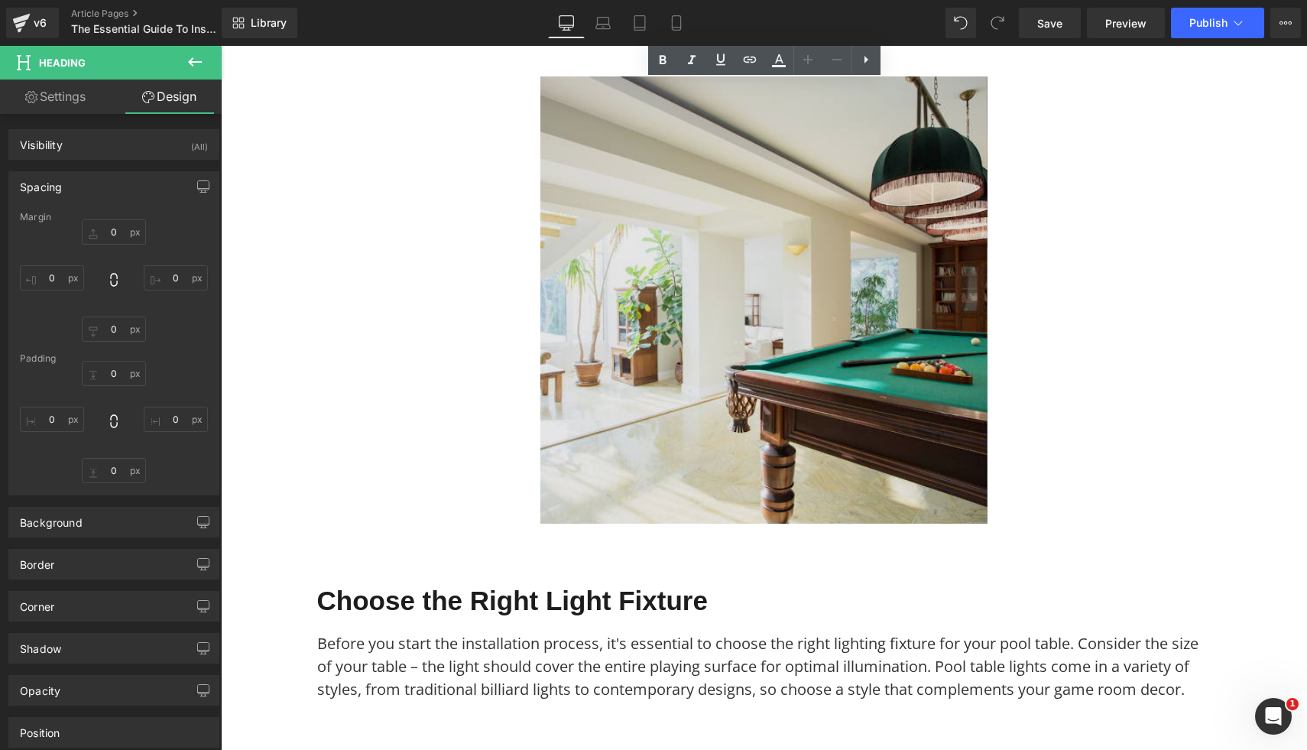
click at [591, 384] on img at bounding box center [763, 299] width 447 height 447
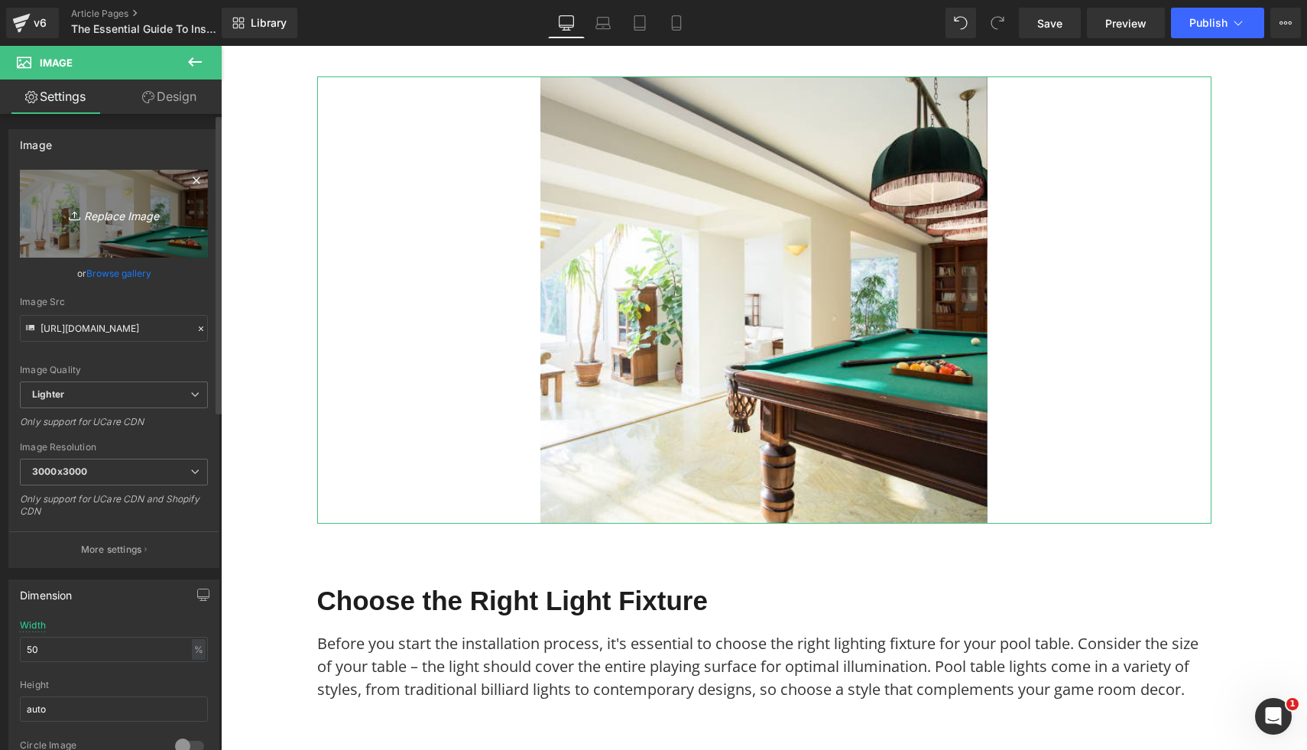
click at [122, 230] on link "Replace Image" at bounding box center [114, 214] width 188 height 88
type input "C:\fakepath\7.png"
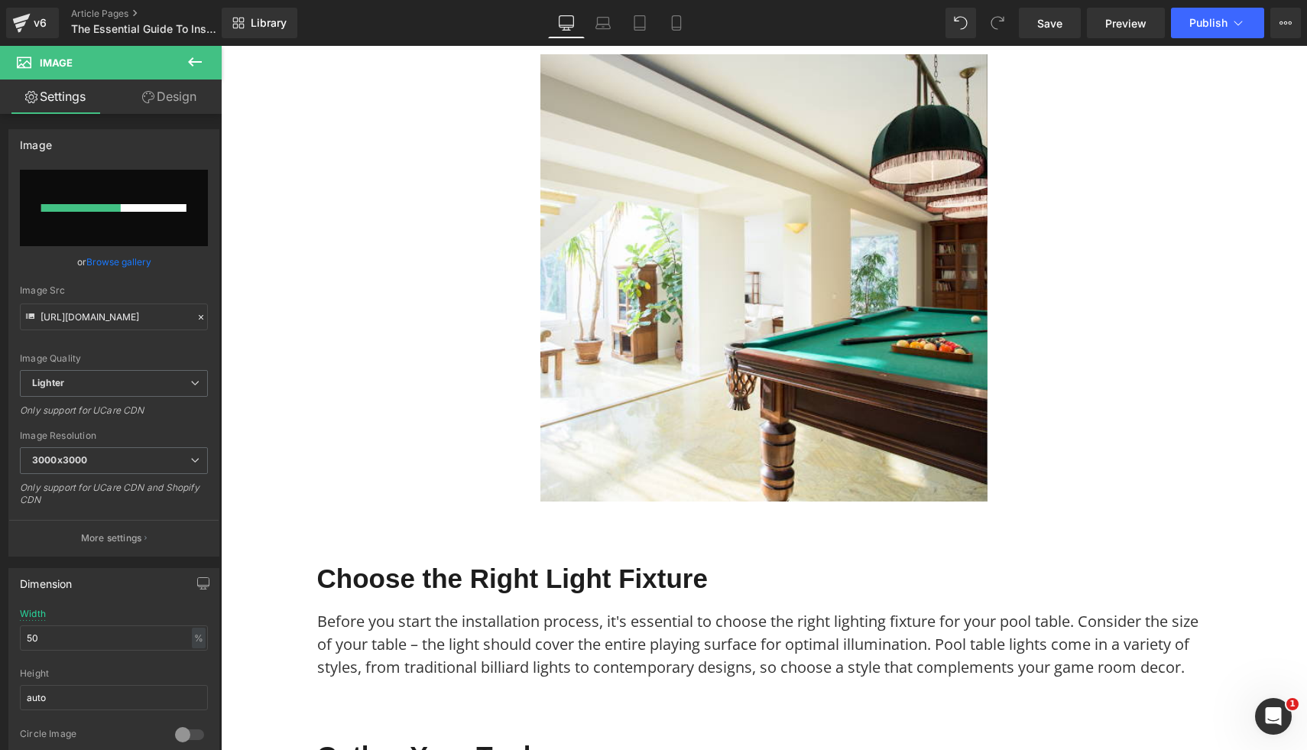
scroll to position [528, 0]
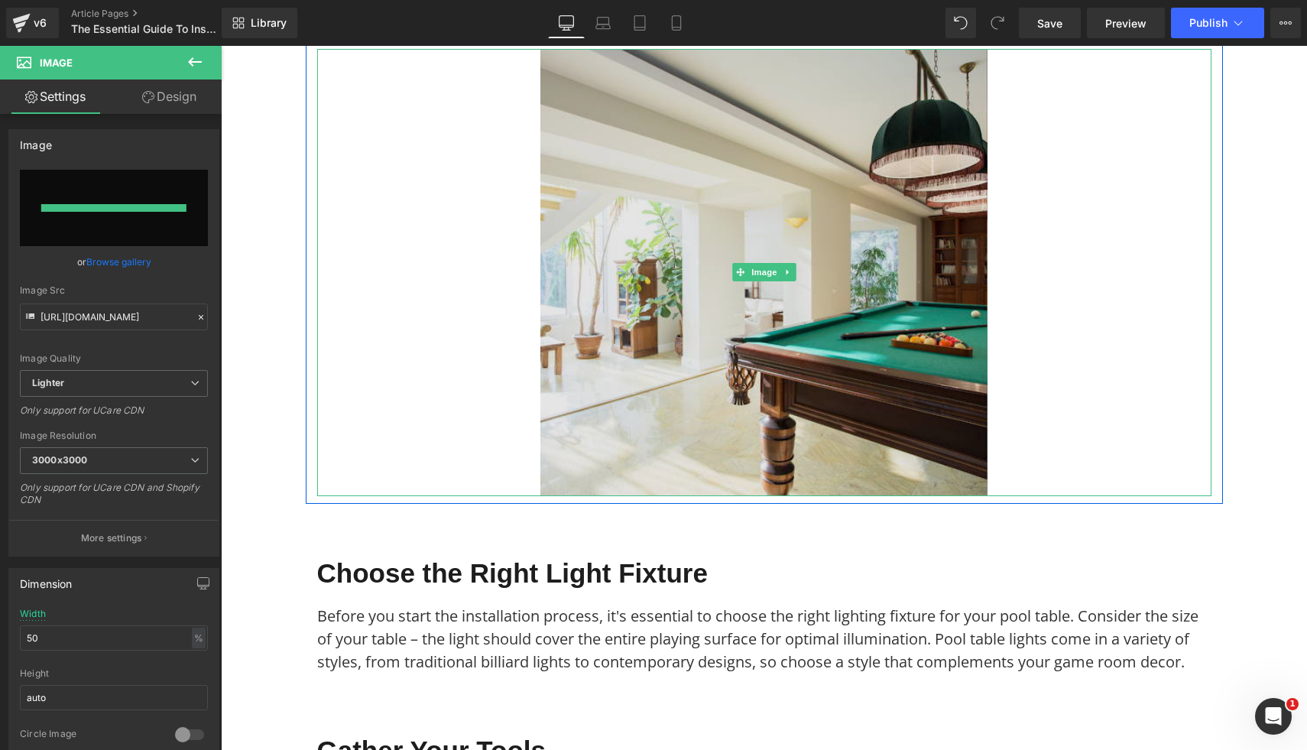
type input "https://ucarecdn.com/7922d585-5b0c-4634-95fb-f72c95a66d97/-/format/auto/-/previ…"
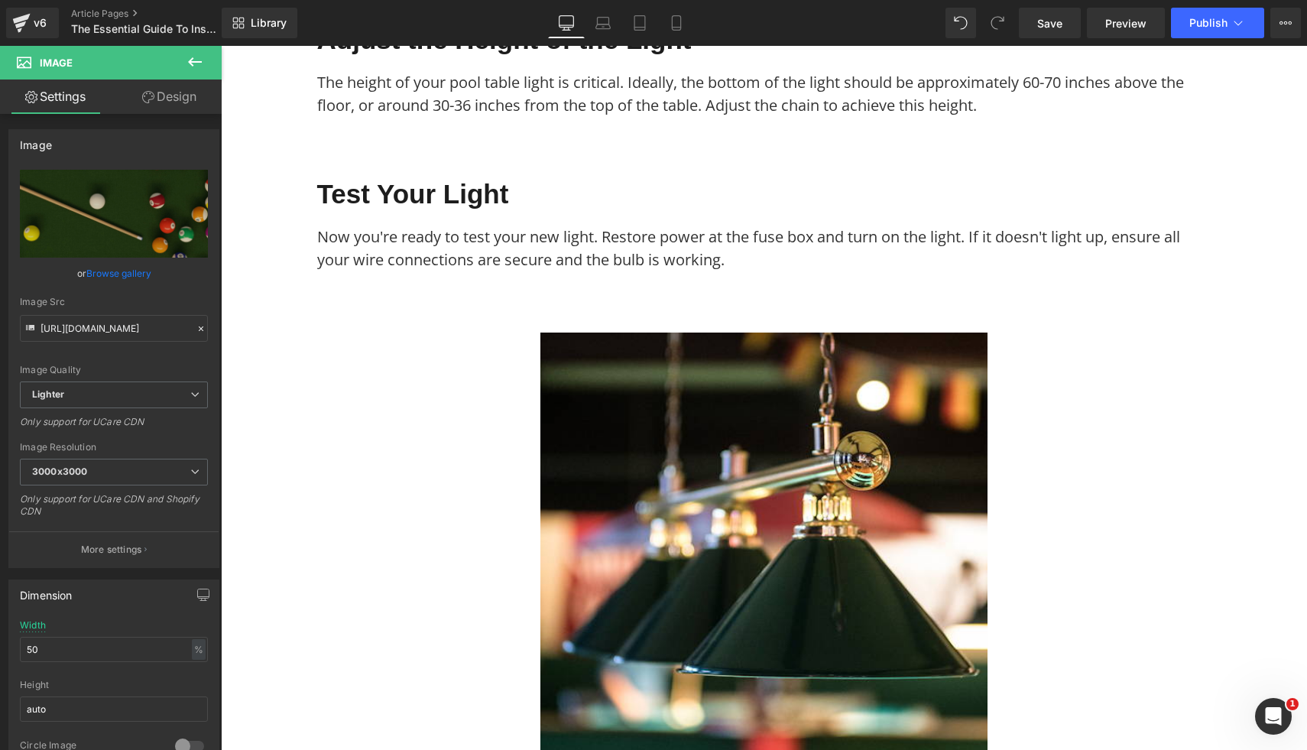
scroll to position [2211, 0]
click at [838, 384] on img at bounding box center [763, 555] width 447 height 447
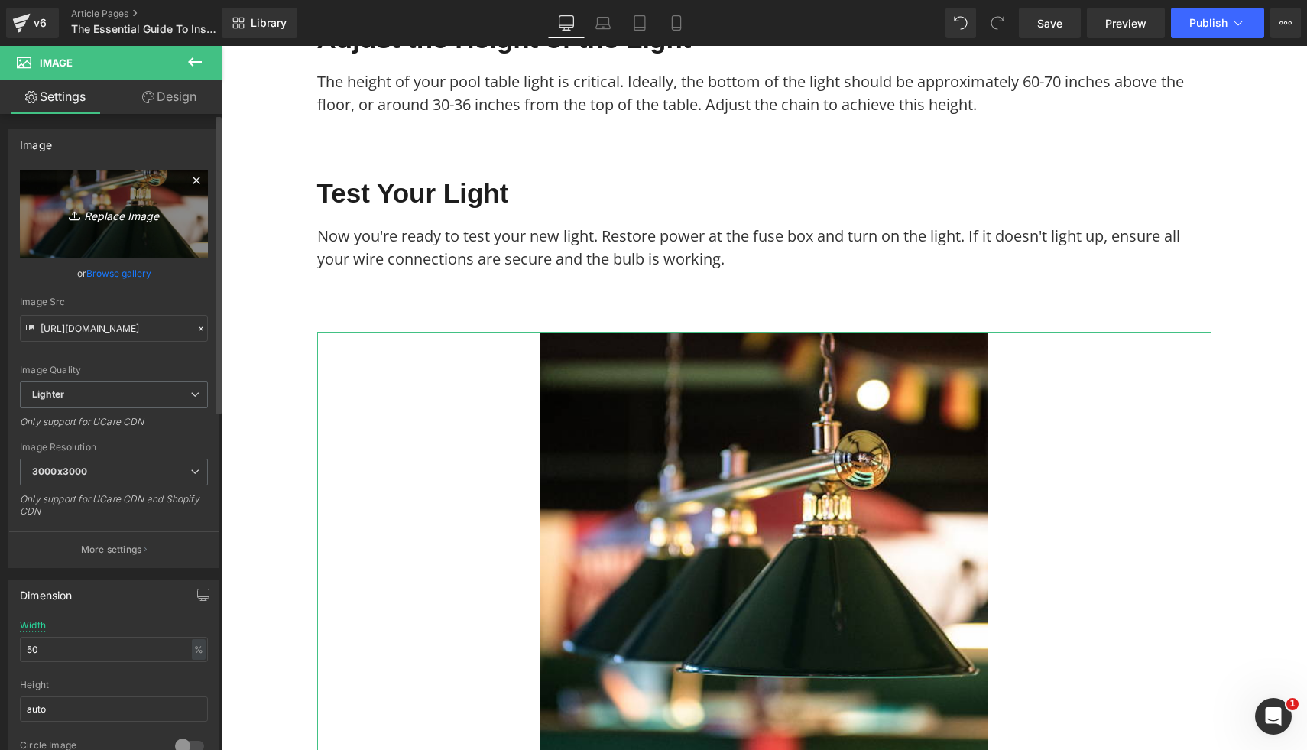
click at [125, 243] on link "Replace Image" at bounding box center [114, 214] width 188 height 88
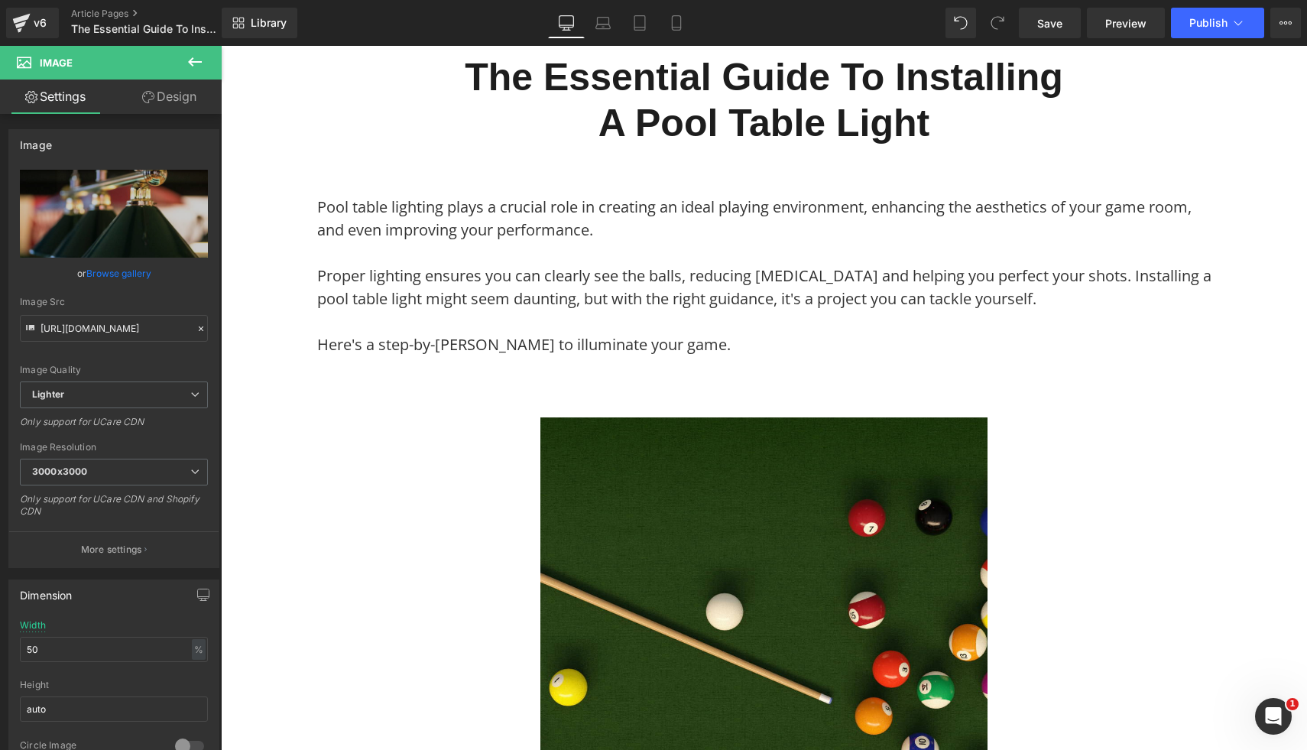
scroll to position [0, 0]
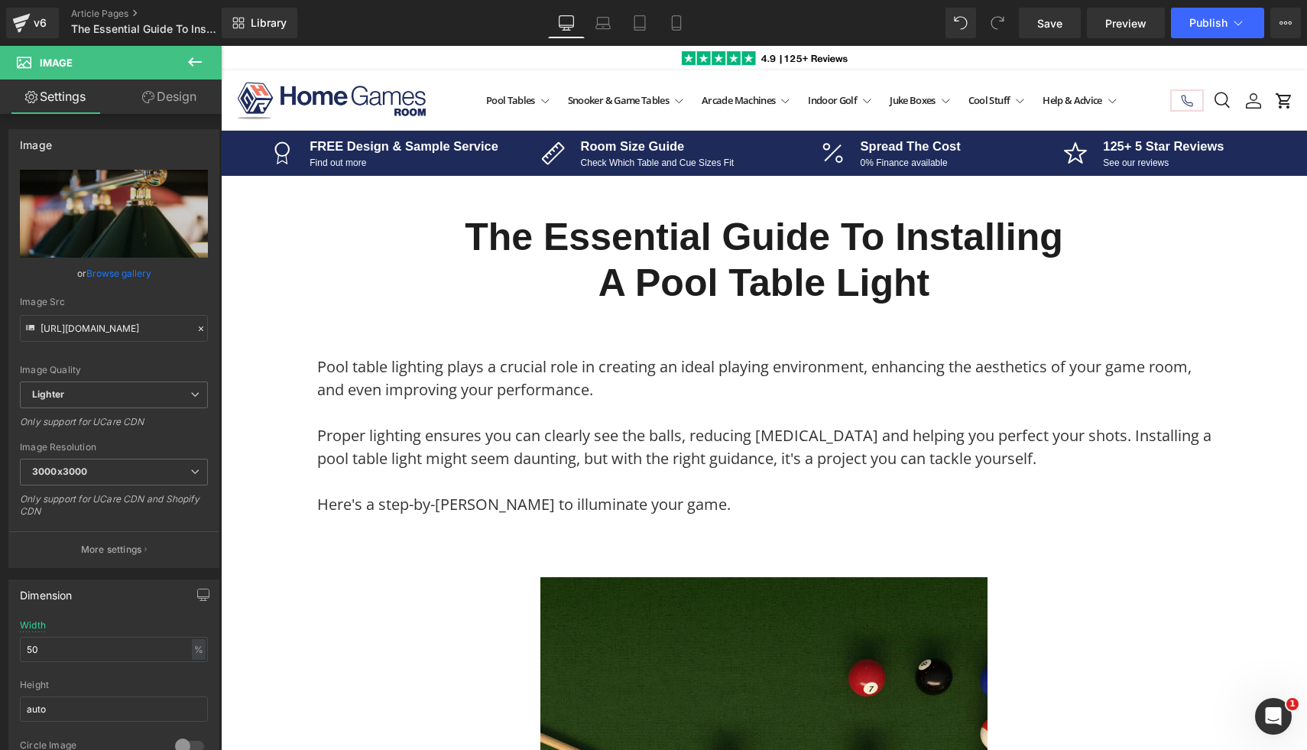
click at [1189, 5] on div "Library Desktop Desktop Laptop Tablet Mobile Save Preview Publish Scheduled Vie…" at bounding box center [764, 23] width 1085 height 46
click at [1200, 34] on button "Publish" at bounding box center [1217, 23] width 93 height 31
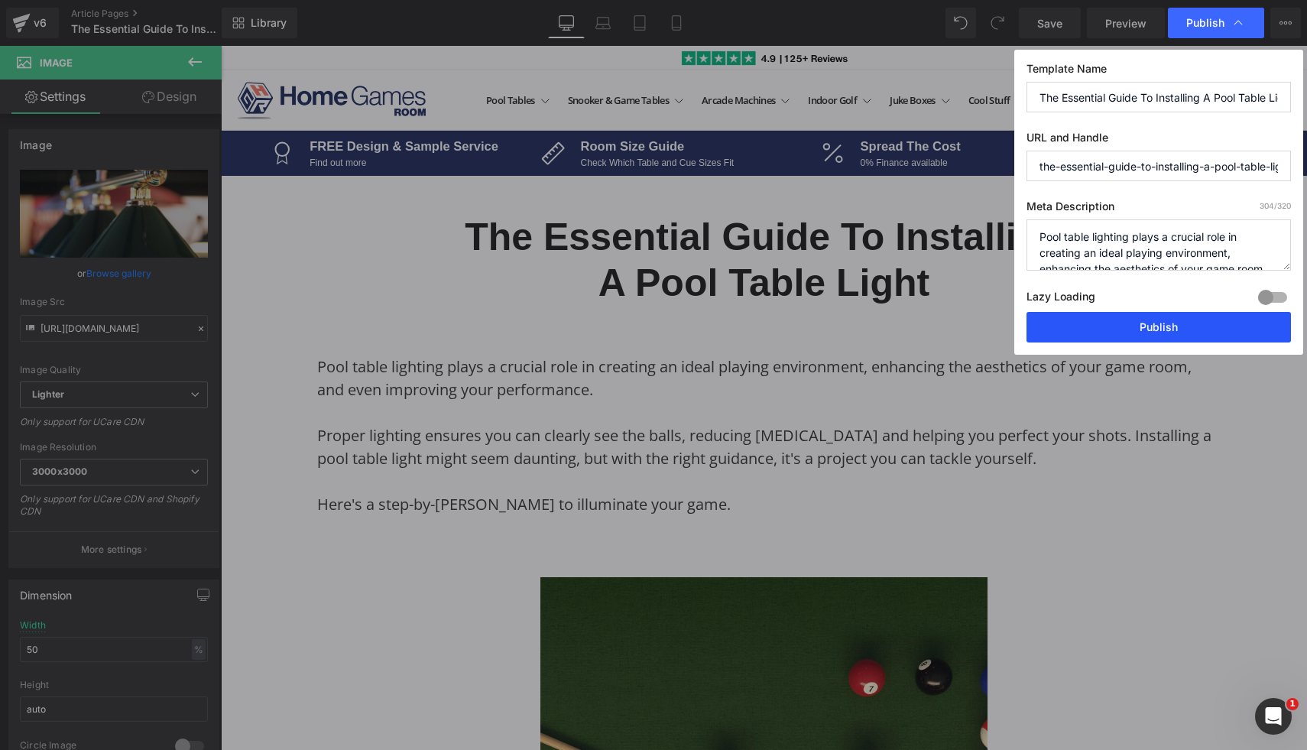
click at [1135, 334] on button "Publish" at bounding box center [1158, 327] width 264 height 31
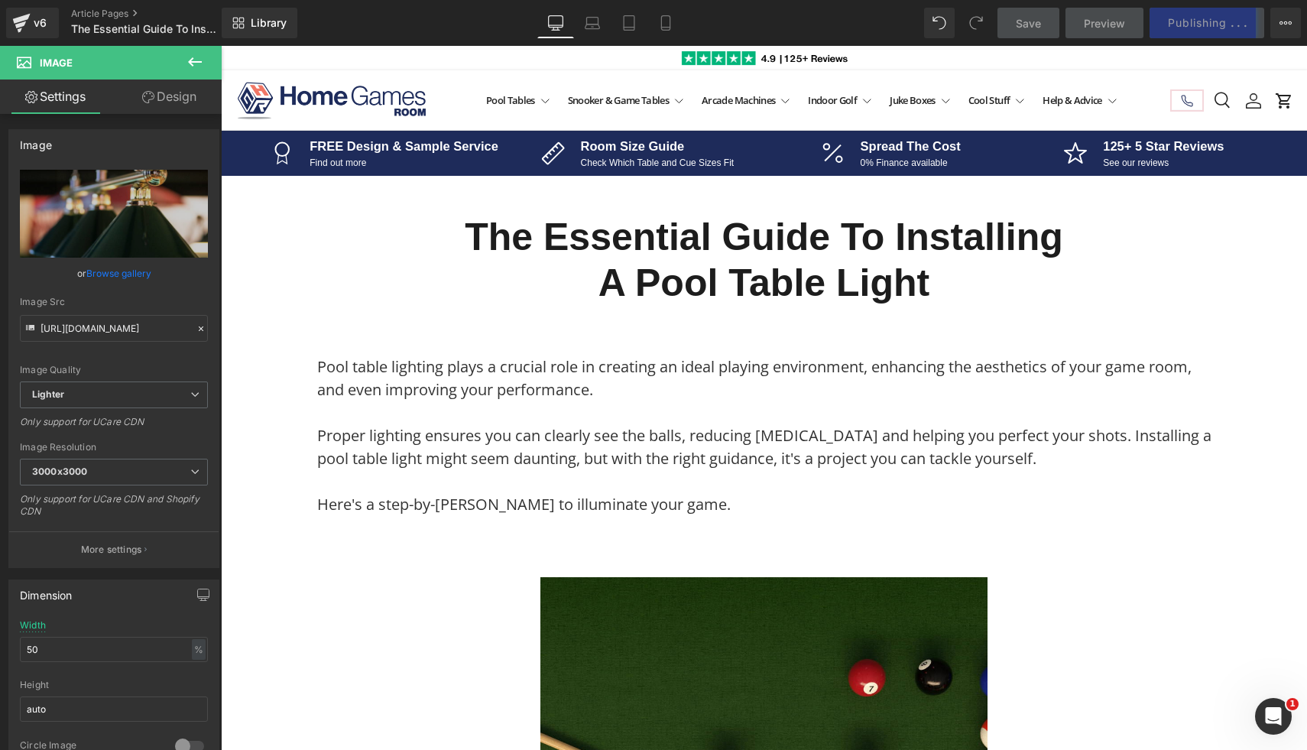
scroll to position [1, 0]
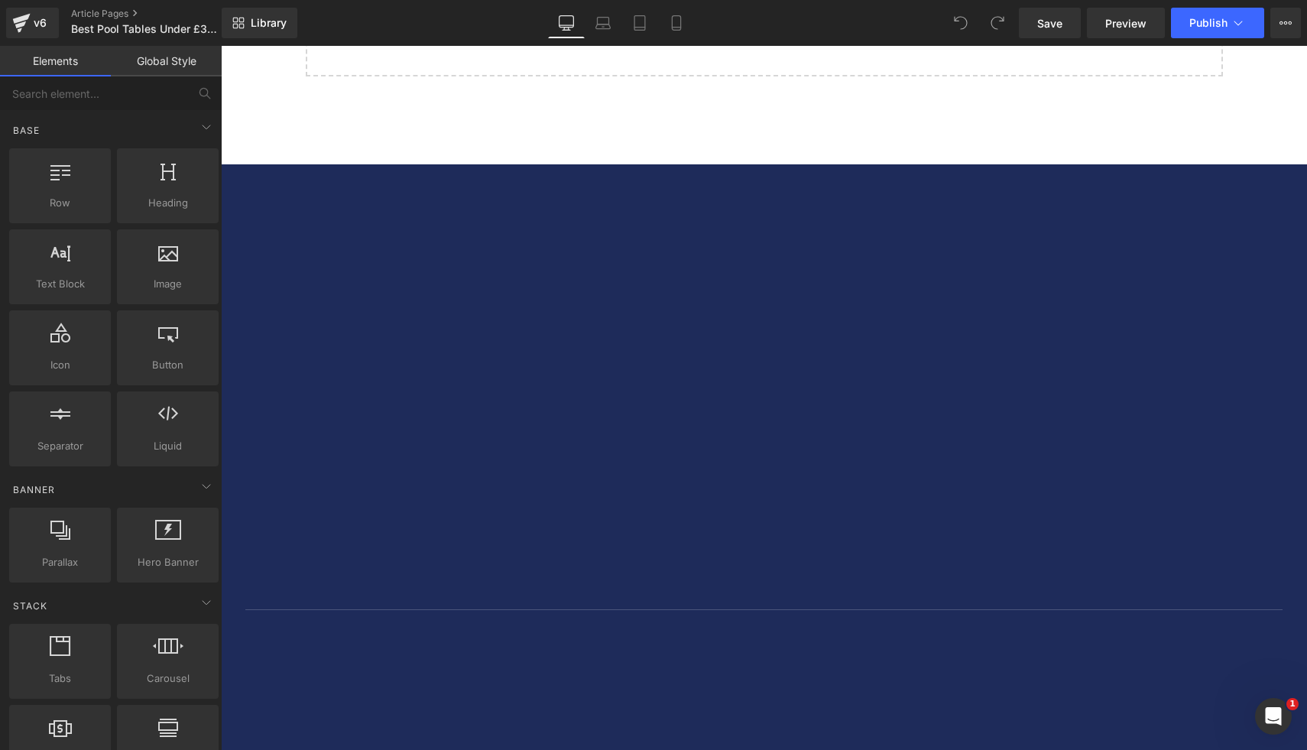
scroll to position [6741, 0]
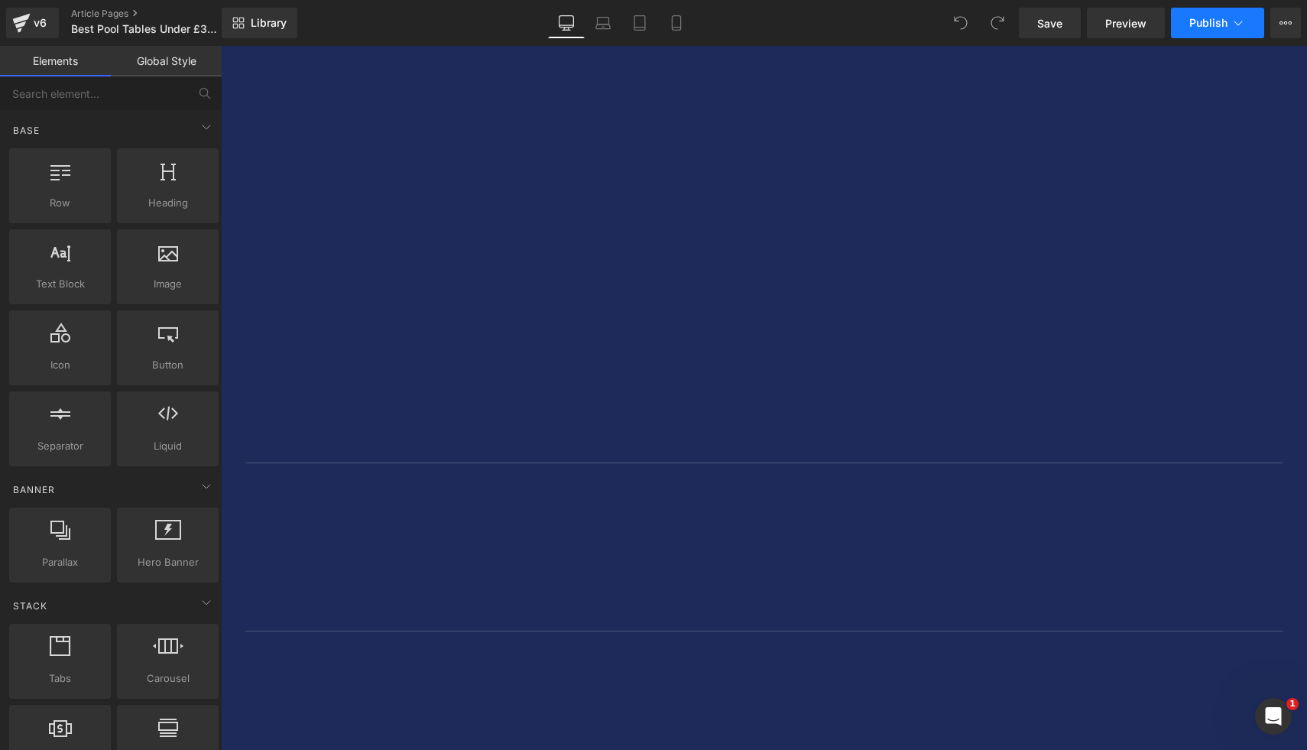
click at [1227, 31] on button "Publish" at bounding box center [1217, 23] width 93 height 31
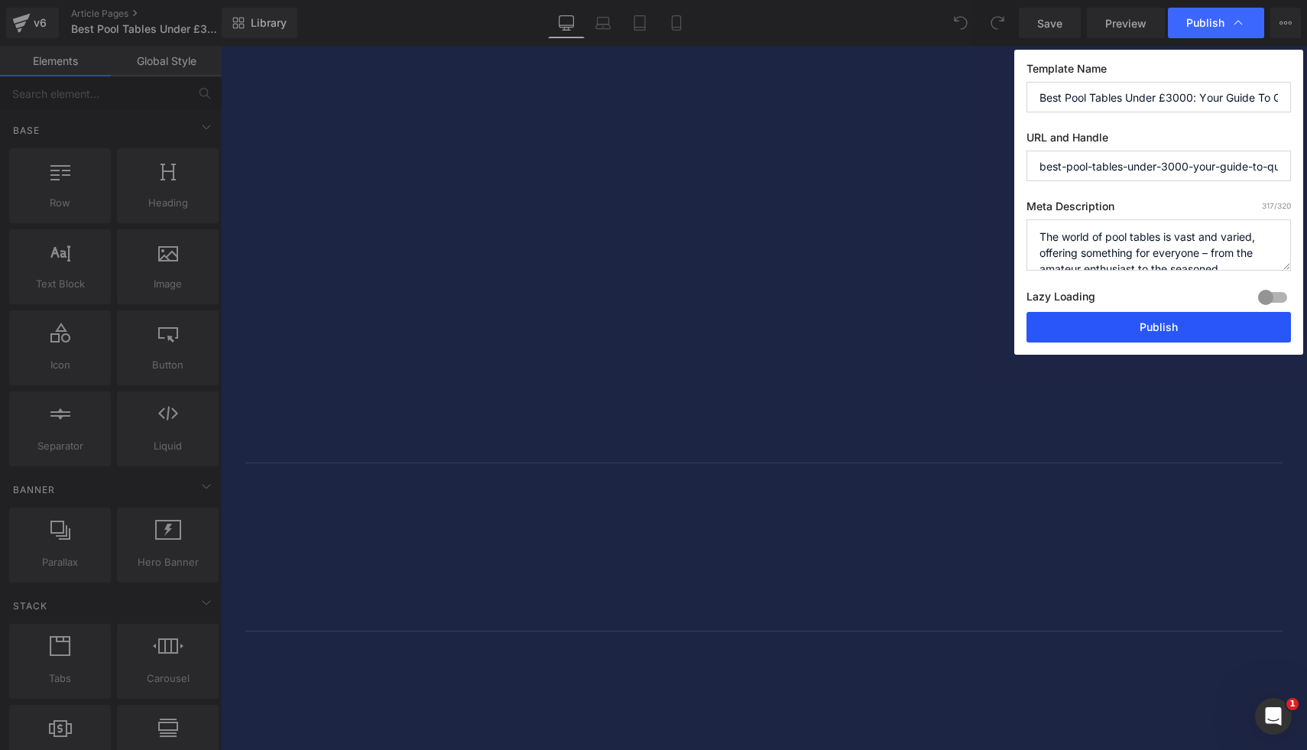
click at [1076, 330] on button "Publish" at bounding box center [1158, 327] width 264 height 31
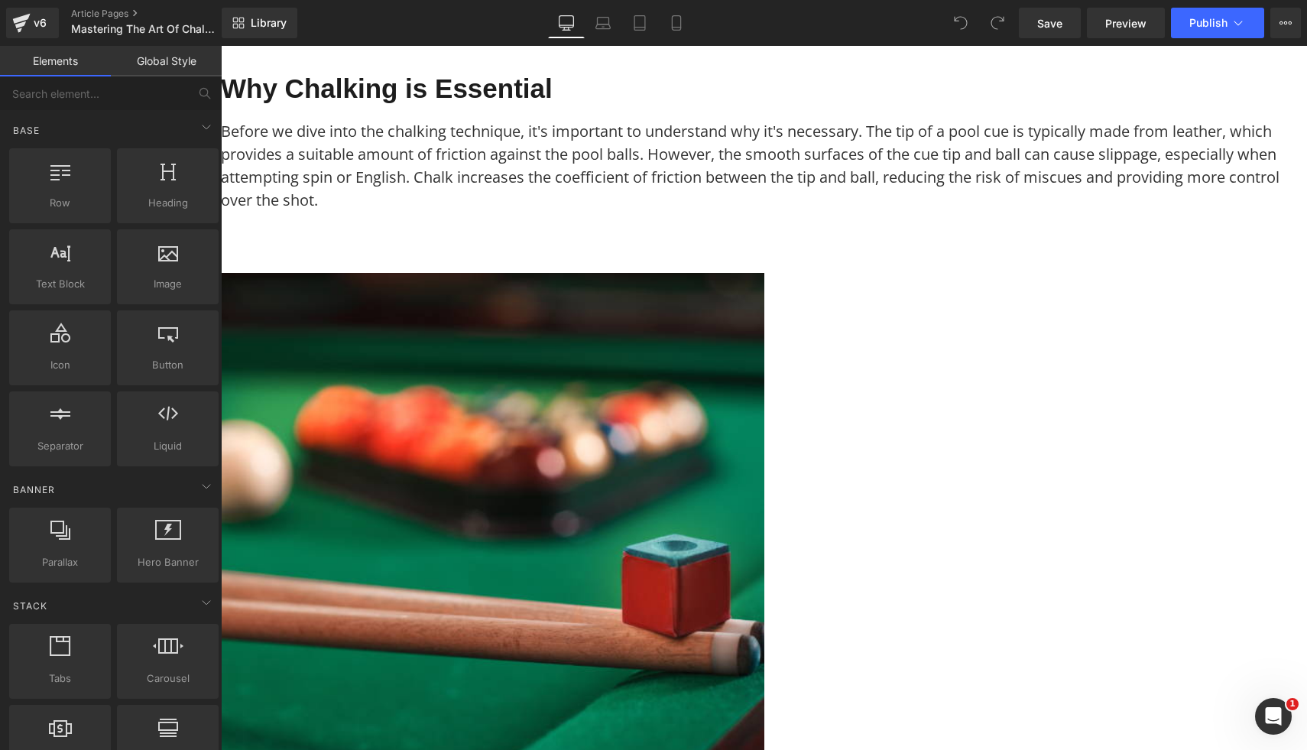
scroll to position [484, 0]
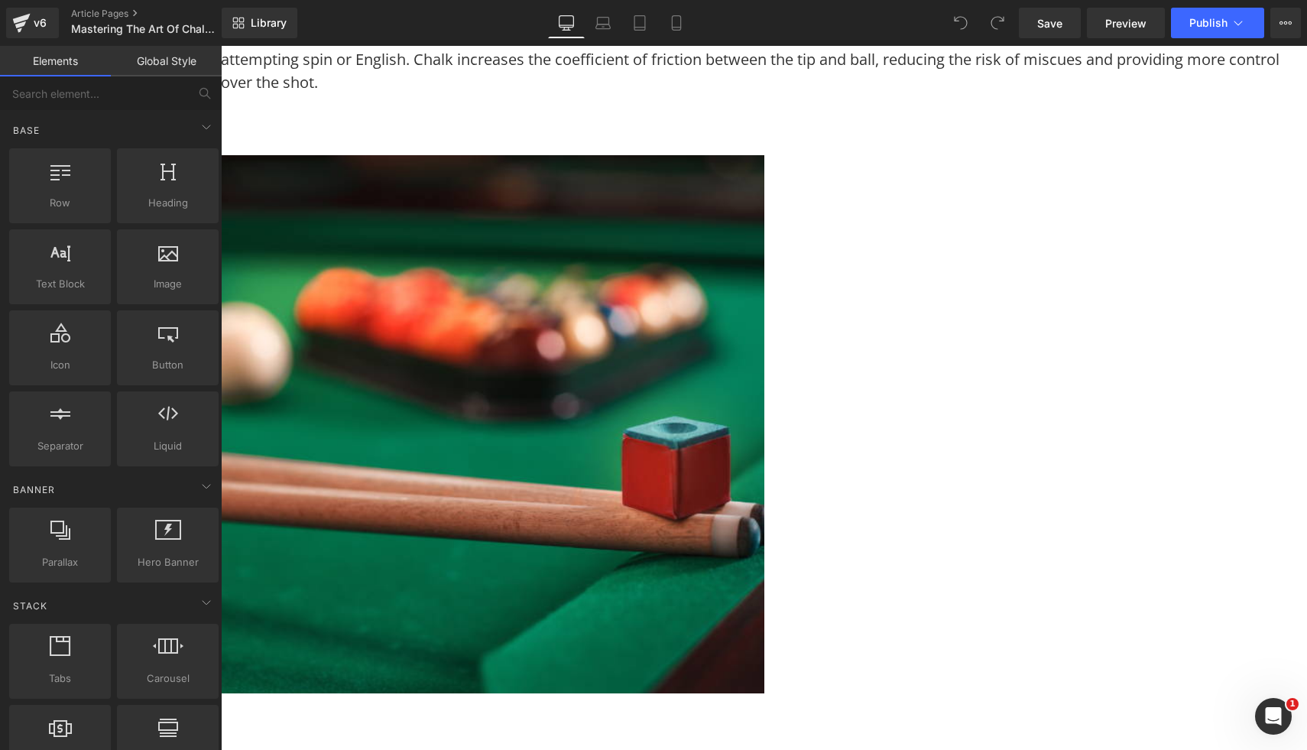
click at [764, 285] on img at bounding box center [492, 424] width 543 height 539
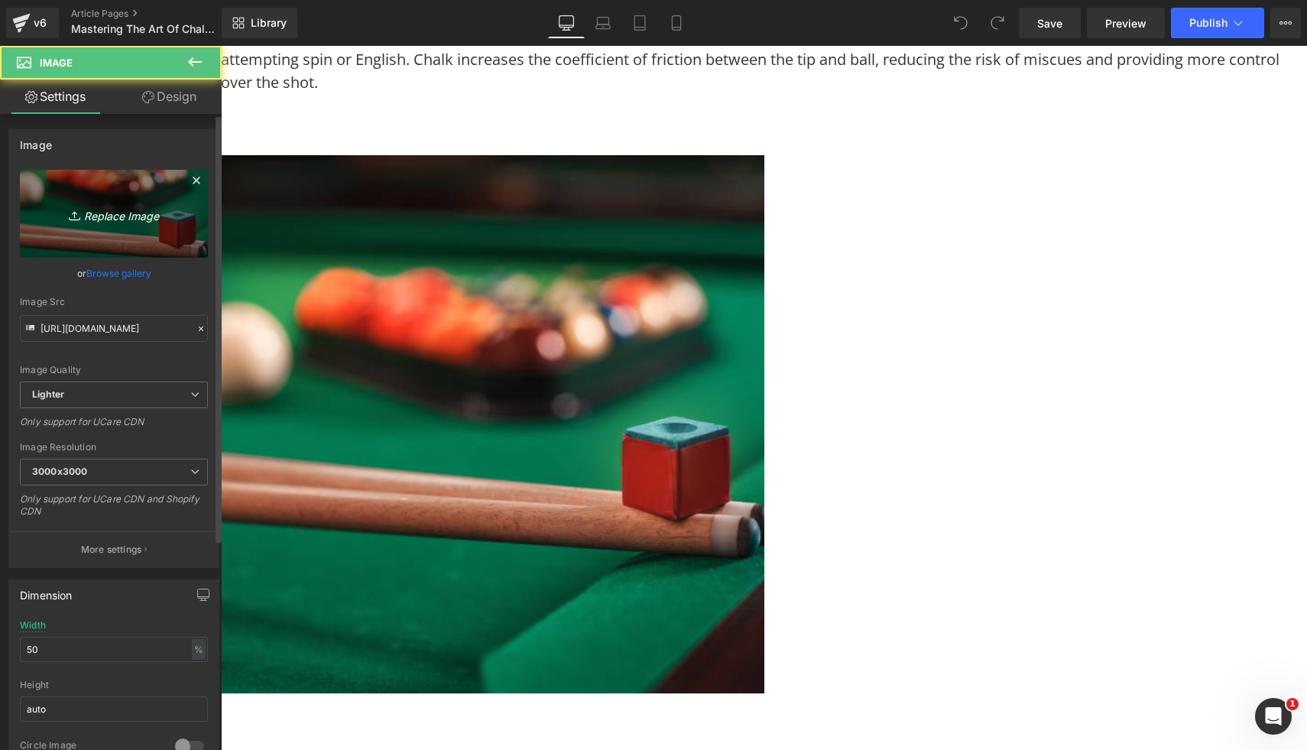
click at [147, 221] on icon "Replace Image" at bounding box center [114, 213] width 122 height 19
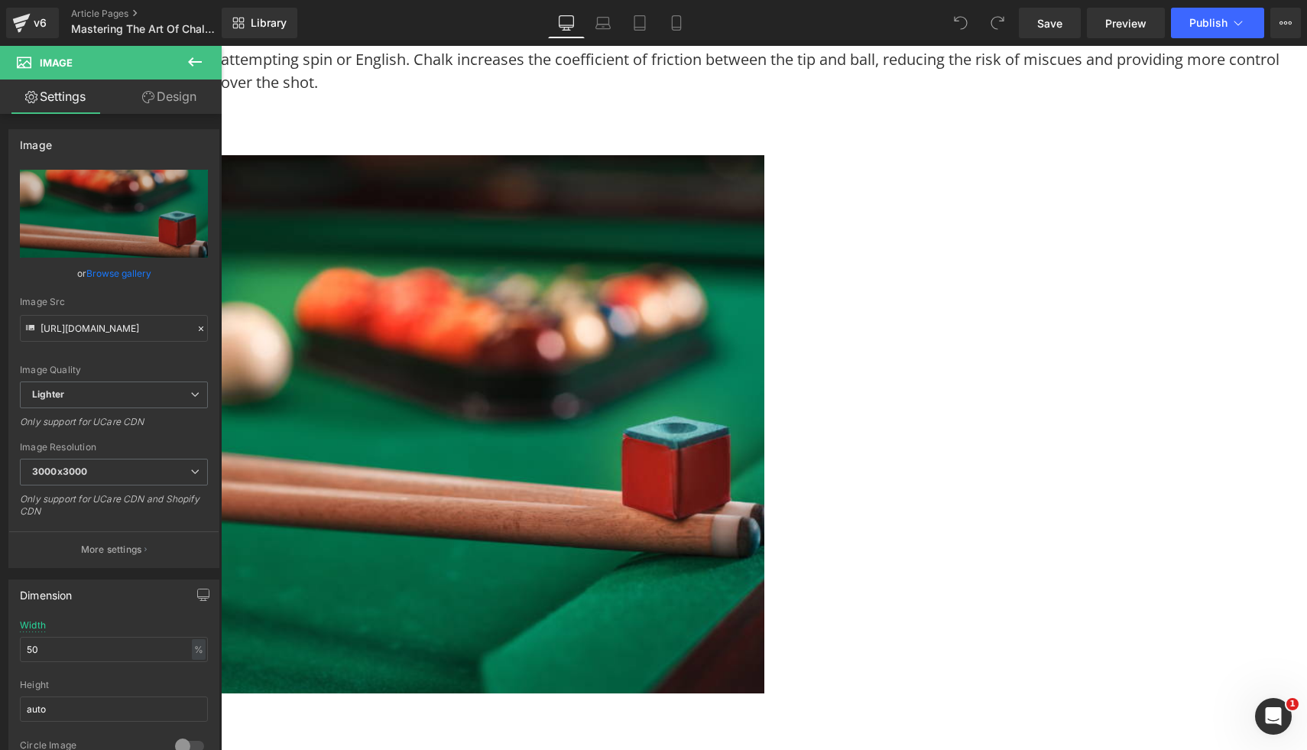
type input "C:\fakepath\8.png"
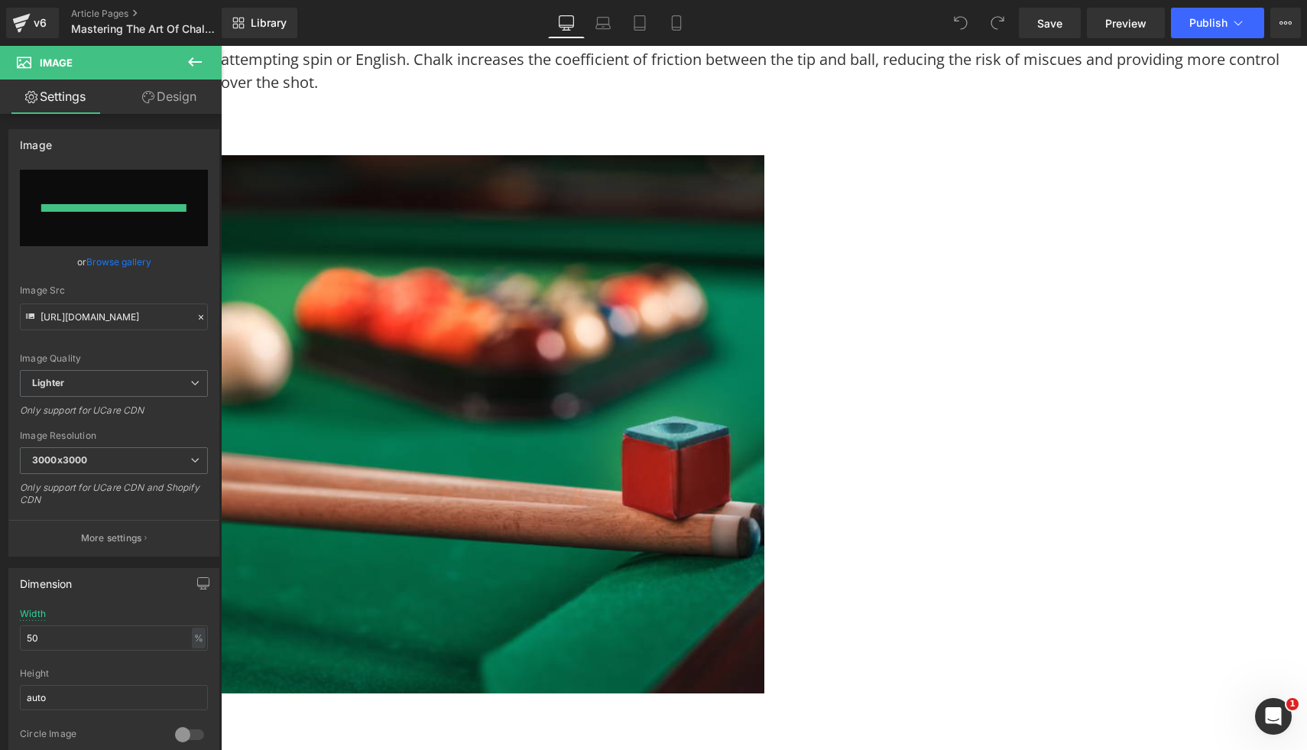
type input "[URL][DOMAIN_NAME]"
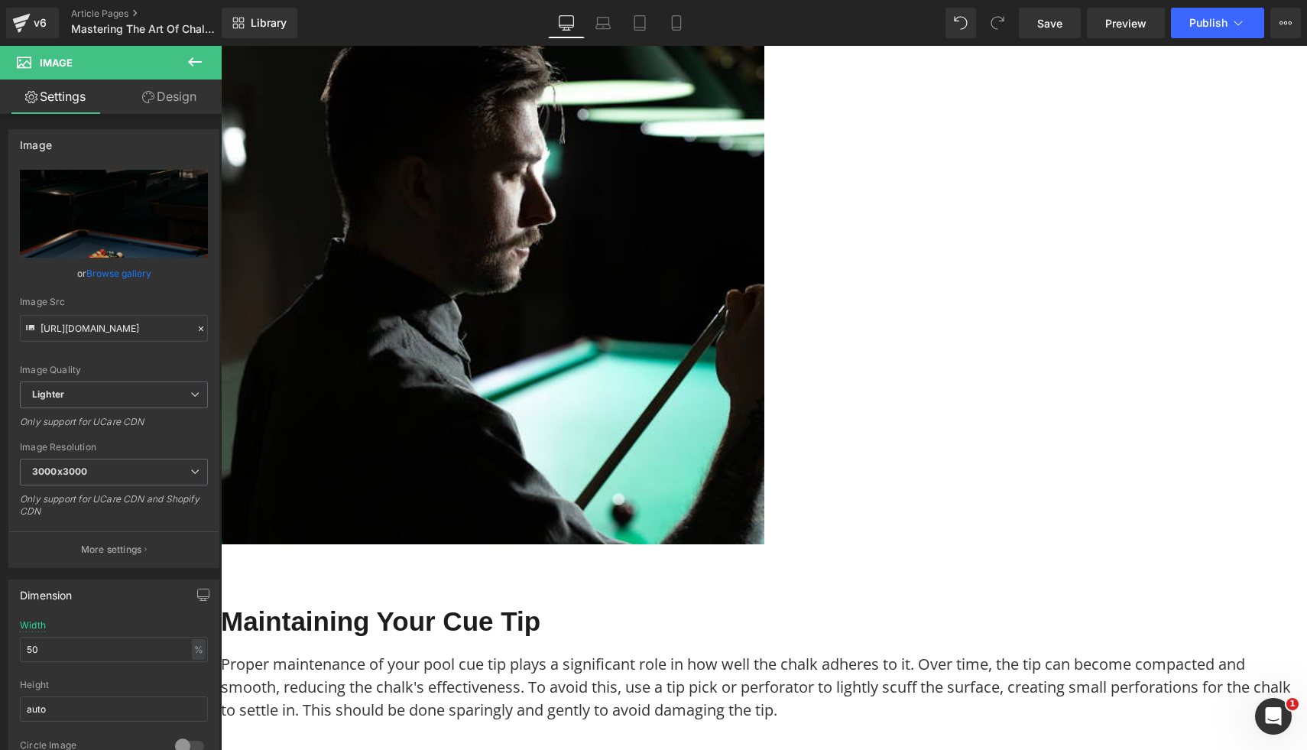
scroll to position [1923, 0]
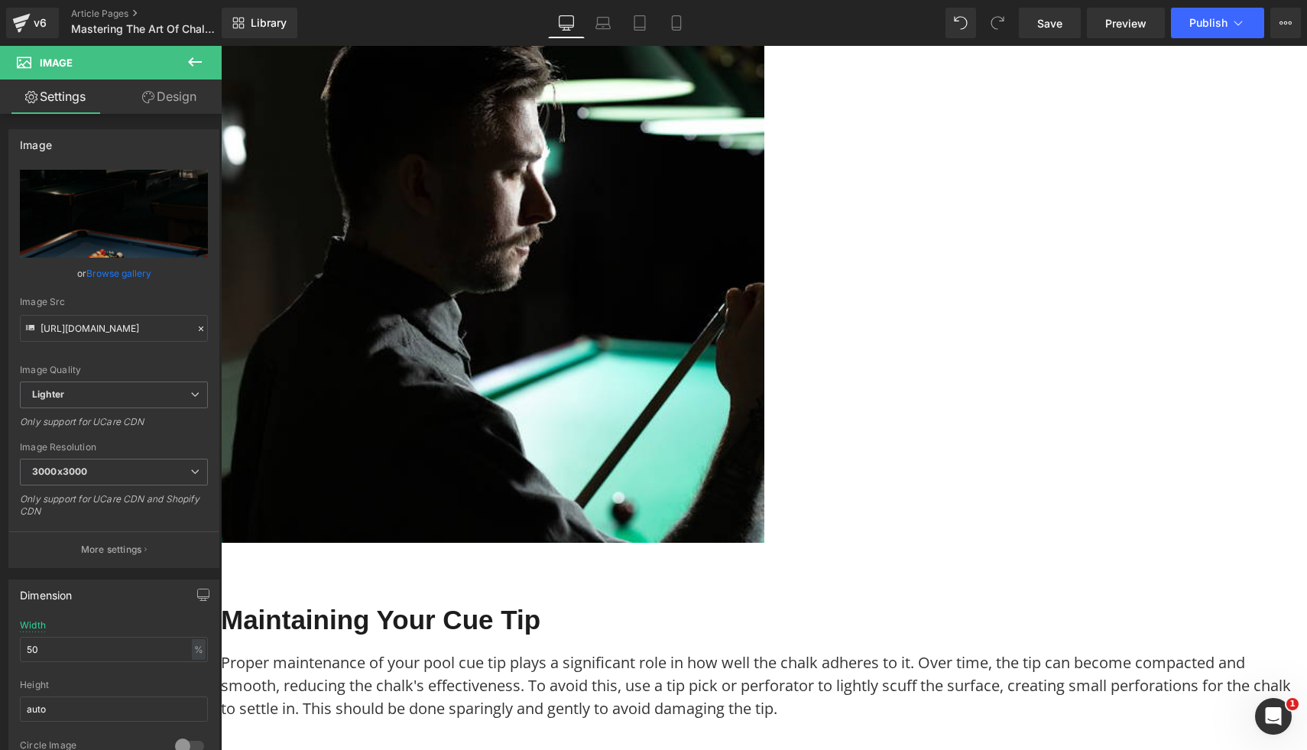
click at [764, 313] on img at bounding box center [492, 270] width 543 height 543
click at [121, 205] on icon "Replace Image" at bounding box center [114, 213] width 122 height 19
type input "C:\fakepath\11.png"
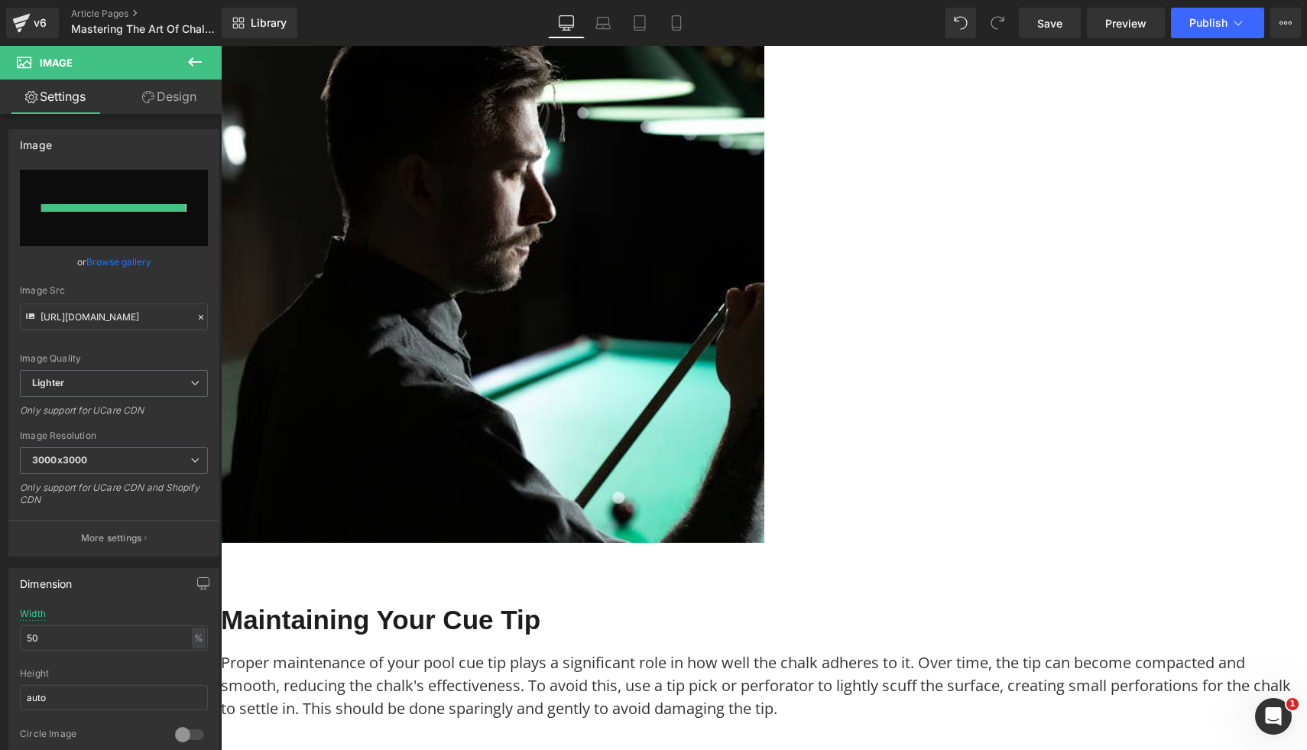
type input "[URL][DOMAIN_NAME]"
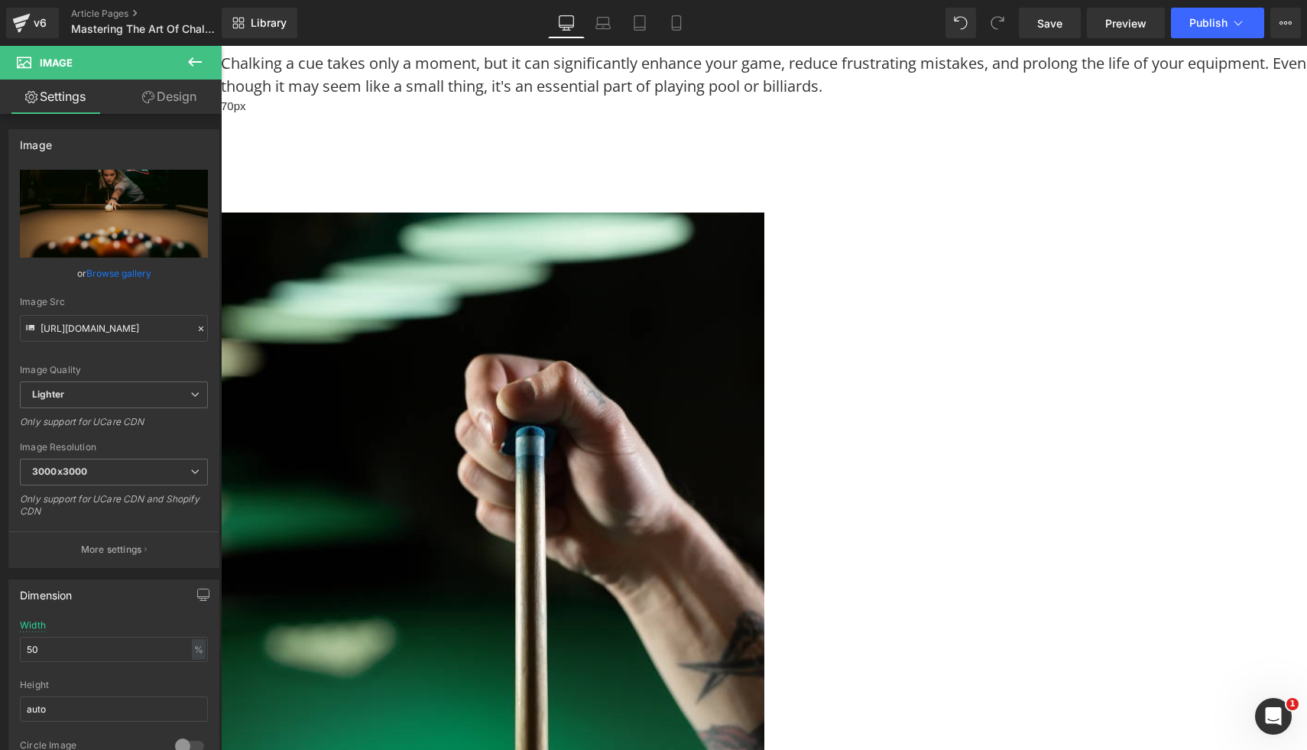
scroll to position [3142, 0]
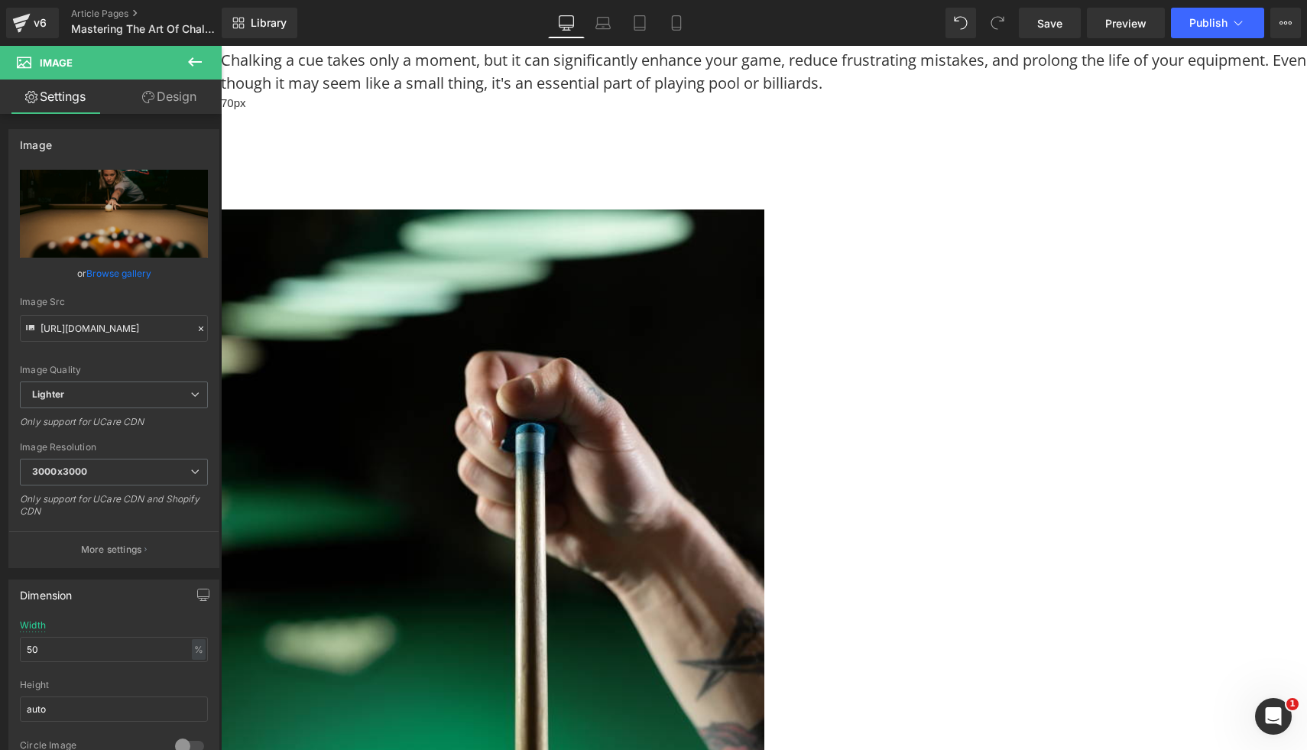
click at [744, 317] on img at bounding box center [492, 483] width 543 height 549
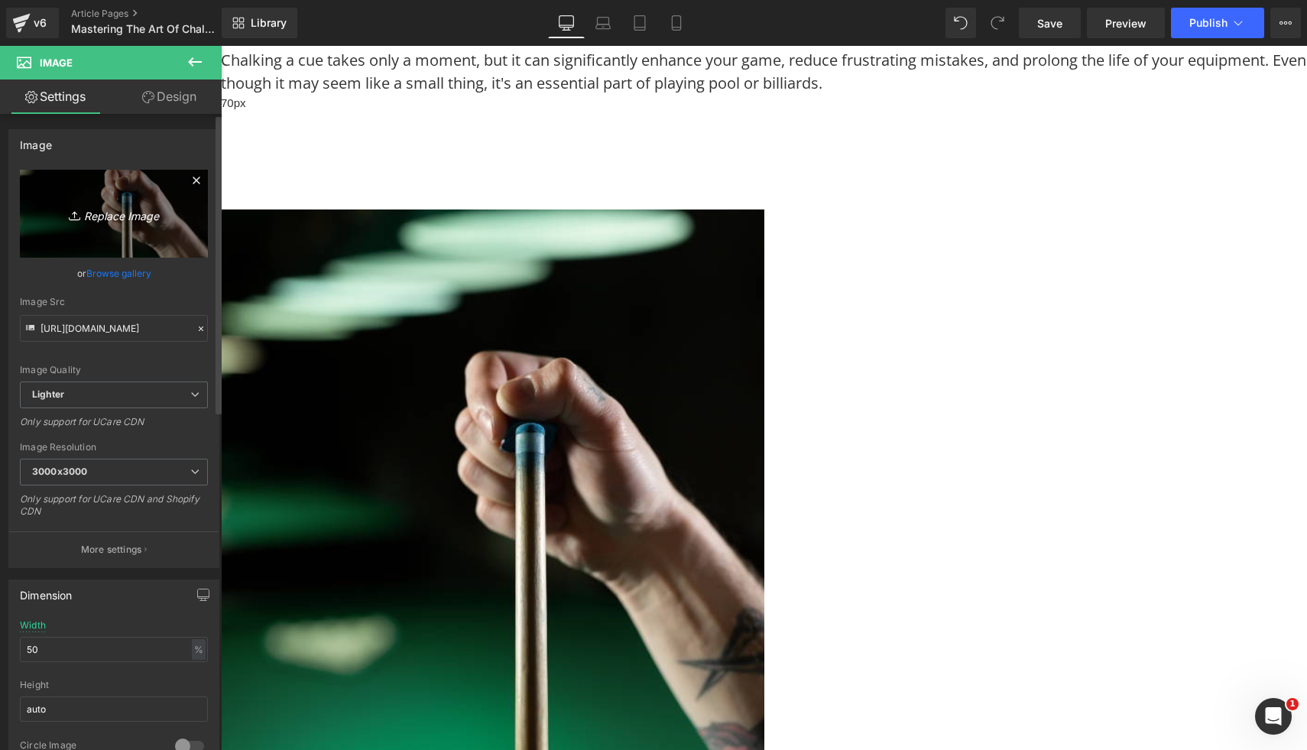
click at [63, 217] on icon "Replace Image" at bounding box center [114, 213] width 122 height 19
type input "C:\fakepath\20.png"
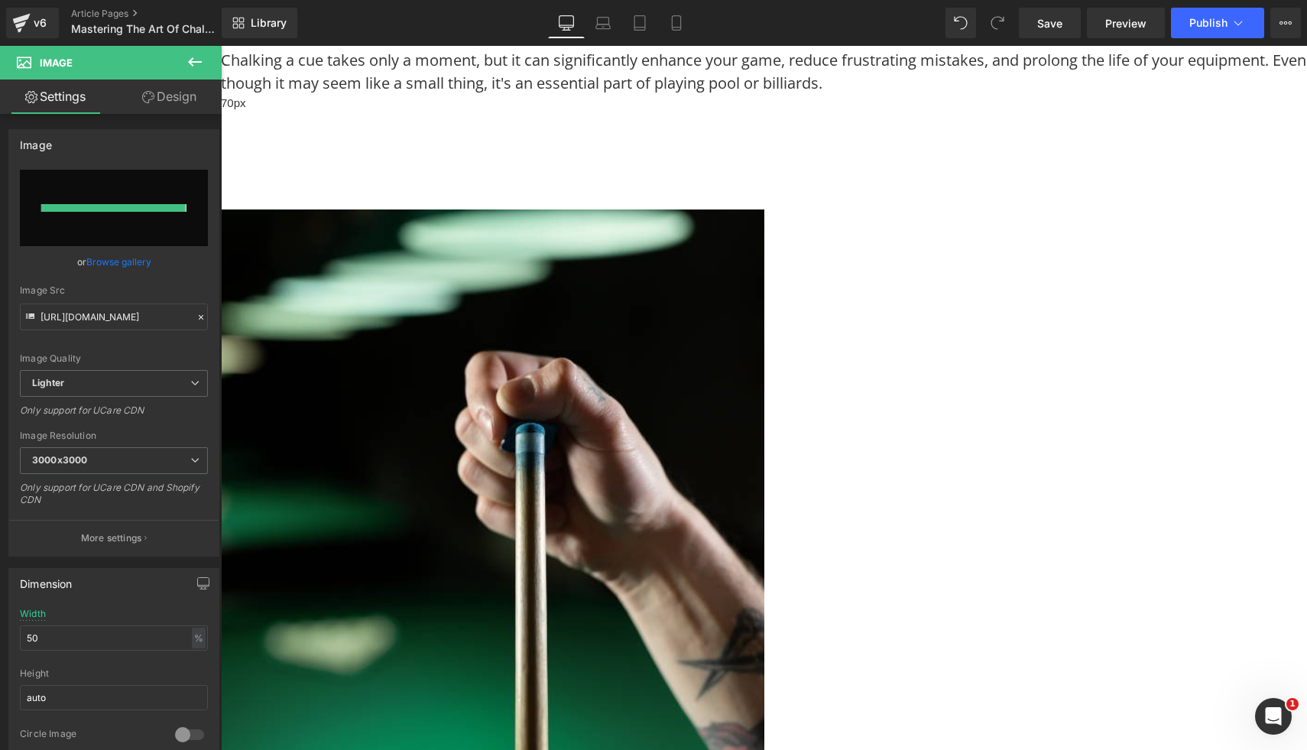
type input "[URL][DOMAIN_NAME]"
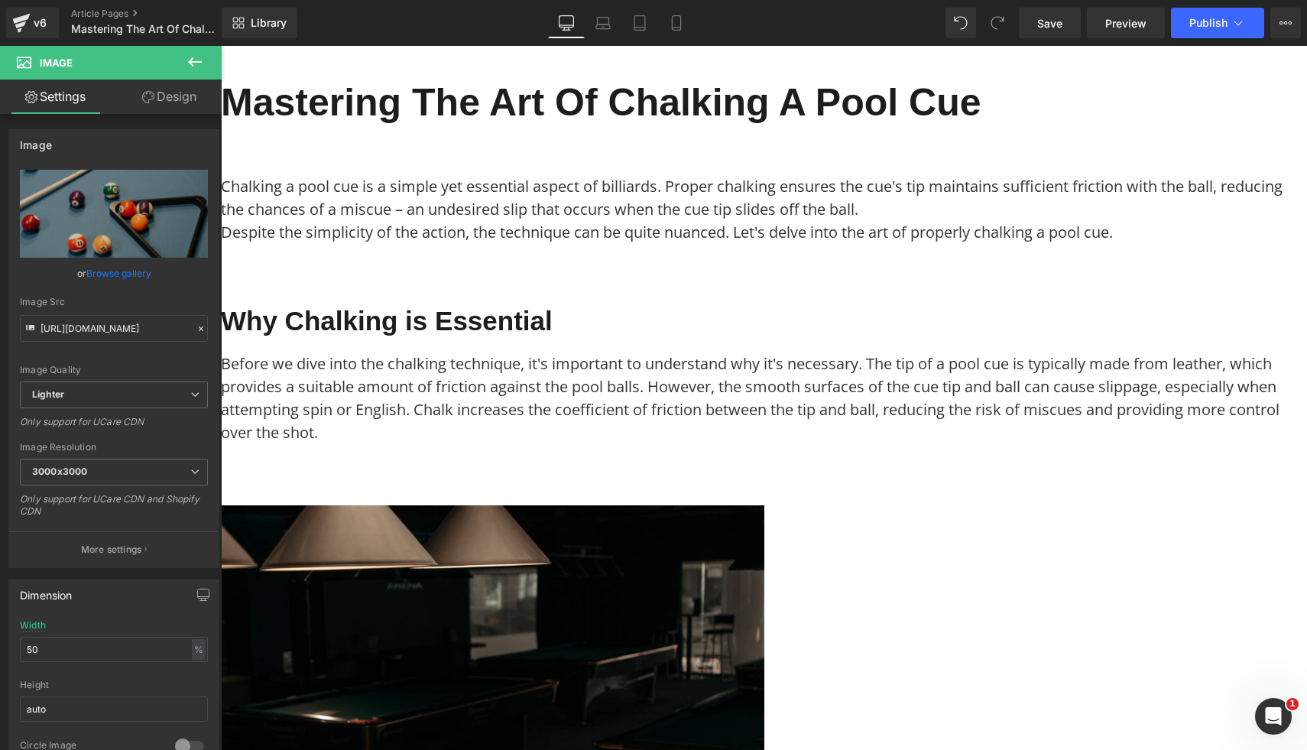
scroll to position [0, 0]
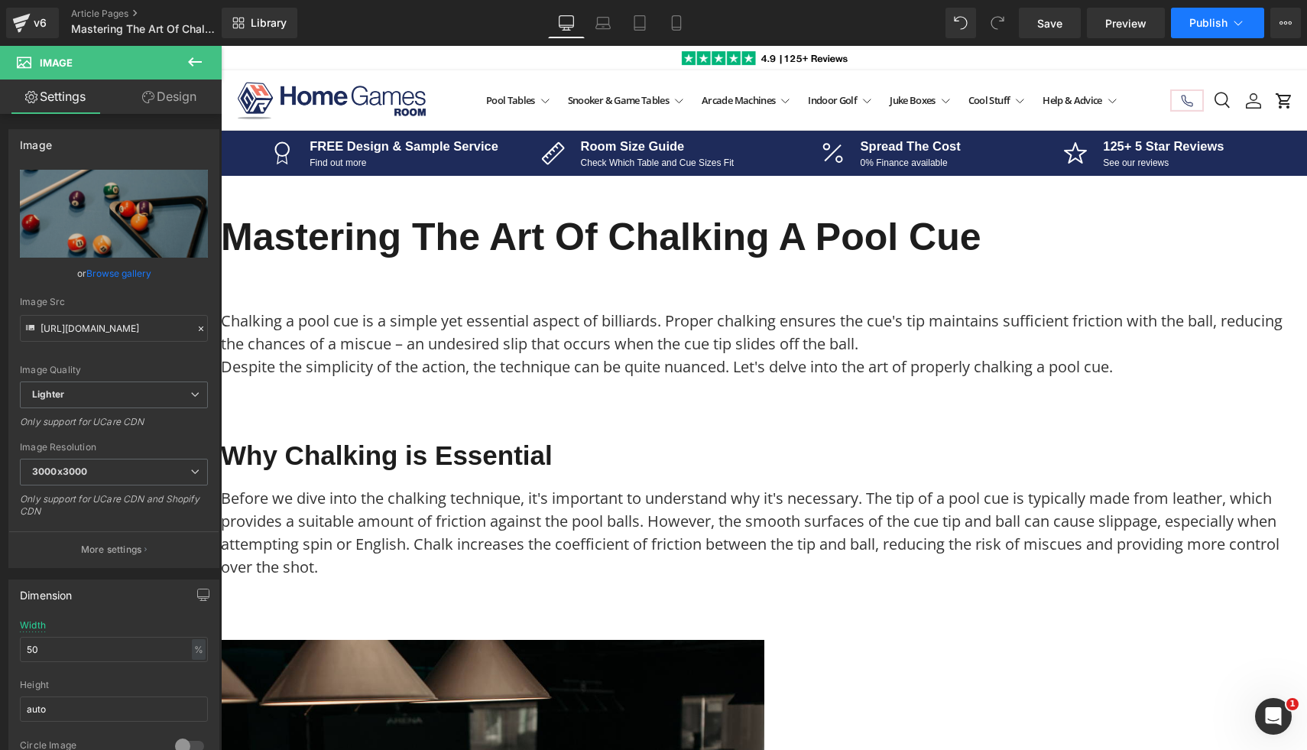
click at [1194, 26] on span "Publish" at bounding box center [1208, 23] width 38 height 12
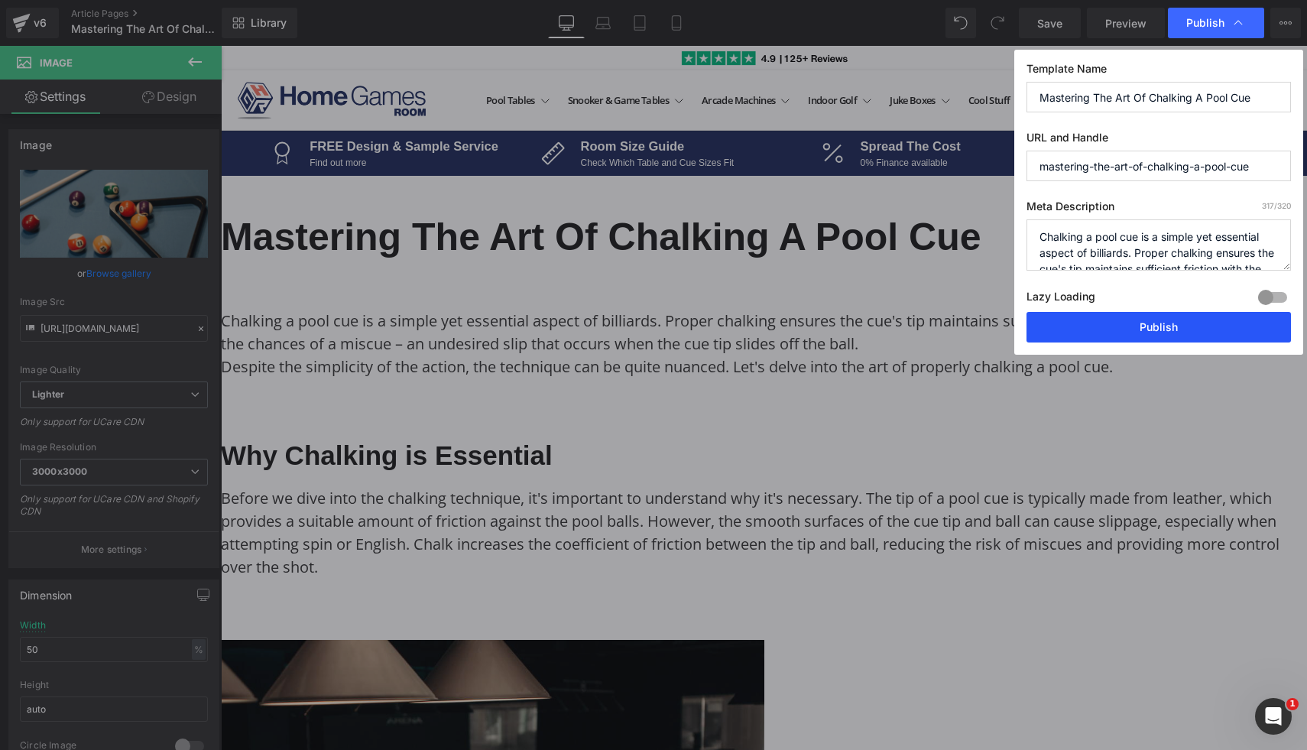
click at [1110, 326] on button "Publish" at bounding box center [1158, 327] width 264 height 31
